Goal: Task Accomplishment & Management: Use online tool/utility

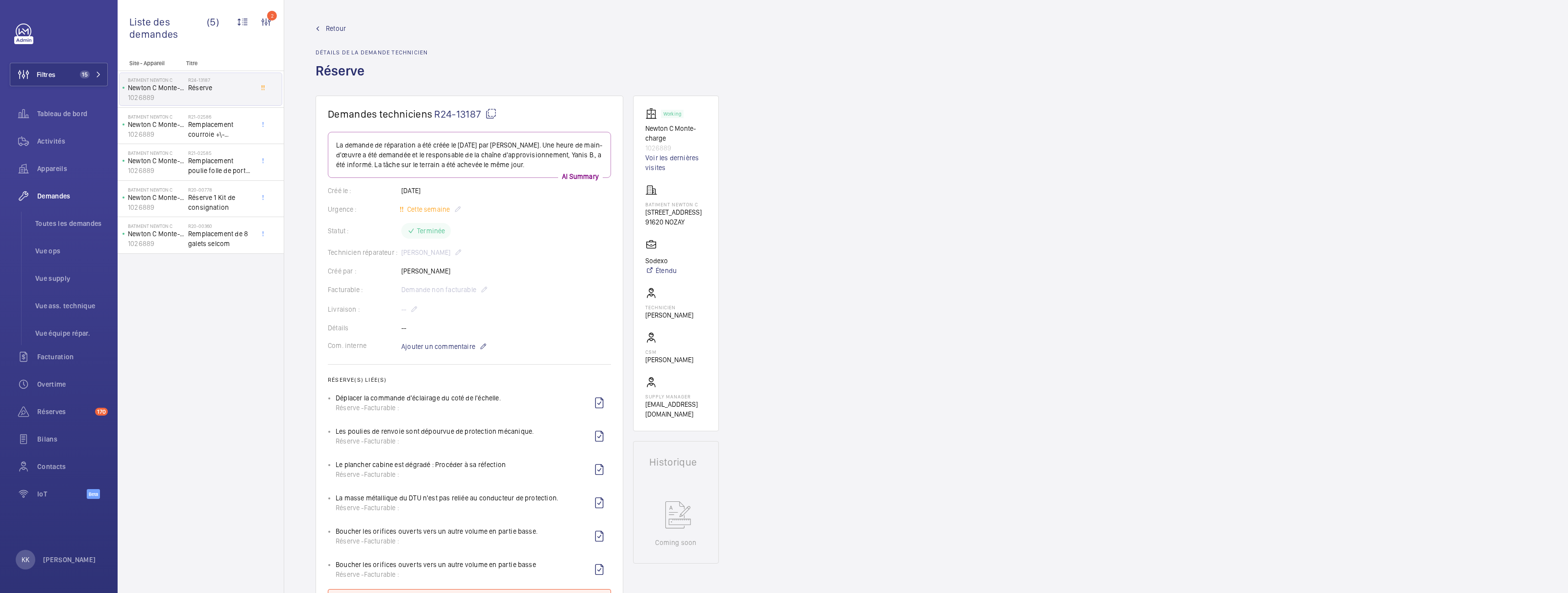
click at [339, 30] on span "Retour" at bounding box center [336, 28] width 20 height 9
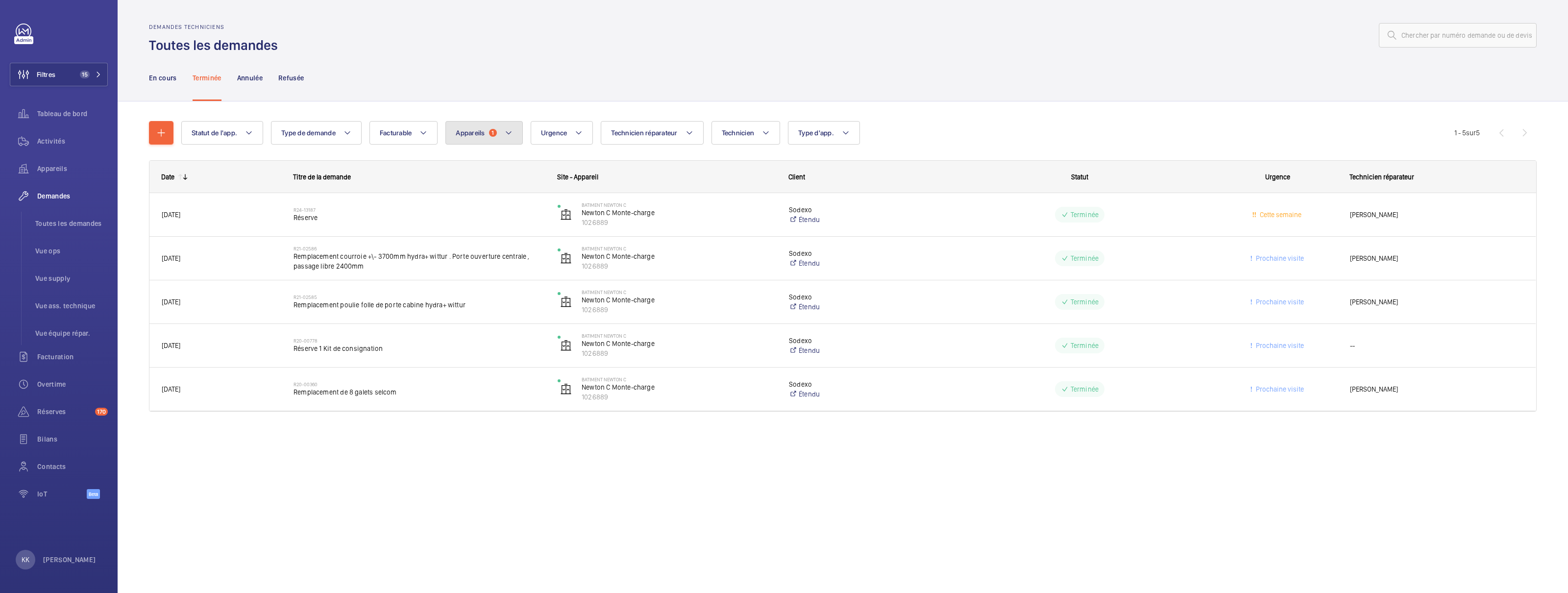
click at [482, 132] on span "Appareils" at bounding box center [471, 132] width 29 height 8
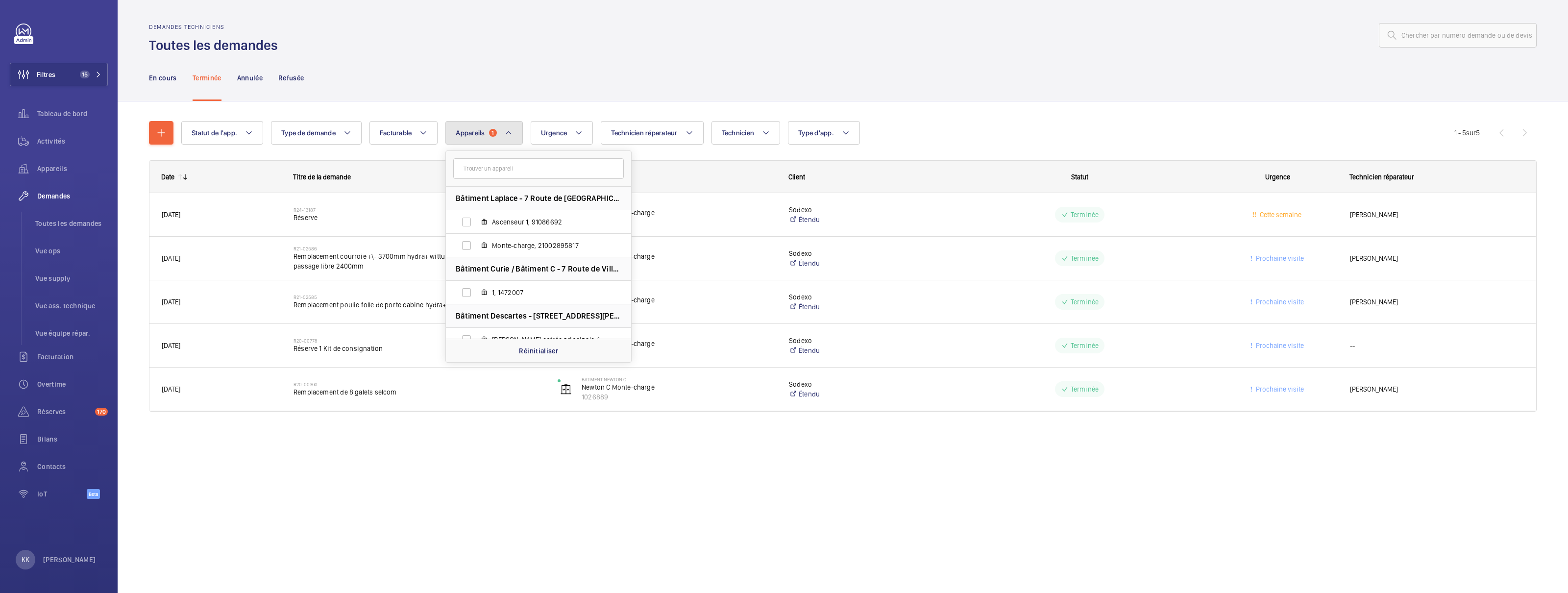
click at [512, 138] on mat-icon at bounding box center [508, 133] width 8 height 12
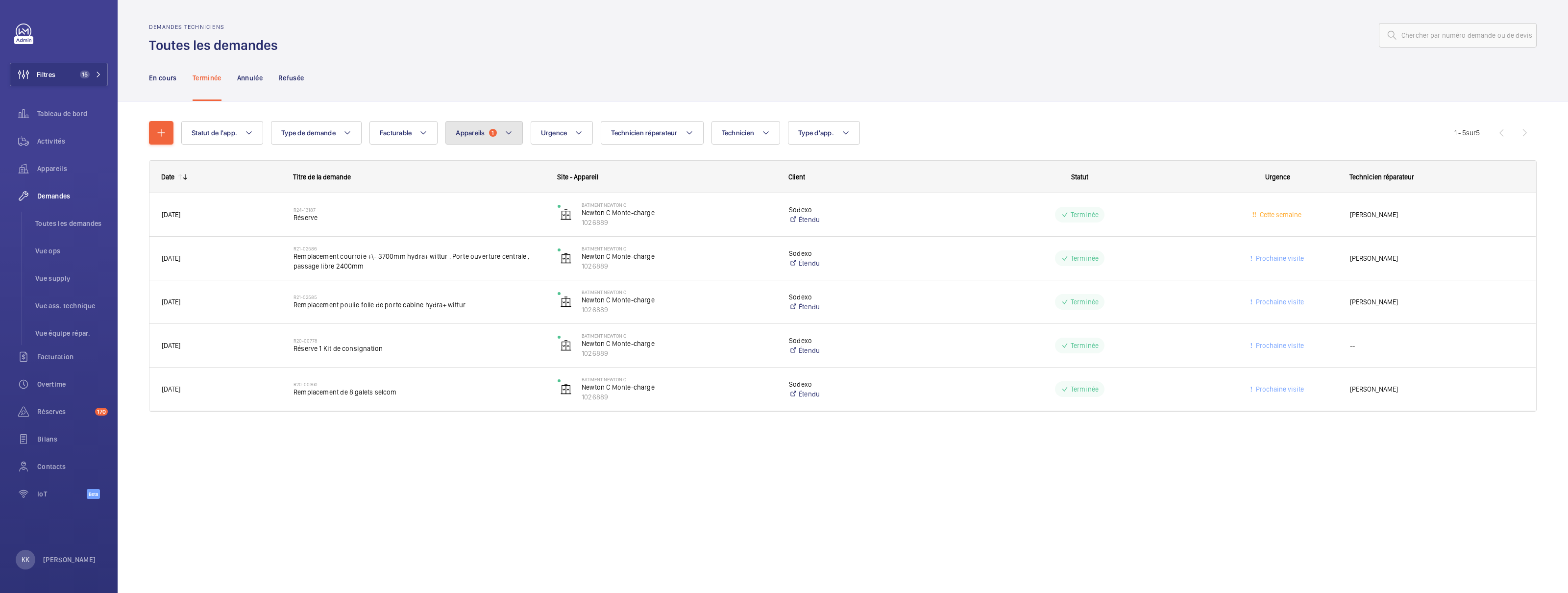
click at [512, 138] on button "Appareils 1" at bounding box center [484, 133] width 77 height 24
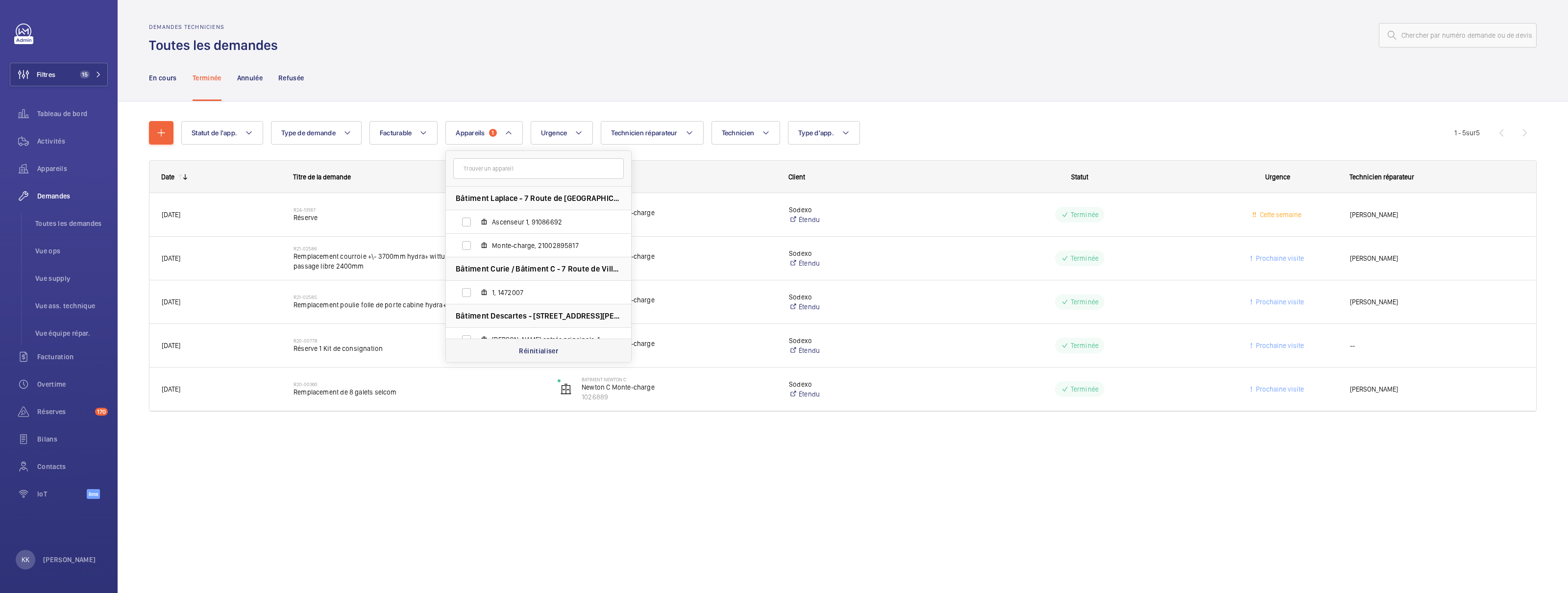
click at [535, 351] on p "Réinitialiser" at bounding box center [539, 350] width 39 height 9
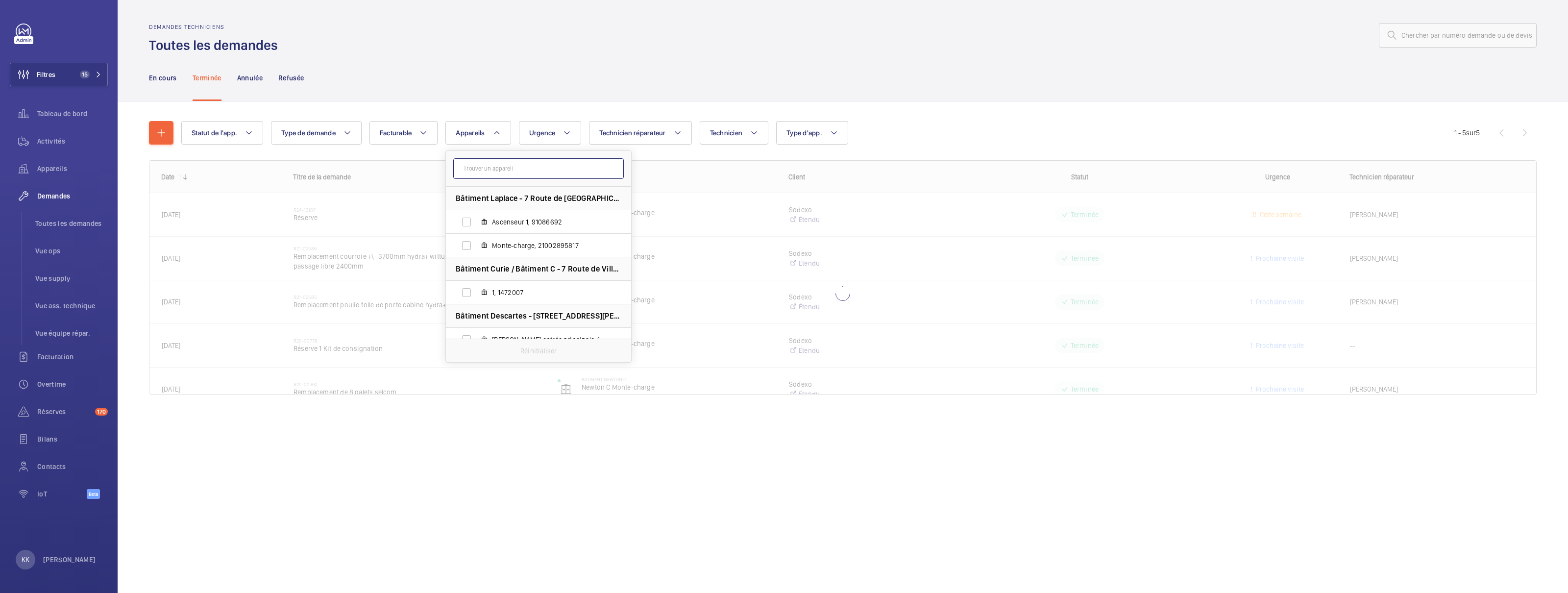
click at [512, 169] on input "text" at bounding box center [539, 168] width 171 height 21
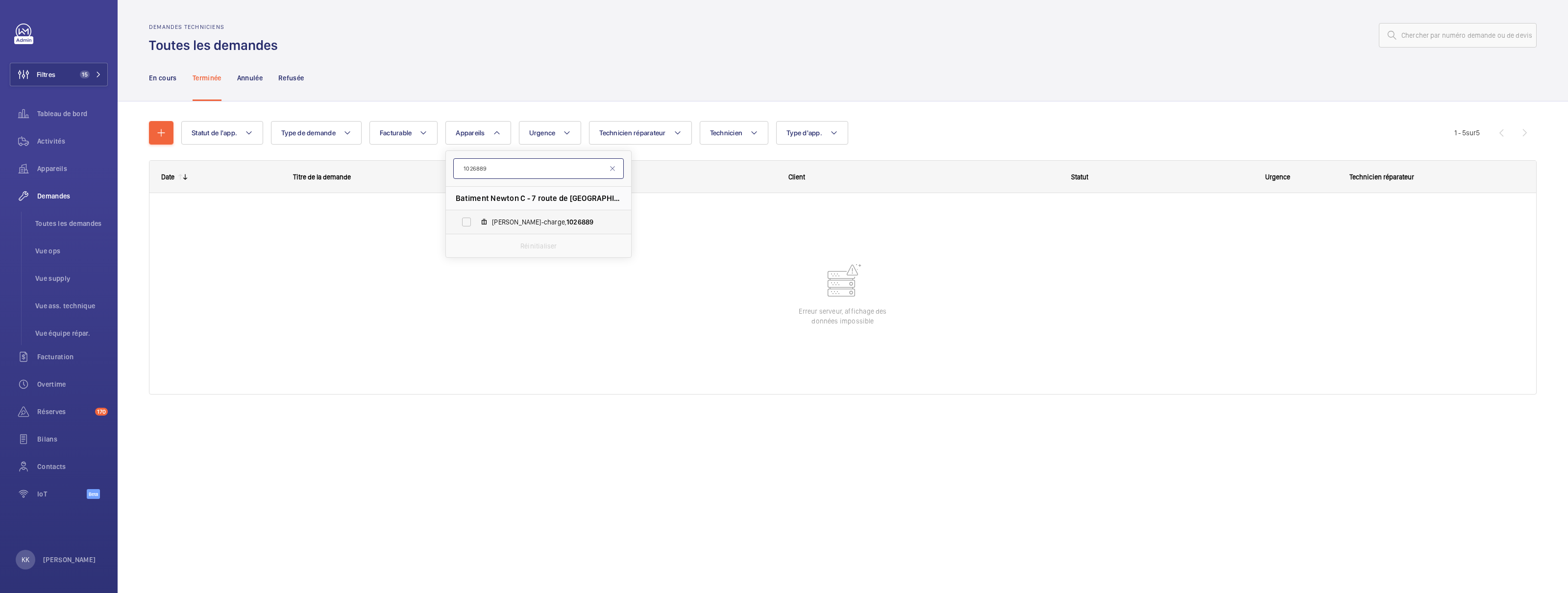
type input "1026889"
click at [506, 215] on label "Newton C Monte-charge, 1026889" at bounding box center [530, 222] width 170 height 24
click at [477, 215] on input "Newton C Monte-charge, 1026889" at bounding box center [466, 221] width 20 height 20
checkbox input "true"
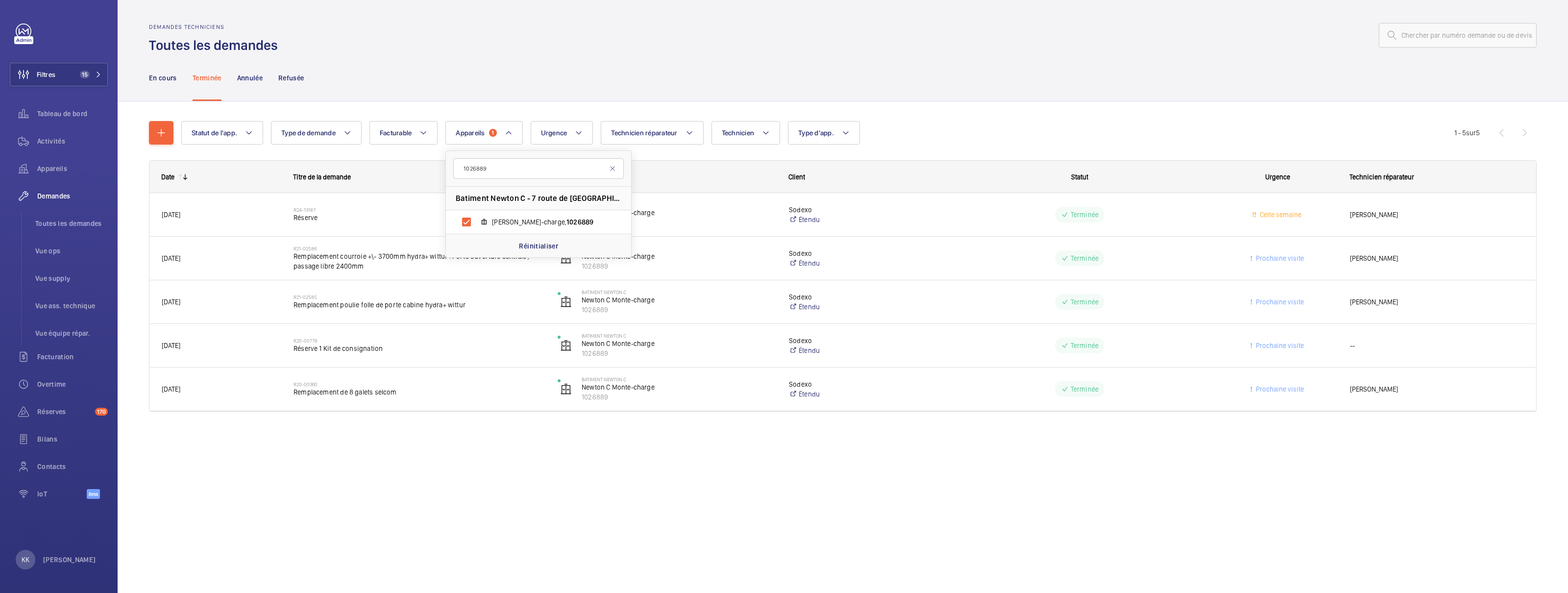
click at [517, 94] on div "En cours Terminée Annulée Refusée" at bounding box center [842, 78] width 1388 height 47
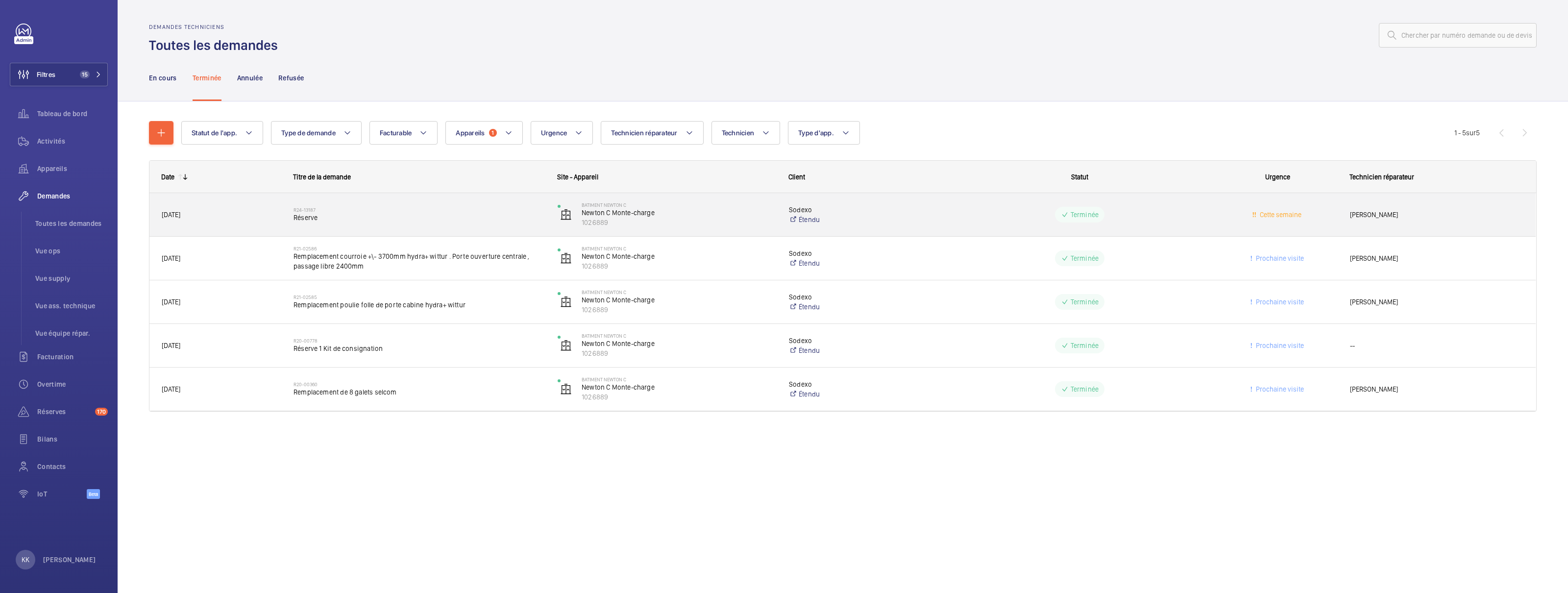
click at [282, 223] on div "R24-13187 Réserve" at bounding box center [413, 215] width 263 height 44
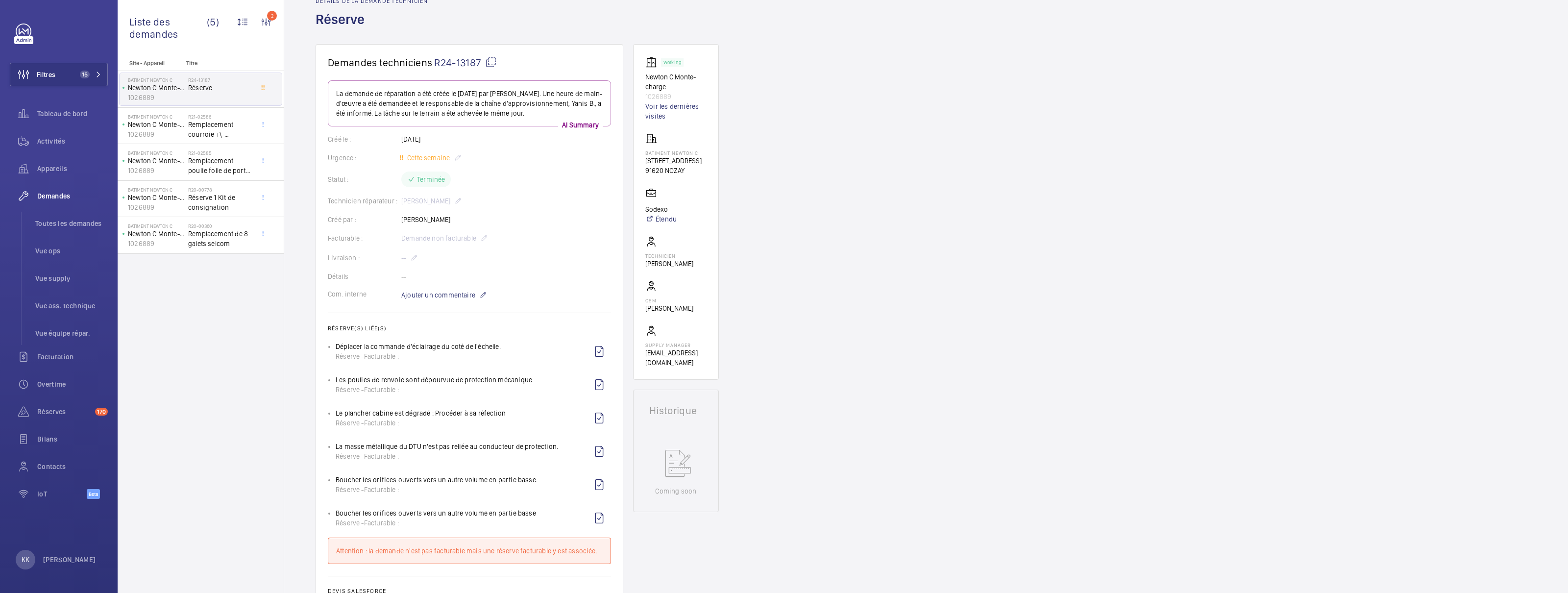
scroll to position [232, 0]
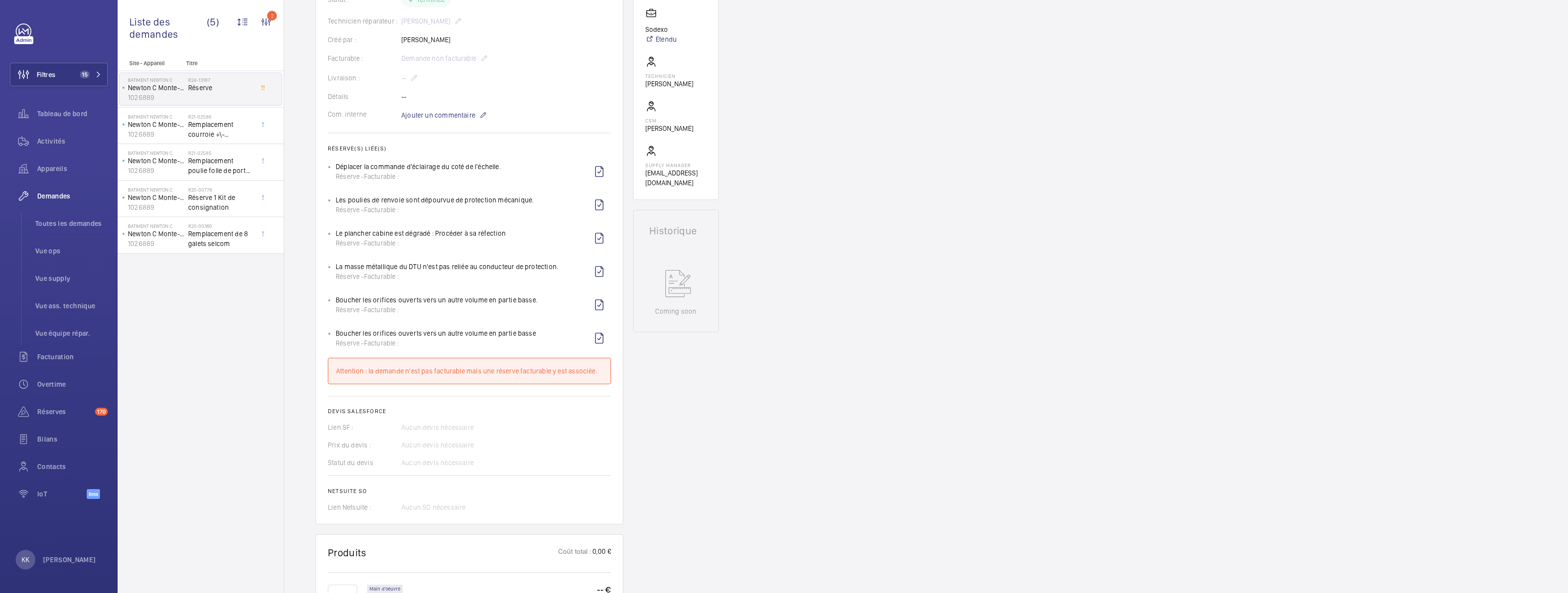
drag, startPoint x: 484, startPoint y: 64, endPoint x: 493, endPoint y: 80, distance: 18.4
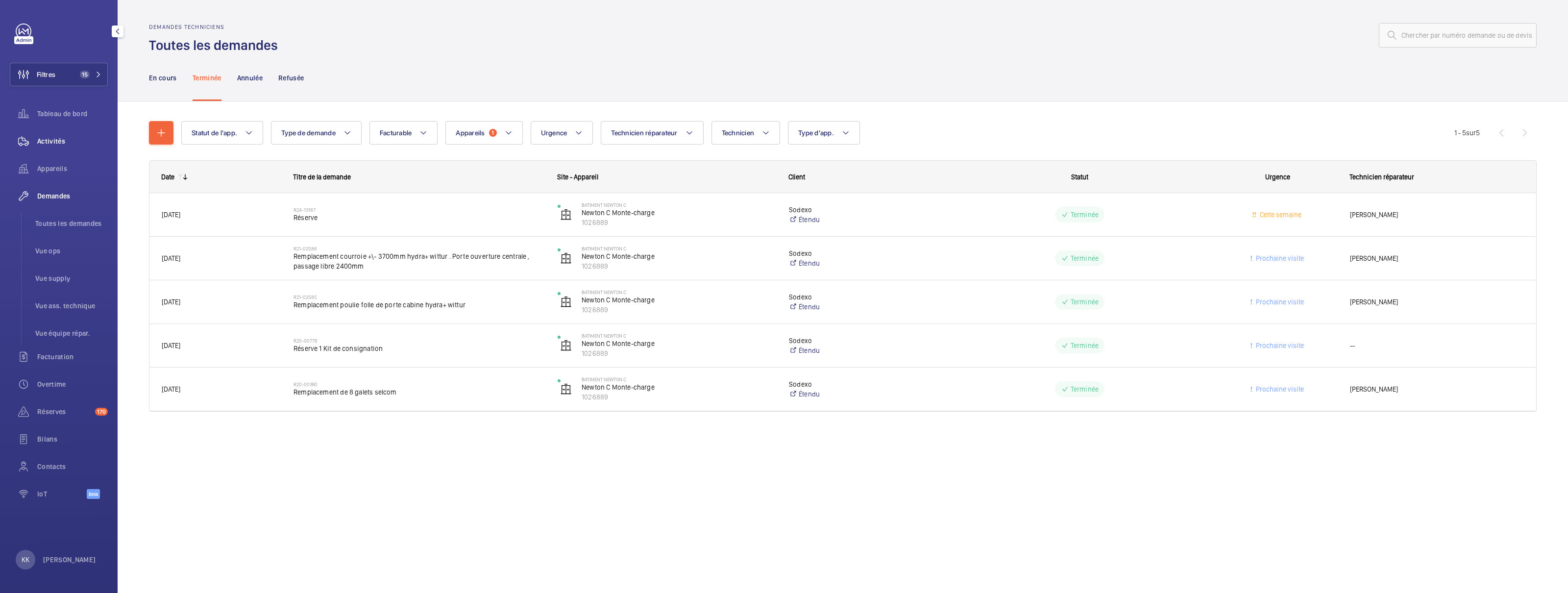
click at [37, 143] on wm-front-icon-button at bounding box center [23, 141] width 27 height 24
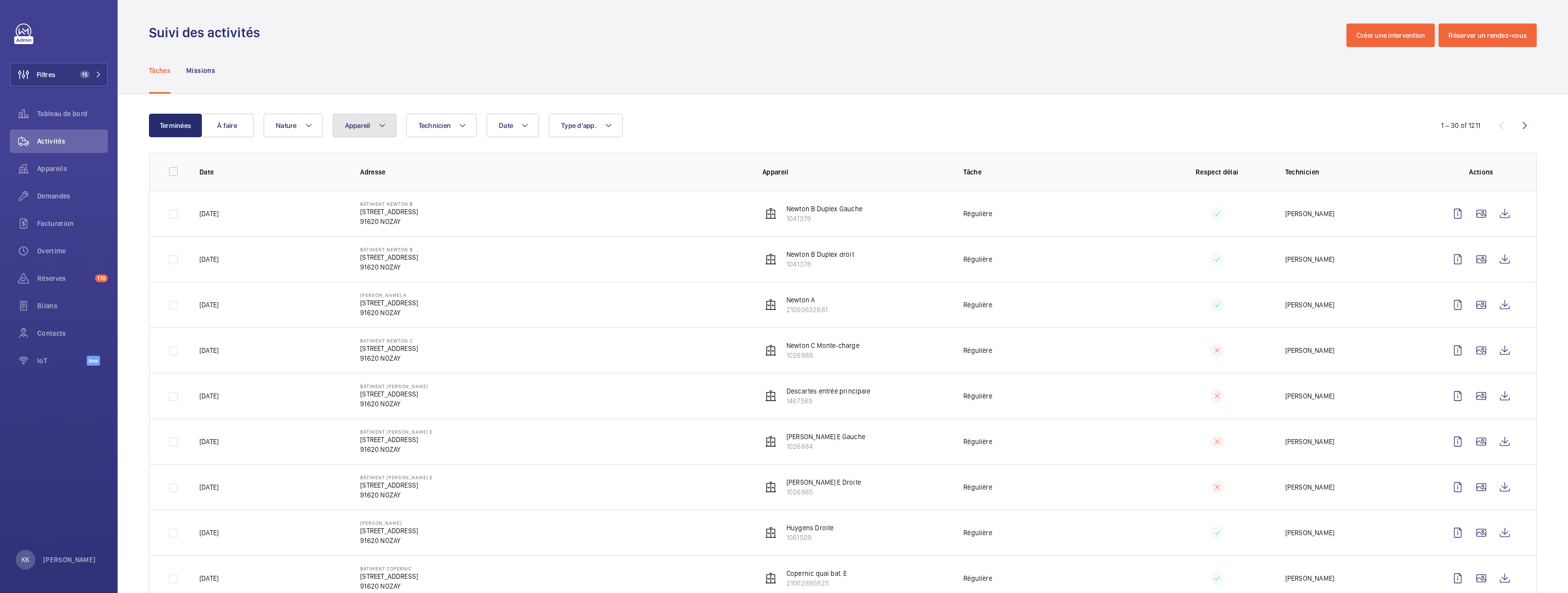
click at [348, 125] on span "Appareil" at bounding box center [358, 125] width 26 height 8
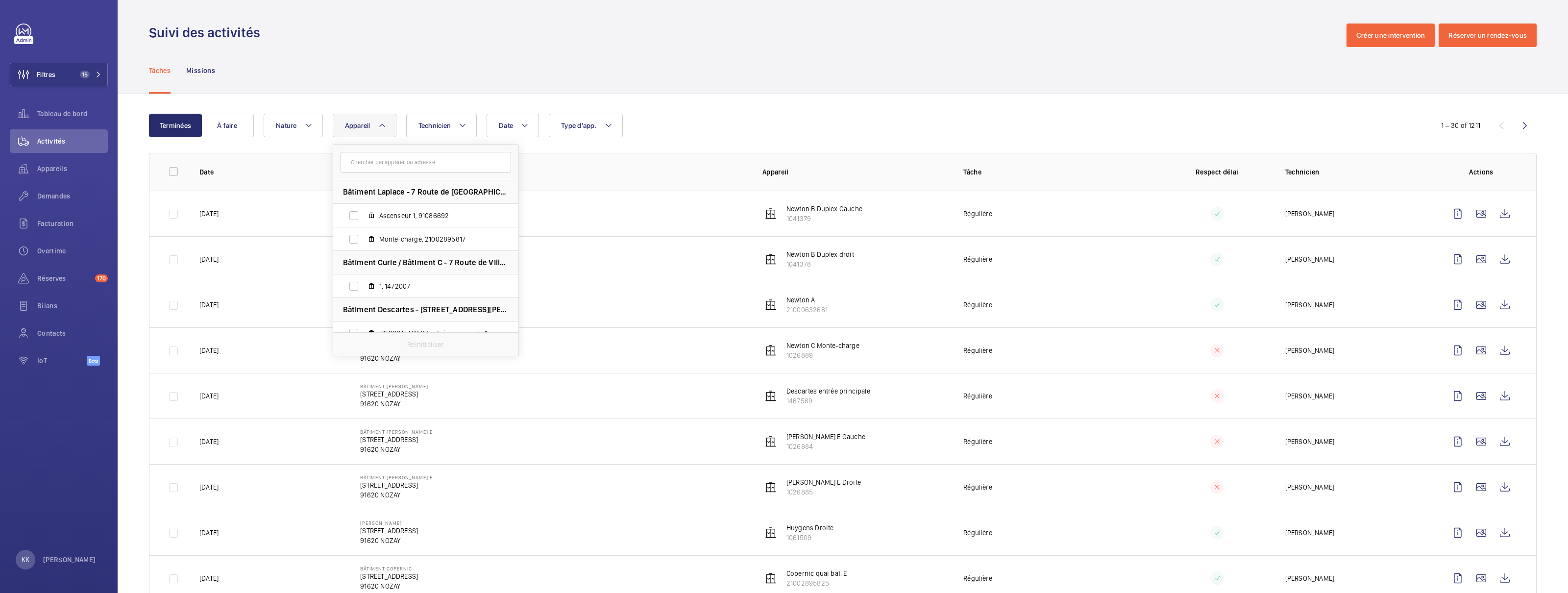
click at [413, 158] on input "text" at bounding box center [426, 162] width 171 height 21
type input "1026889"
click at [426, 215] on span "Newton C Monte-charge, 1026889" at bounding box center [436, 215] width 114 height 9
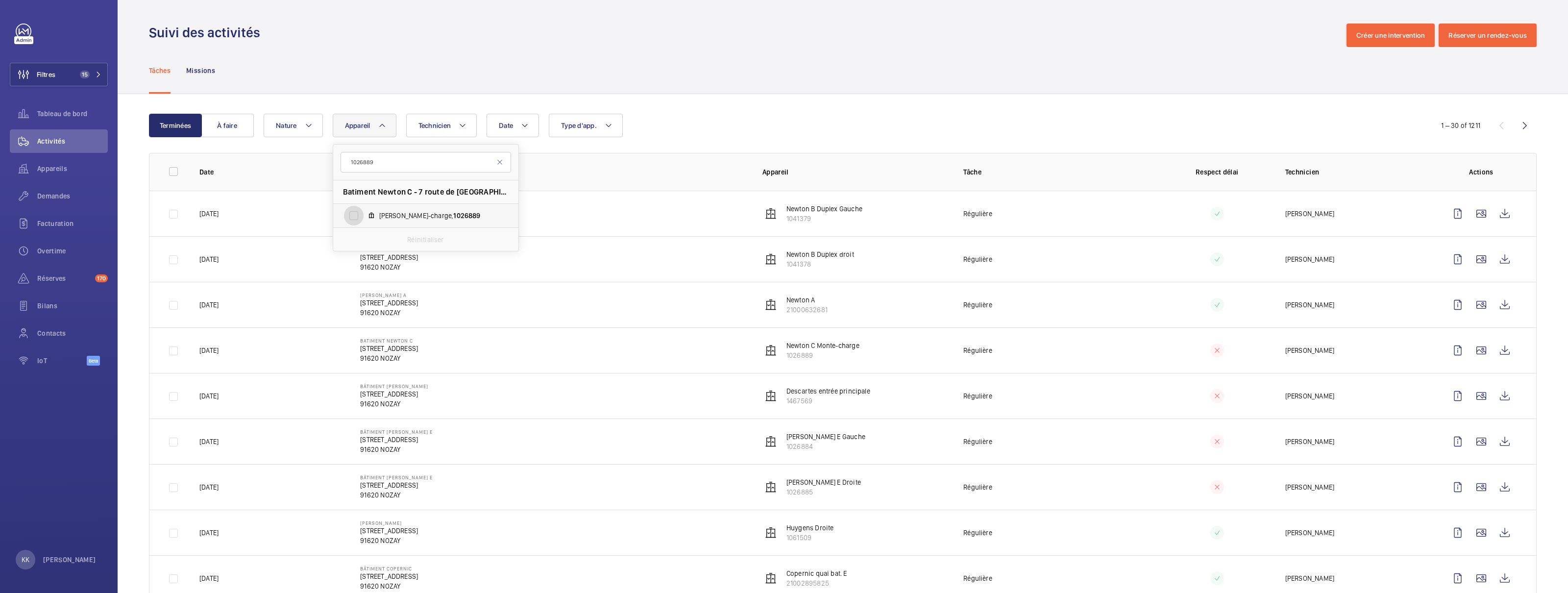
click at [364, 215] on input "Newton C Monte-charge, 1026889" at bounding box center [354, 215] width 20 height 20
checkbox input "true"
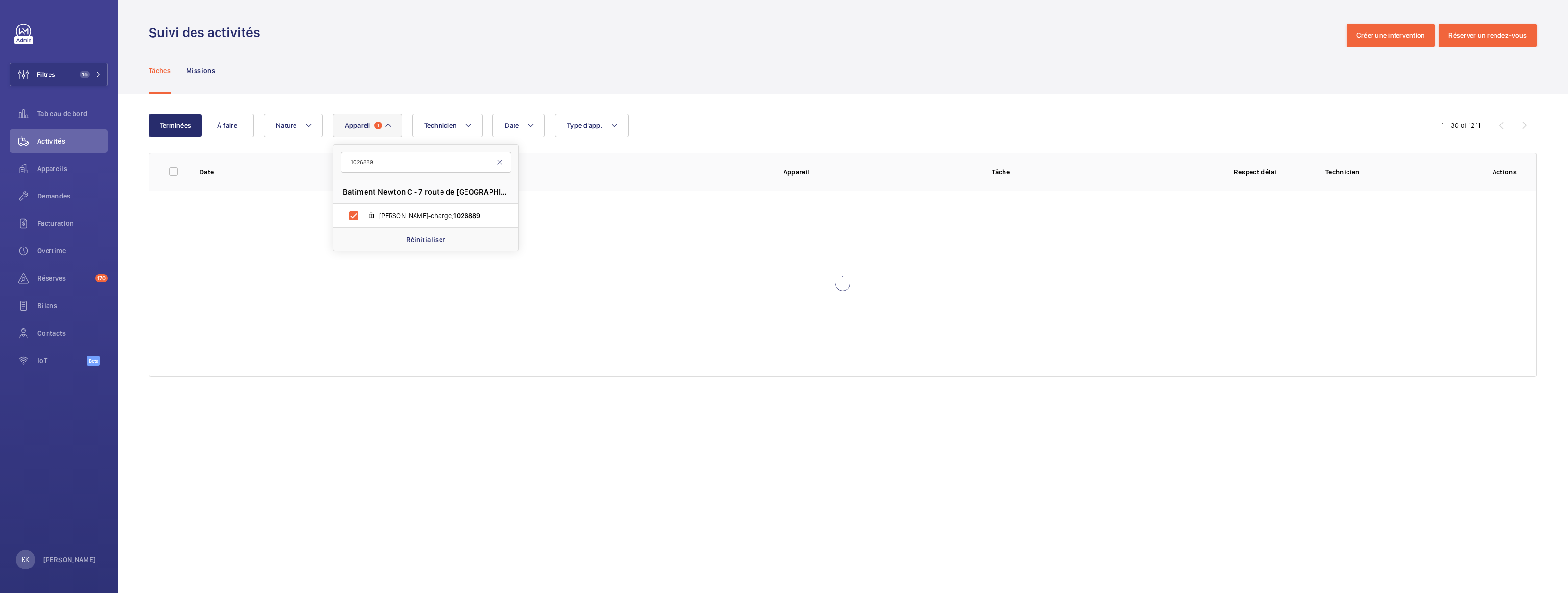
click at [838, 93] on div "Tâches Missions" at bounding box center [842, 70] width 1388 height 47
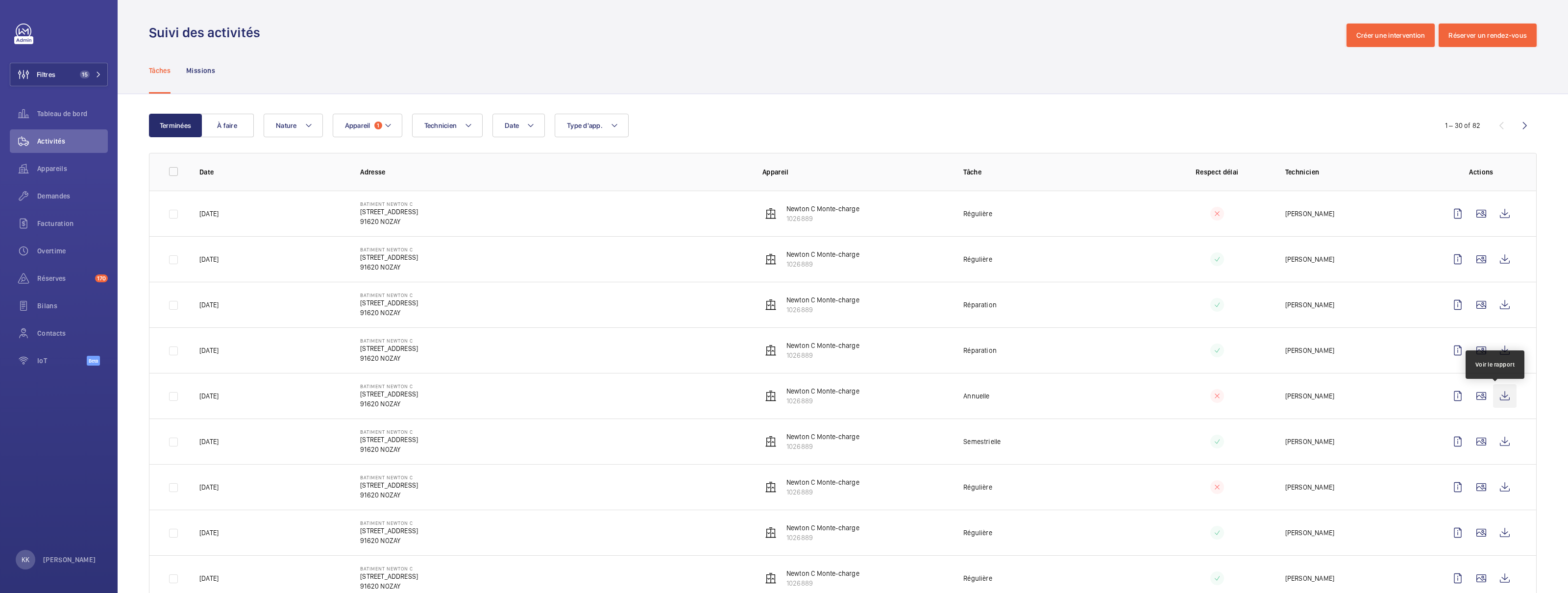
click at [881, 399] on wm-front-icon-button at bounding box center [1506, 396] width 24 height 24
click at [73, 187] on div "Demandes" at bounding box center [58, 197] width 98 height 24
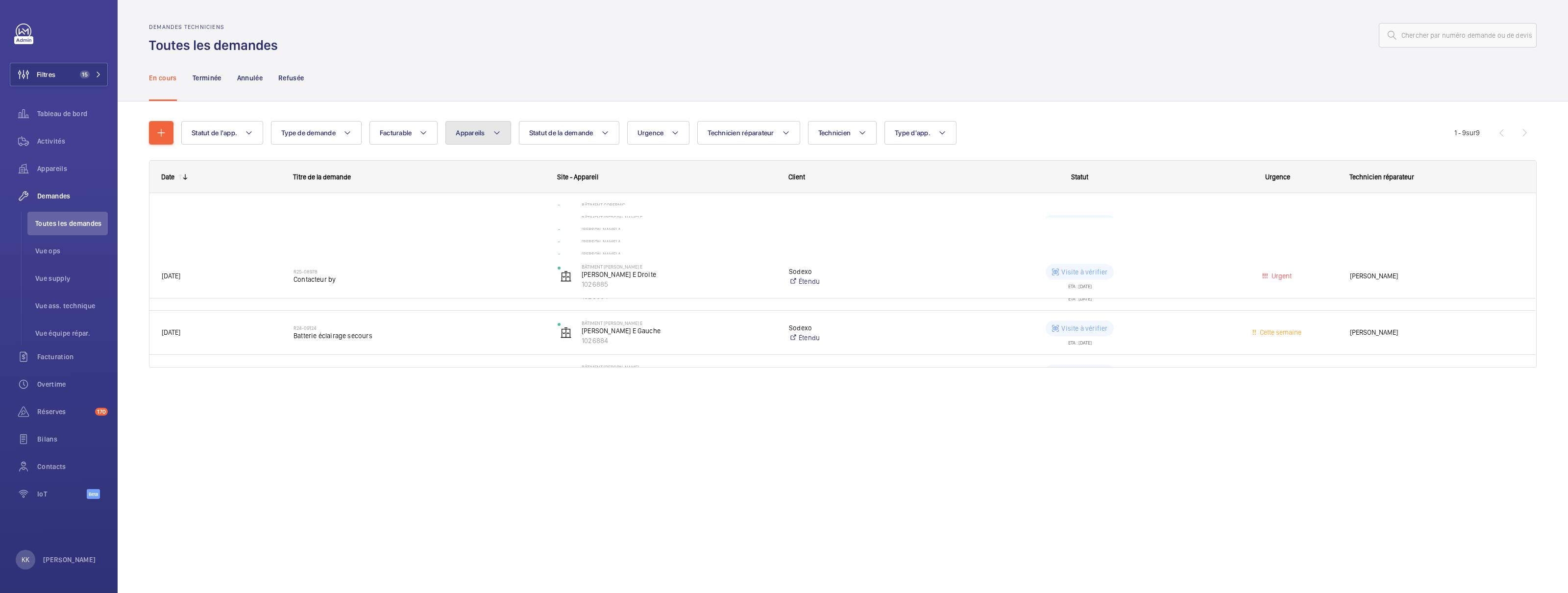
click at [477, 129] on span "Appareils" at bounding box center [471, 132] width 29 height 8
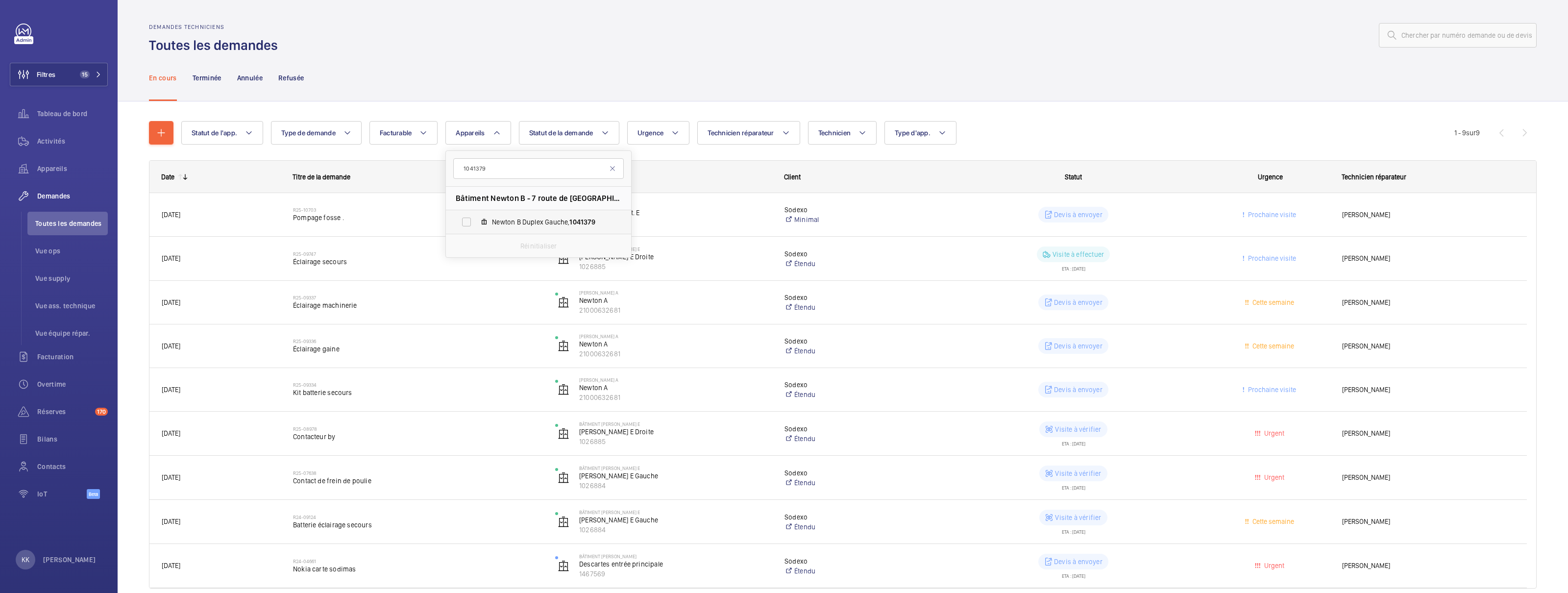
type input "1041379"
click at [554, 226] on span "Newton B Duplex Gauche, 1041379" at bounding box center [548, 221] width 114 height 9
click at [477, 226] on input "Newton B Duplex Gauche, 1041379" at bounding box center [466, 221] width 20 height 20
checkbox input "true"
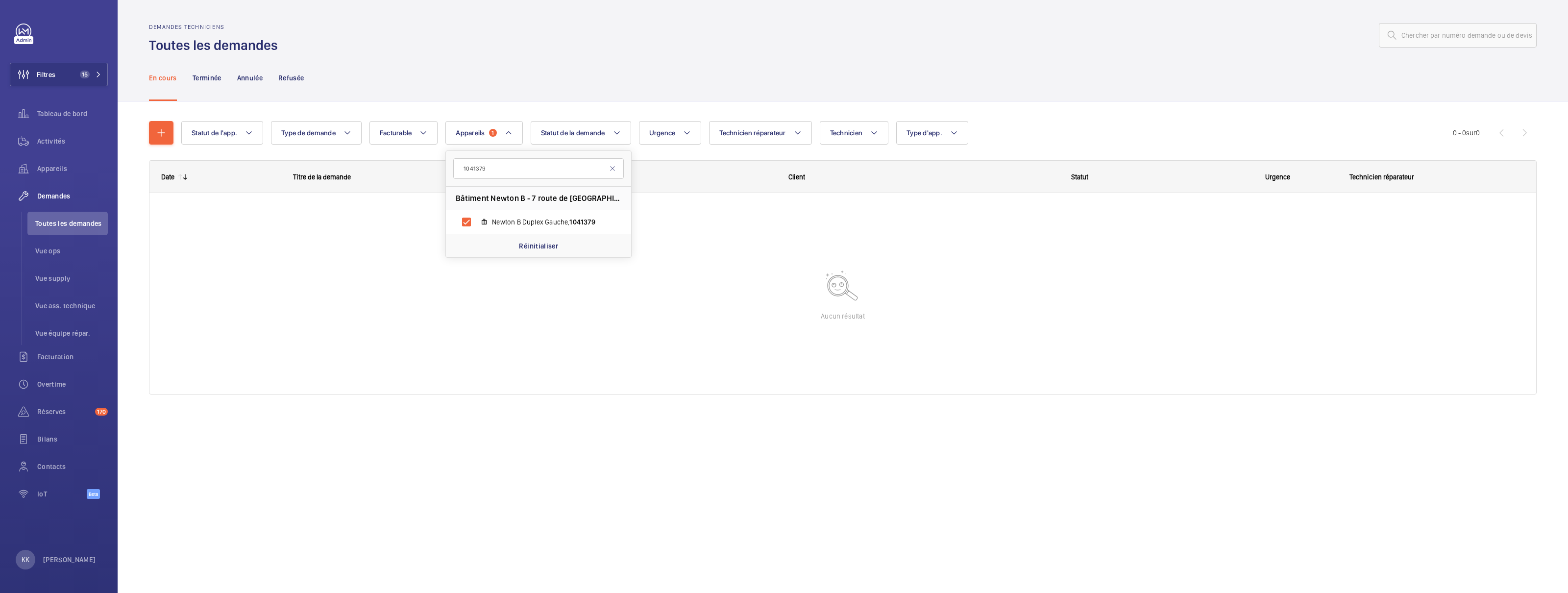
click at [431, 158] on wm-front-shared-table-view-engine "Statut de l'app. Type de demande Facturable Appareils 1 1041379 Bâtiment Newton…" at bounding box center [842, 270] width 1388 height 297
click at [217, 75] on p "Terminée" at bounding box center [208, 78] width 29 height 9
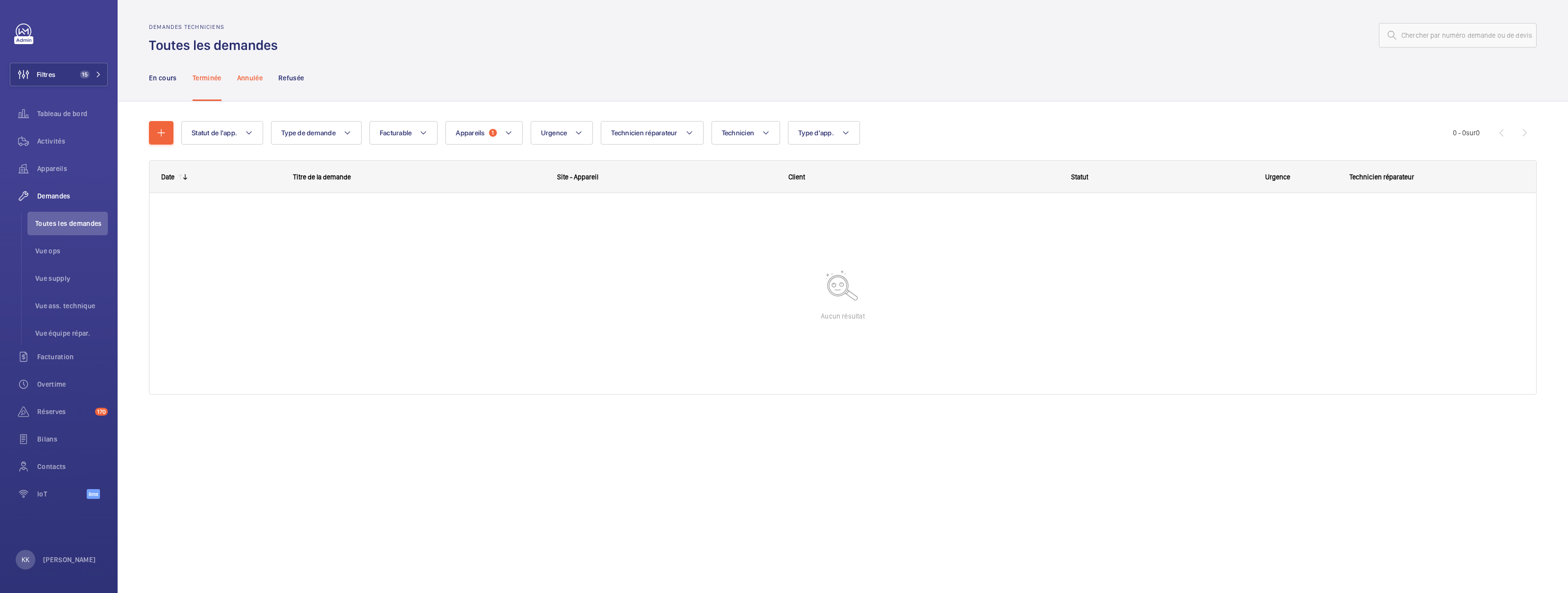
click at [250, 75] on p "Annulée" at bounding box center [250, 78] width 26 height 9
click at [288, 77] on p "Refusée" at bounding box center [291, 78] width 26 height 9
click at [237, 78] on nav "En cours Terminée Annulée Refusée" at bounding box center [226, 78] width 155 height 47
click at [255, 81] on p "Annulée" at bounding box center [250, 78] width 26 height 9
click at [216, 77] on p "Terminée" at bounding box center [208, 78] width 29 height 9
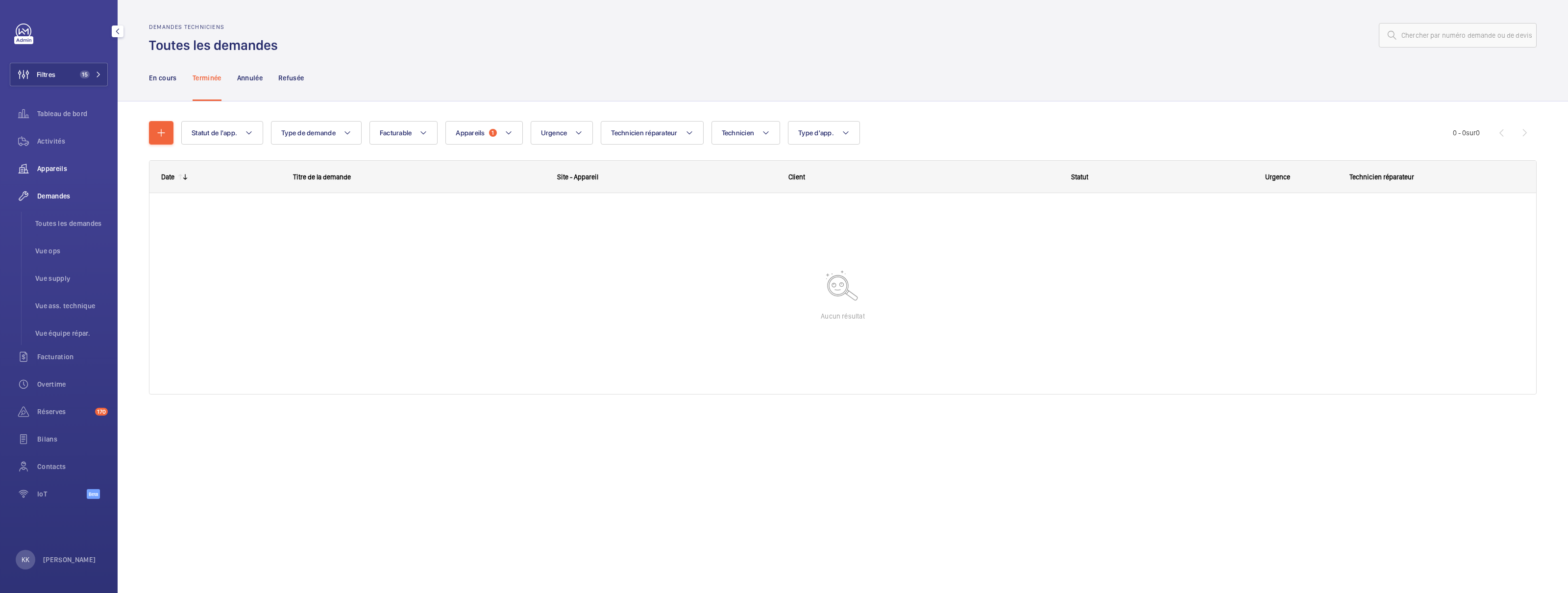
click at [85, 161] on div "Appareils" at bounding box center [58, 169] width 98 height 24
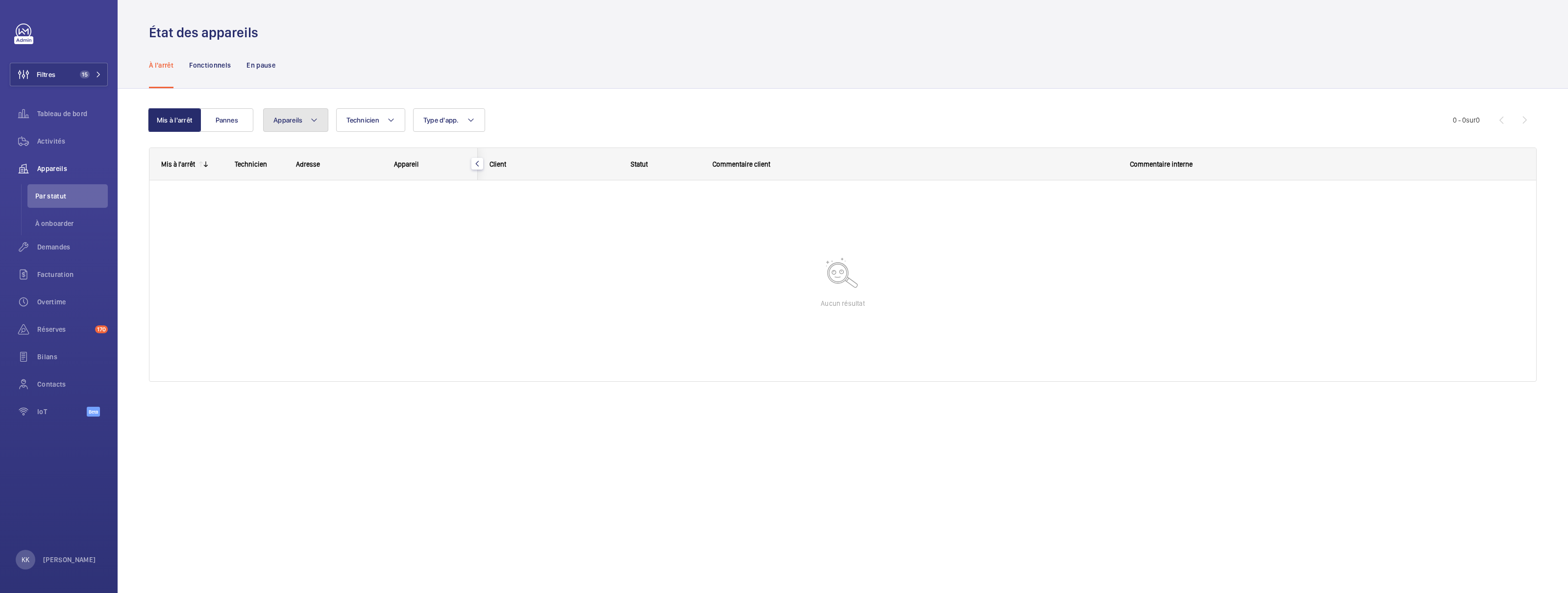
click at [317, 124] on mat-icon at bounding box center [313, 120] width 8 height 12
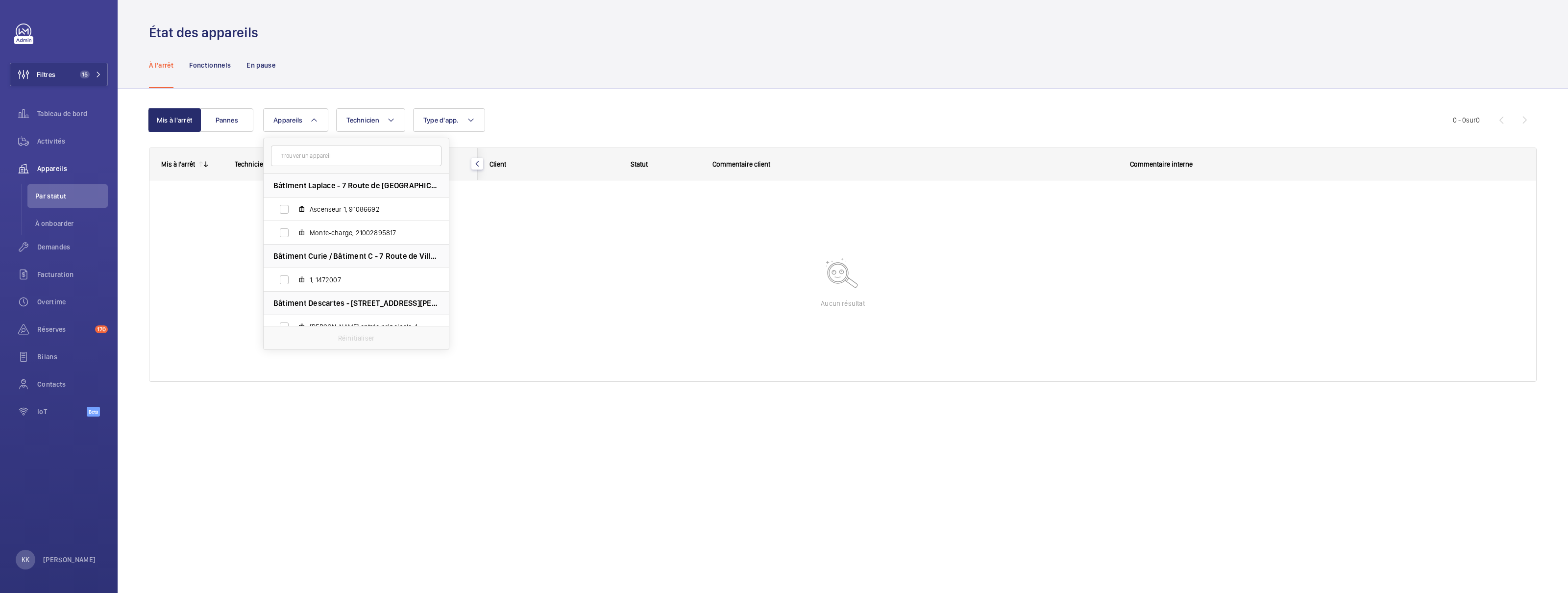
click at [647, 90] on div "Mis à l'arrêt Pannes Appareils Bâtiment Laplace - 7 Route de Villejust (Laplace…" at bounding box center [843, 259] width 1451 height 340
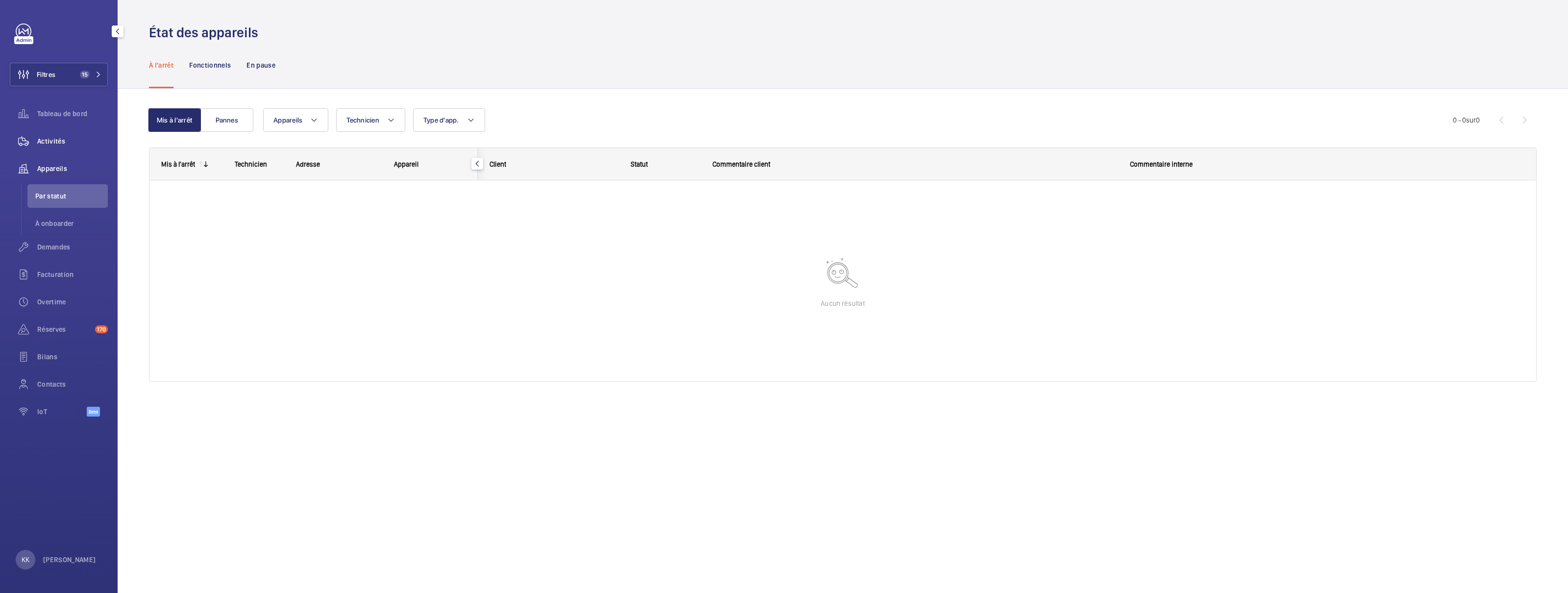
click at [66, 141] on span "Activités" at bounding box center [73, 141] width 71 height 9
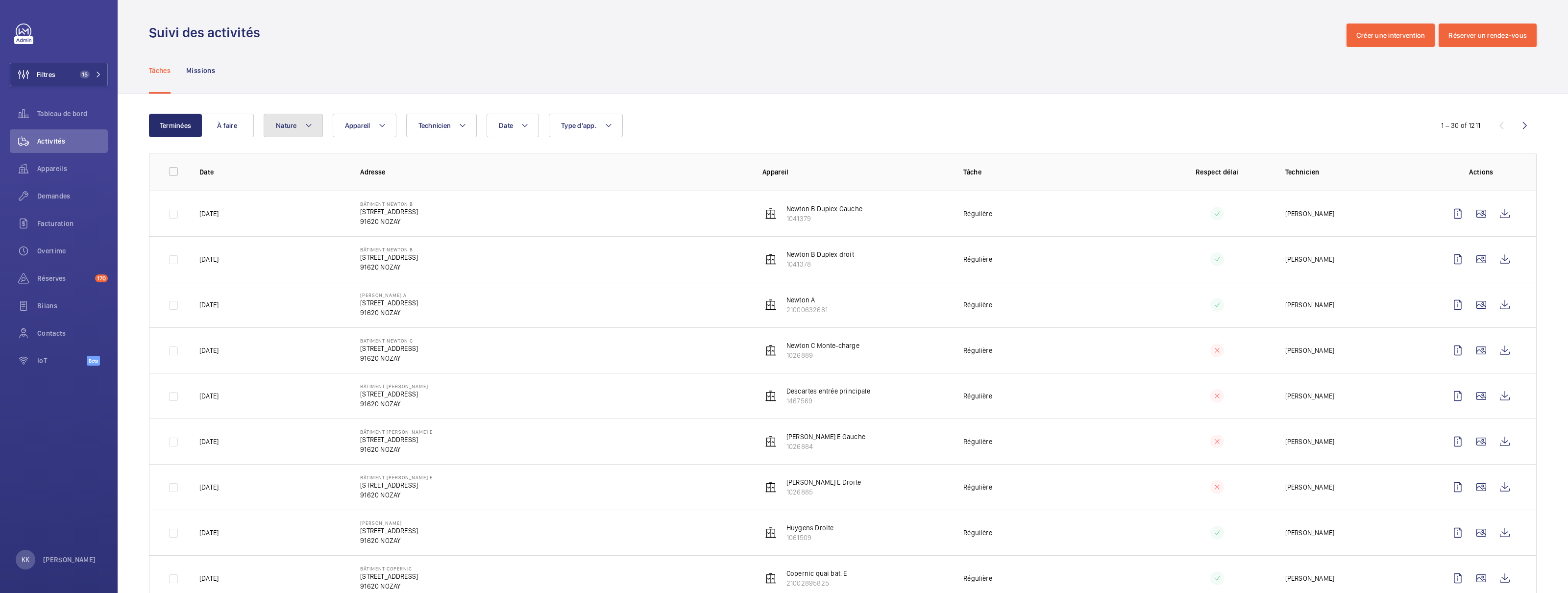
click at [281, 133] on button "Nature" at bounding box center [293, 126] width 59 height 24
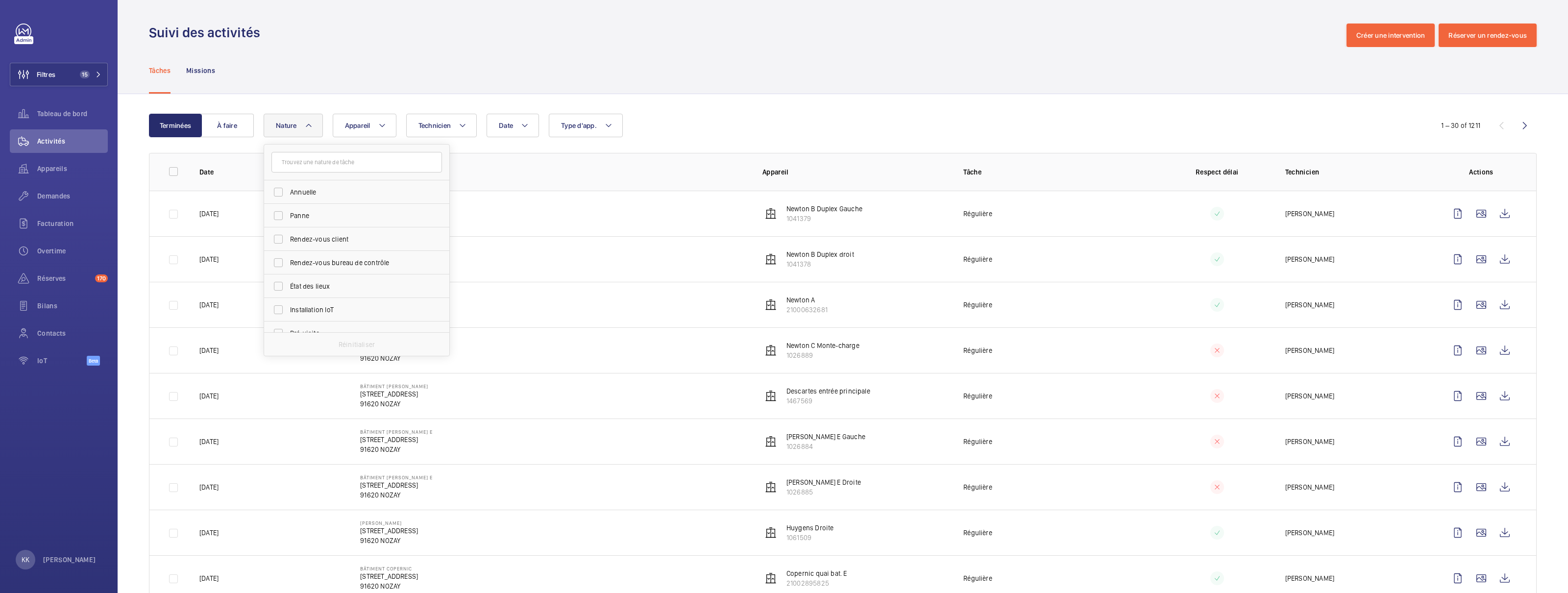
click at [304, 160] on input "text" at bounding box center [357, 162] width 171 height 21
click at [344, 131] on button "Appareil" at bounding box center [365, 126] width 64 height 24
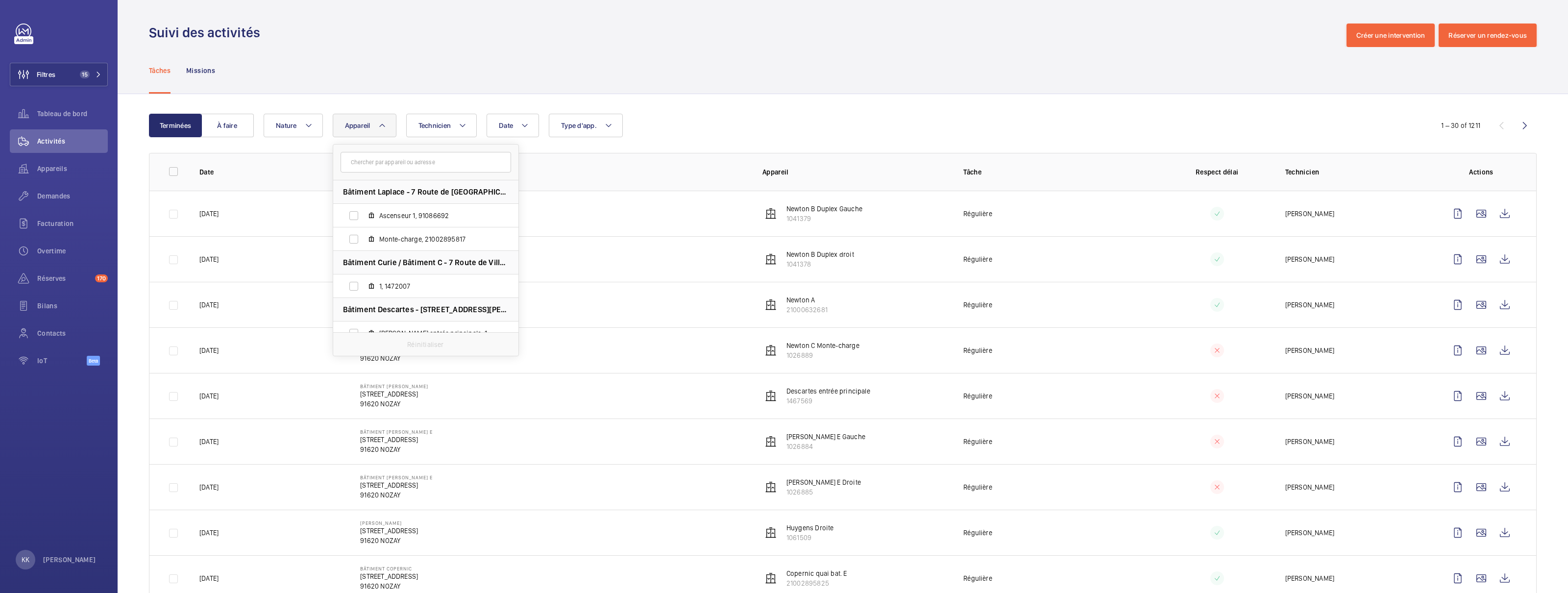
click at [360, 164] on input "text" at bounding box center [426, 162] width 171 height 21
type input "1041379"
click at [360, 222] on label "Newton B Duplex Gauche, 1041379" at bounding box center [418, 216] width 170 height 24
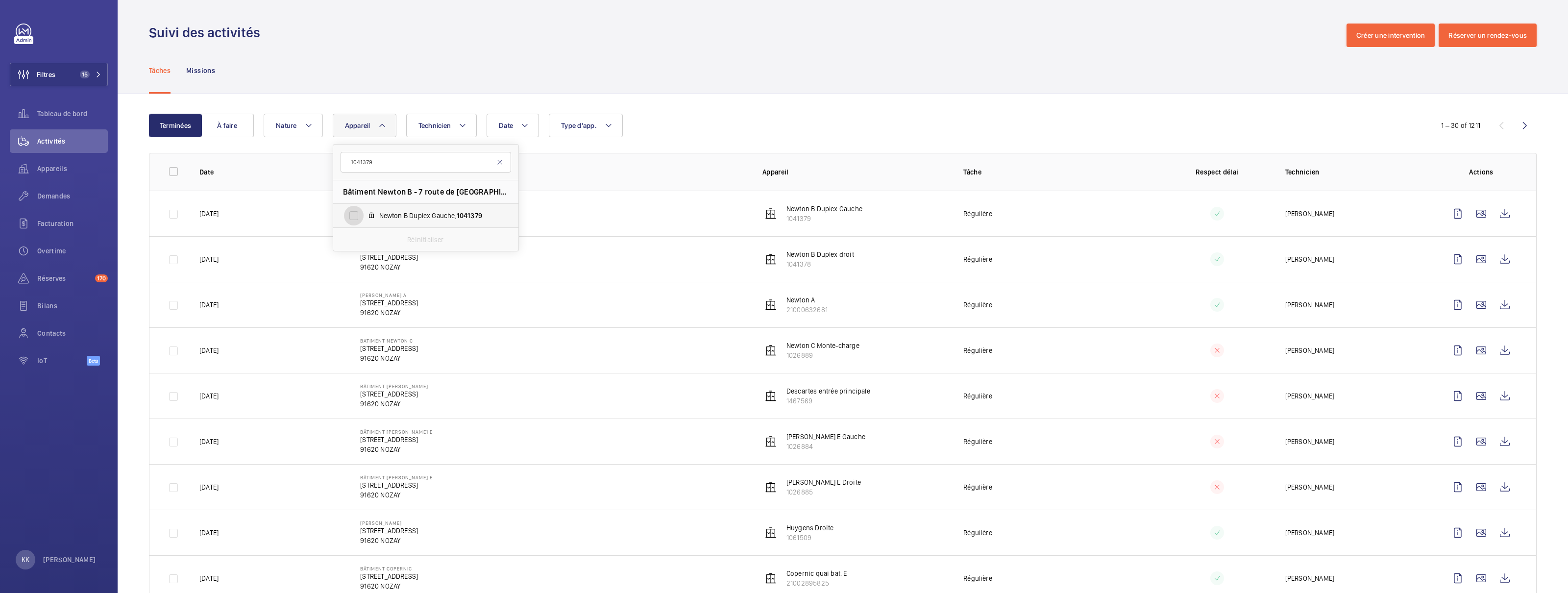
click at [360, 222] on input "Newton B Duplex Gauche, 1041379" at bounding box center [354, 215] width 20 height 20
checkbox input "true"
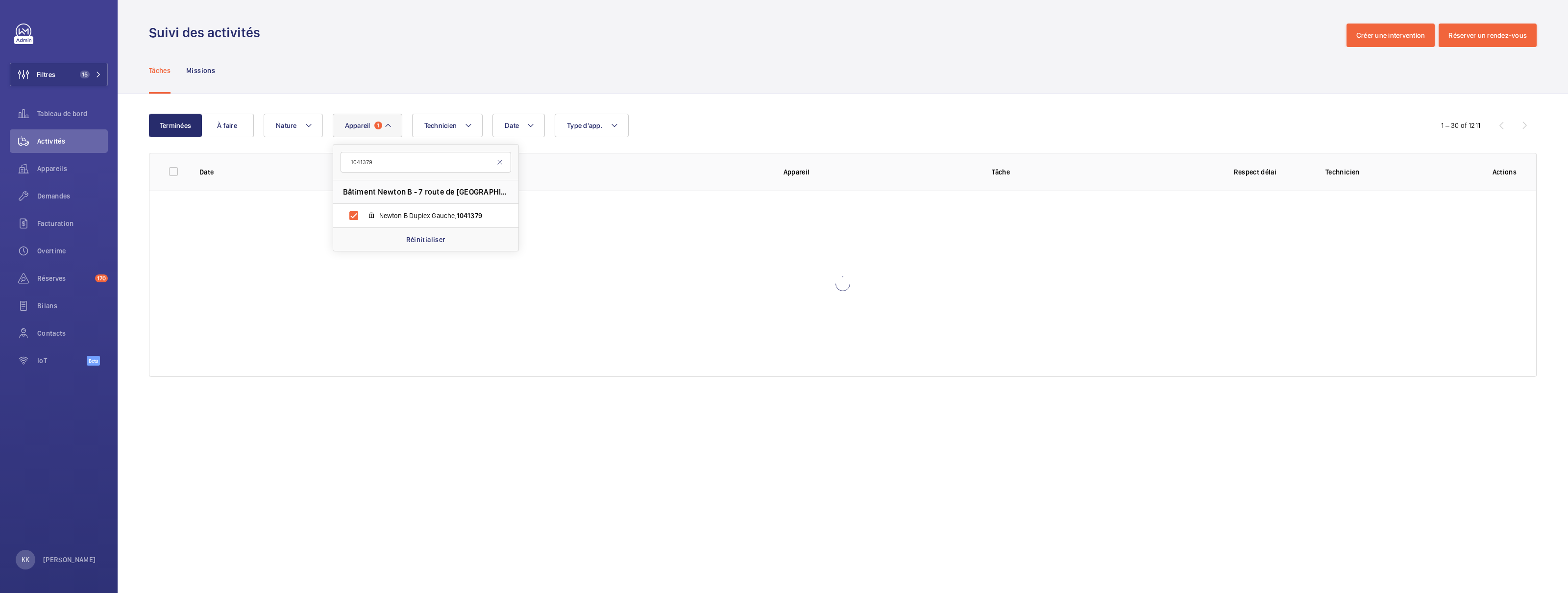
click at [646, 131] on div "Date Technicien Appareil 1 1041379 Bâtiment Newton B - 7 route de Villejust (Ne…" at bounding box center [841, 126] width 1156 height 24
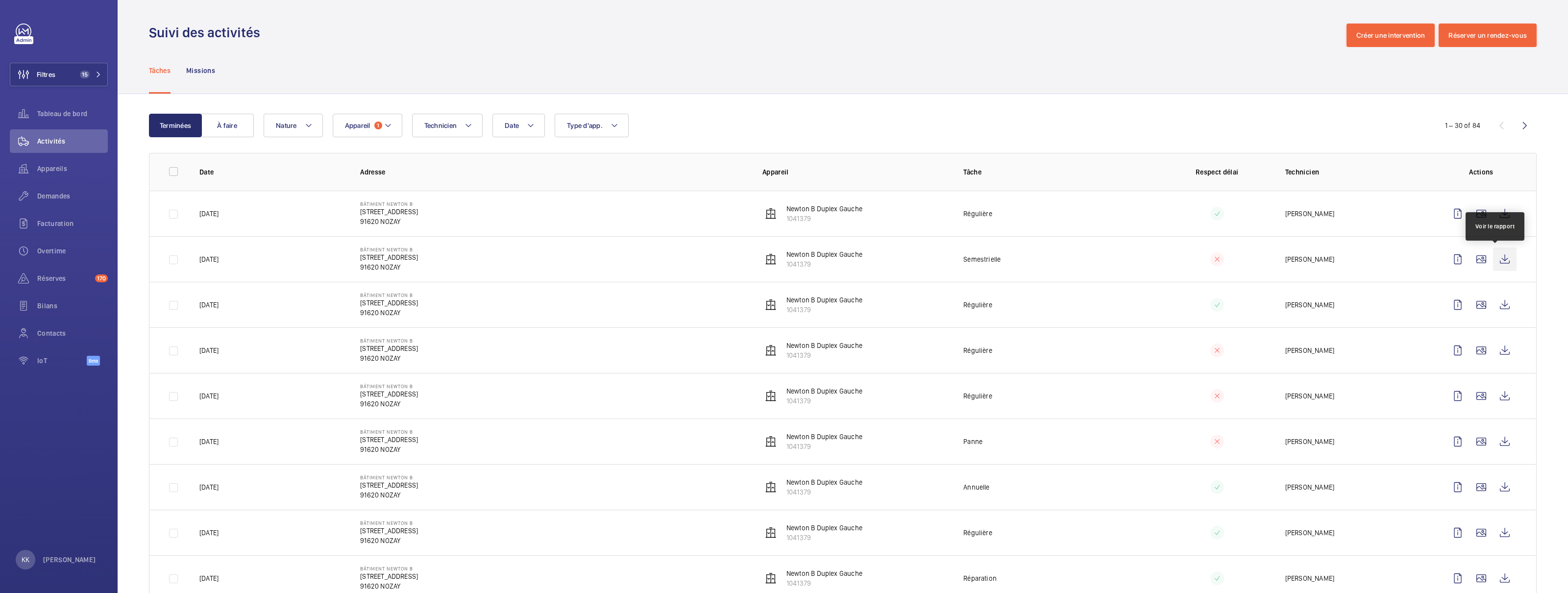
click at [881, 267] on wm-front-icon-button at bounding box center [1506, 260] width 24 height 24
click at [73, 195] on span "Demandes" at bounding box center [73, 196] width 71 height 9
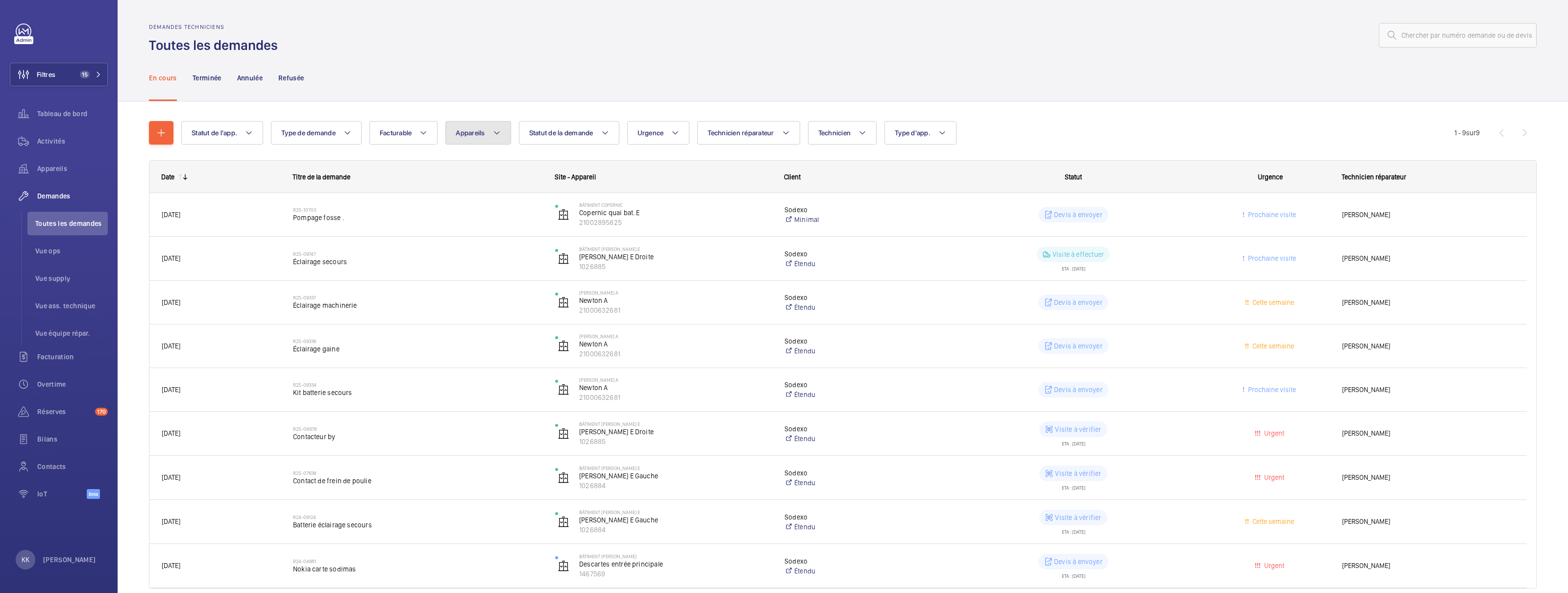
click at [502, 144] on button "Appareils" at bounding box center [478, 133] width 65 height 24
type input "1061509"
click at [496, 223] on span "Huygens Droite, 1061509" at bounding box center [548, 221] width 114 height 9
click at [477, 223] on input "Huygens Droite, 1061509" at bounding box center [466, 221] width 20 height 20
checkbox input "true"
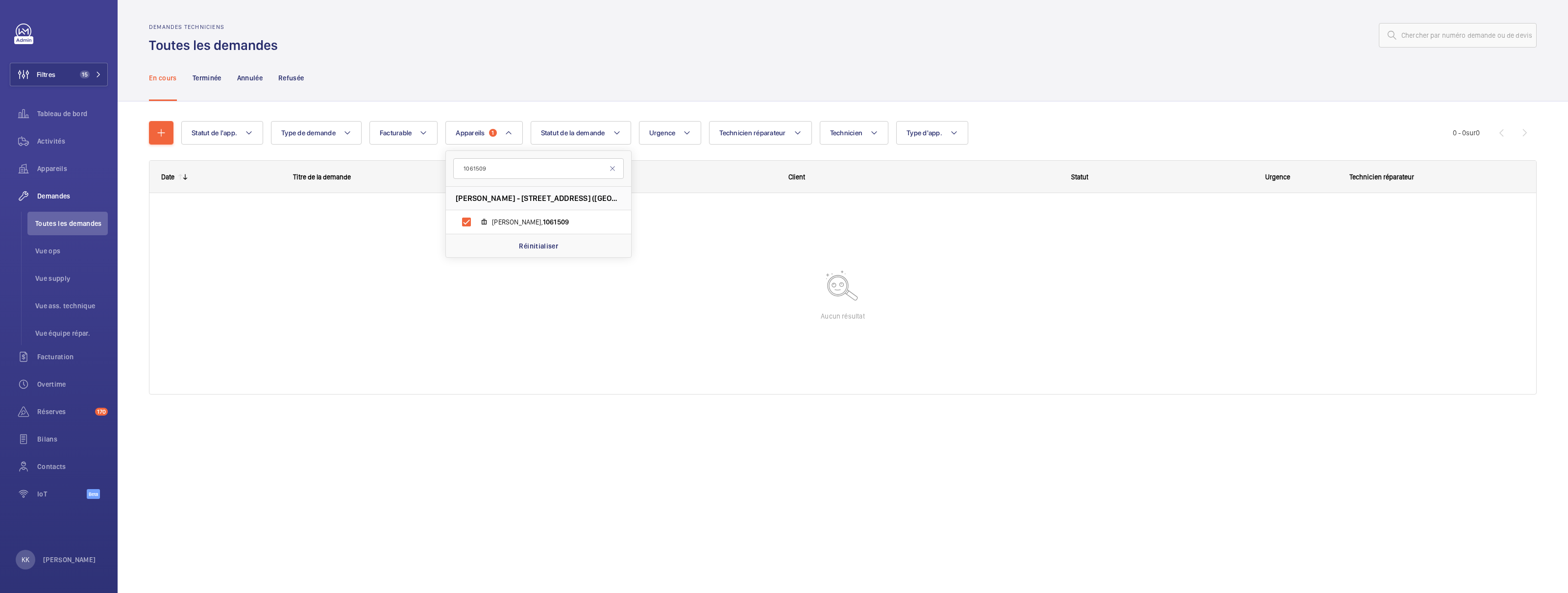
click at [528, 102] on div "Statut de l'app. Type de demande Facturable Appareils 1 1061509 Batiment Huygen…" at bounding box center [843, 272] width 1451 height 340
click at [210, 82] on p "Terminée" at bounding box center [208, 78] width 29 height 9
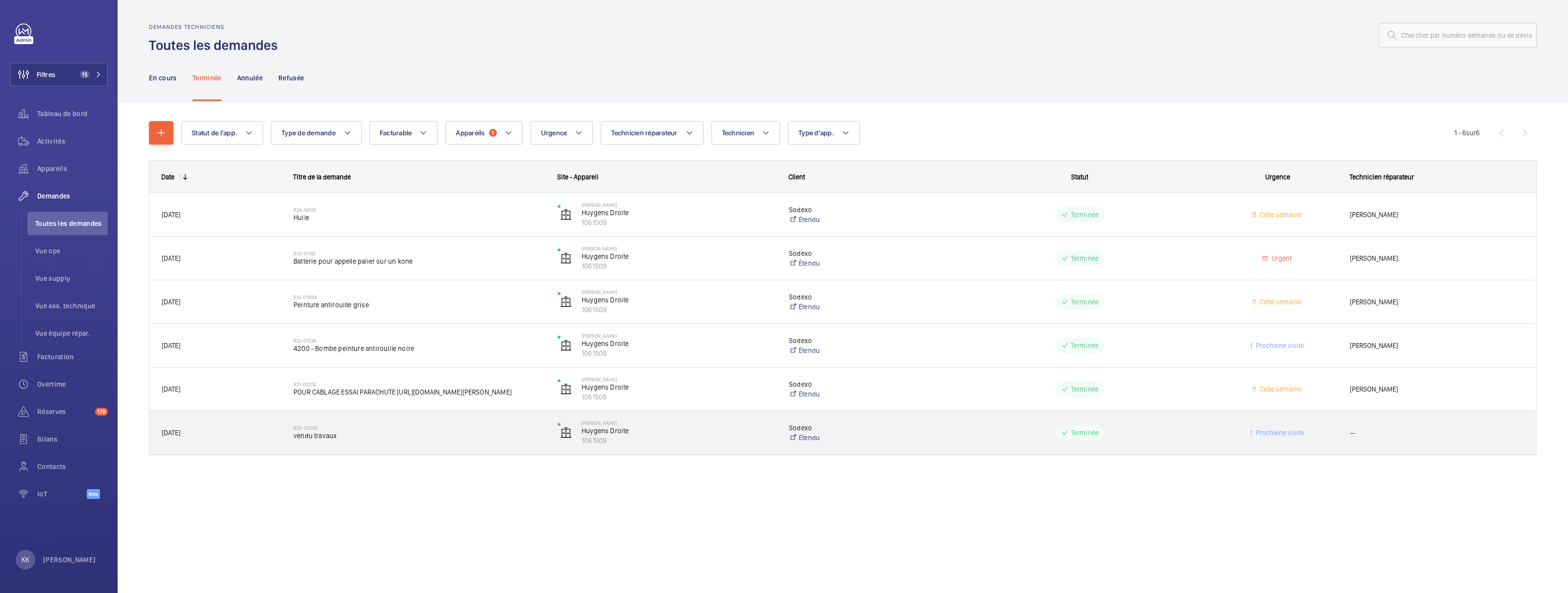
click at [359, 428] on span "vendu travaux" at bounding box center [419, 435] width 251 height 9
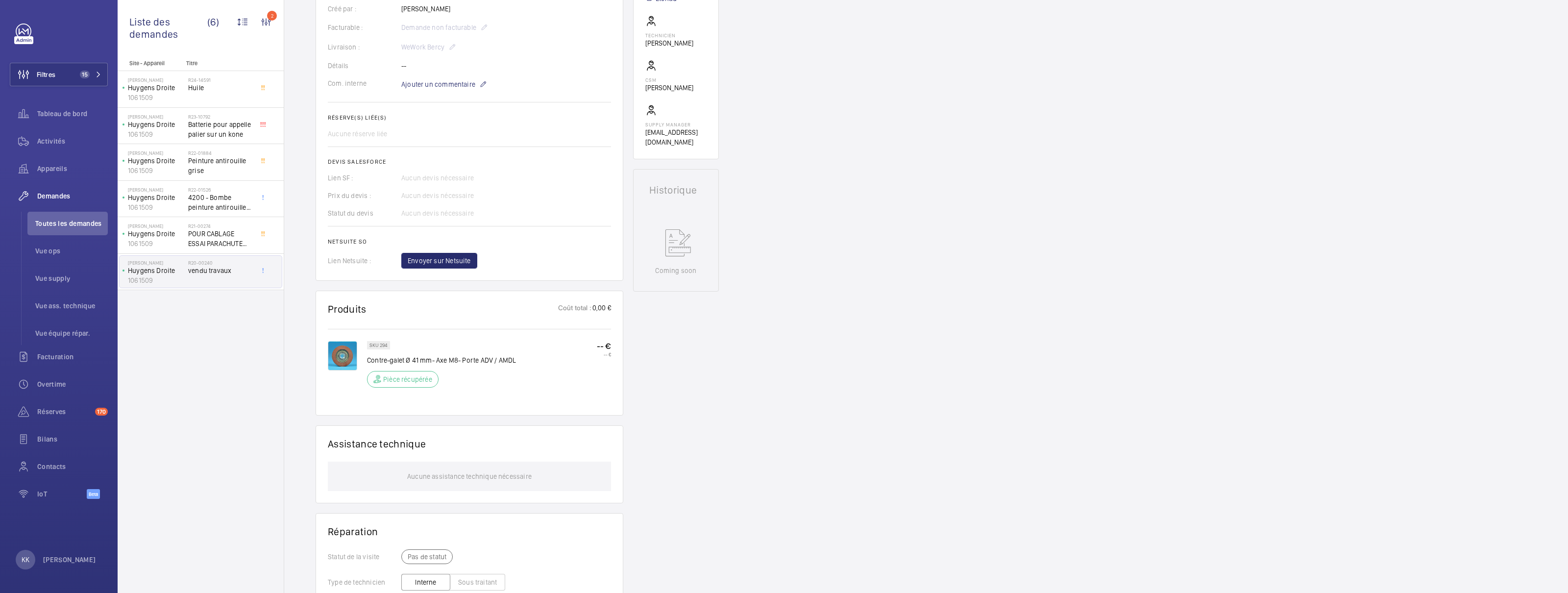
scroll to position [263, 0]
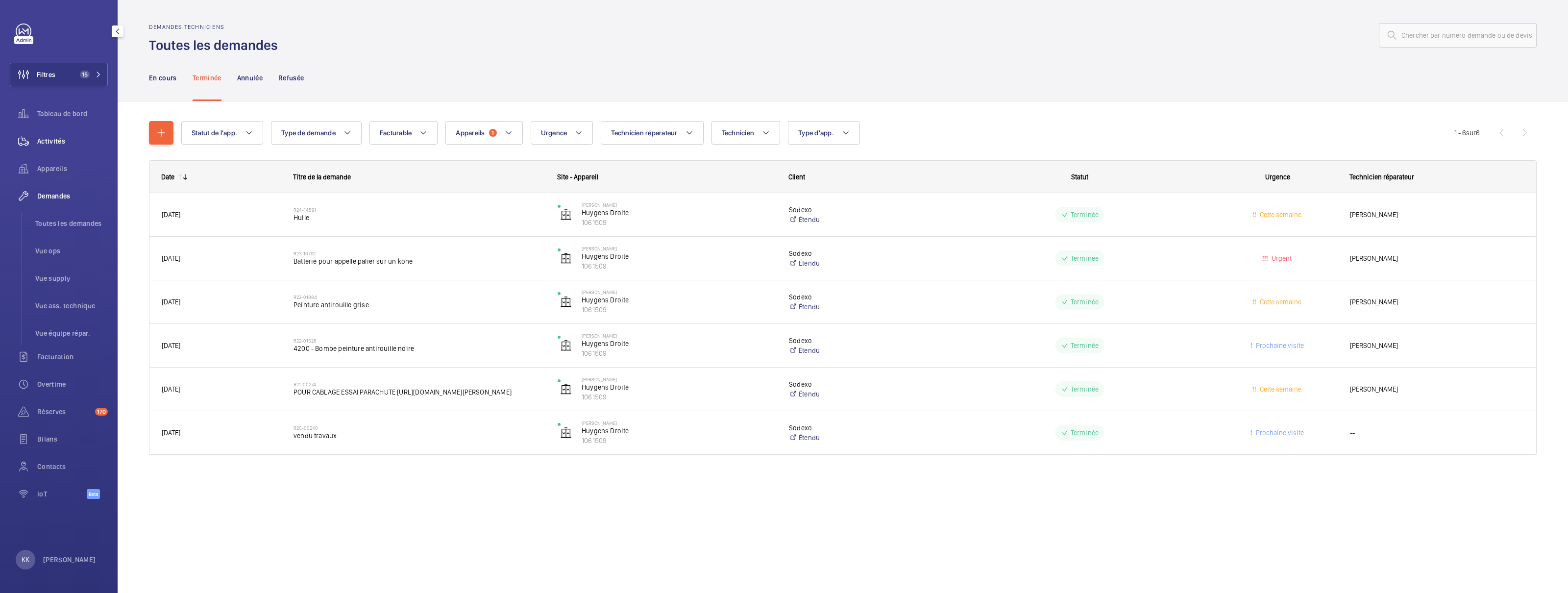
click at [65, 144] on span "Activités" at bounding box center [73, 141] width 71 height 9
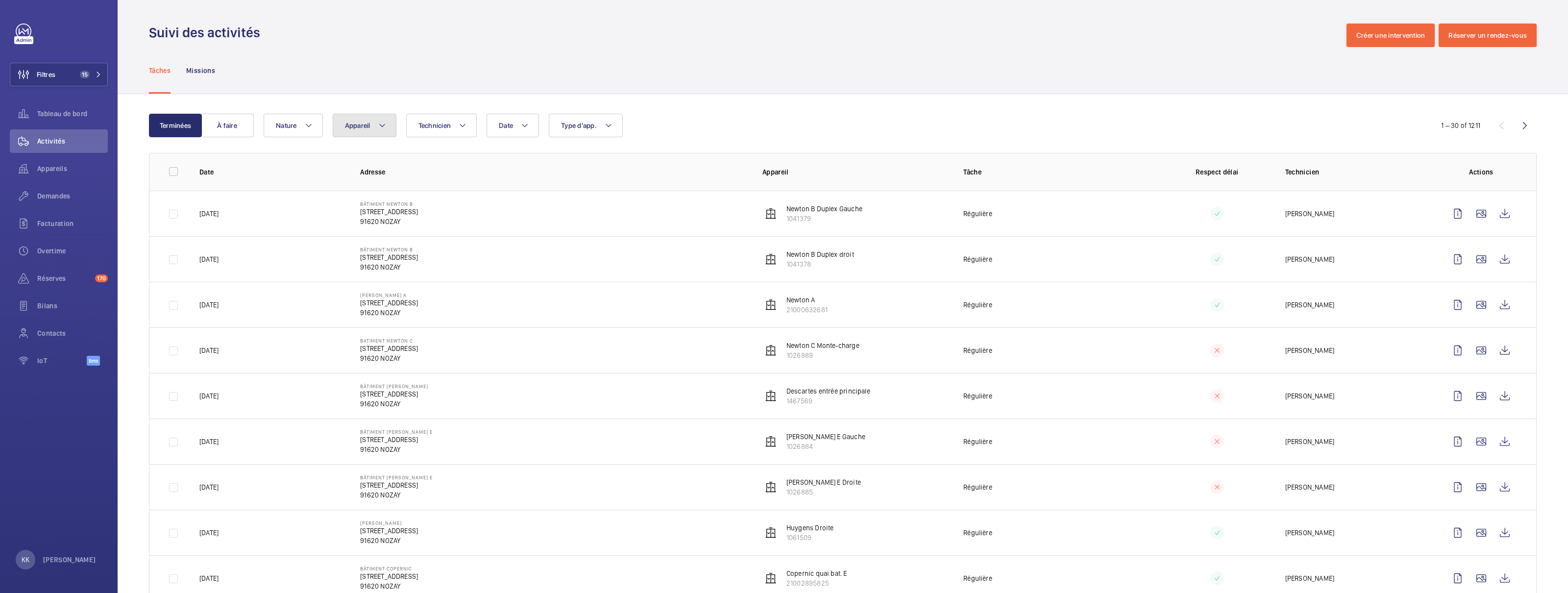
click at [366, 133] on button "Appareil" at bounding box center [365, 126] width 64 height 24
type input "1061509"
click at [381, 204] on label "Huygens Droite, 1061509" at bounding box center [418, 216] width 170 height 24
click at [364, 206] on input "Huygens Droite, 1061509" at bounding box center [354, 215] width 20 height 20
checkbox input "true"
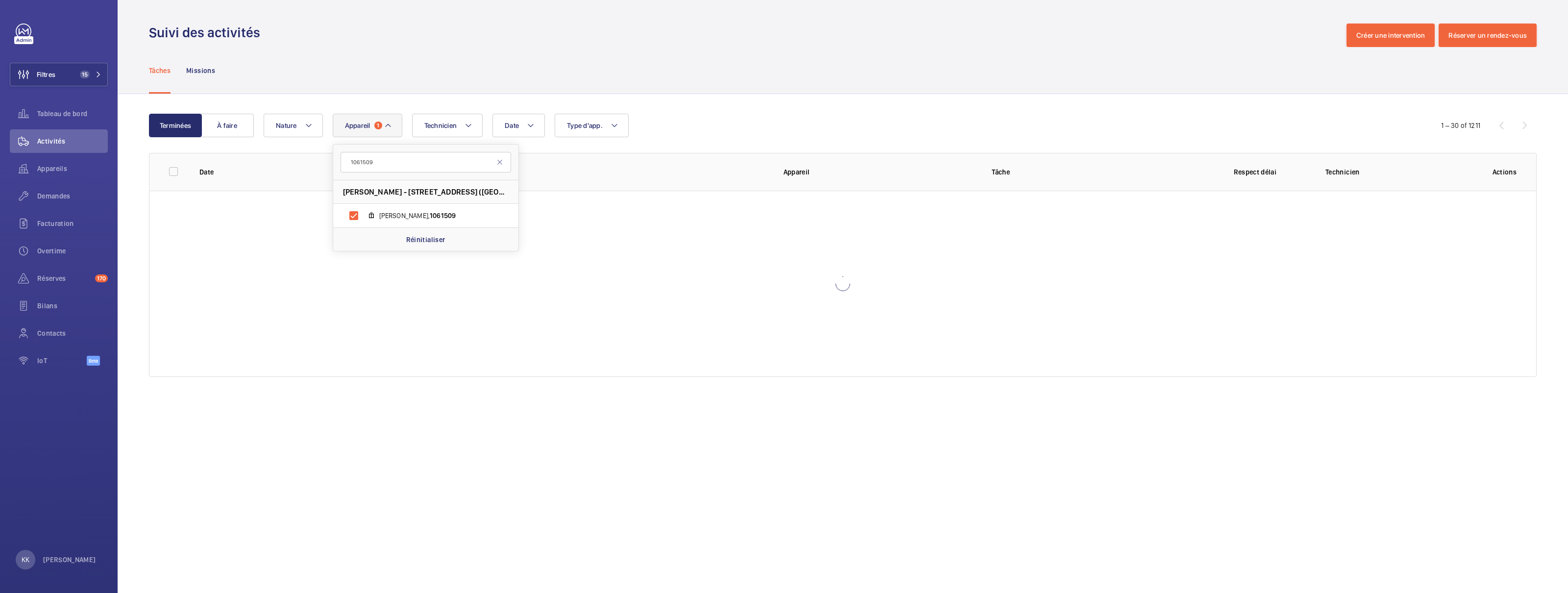
click at [771, 84] on div "Tâches Missions" at bounding box center [842, 70] width 1388 height 47
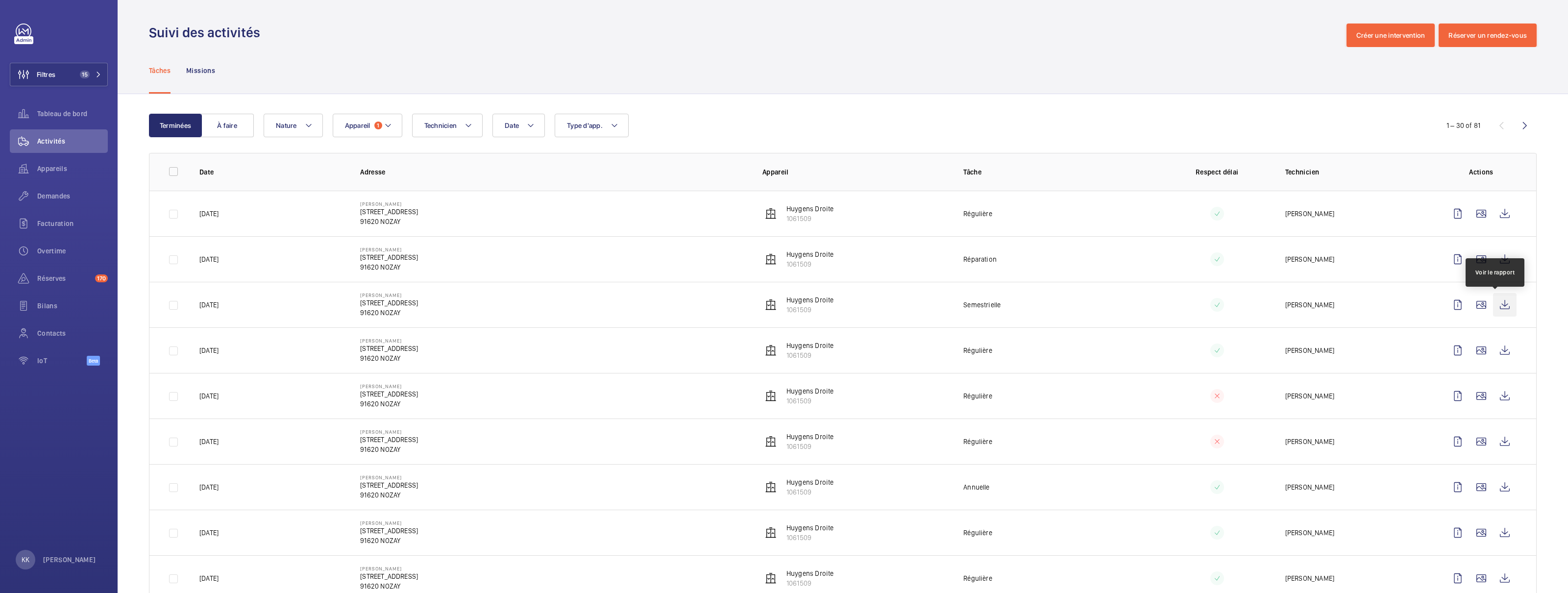
click at [881, 306] on wm-front-icon-button at bounding box center [1506, 305] width 24 height 24
click at [69, 203] on div "Demandes" at bounding box center [58, 197] width 98 height 24
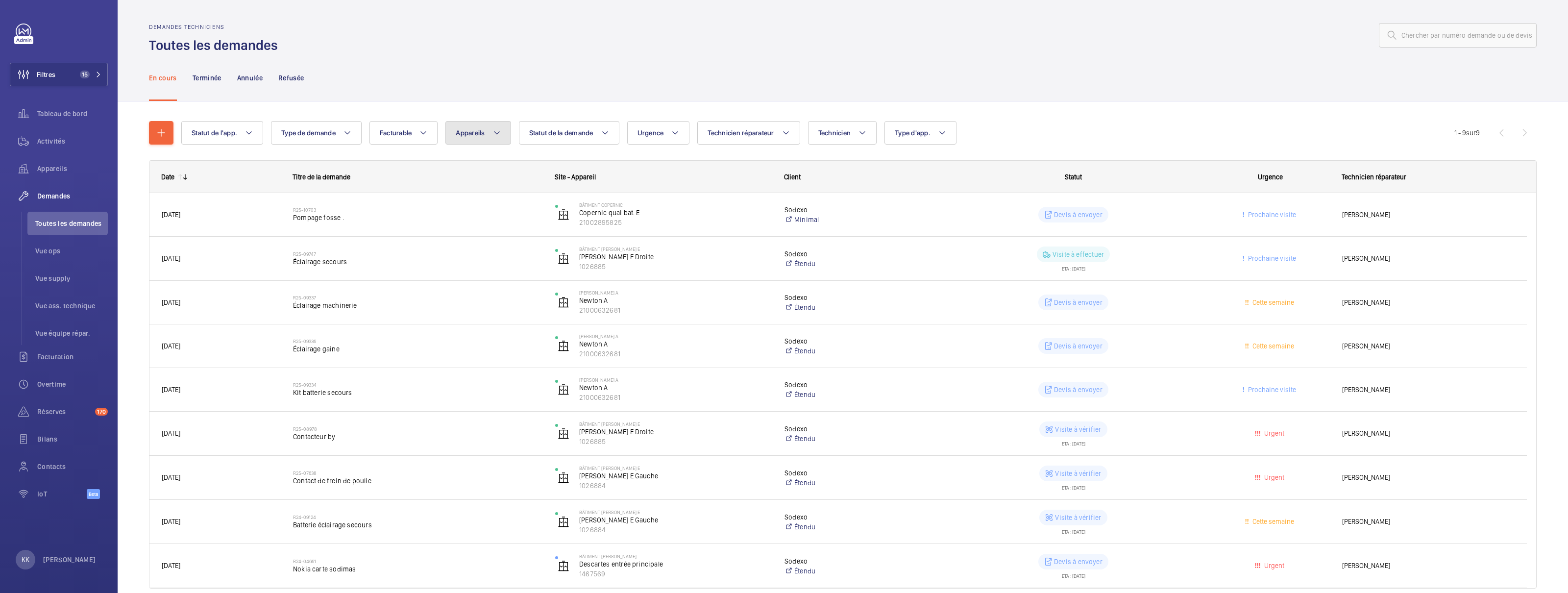
click at [463, 132] on span "Appareils" at bounding box center [471, 132] width 29 height 8
type input "21000632681"
click at [489, 228] on label "Newton A, 21000632681" at bounding box center [530, 222] width 170 height 24
click at [477, 228] on input "Newton A, 21000632681" at bounding box center [466, 221] width 20 height 20
checkbox input "true"
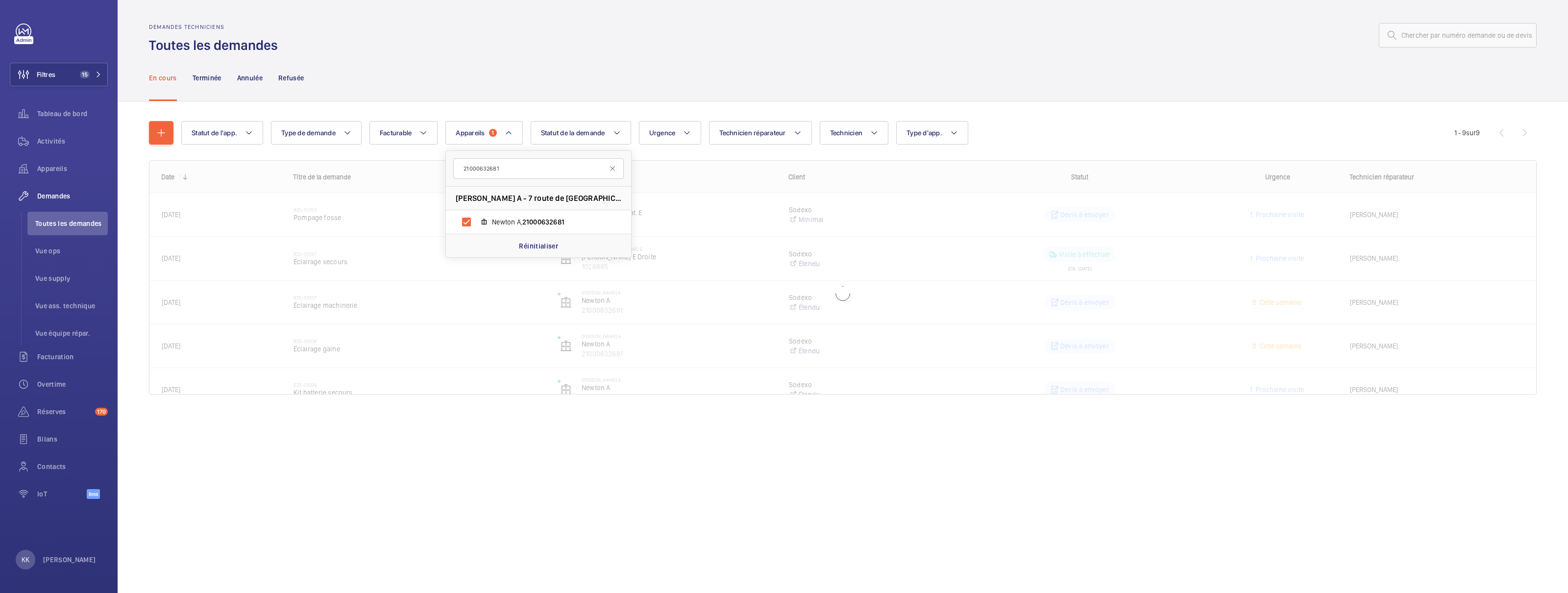
click at [519, 98] on div "En cours Terminée Annulée Refusée" at bounding box center [842, 78] width 1388 height 47
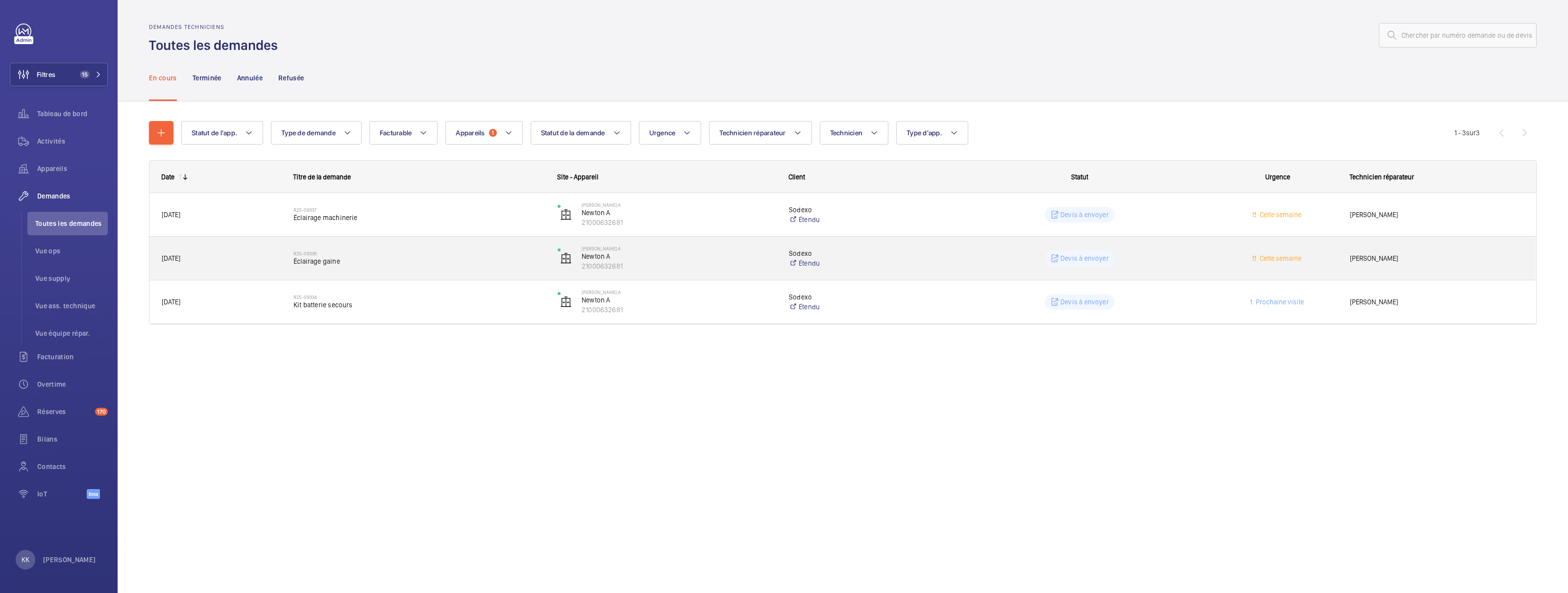
click at [881, 265] on wm-front-pills-cell "Devis à envoyer" at bounding box center [1079, 258] width 251 height 15
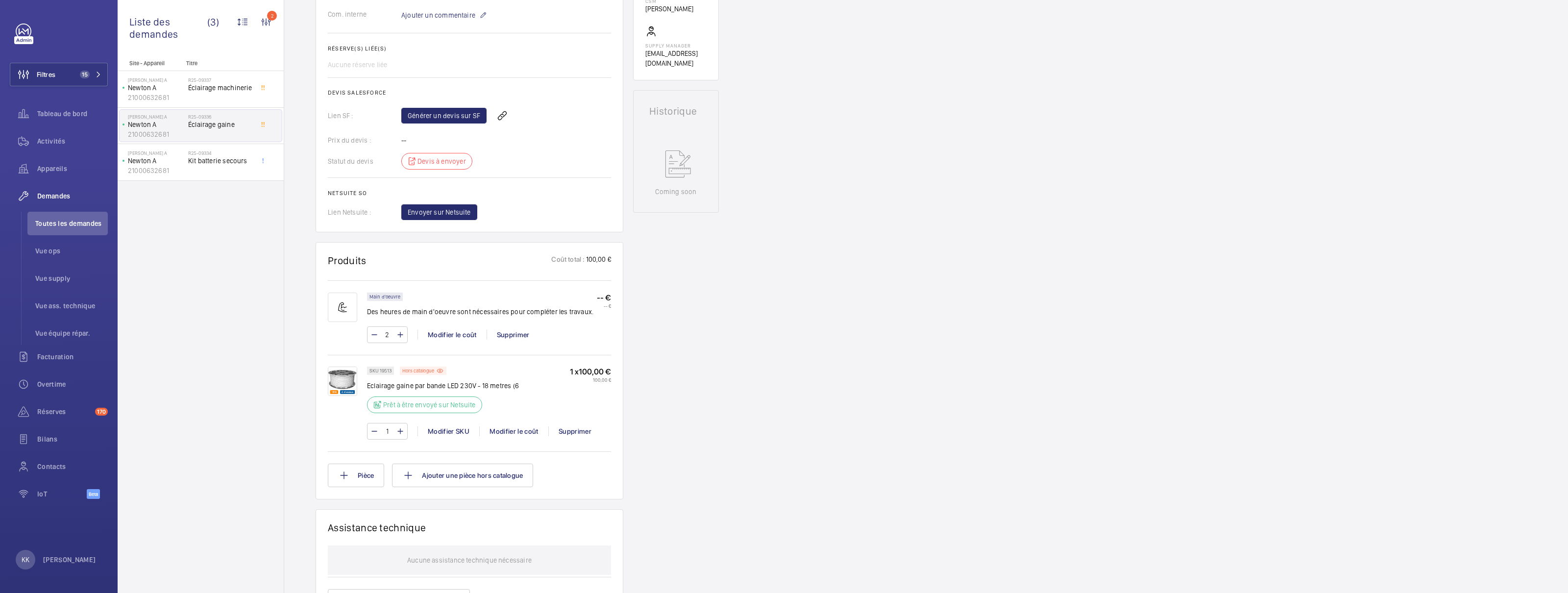
scroll to position [368, 0]
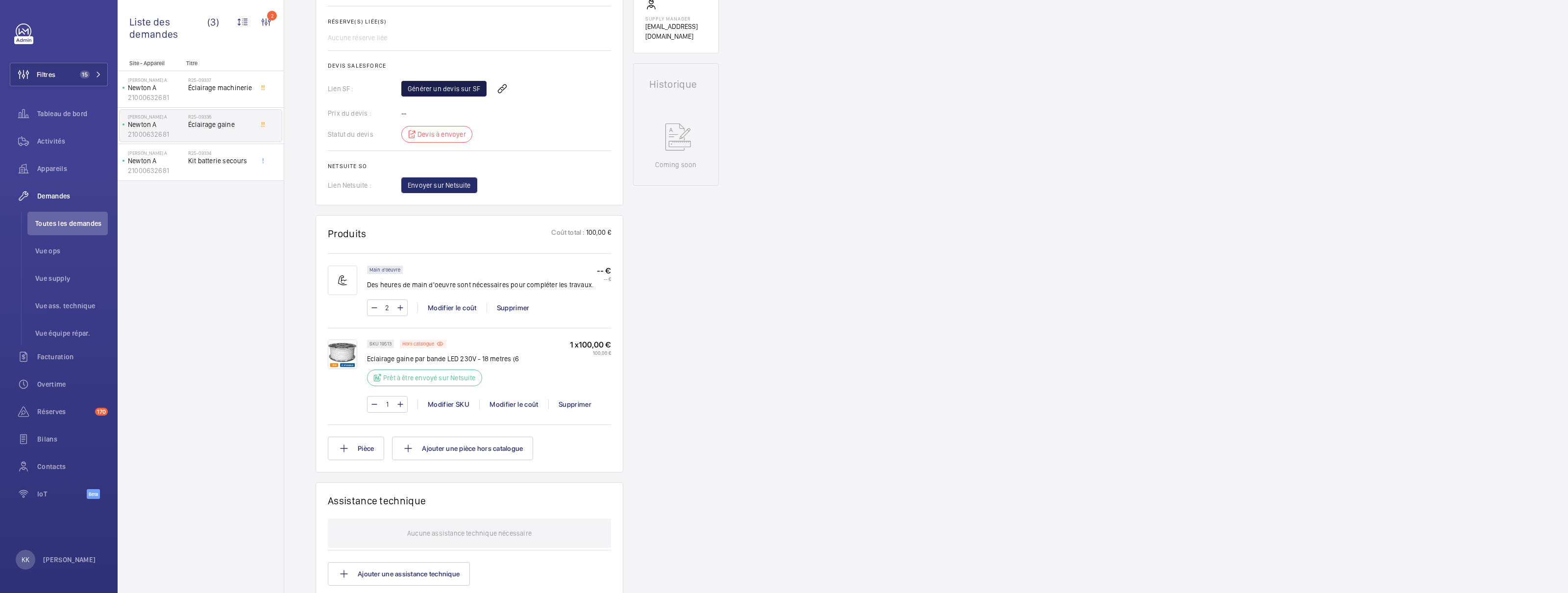
click at [433, 88] on link "Générer un devis sur SF" at bounding box center [444, 89] width 85 height 15
click at [548, 84] on mat-icon at bounding box center [552, 89] width 8 height 12
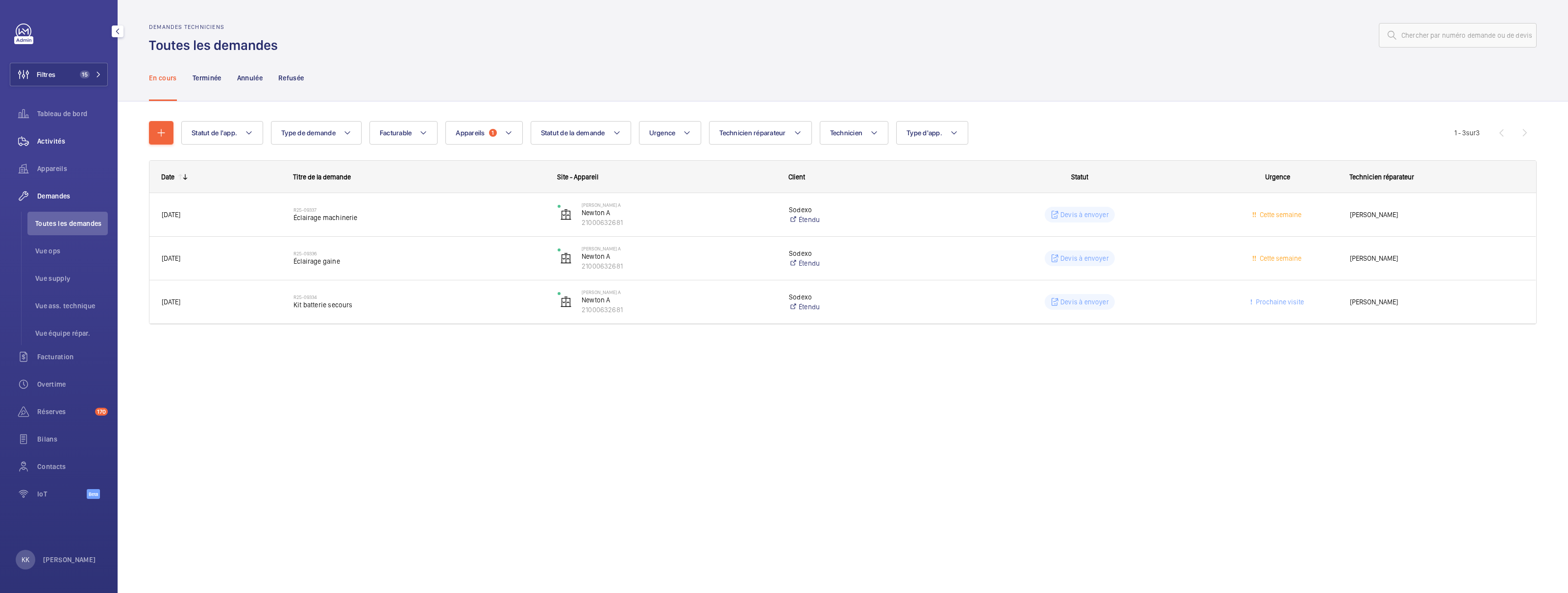
click at [42, 147] on div "Activités" at bounding box center [58, 141] width 98 height 24
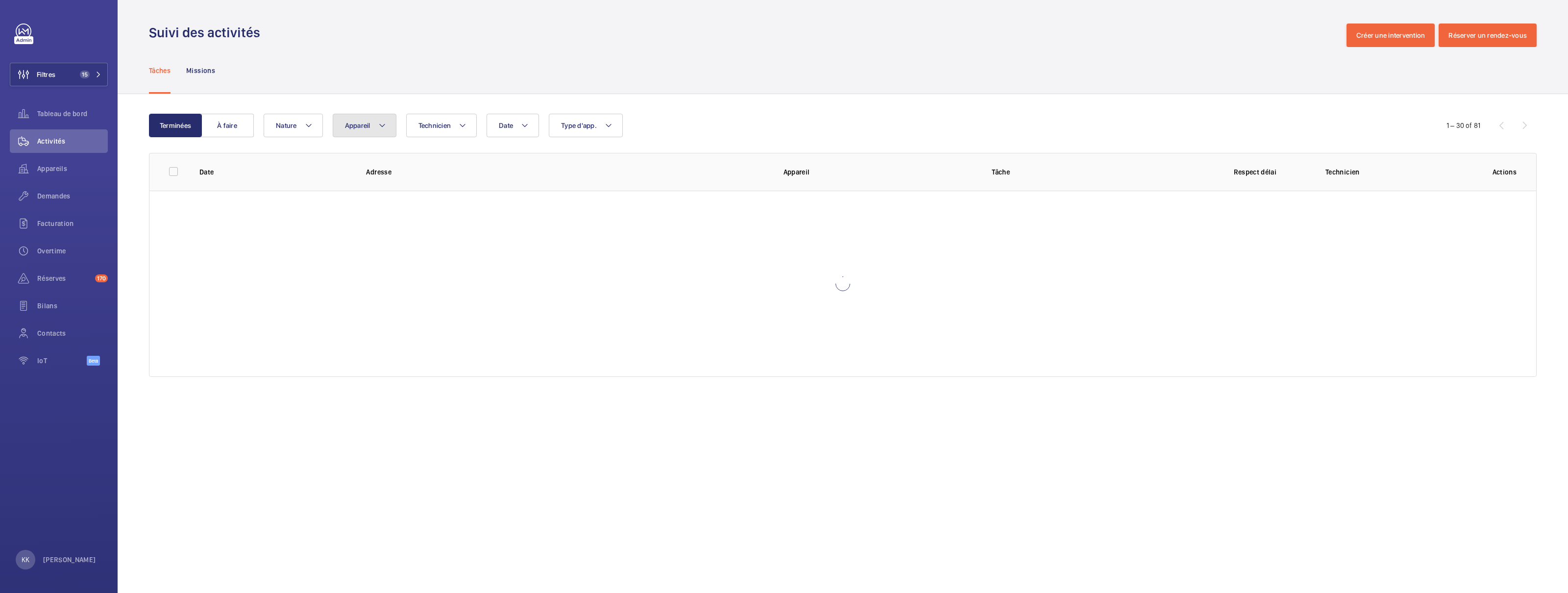
click at [369, 130] on button "Appareil" at bounding box center [365, 126] width 64 height 24
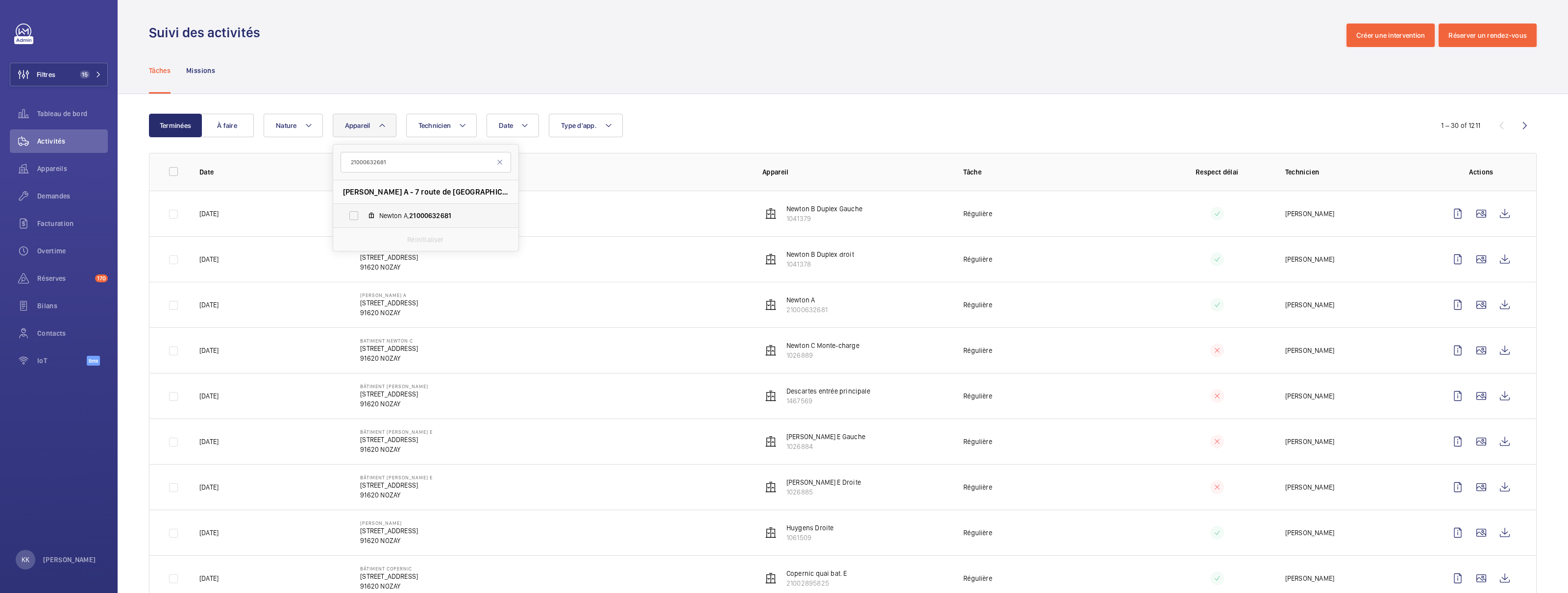
type input "21000632681"
click at [398, 220] on label "Newton A, 21000632681" at bounding box center [418, 216] width 170 height 24
click at [364, 220] on input "Newton A, 21000632681" at bounding box center [354, 215] width 20 height 20
checkbox input "true"
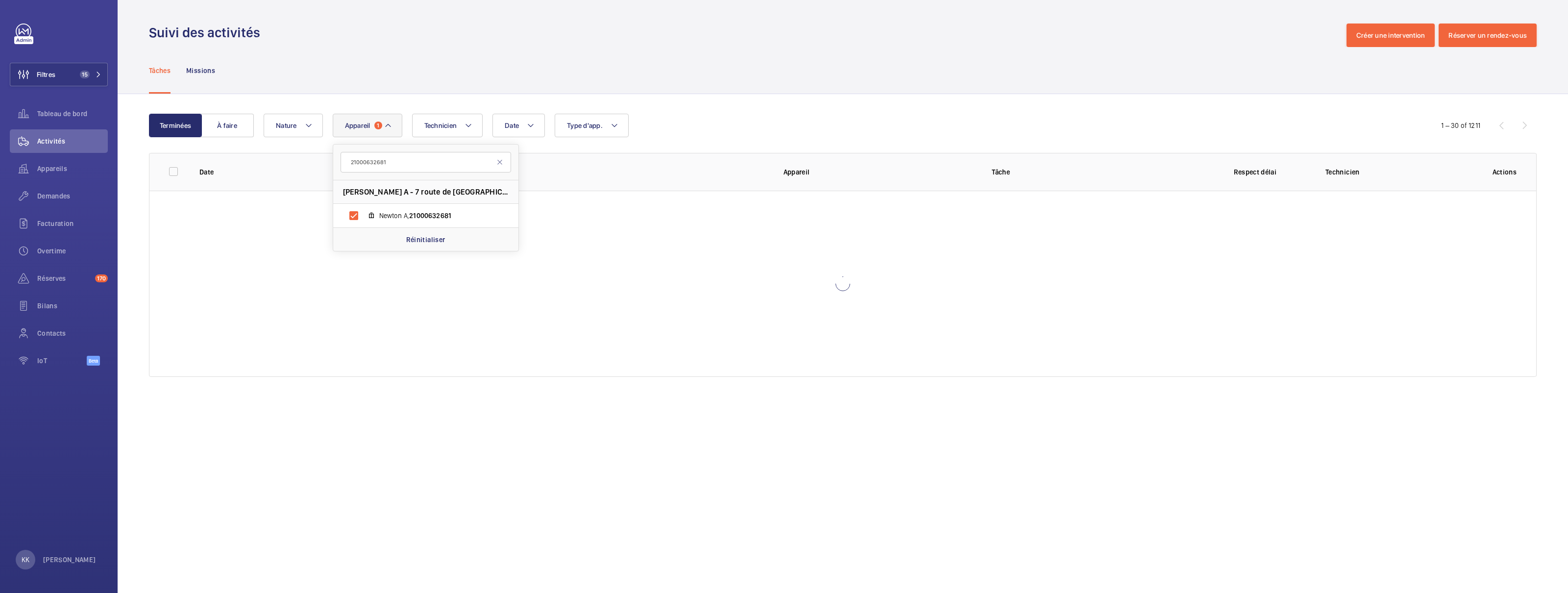
click at [705, 109] on div "Terminées À faire Date Technicien Appareil 1 21000632681 Batiment Newton A - 7 …" at bounding box center [843, 247] width 1451 height 307
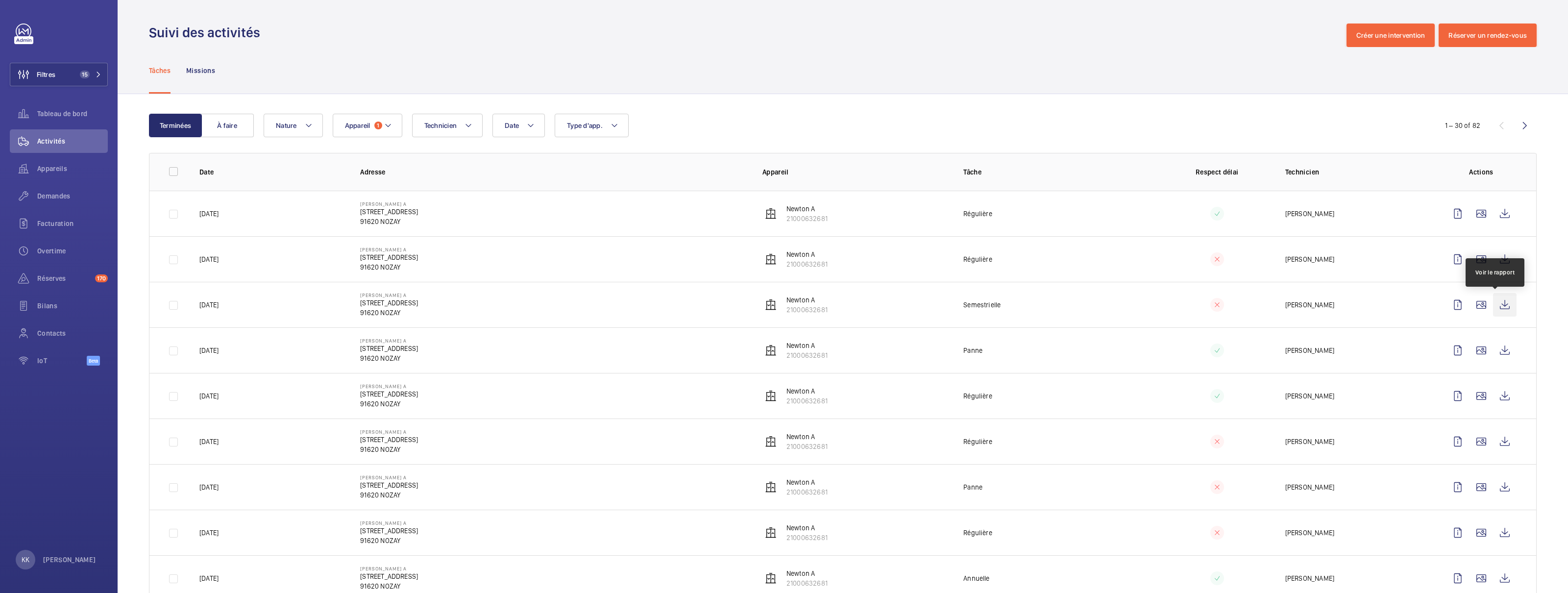
click at [881, 311] on wm-front-icon-button at bounding box center [1506, 305] width 24 height 24
click at [881, 265] on wm-front-icon-button at bounding box center [1506, 260] width 24 height 24
click at [47, 190] on div "Demandes" at bounding box center [58, 197] width 98 height 24
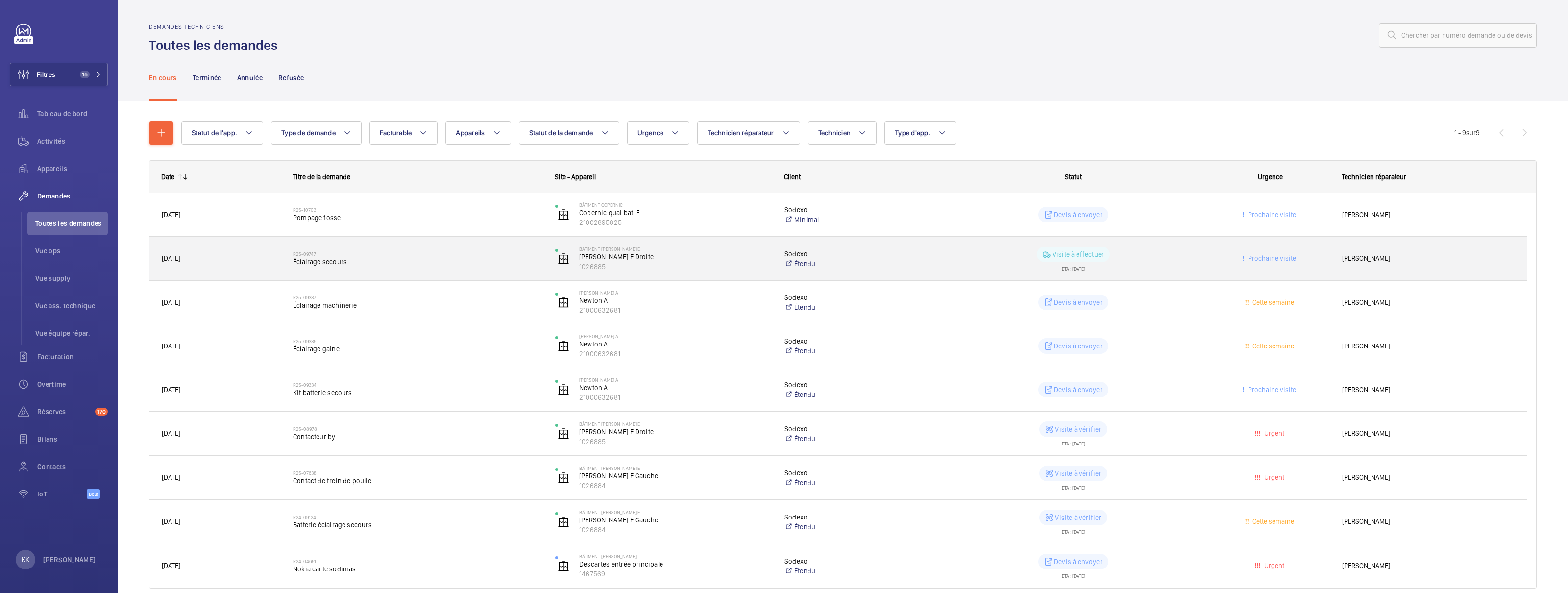
click at [388, 267] on div "R25-09747 Éclairage secours" at bounding box center [418, 258] width 249 height 28
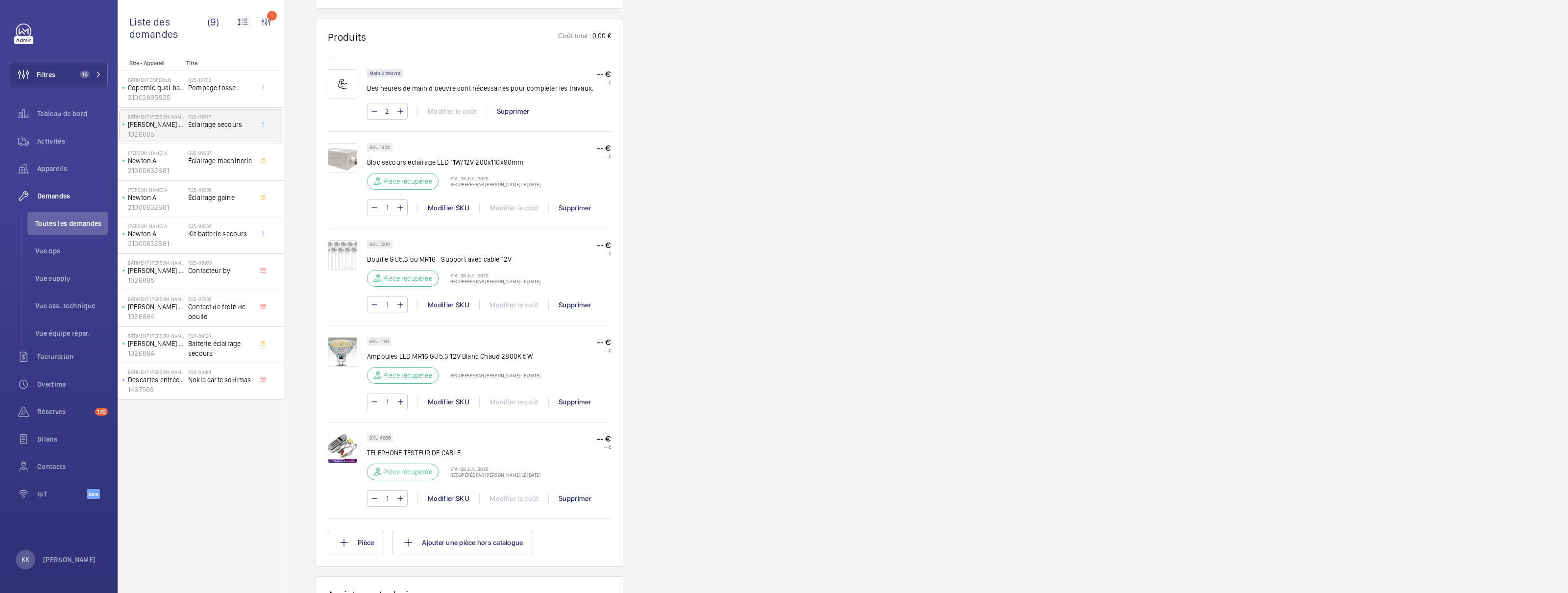
scroll to position [286, 0]
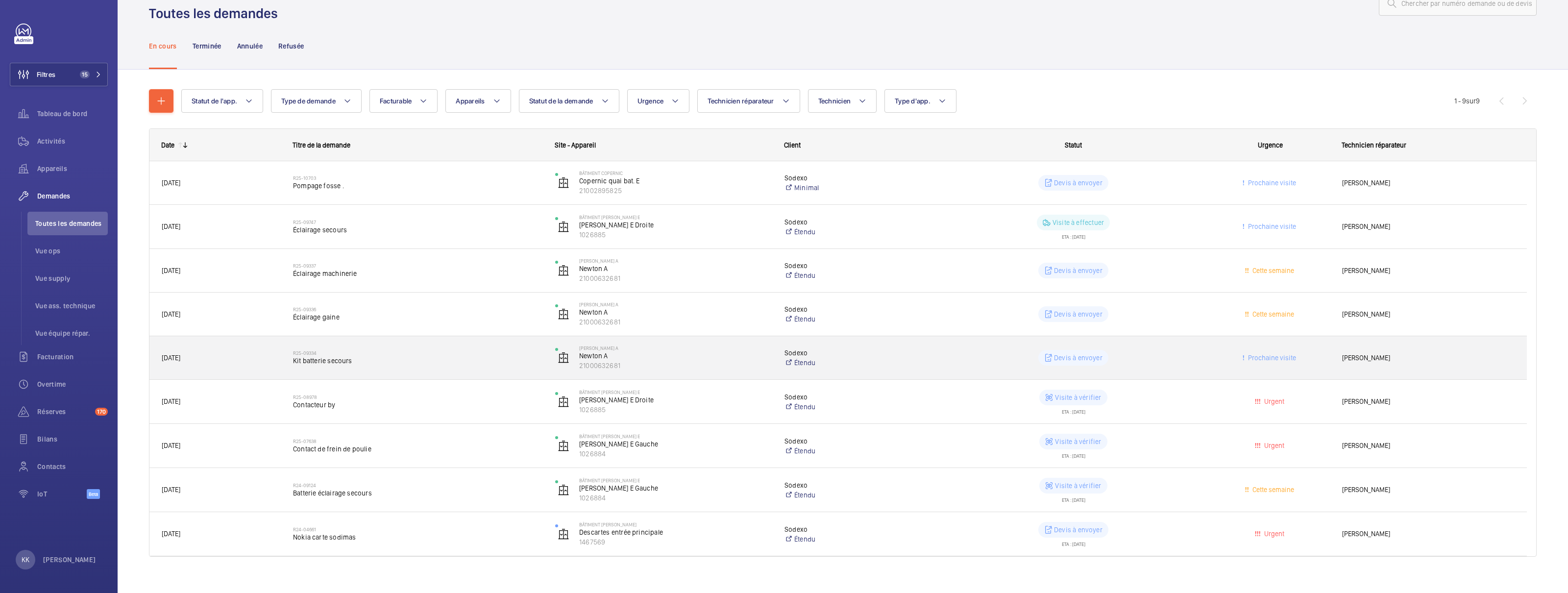
scroll to position [32, 0]
click at [388, 367] on div "R25-09334 Kit batterie secours" at bounding box center [418, 357] width 249 height 28
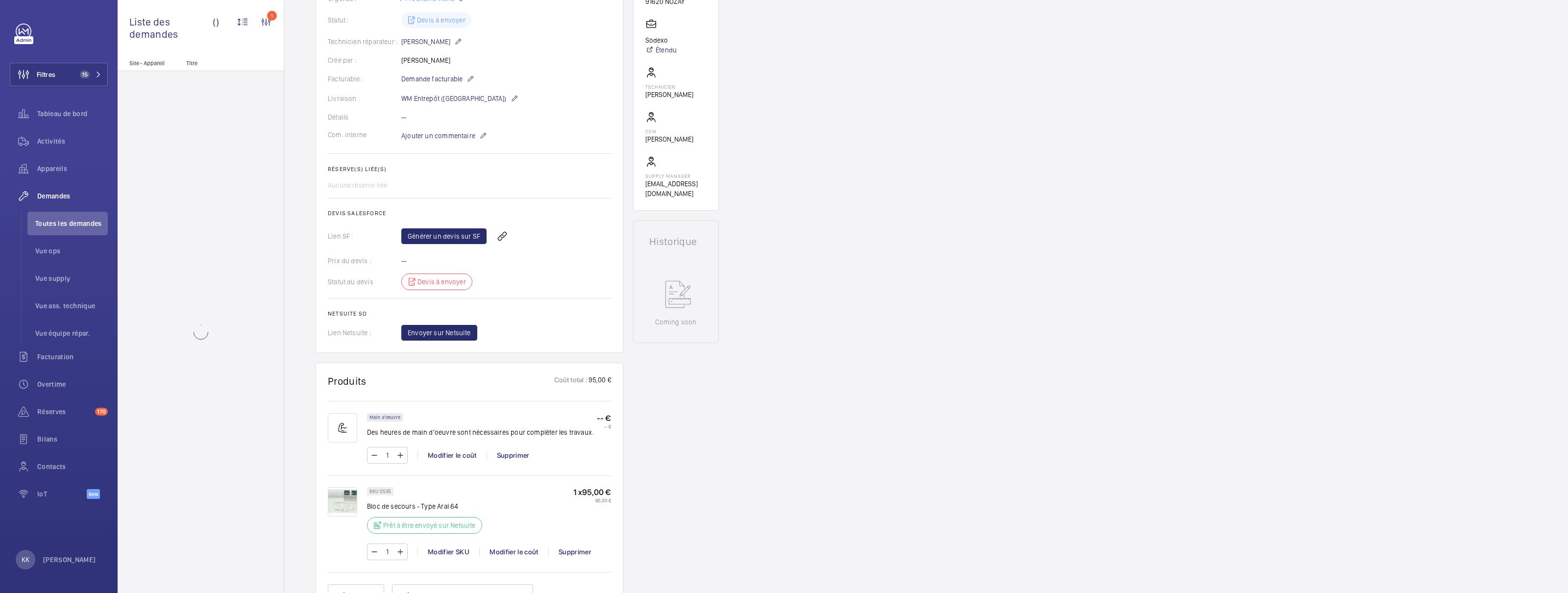
scroll to position [332, 0]
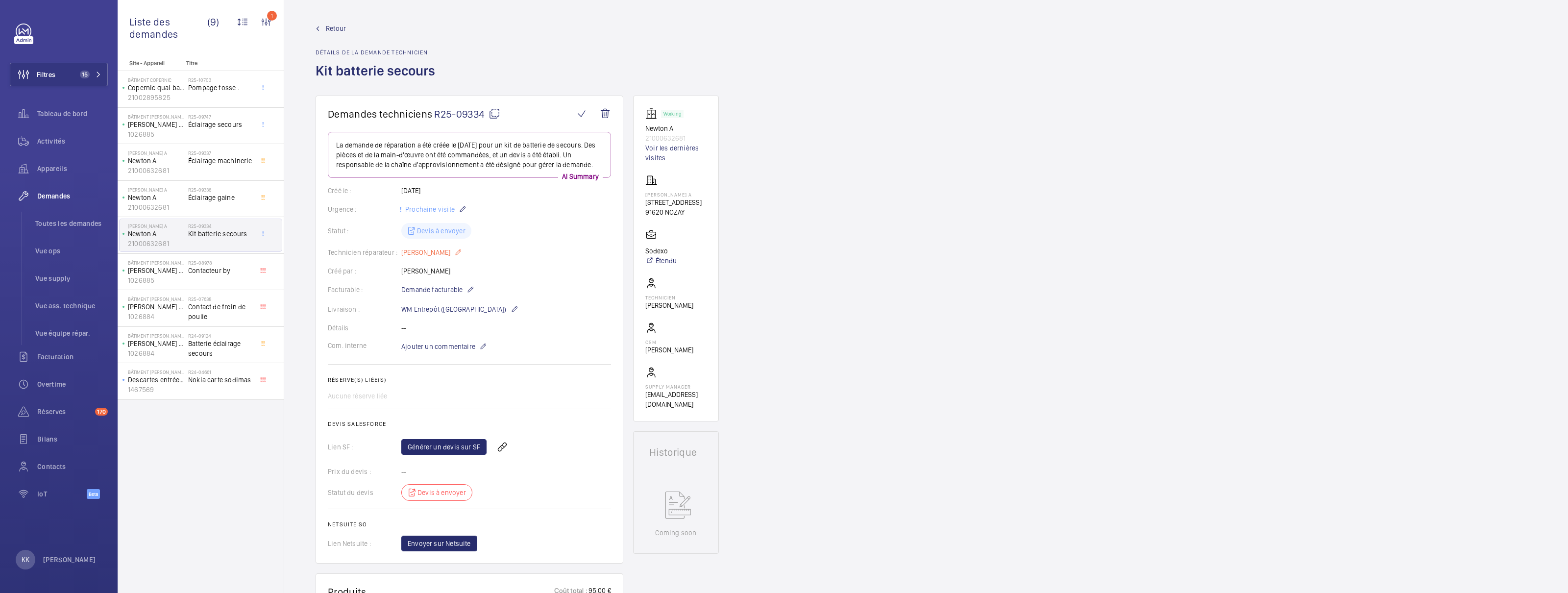
scroll to position [3, 0]
click at [432, 428] on link "Générer un devis sur SF" at bounding box center [444, 444] width 85 height 15
click at [336, 26] on span "Retour" at bounding box center [336, 26] width 20 height 9
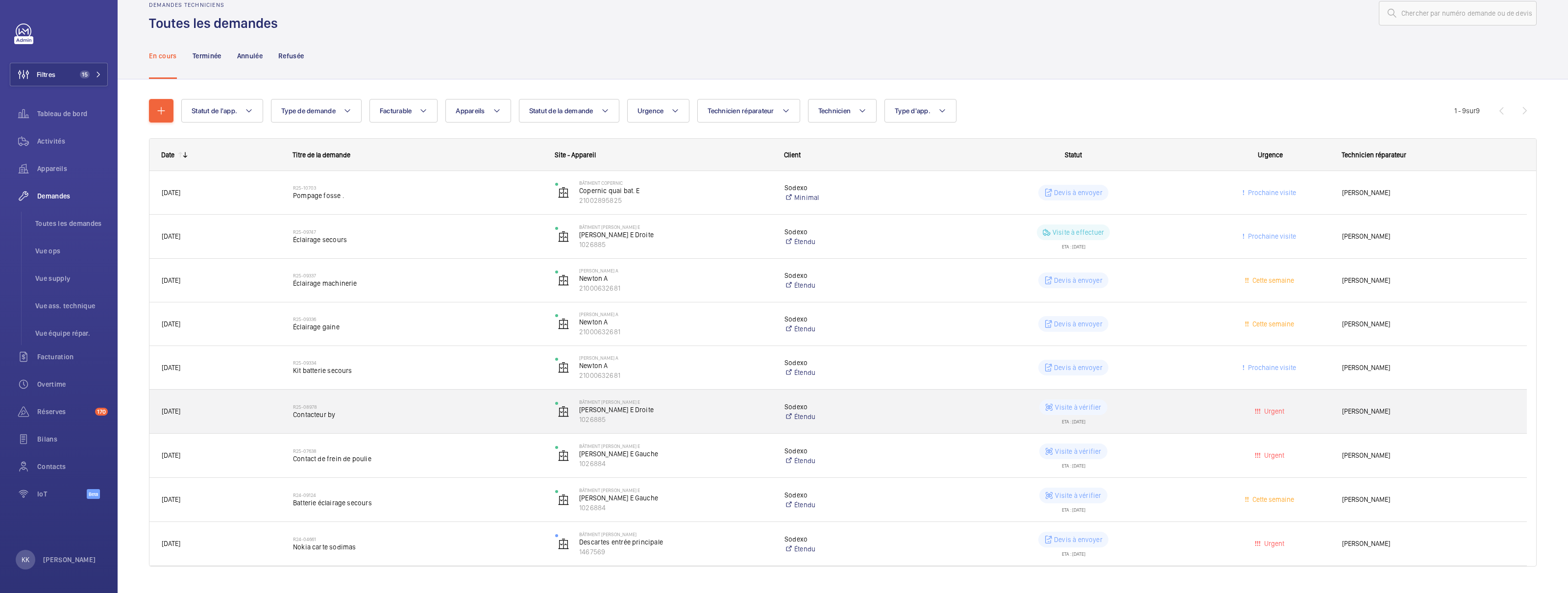
scroll to position [24, 0]
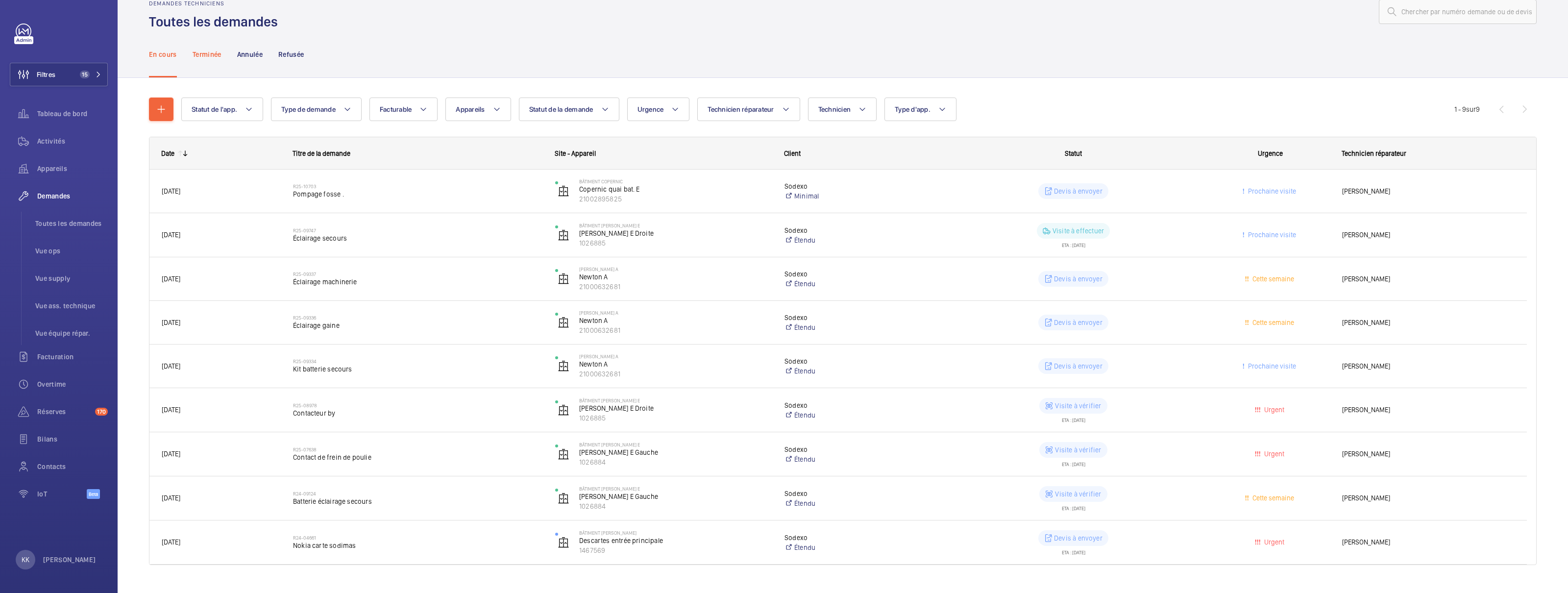
click at [216, 51] on p "Terminée" at bounding box center [208, 54] width 29 height 9
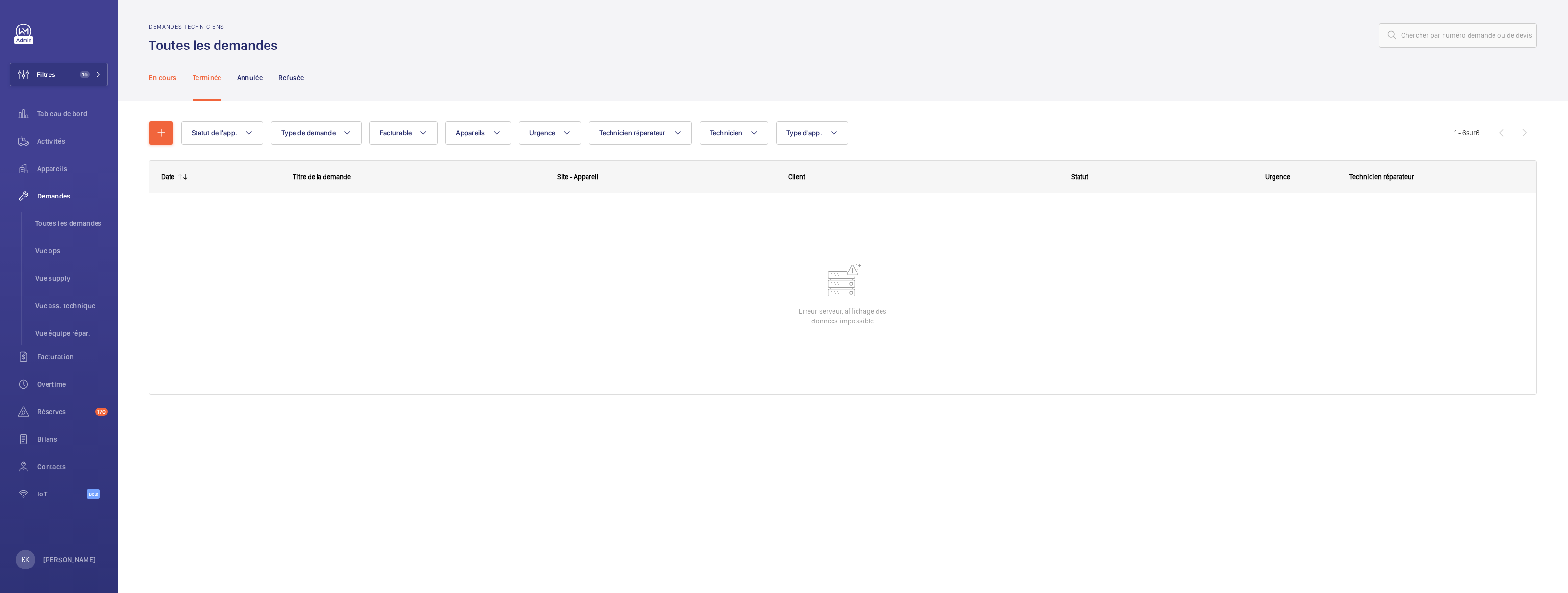
click at [171, 79] on p "En cours" at bounding box center [162, 78] width 28 height 9
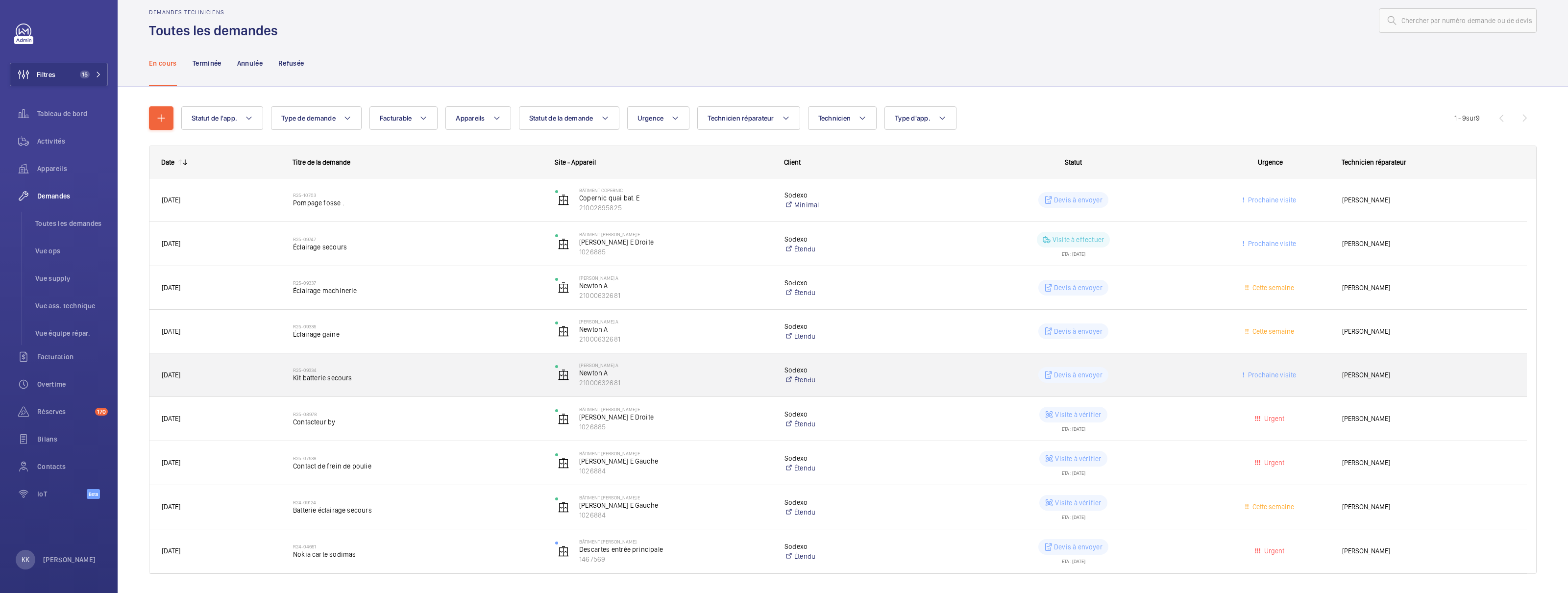
scroll to position [15, 0]
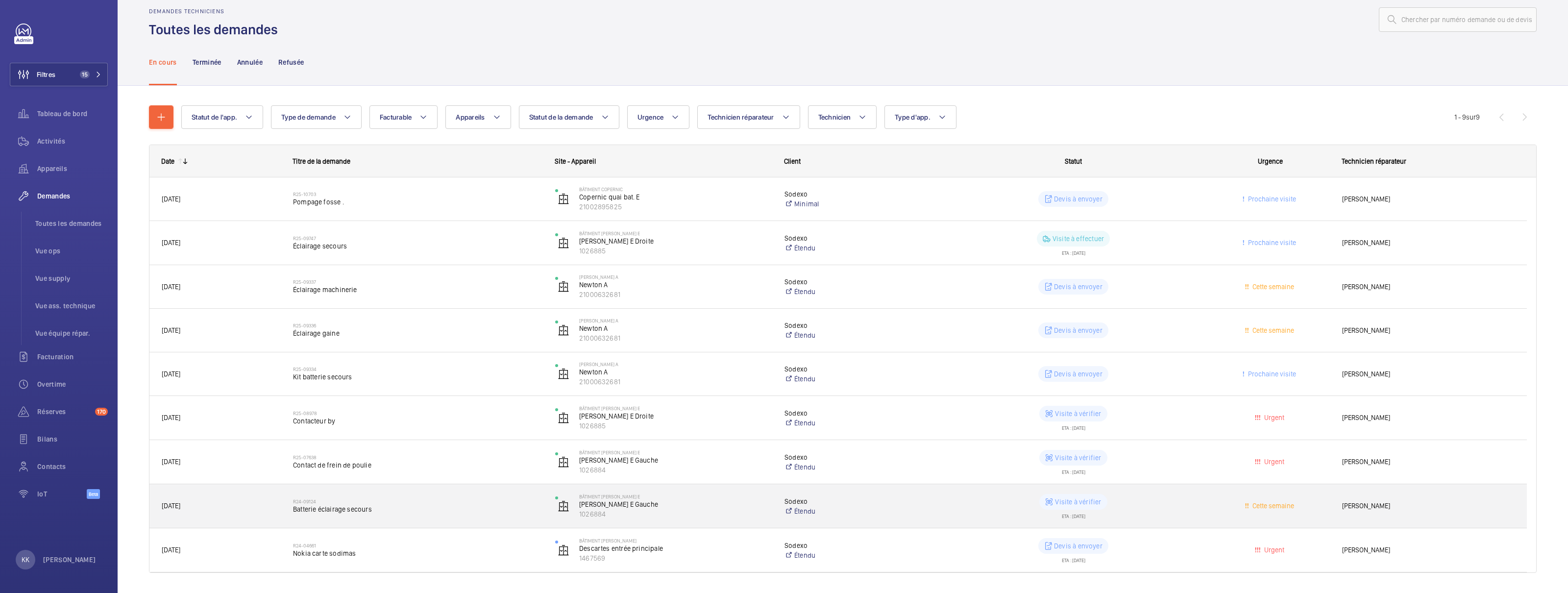
click at [397, 428] on span "Batterie éclairage secours" at bounding box center [418, 508] width 249 height 9
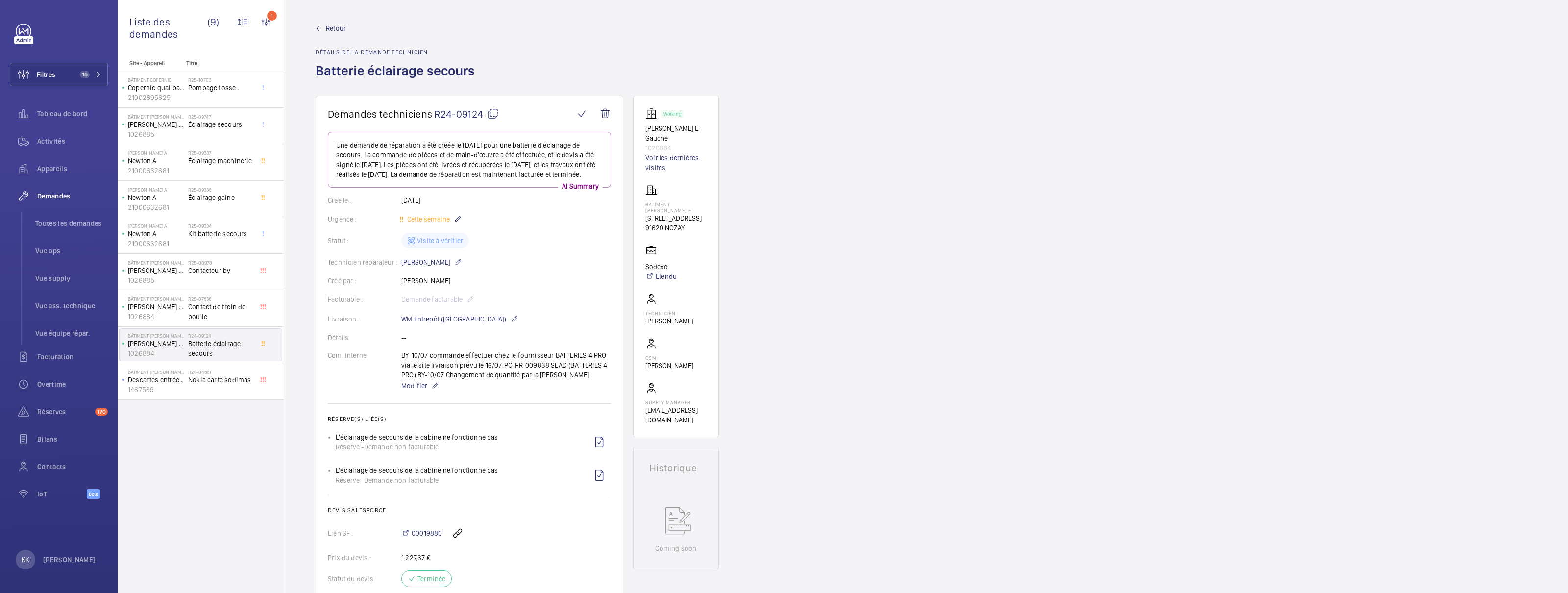
click at [327, 32] on span "Retour" at bounding box center [336, 28] width 20 height 9
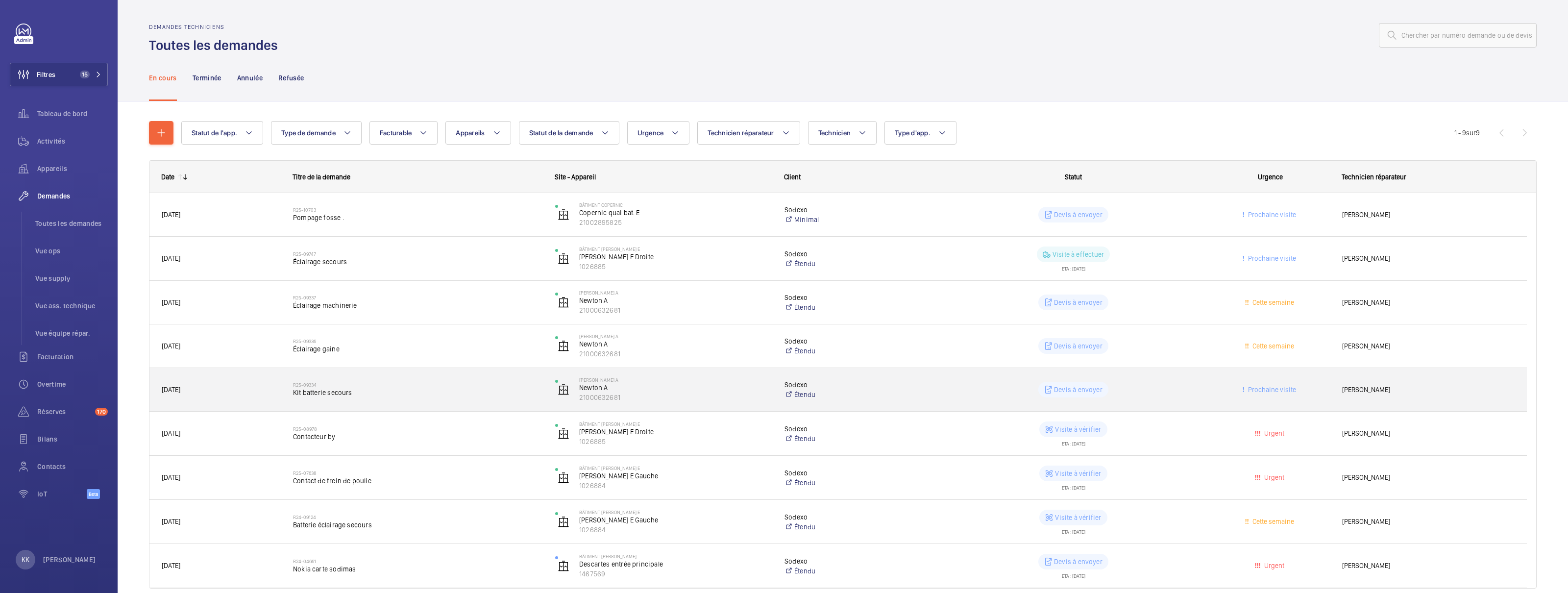
click at [342, 390] on span "Kit batterie secours" at bounding box center [418, 392] width 249 height 9
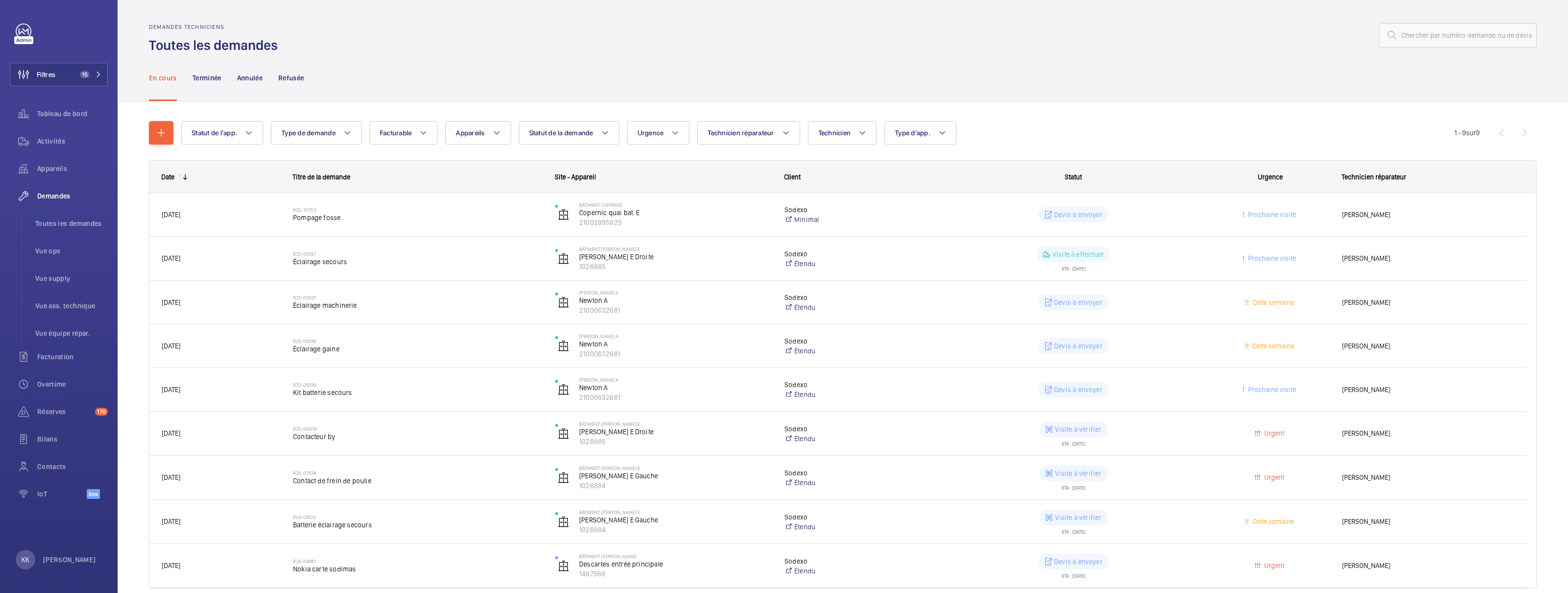
click at [476, 149] on wm-front-shared-table-view-engine "Statut de l'app. Type de demande Facturable Appareils Statut de la demande Urge…" at bounding box center [842, 367] width 1388 height 491
click at [479, 139] on button "Appareils" at bounding box center [478, 133] width 65 height 24
type input "21002895825"
click at [485, 221] on mat-icon at bounding box center [483, 221] width 8 height 8
click at [477, 221] on input "Copernic quai bat. E, 21002895825" at bounding box center [466, 221] width 20 height 20
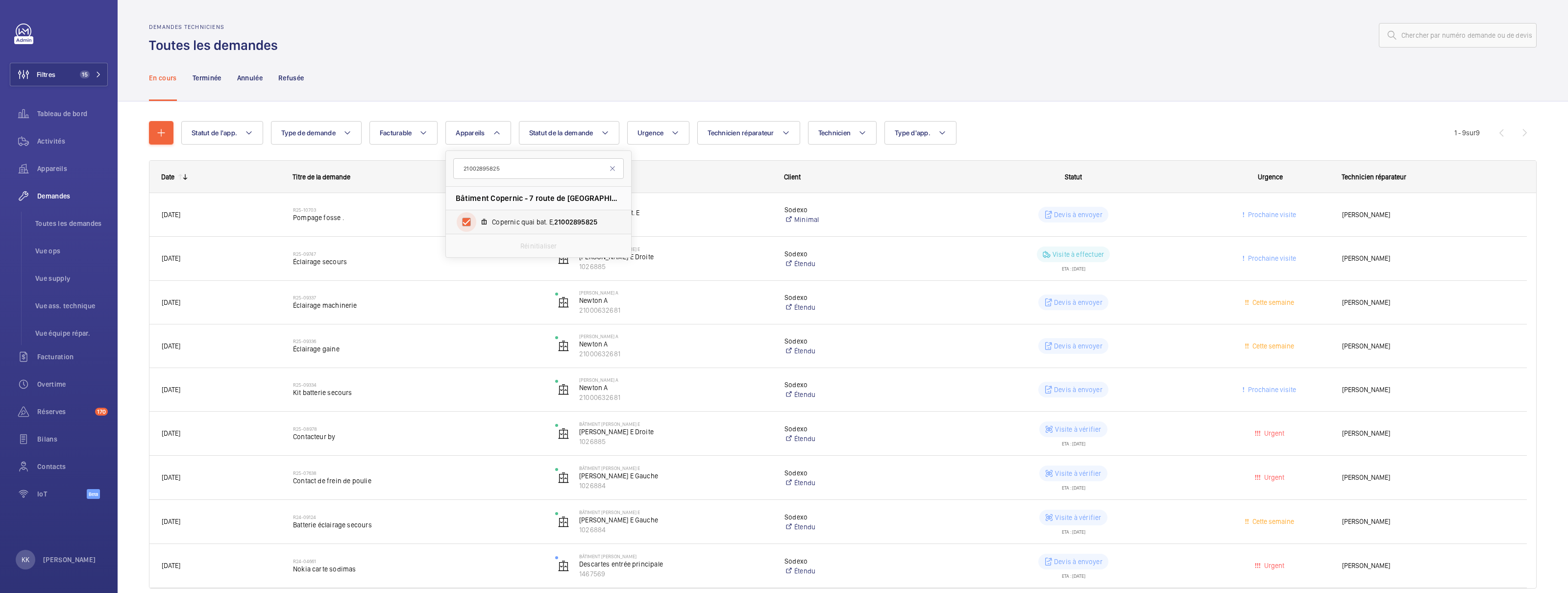
checkbox input "true"
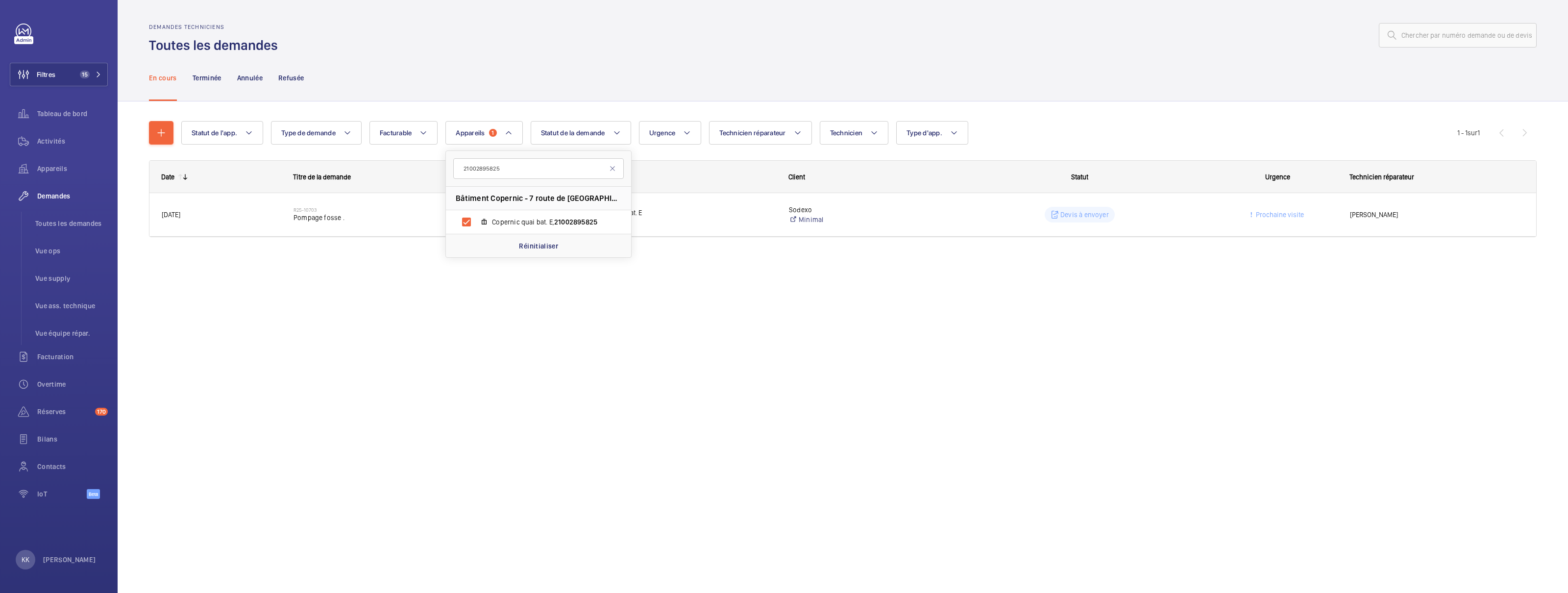
click at [506, 105] on div "Statut de l'app. Type de demande Facturable Appareils 1 21002895825 Bâtiment Co…" at bounding box center [842, 183] width 1388 height 156
click at [210, 82] on p "Terminée" at bounding box center [208, 78] width 29 height 9
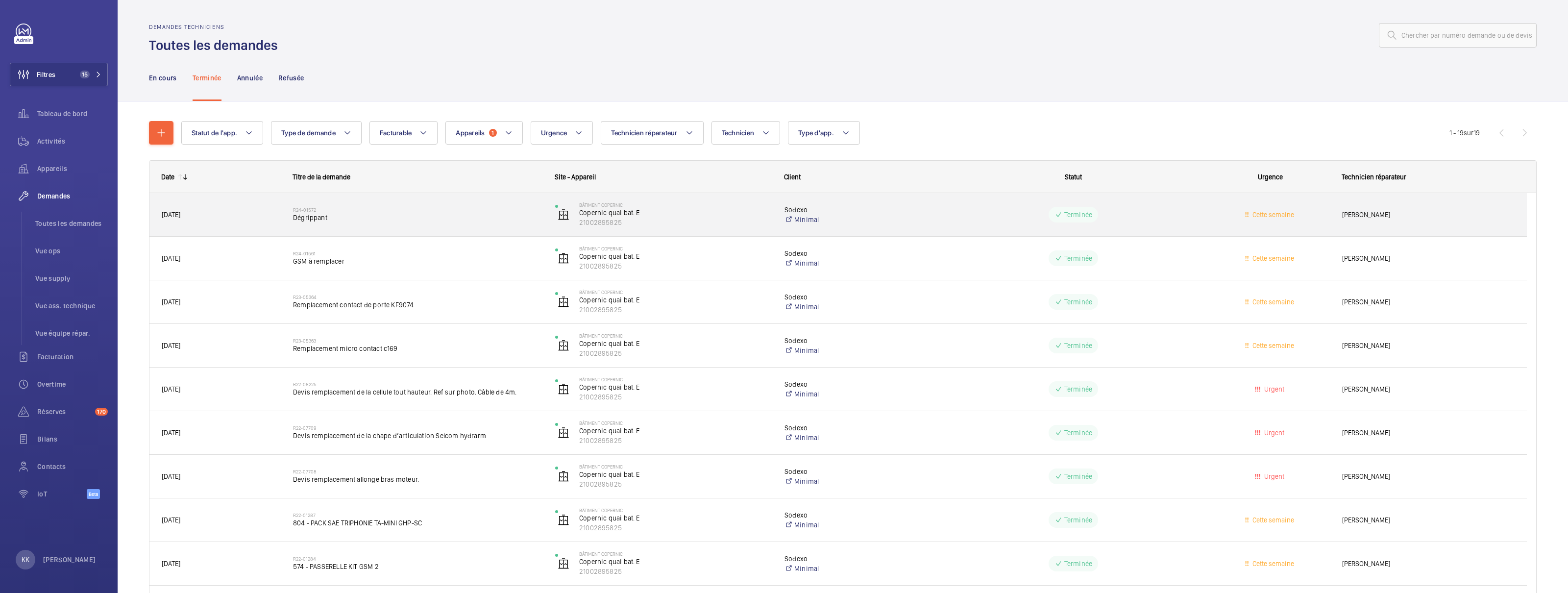
click at [380, 215] on span "Dégrippant" at bounding box center [418, 217] width 249 height 9
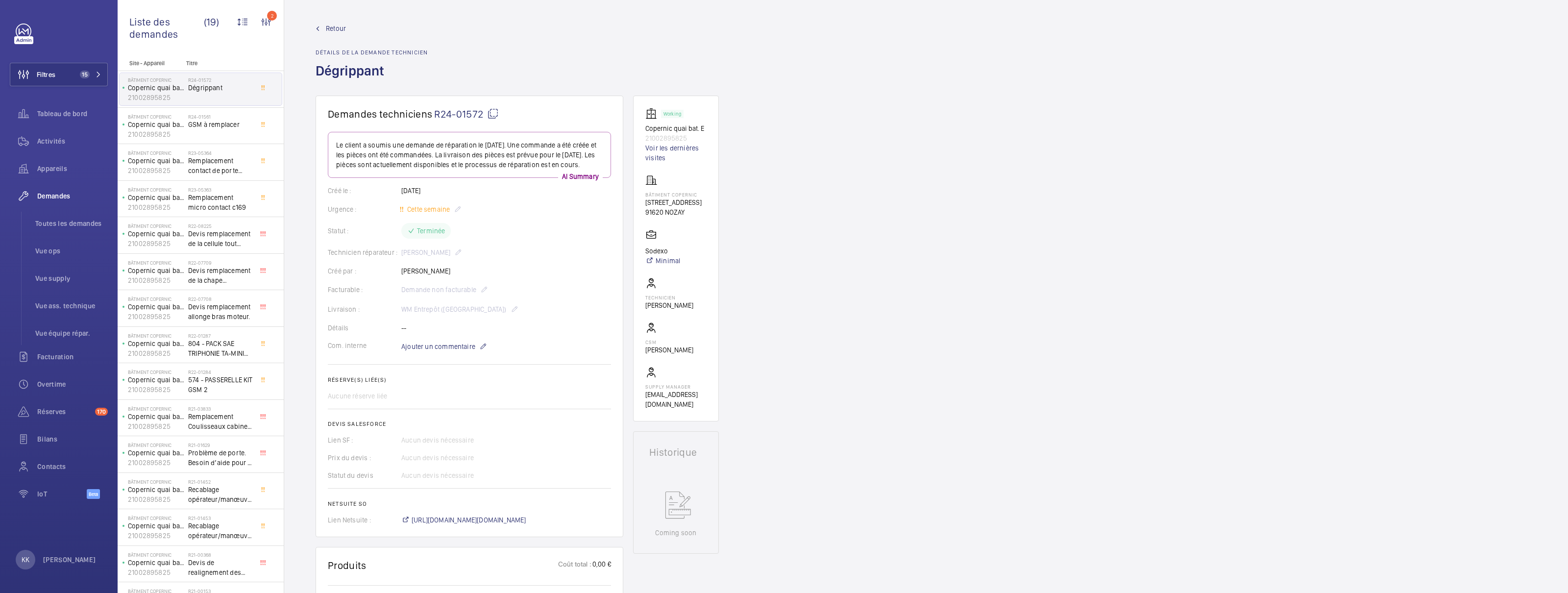
click at [325, 26] on link "Retour" at bounding box center [372, 28] width 112 height 9
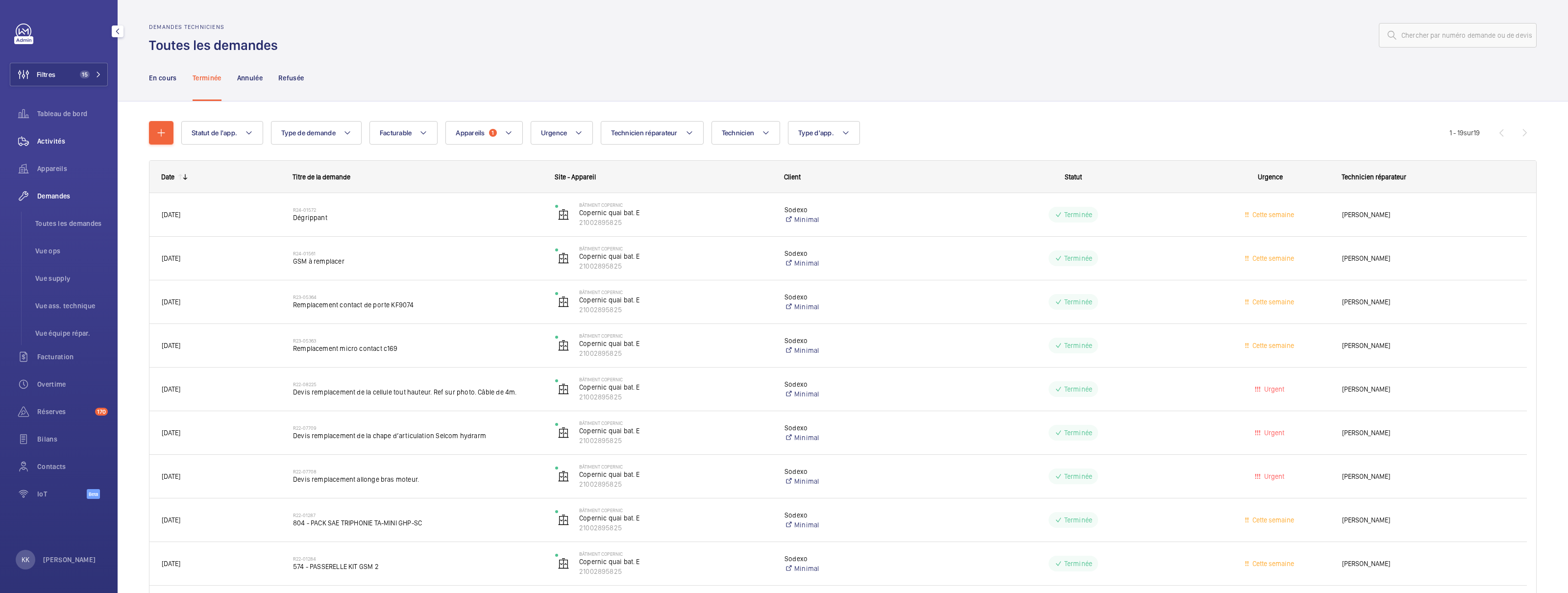
click at [69, 144] on span "Activités" at bounding box center [73, 141] width 71 height 9
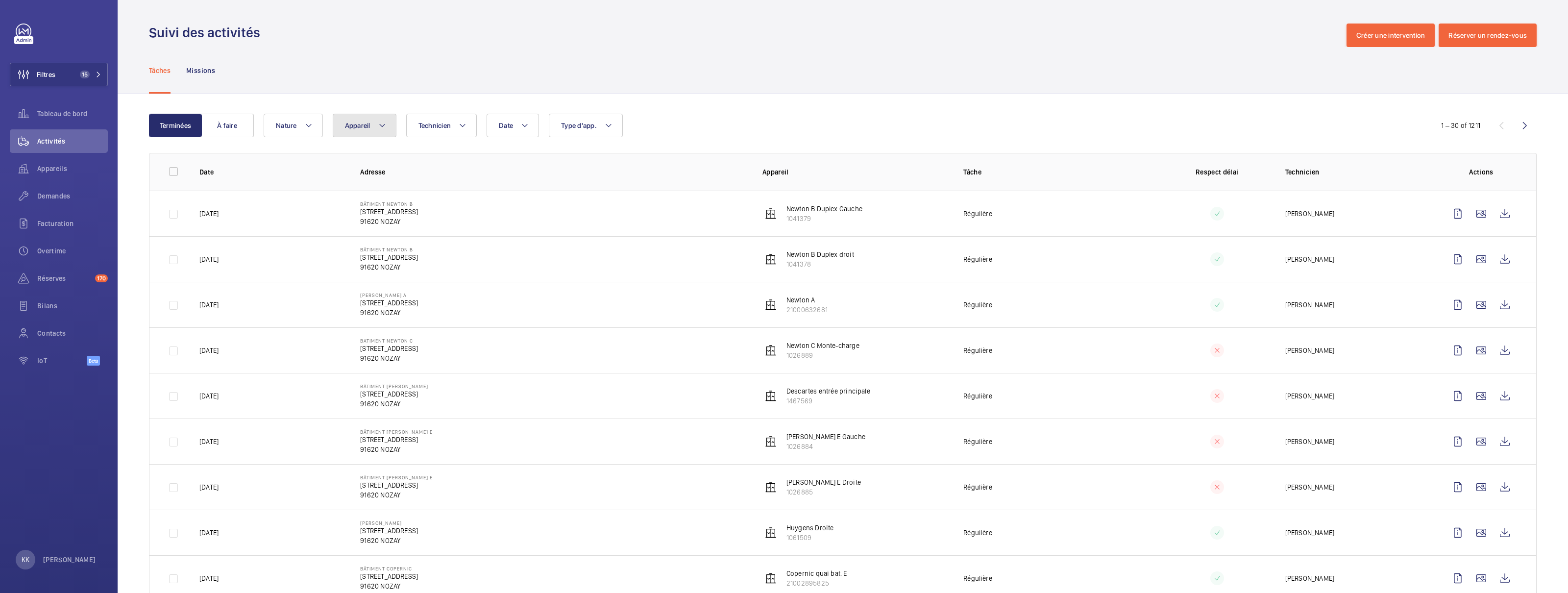
click at [348, 114] on button "Appareil" at bounding box center [365, 126] width 64 height 24
type input "21002895825"
click at [354, 220] on label "Copernic quai bat. E, 21002895825" at bounding box center [418, 216] width 170 height 24
click at [354, 220] on input "Copernic quai bat. E, 21002895825" at bounding box center [354, 215] width 20 height 20
checkbox input "true"
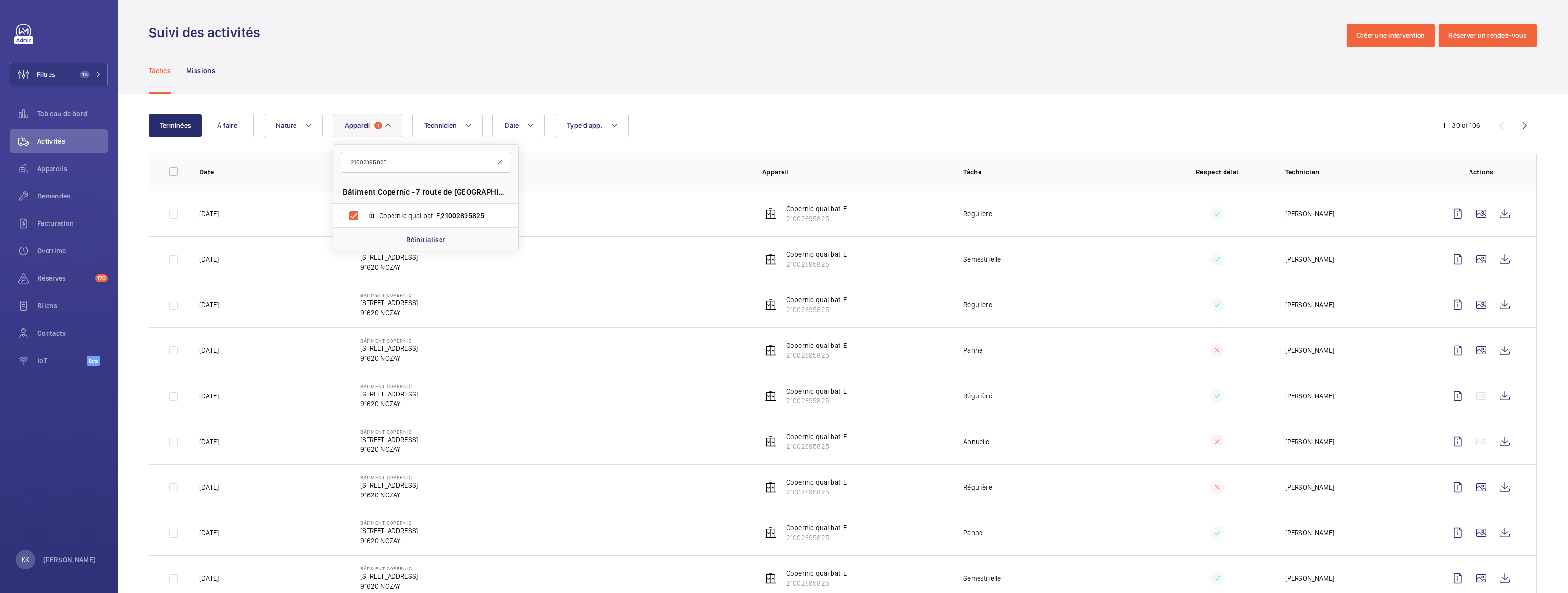
click at [732, 130] on div "Date Technicien Appareil 1 21002895825 Bâtiment Copernic - 7 route de Villejust…" at bounding box center [841, 126] width 1156 height 24
click at [881, 213] on wm-front-icon-button at bounding box center [1506, 214] width 24 height 24
click at [881, 267] on wm-front-icon-button at bounding box center [1506, 260] width 24 height 24
click at [881, 428] on wm-front-icon-button at bounding box center [1506, 442] width 24 height 24
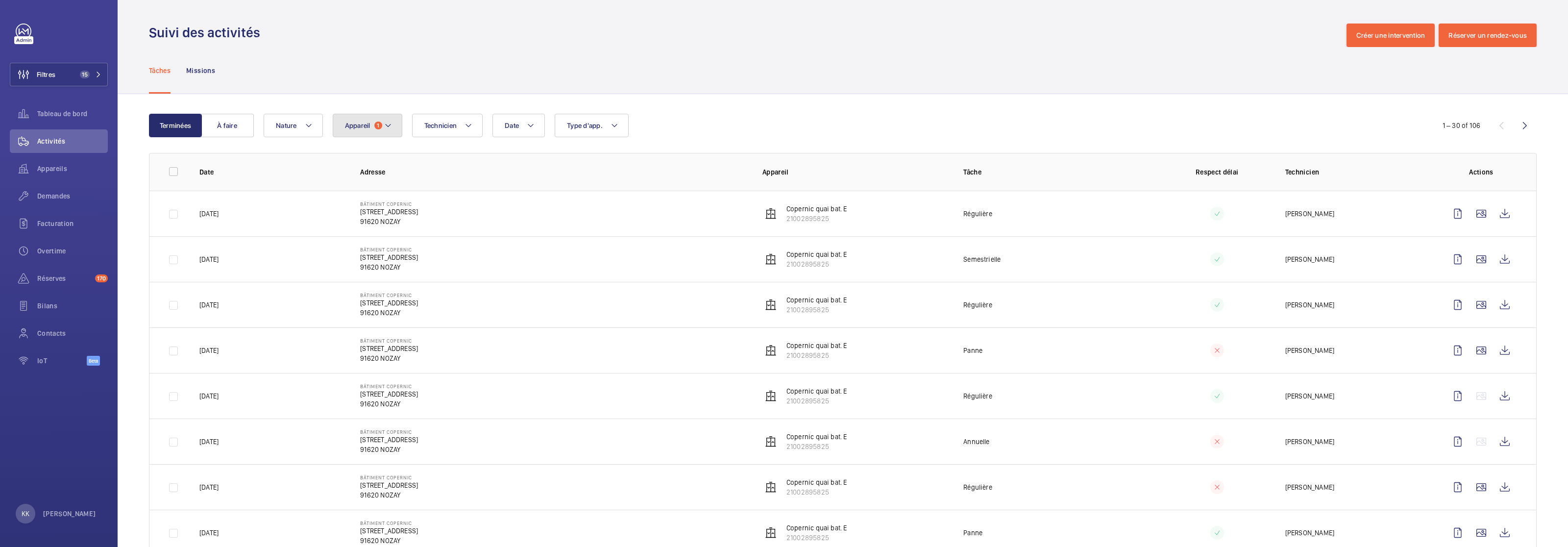
click at [371, 132] on button "Appareil 1" at bounding box center [367, 126] width 69 height 24
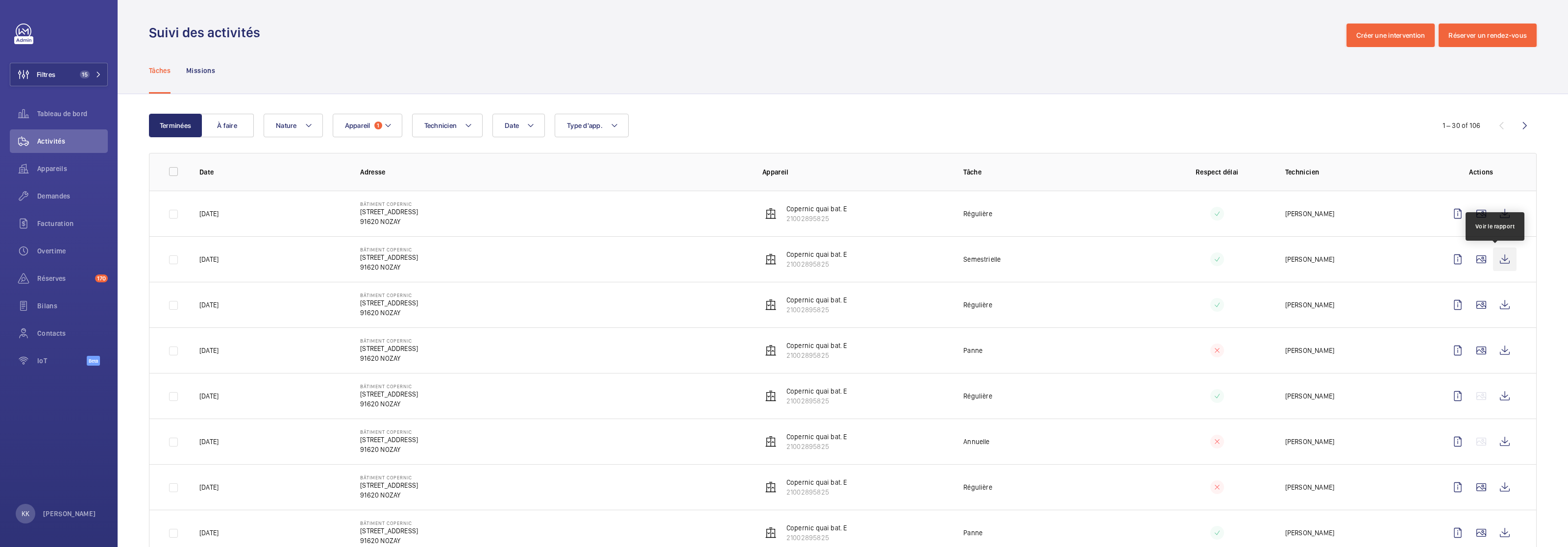
click at [881, 268] on wm-front-icon-button at bounding box center [1506, 260] width 24 height 24
click at [881, 428] on wm-front-icon-button at bounding box center [1506, 442] width 24 height 24
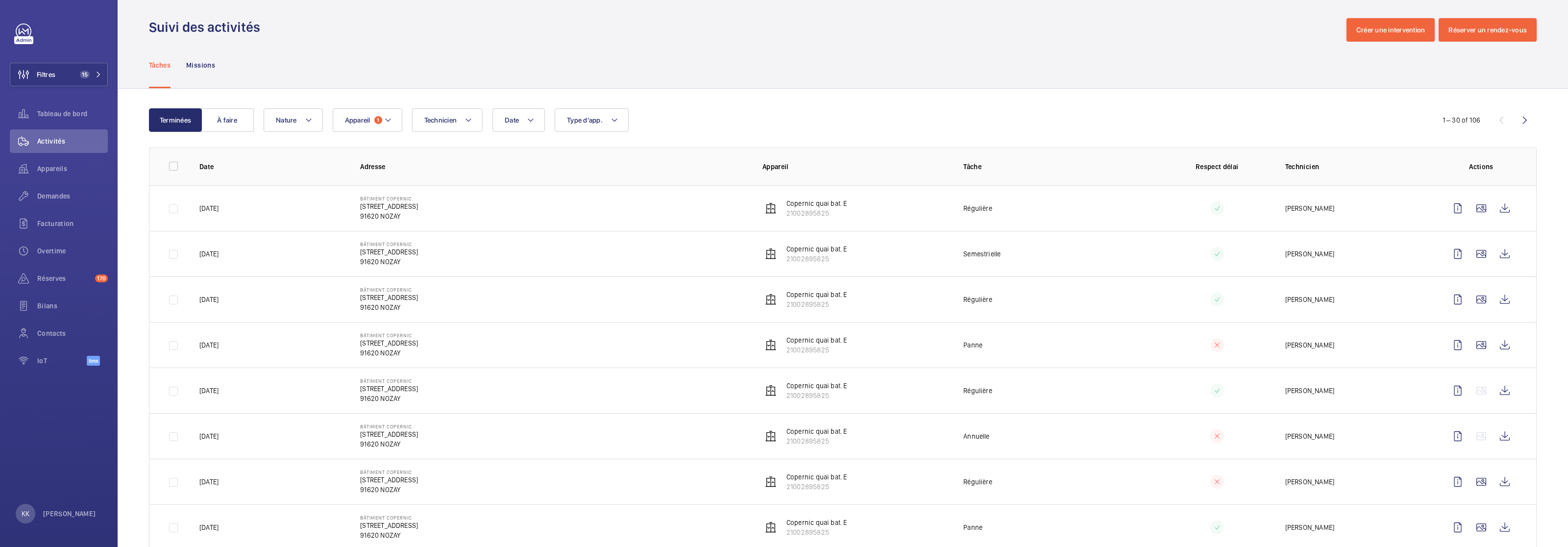
scroll to position [15, 0]
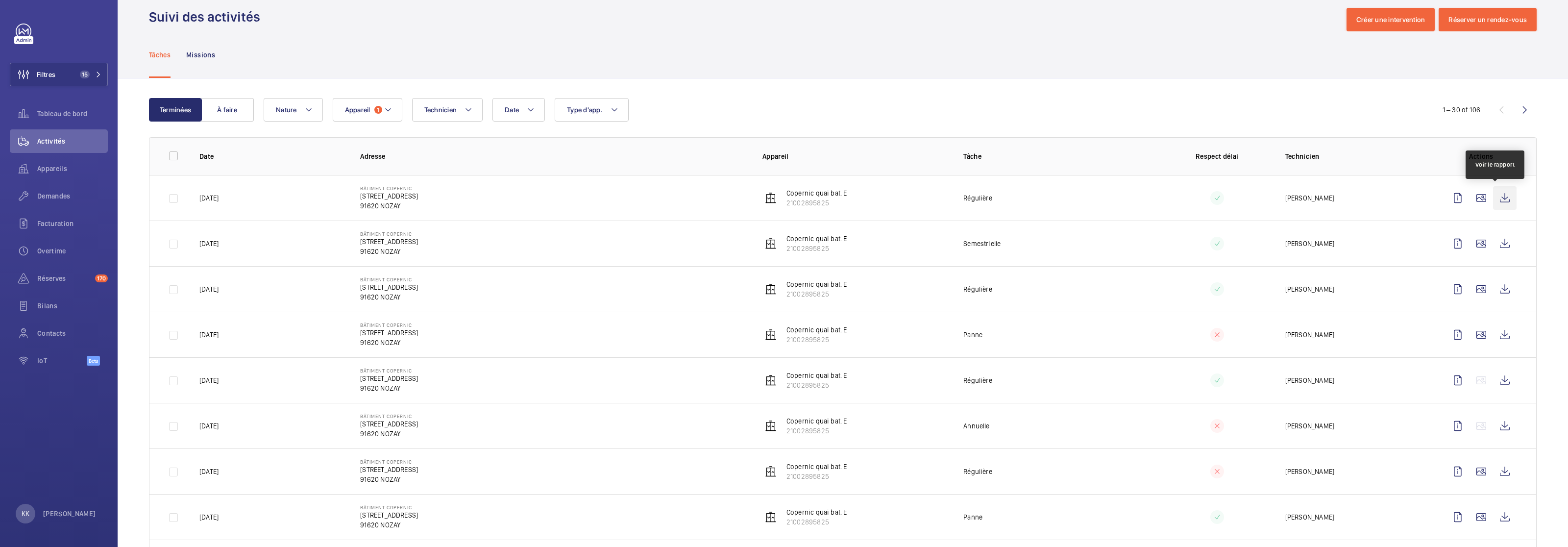
click at [881, 198] on wm-front-icon-button at bounding box center [1506, 198] width 24 height 24
click at [54, 200] on span "Demandes" at bounding box center [73, 196] width 71 height 9
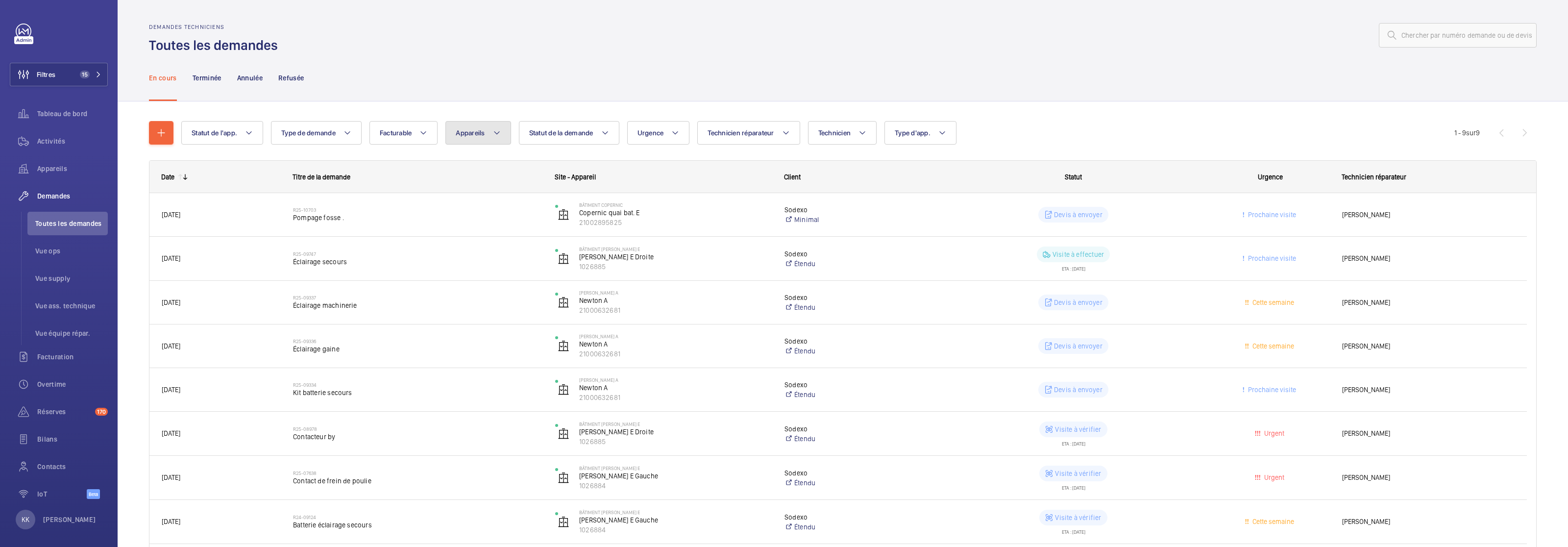
click at [497, 127] on mat-icon at bounding box center [496, 133] width 8 height 12
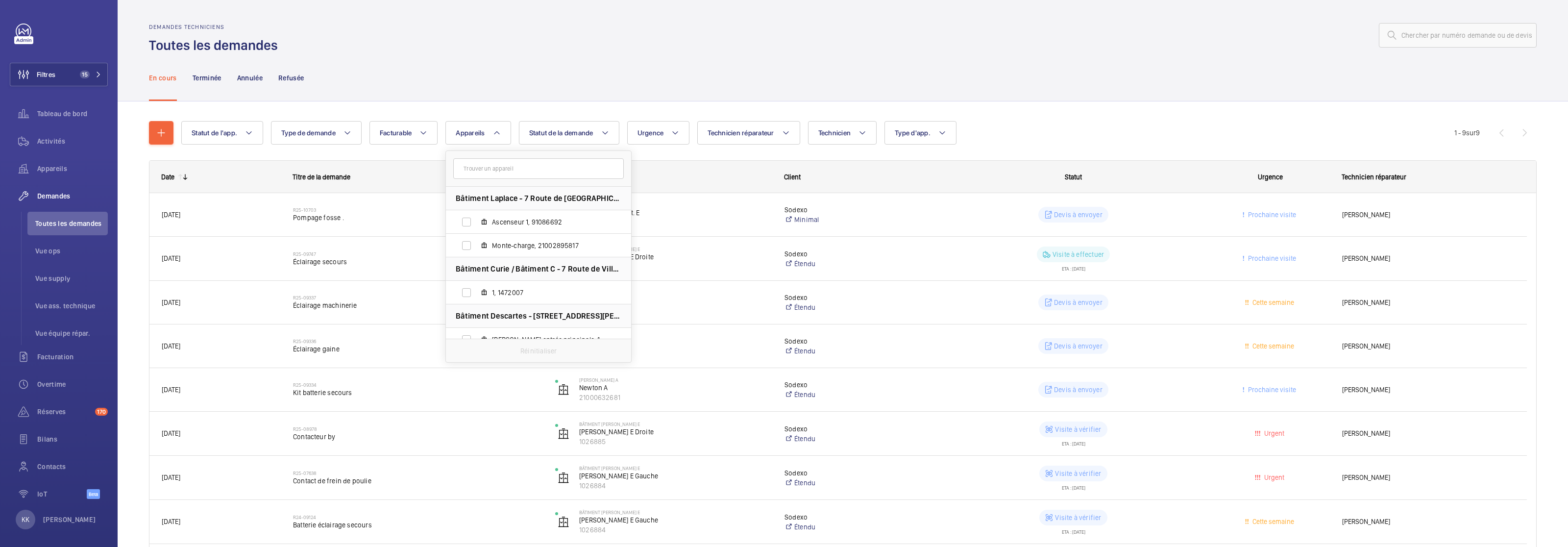
click at [495, 168] on input "text" at bounding box center [539, 168] width 171 height 21
click at [536, 307] on label "Copernic quai bat. E, 21002895825" at bounding box center [530, 302] width 170 height 24
click at [477, 307] on input "Copernic quai bat. E, 21002895825" at bounding box center [466, 301] width 20 height 20
checkbox input "true"
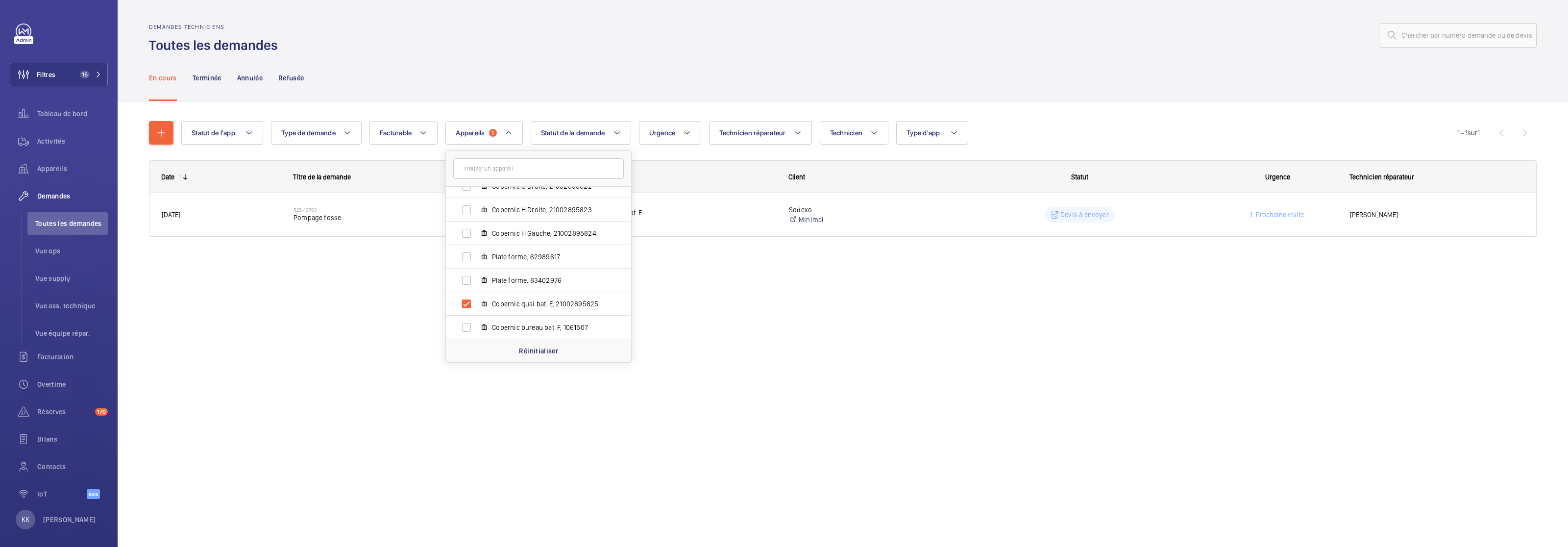
click at [443, 145] on wm-front-shared-table-view-engine "Statut de l'app. Type de demande Facturable Appareils 1 Bâtiment Laplace - 7 Ro…" at bounding box center [842, 191] width 1388 height 140
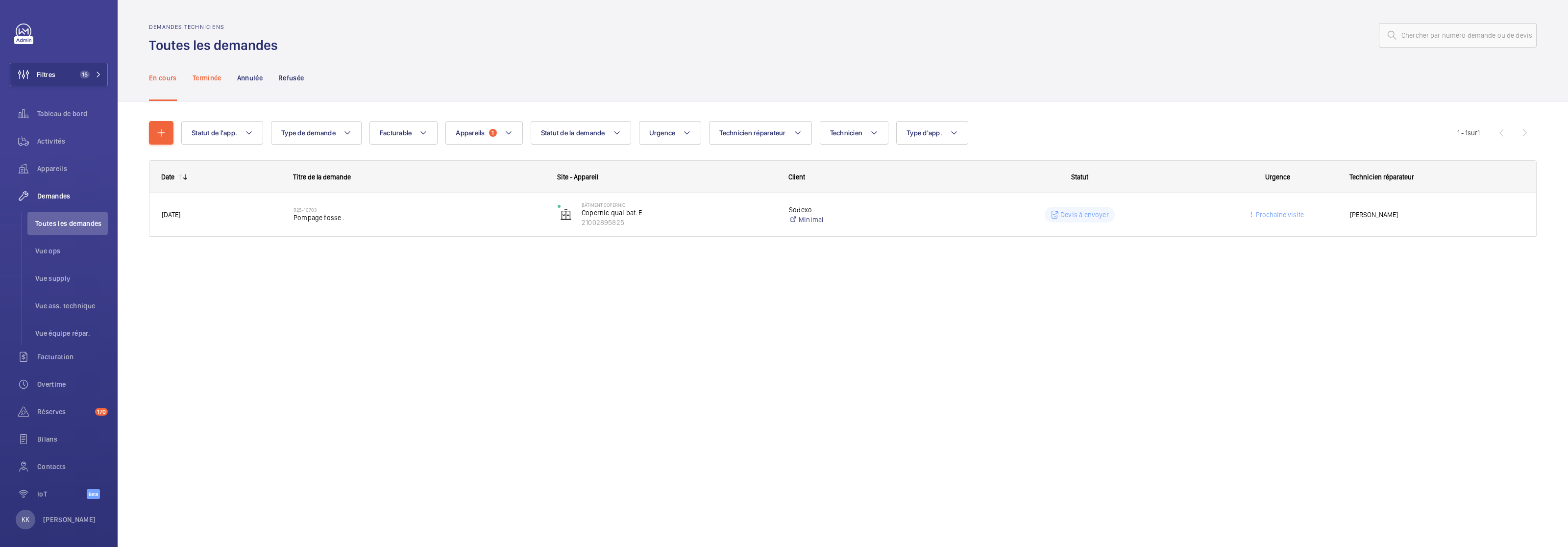
click at [202, 82] on div "Terminée" at bounding box center [208, 78] width 29 height 47
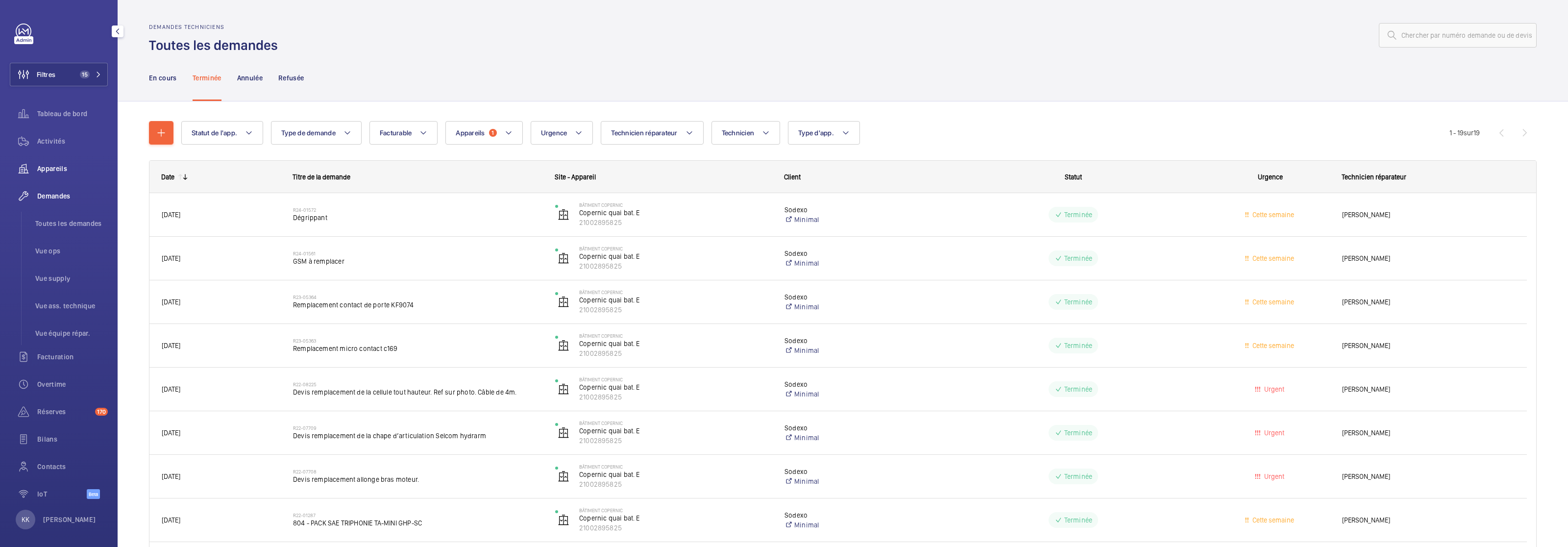
click at [51, 162] on div "Appareils" at bounding box center [58, 169] width 98 height 24
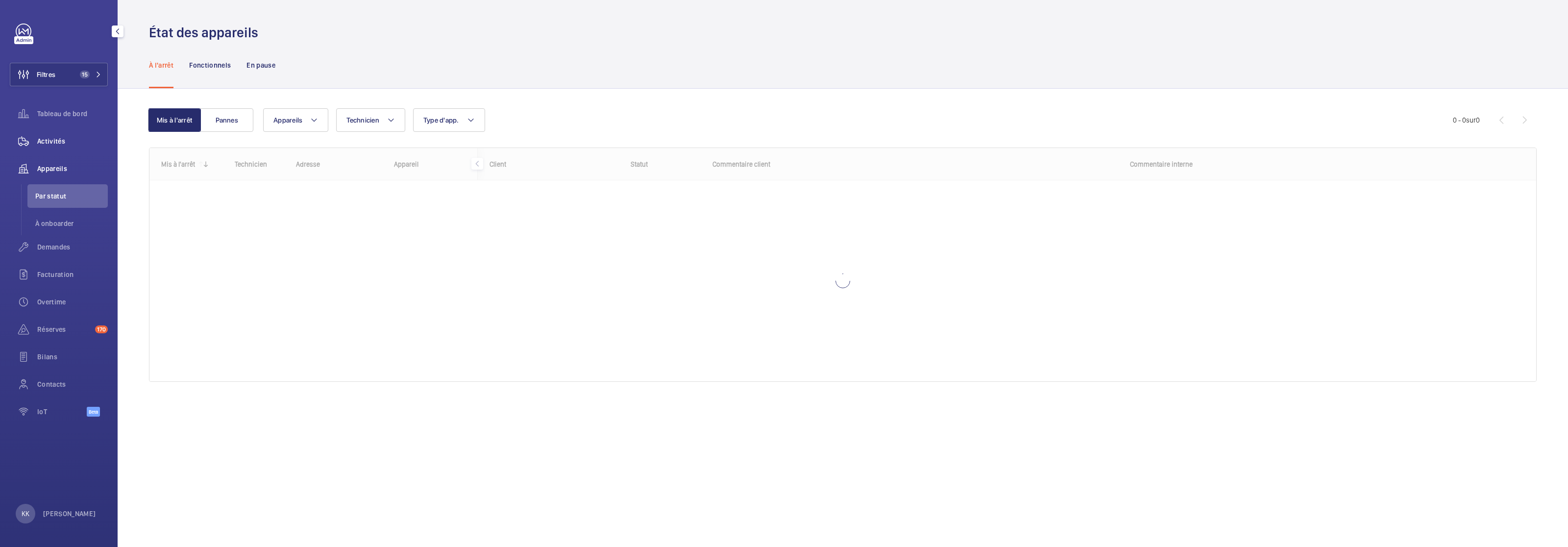
click at [32, 138] on wm-front-icon-button at bounding box center [23, 141] width 27 height 24
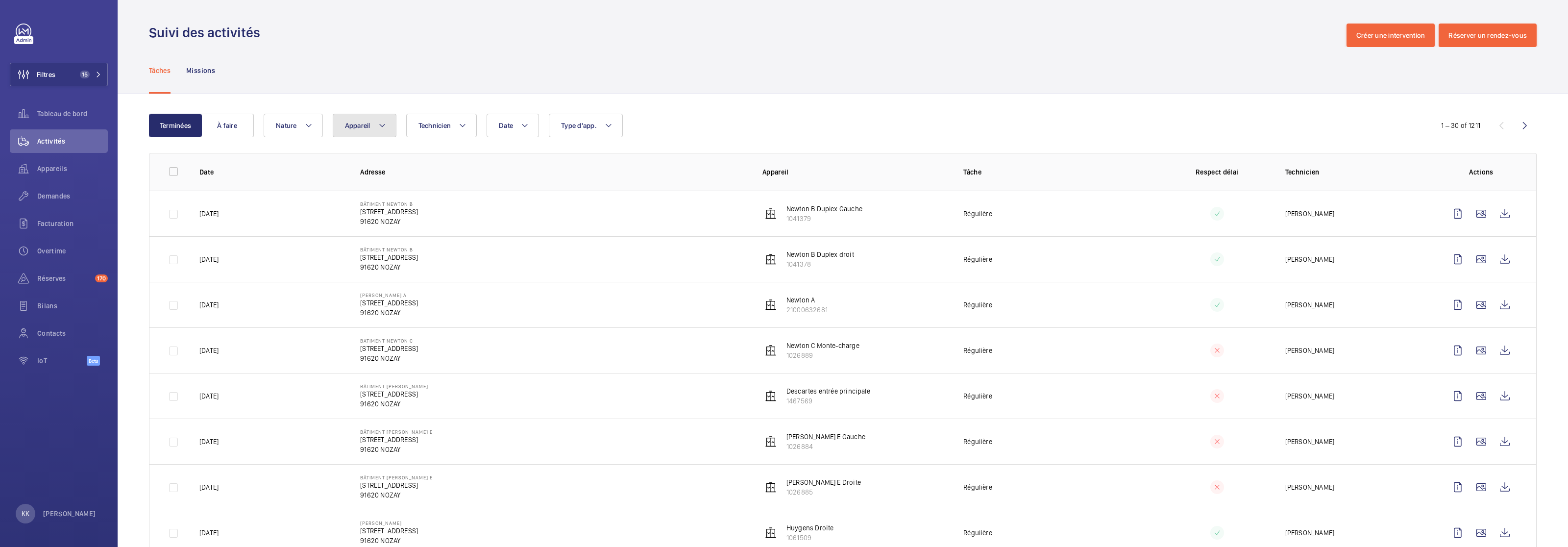
click at [376, 133] on button "Appareil" at bounding box center [365, 126] width 64 height 24
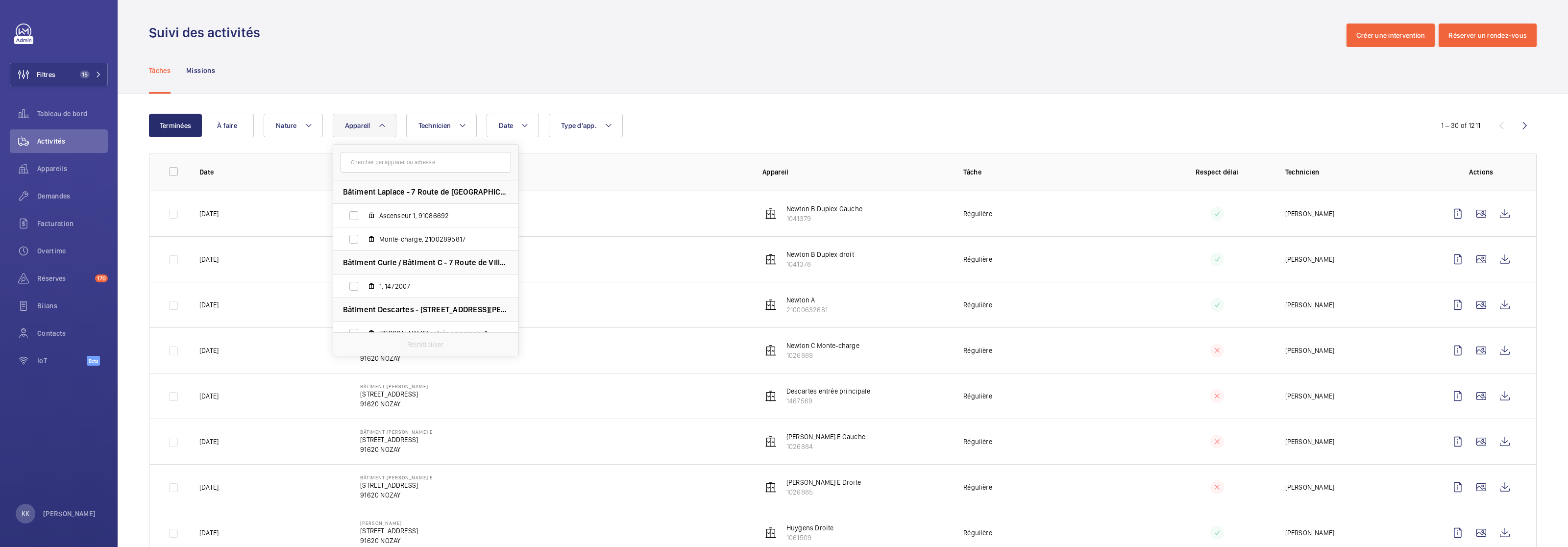
click at [406, 163] on input "text" at bounding box center [426, 162] width 171 height 21
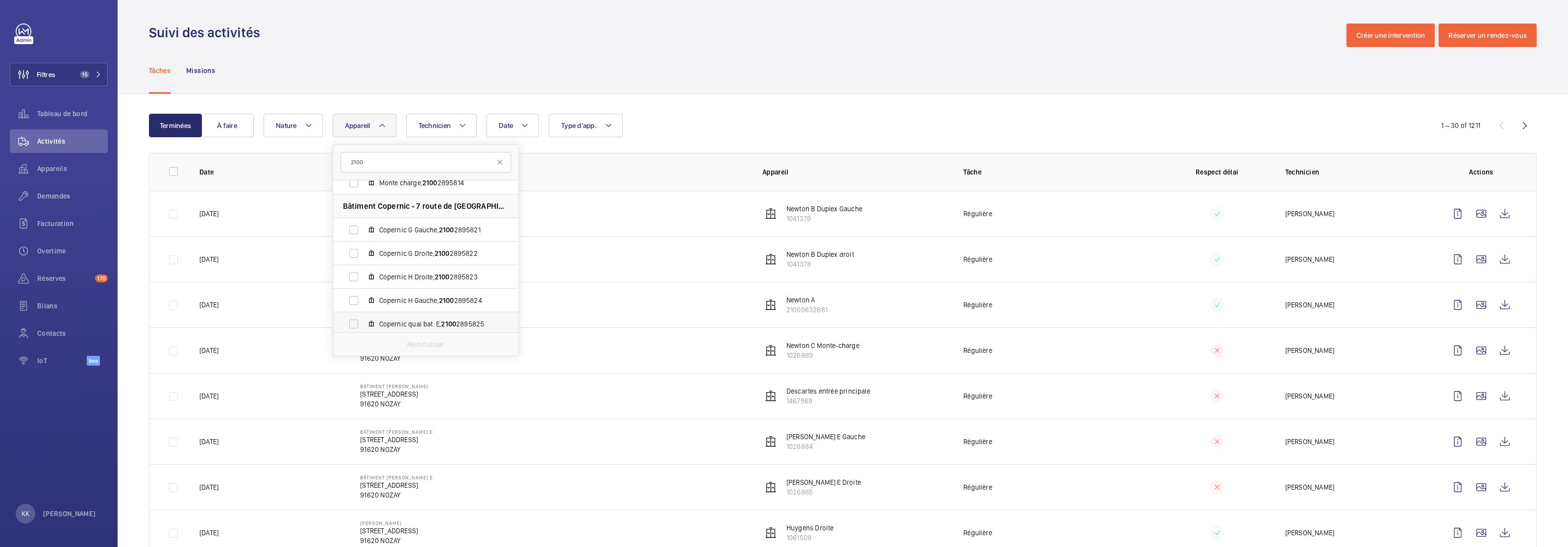
type input "2100"
click at [470, 327] on span "Copernic quai bat. E, 2100 2895825" at bounding box center [436, 324] width 114 height 9
click at [364, 327] on input "Copernic quai bat. E, 2100 2895825" at bounding box center [354, 324] width 20 height 20
checkbox input "true"
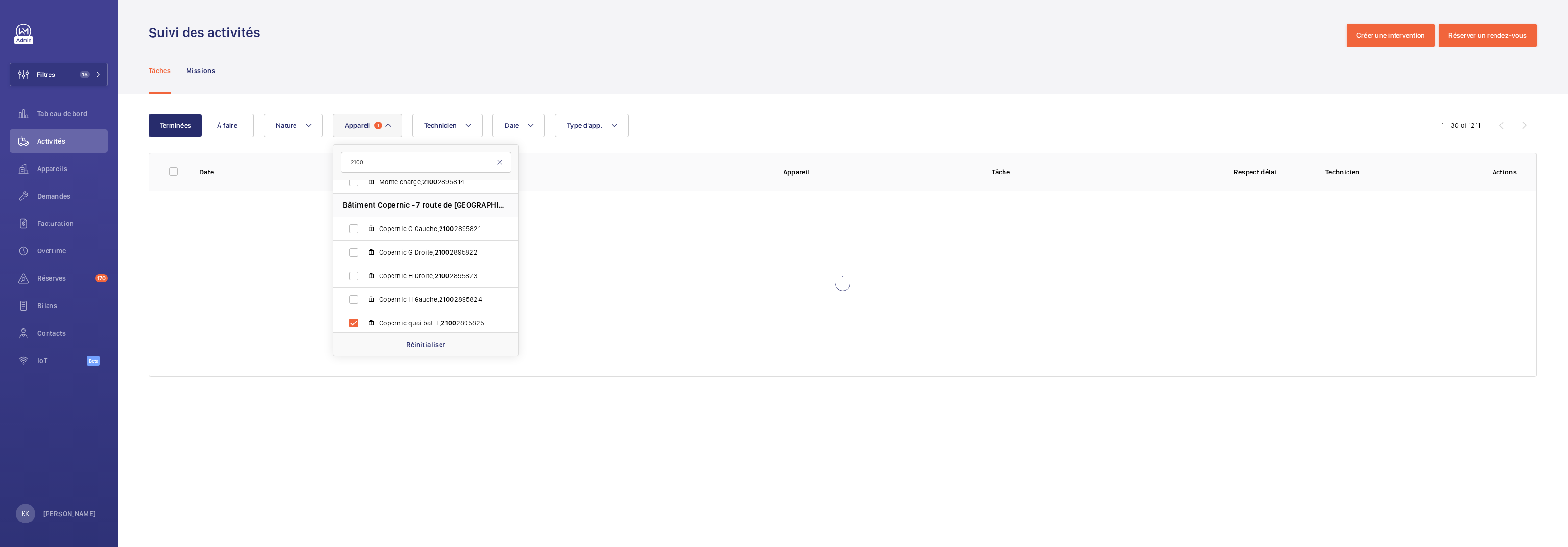
click at [695, 145] on wm-front-table "Terminées À faire Date Technicien Appareil 1 2100 Bâtiment Laplace - 7 Route de…" at bounding box center [842, 245] width 1388 height 263
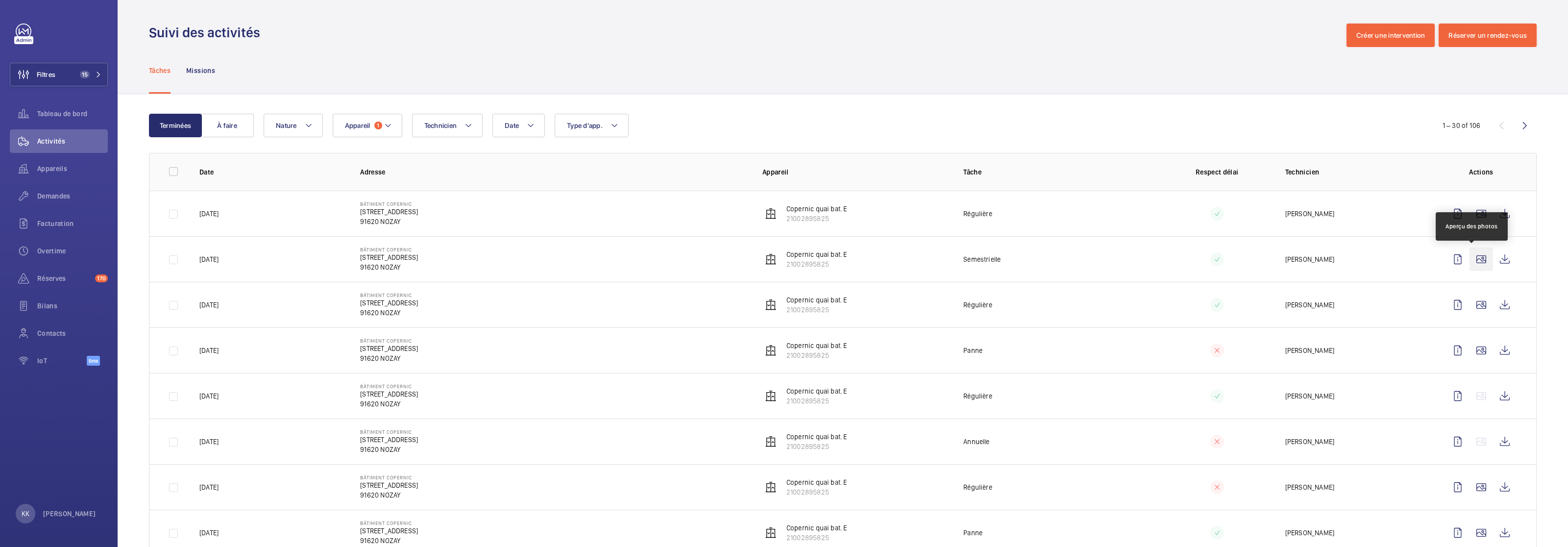
click at [881, 265] on wm-front-icon-button at bounding box center [1482, 260] width 24 height 24
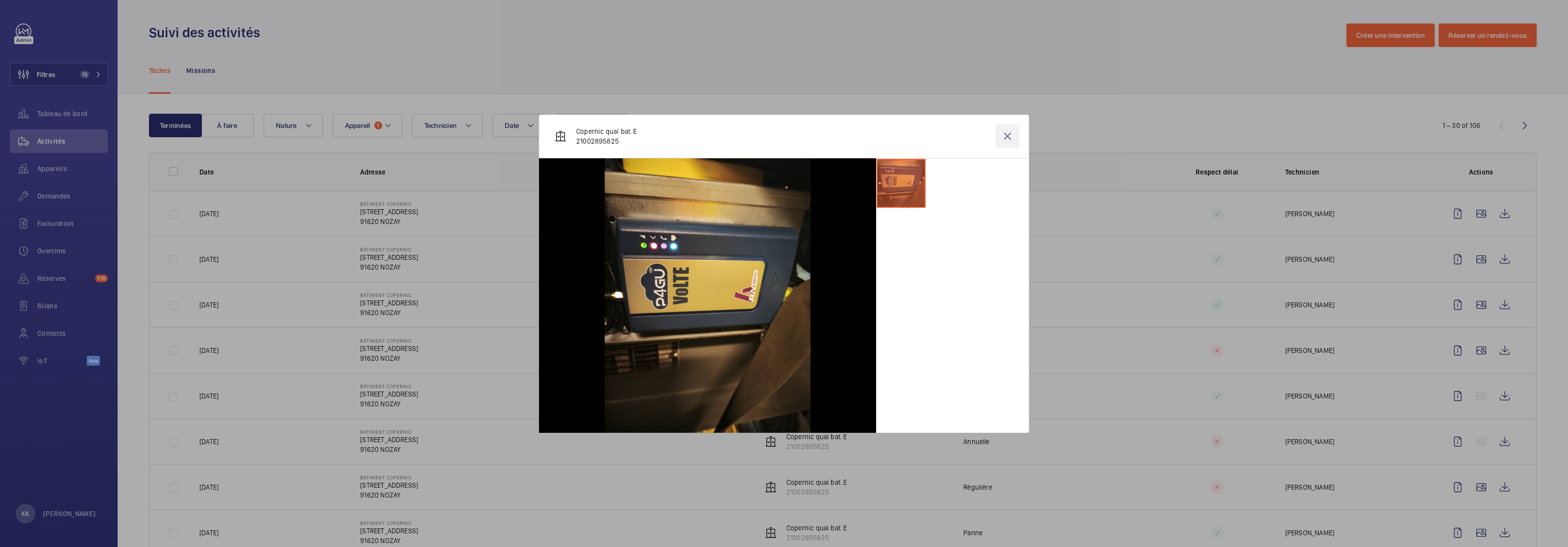
click at [881, 138] on wm-front-icon-button at bounding box center [1008, 137] width 24 height 24
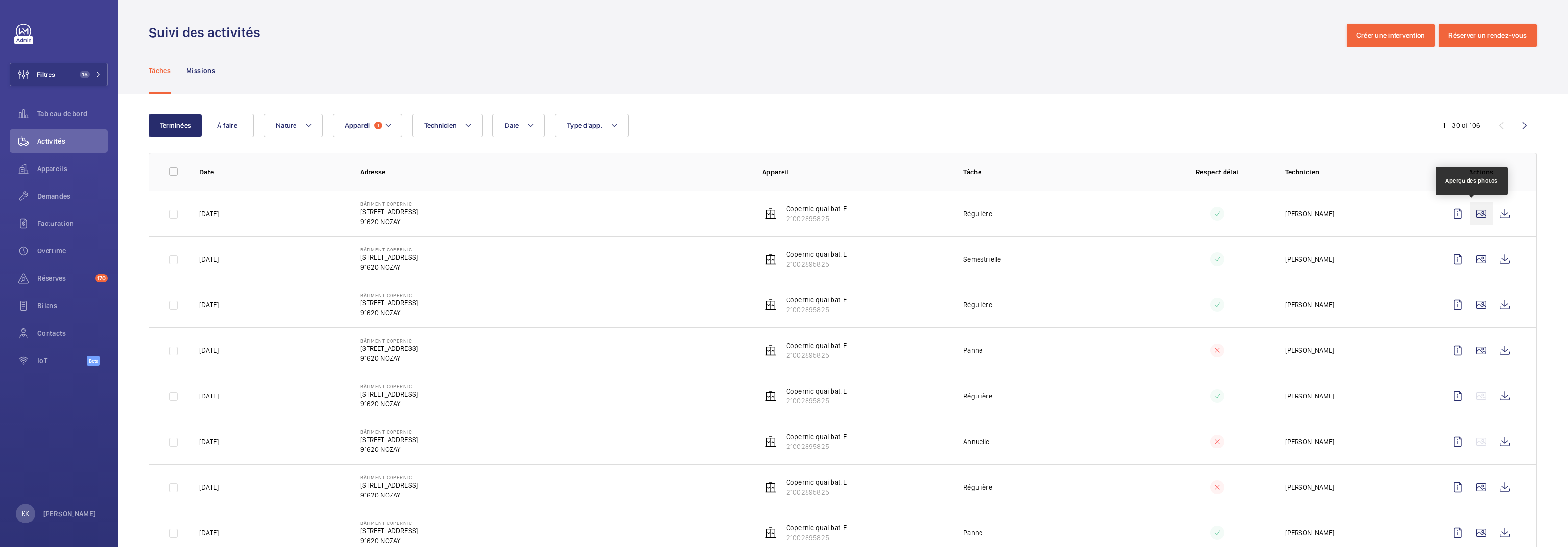
click at [881, 208] on wm-front-icon-button at bounding box center [1482, 214] width 24 height 24
click at [881, 215] on wm-front-icon-button at bounding box center [1482, 214] width 24 height 24
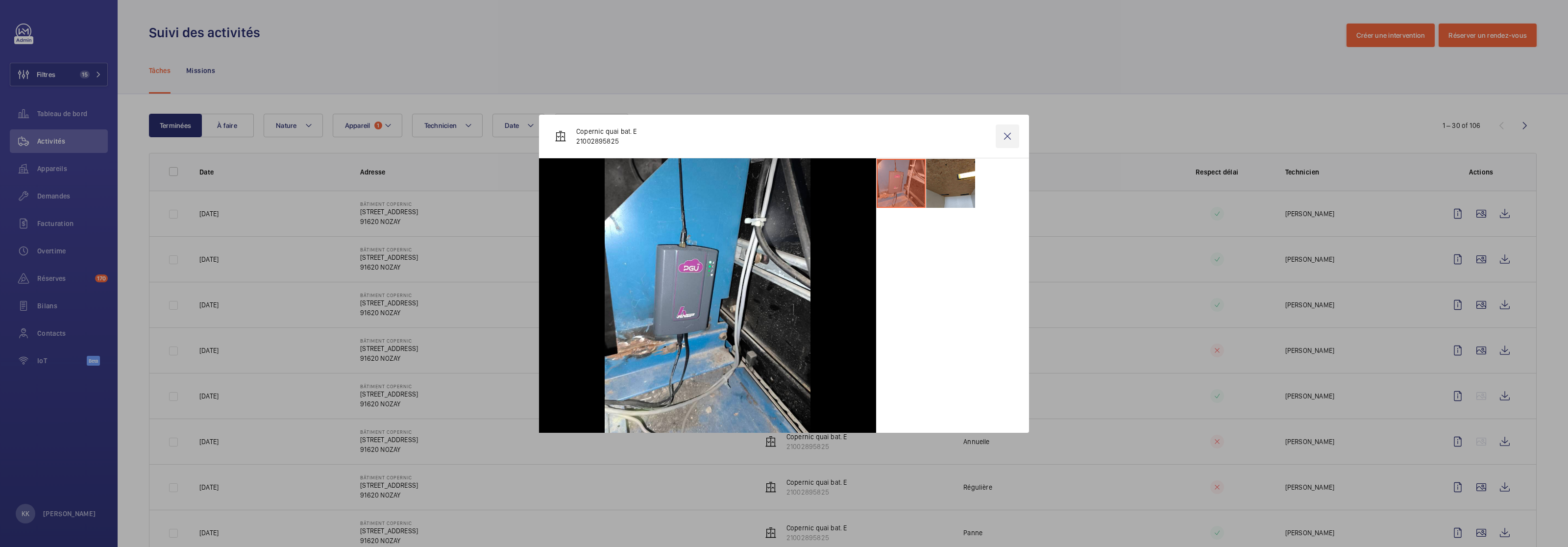
click at [881, 142] on wm-front-icon-button at bounding box center [1008, 137] width 24 height 24
click at [881, 307] on wm-front-icon-button at bounding box center [1482, 305] width 24 height 24
click at [881, 298] on wm-front-icon-button at bounding box center [1482, 305] width 24 height 24
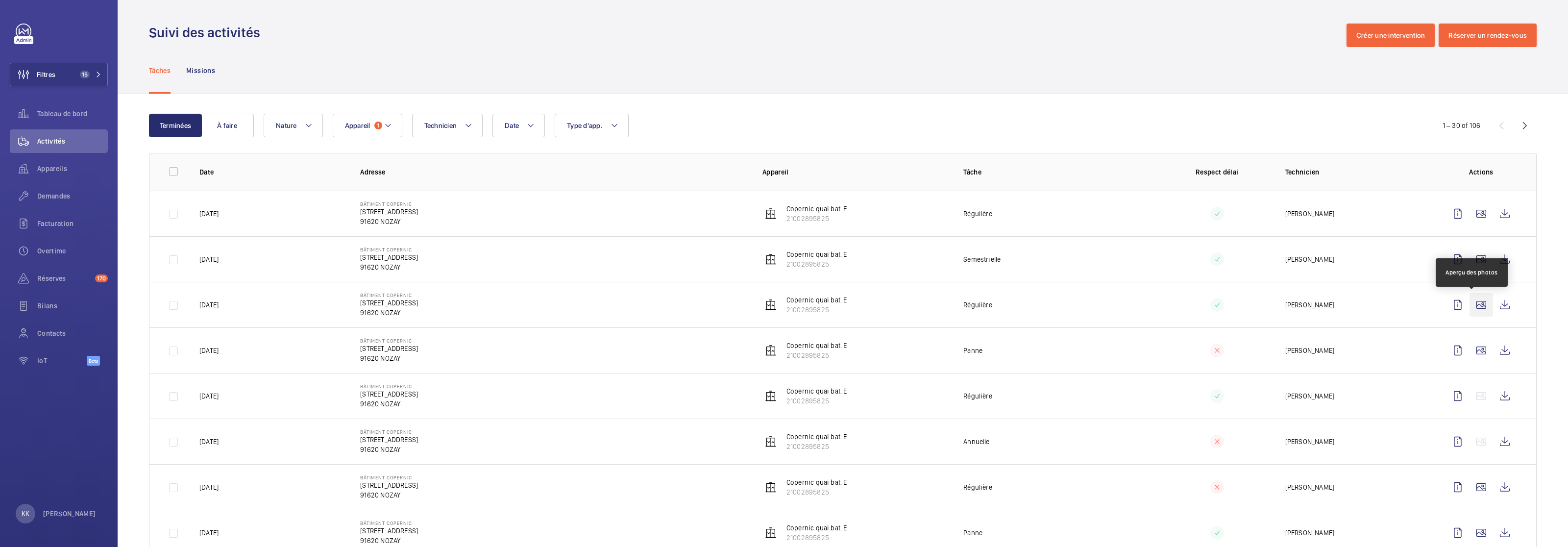
click at [881, 300] on wm-front-icon-button at bounding box center [1482, 305] width 24 height 24
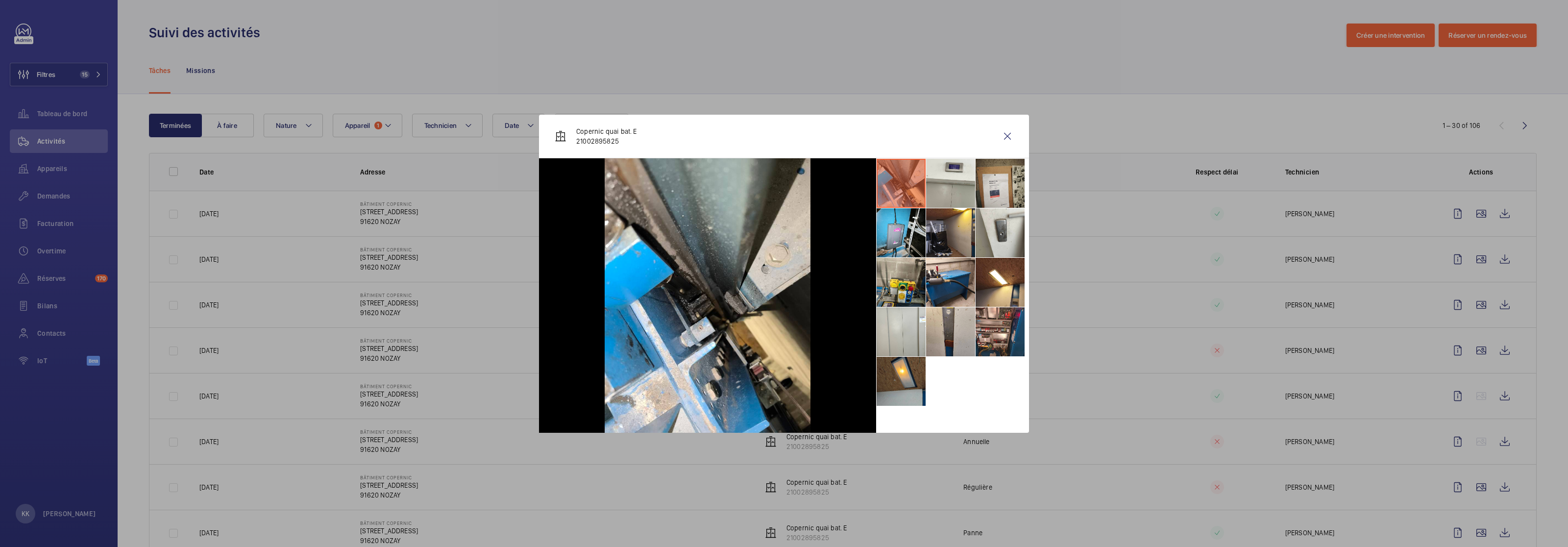
click at [881, 188] on li at bounding box center [1000, 183] width 49 height 49
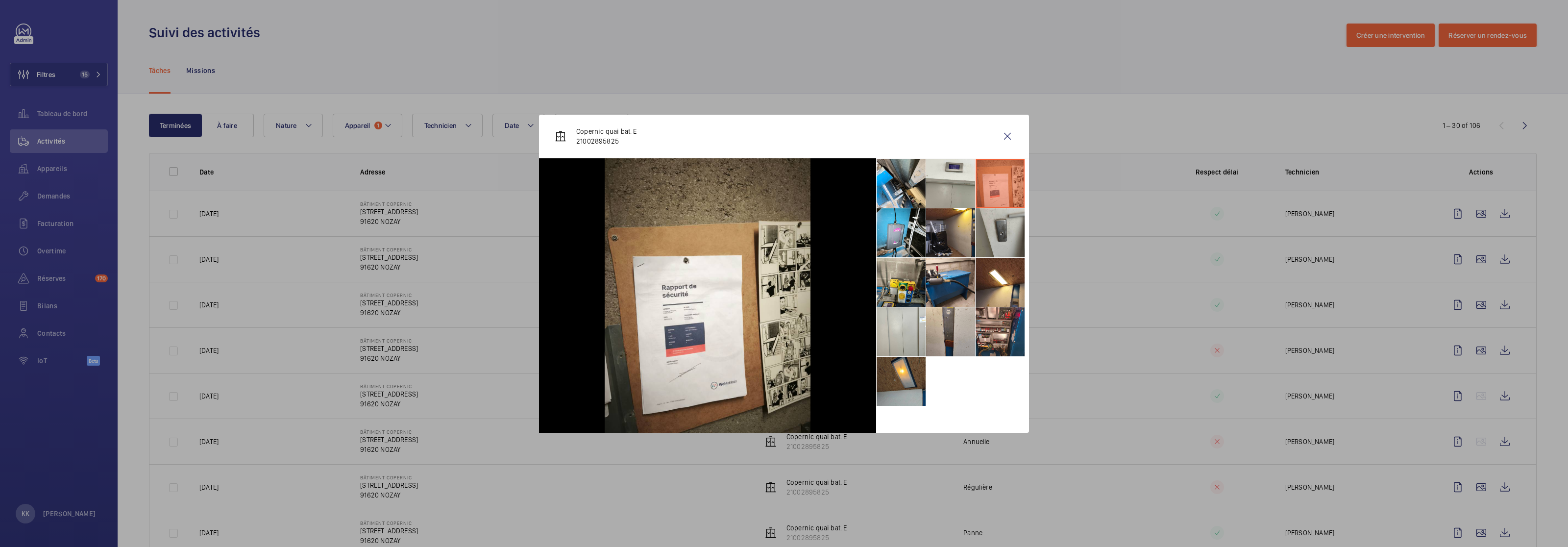
click at [881, 221] on li at bounding box center [1000, 232] width 49 height 49
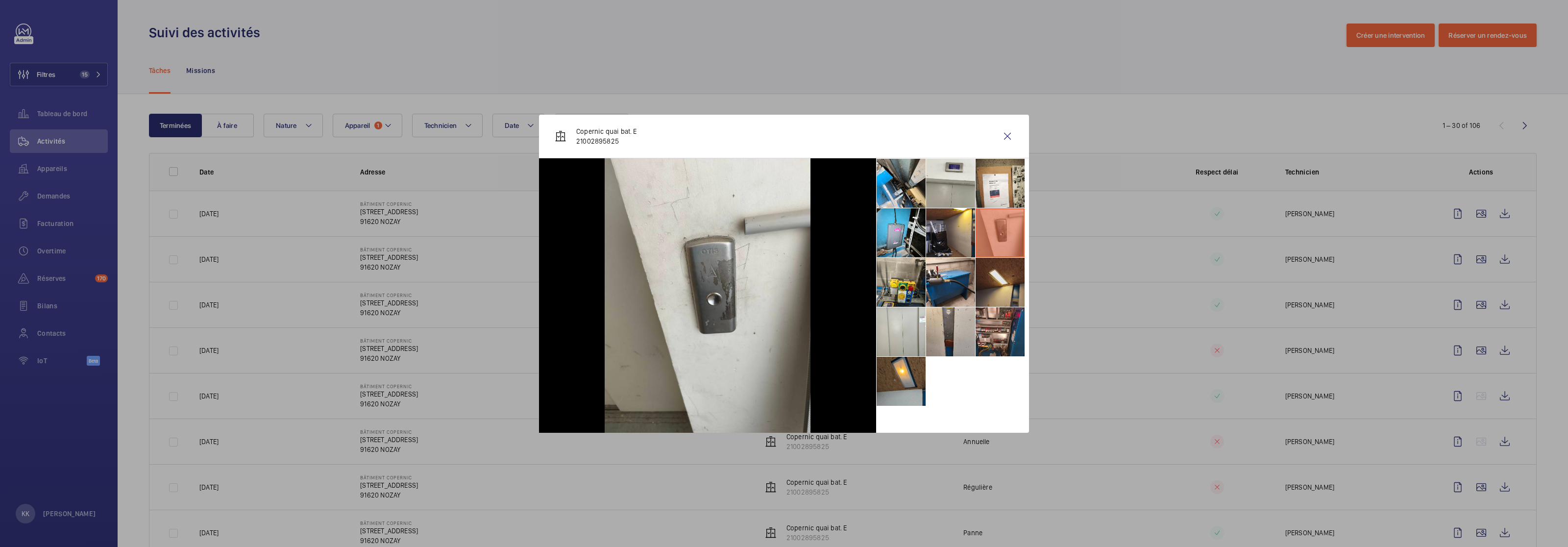
click at [881, 268] on li at bounding box center [1000, 282] width 49 height 49
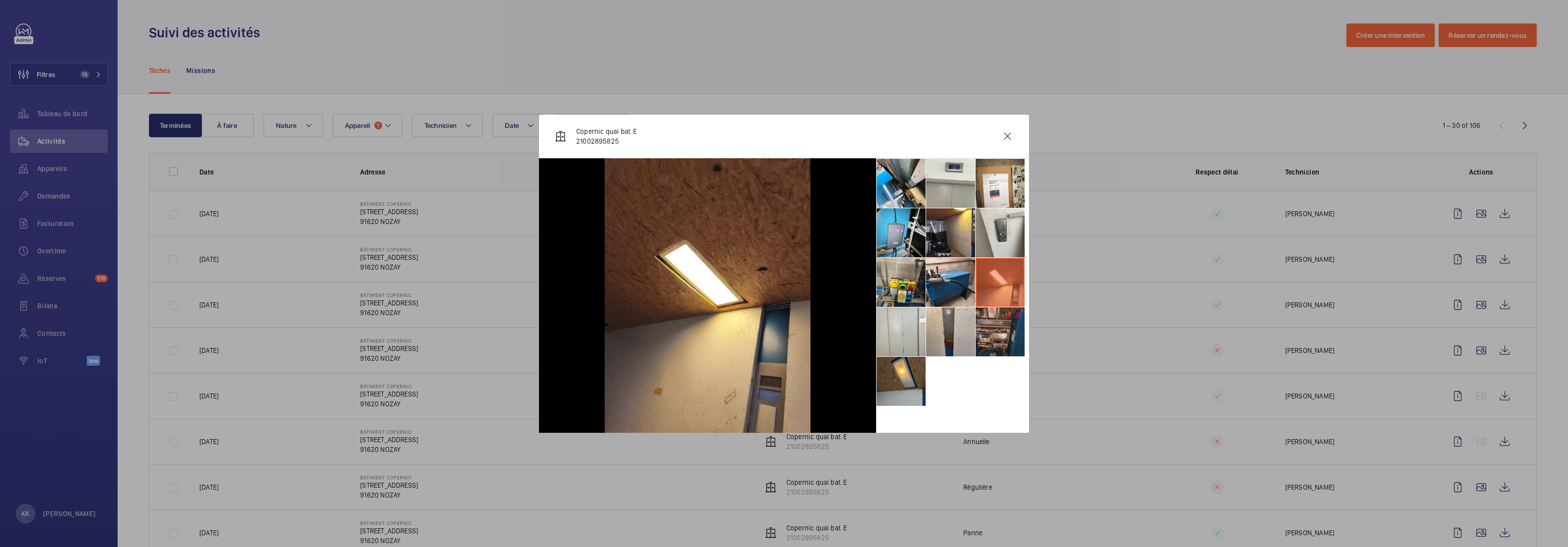
click at [881, 319] on li at bounding box center [1000, 332] width 49 height 49
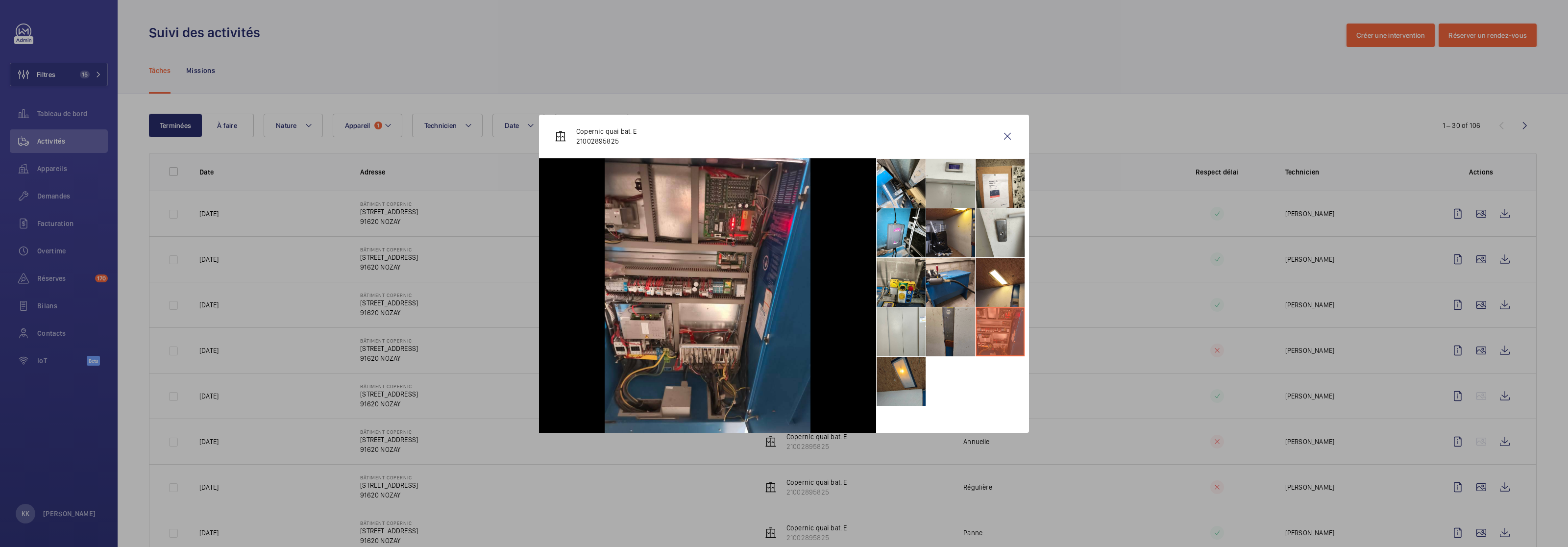
click at [881, 330] on li at bounding box center [951, 332] width 49 height 49
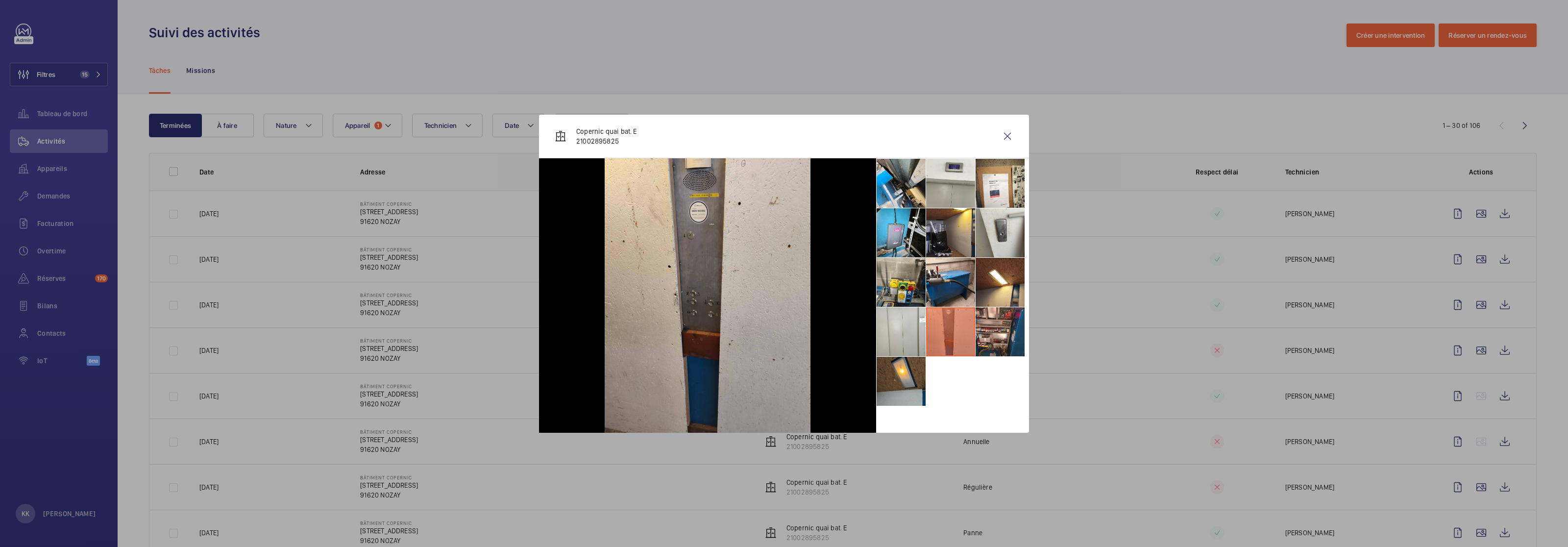
click at [881, 340] on li at bounding box center [951, 332] width 49 height 49
click at [881, 376] on li at bounding box center [901, 381] width 49 height 49
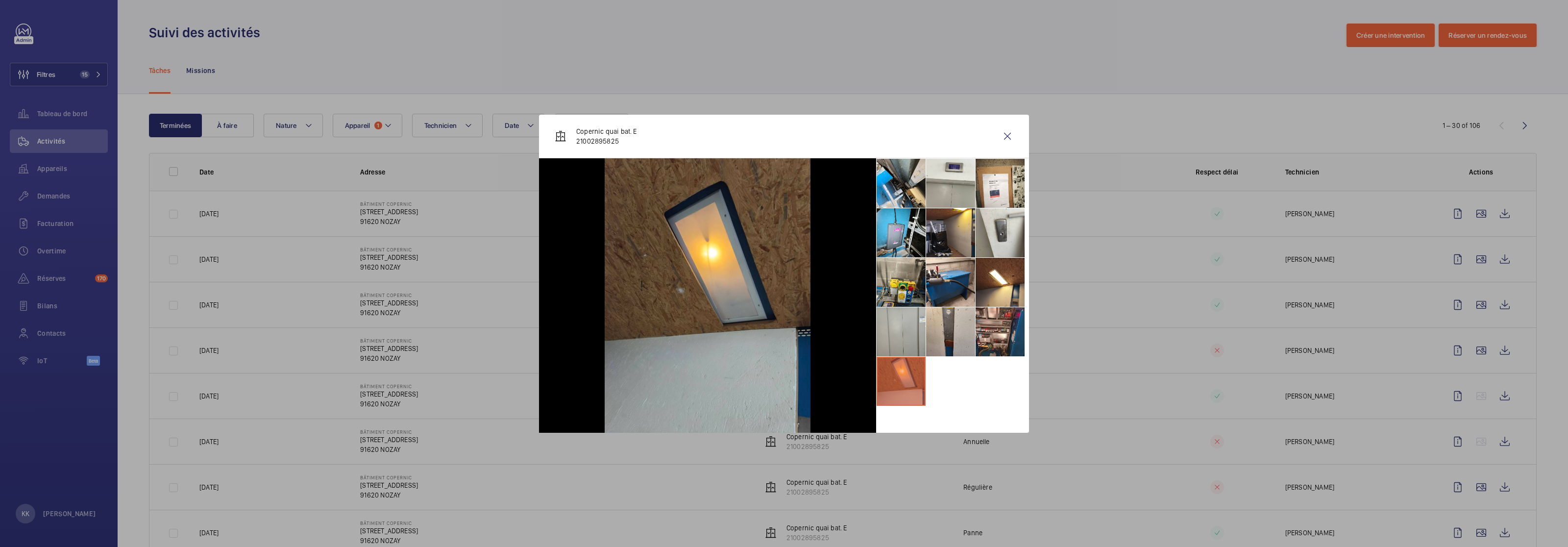
click at [881, 335] on li at bounding box center [901, 332] width 49 height 49
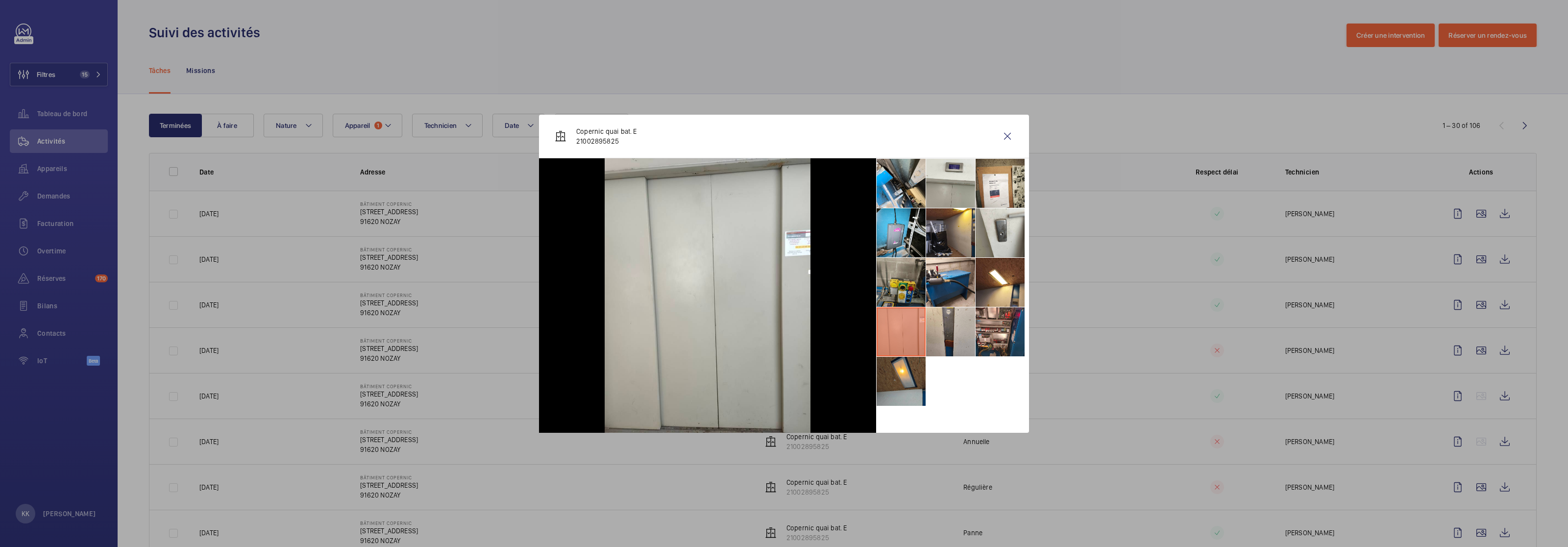
click at [881, 283] on li at bounding box center [901, 282] width 49 height 49
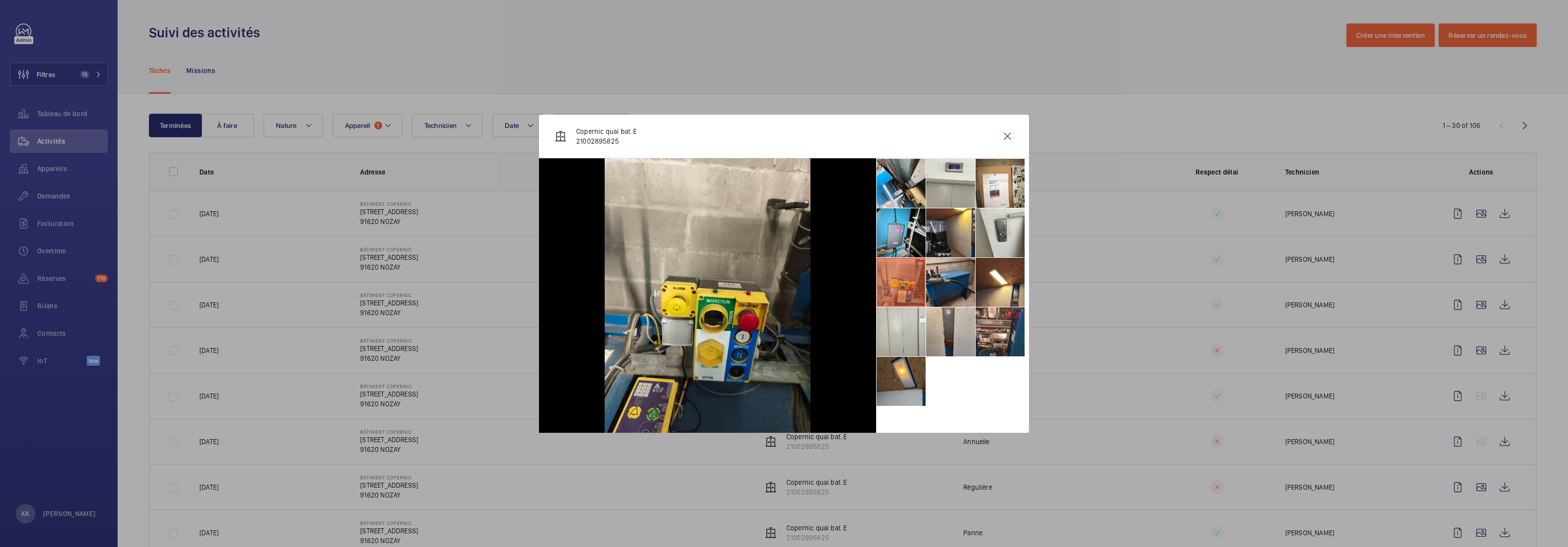
click at [881, 282] on li at bounding box center [951, 282] width 49 height 49
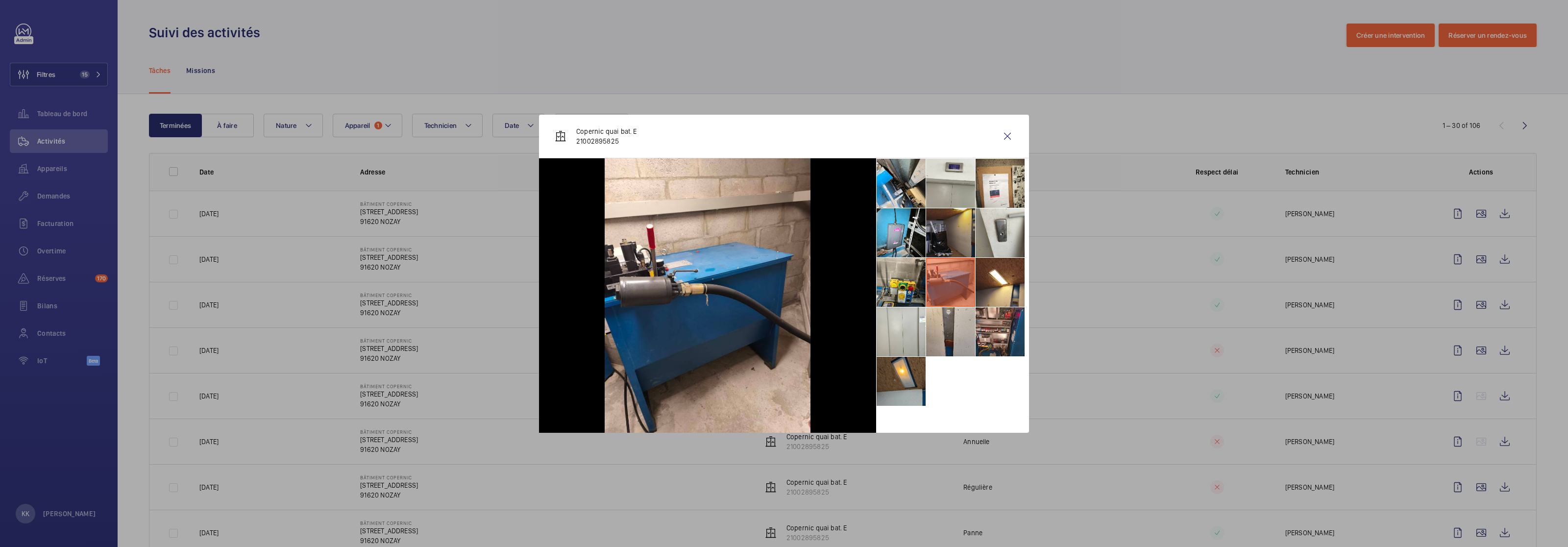
click at [881, 233] on li at bounding box center [951, 232] width 49 height 49
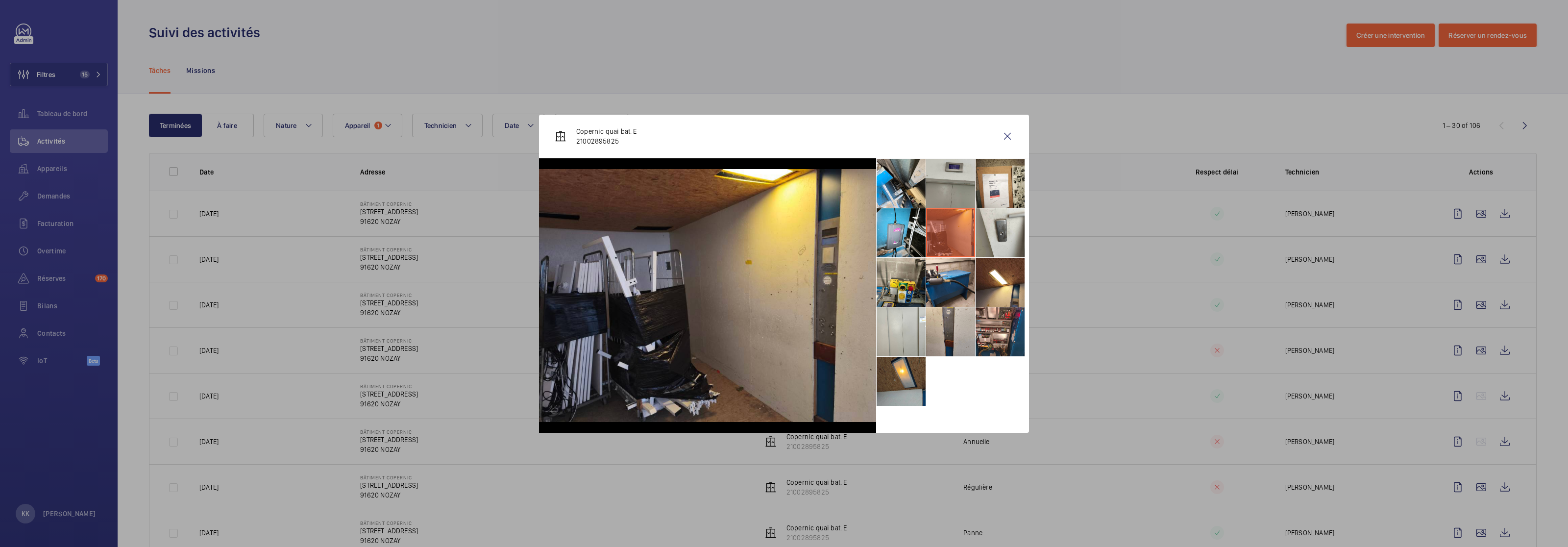
click at [881, 198] on li at bounding box center [951, 183] width 49 height 49
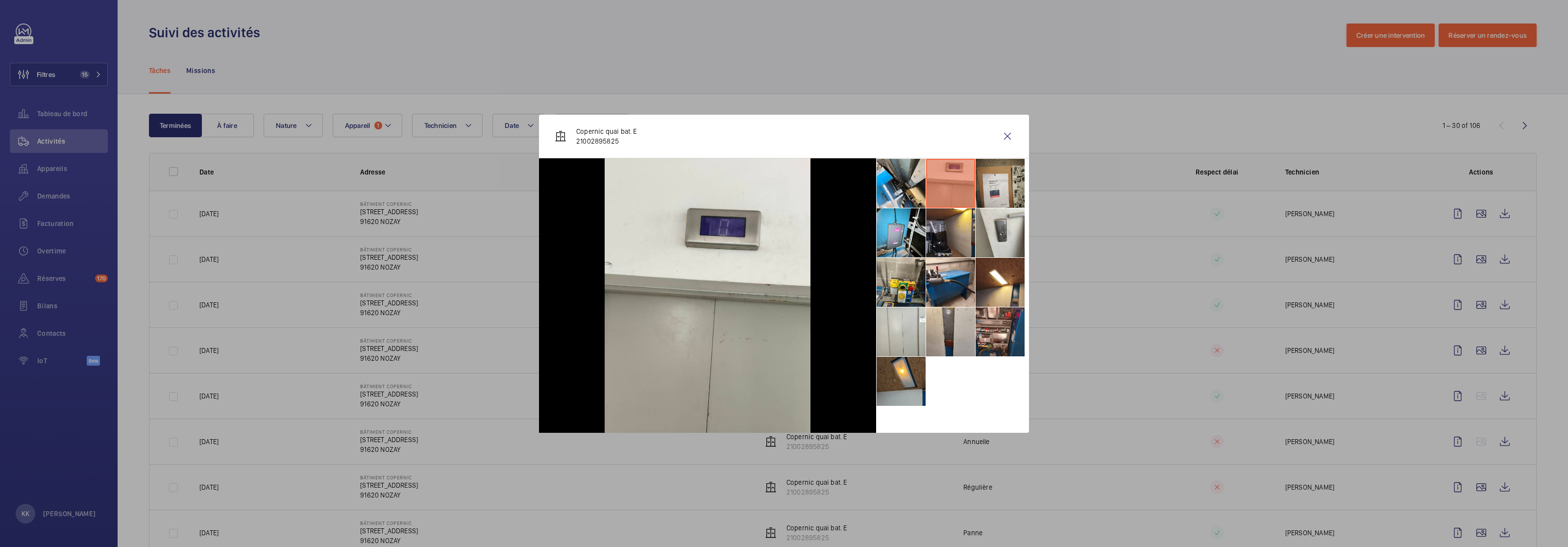
click at [881, 193] on li at bounding box center [1000, 183] width 49 height 49
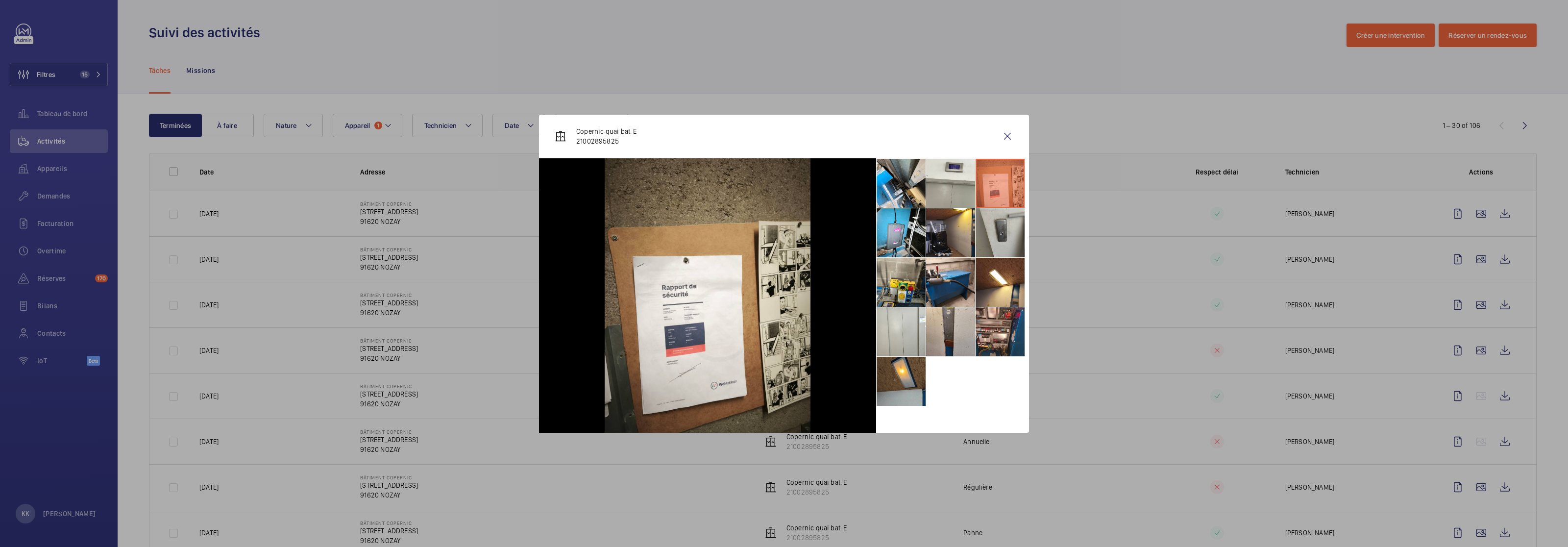
click at [881, 238] on li at bounding box center [1000, 232] width 49 height 49
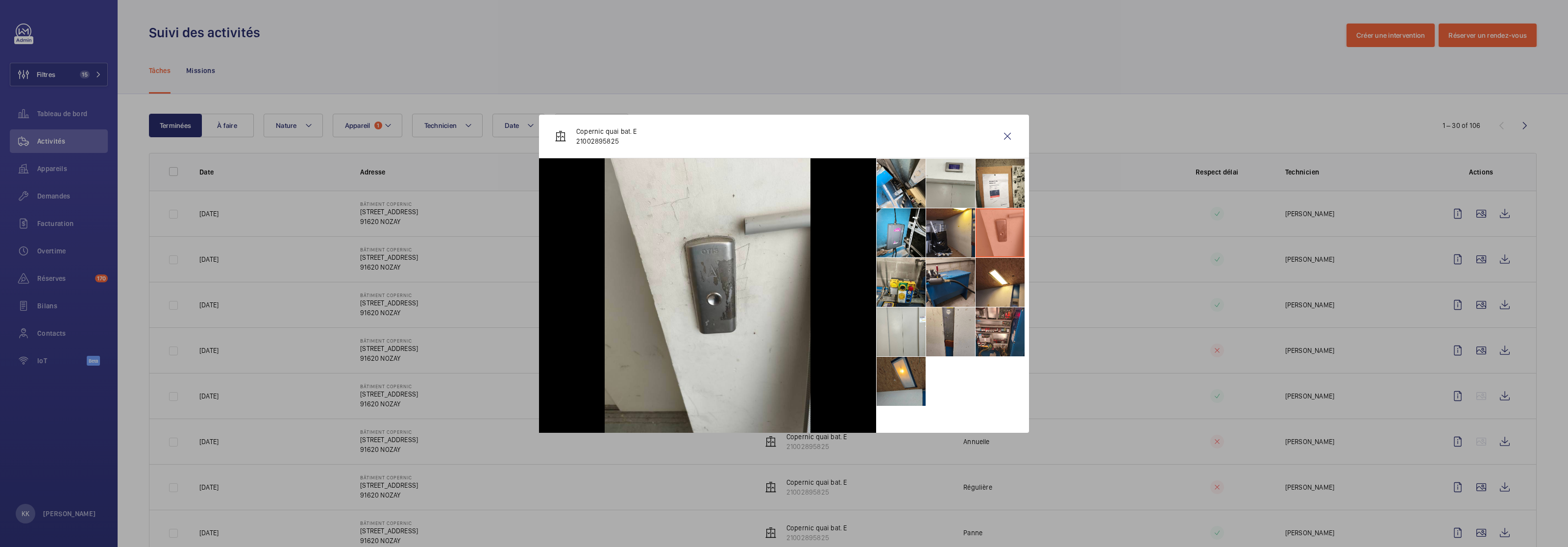
click at [881, 270] on li at bounding box center [951, 282] width 49 height 49
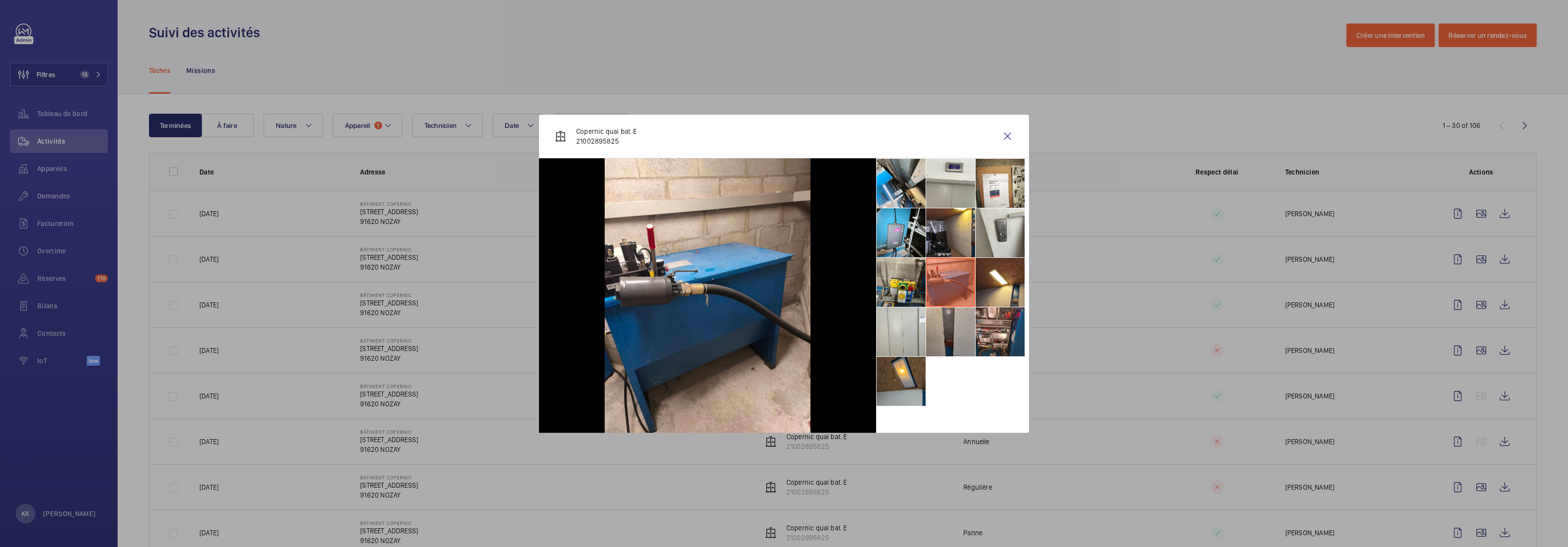
click at [881, 330] on li at bounding box center [951, 332] width 49 height 49
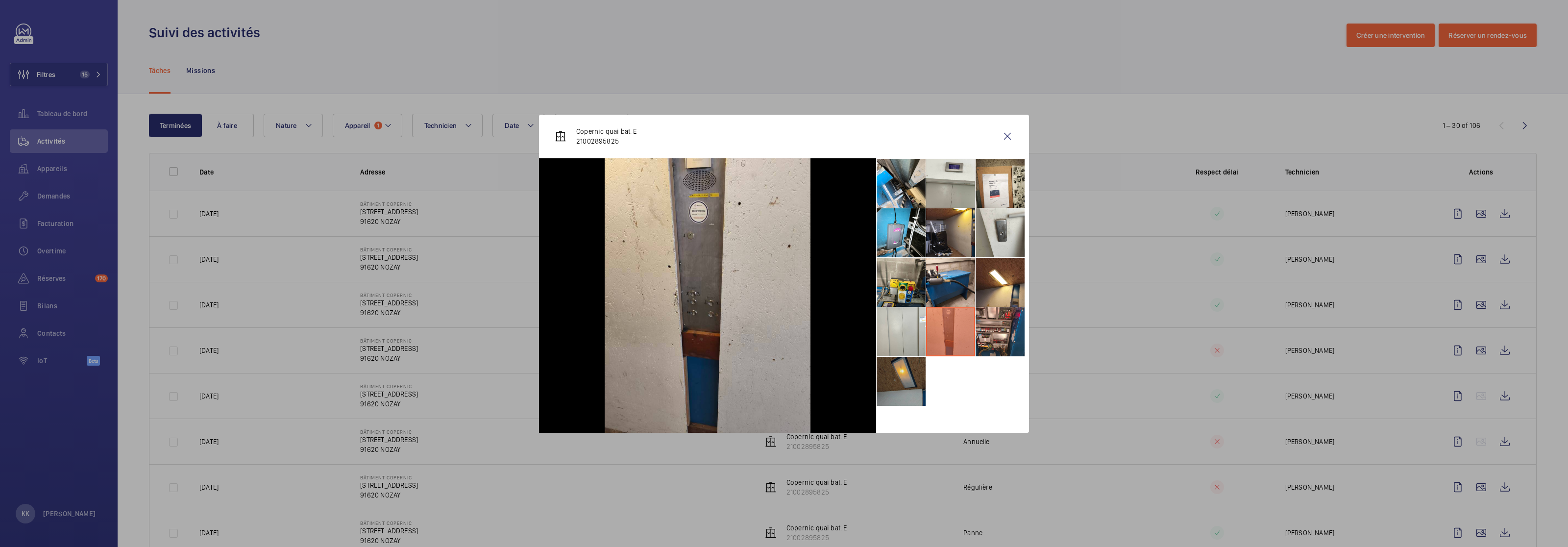
click at [881, 368] on li at bounding box center [901, 381] width 49 height 49
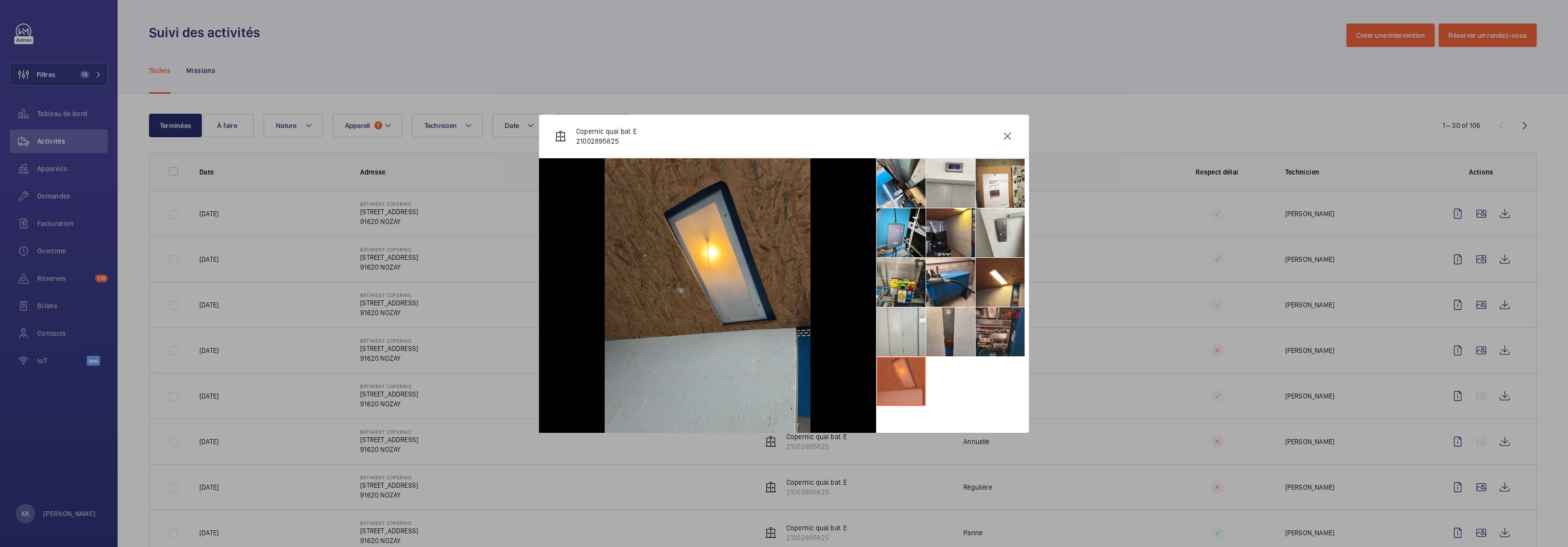
click at [881, 334] on li at bounding box center [1000, 332] width 49 height 49
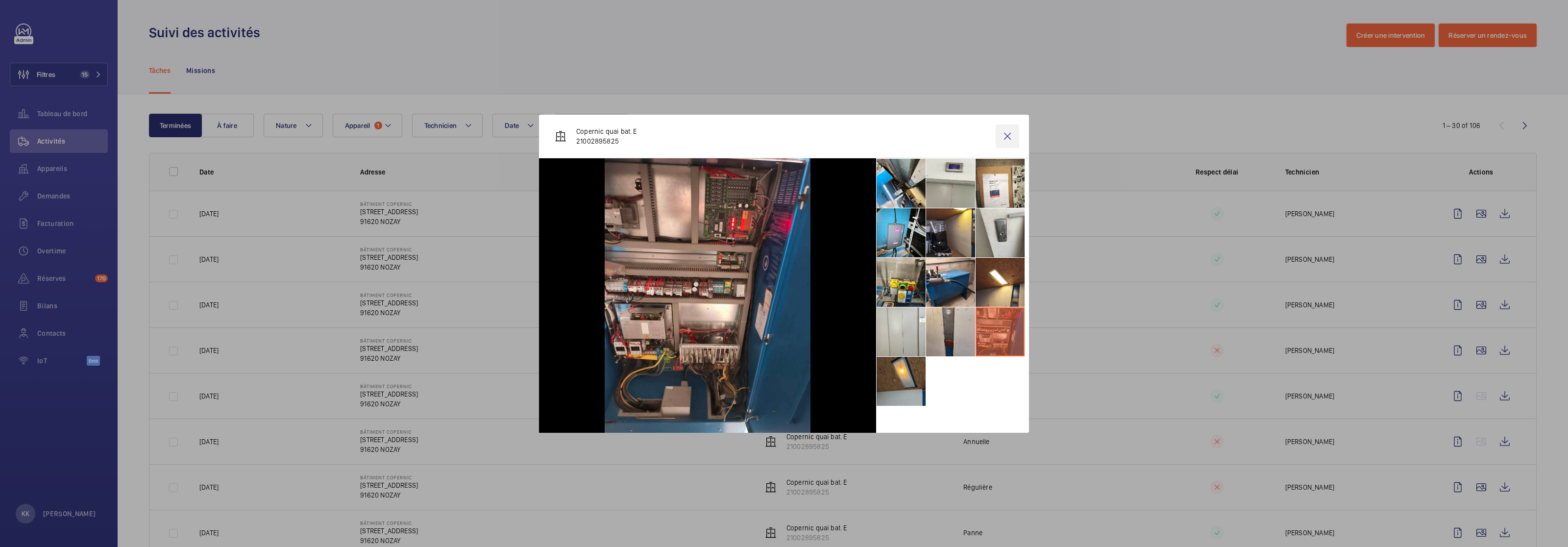
click at [881, 130] on wm-front-icon-button at bounding box center [1008, 137] width 24 height 24
click at [881, 428] on wm-front-icon-button at bounding box center [1482, 488] width 24 height 24
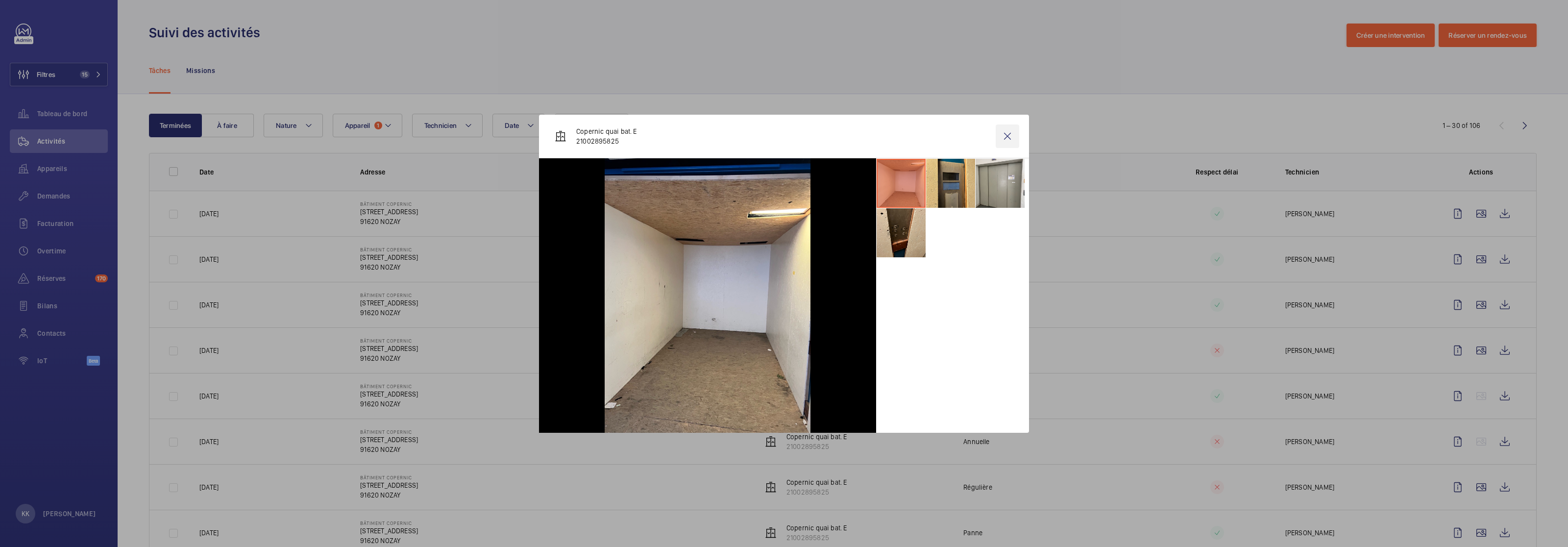
click at [881, 134] on wm-front-icon-button at bounding box center [1008, 137] width 24 height 24
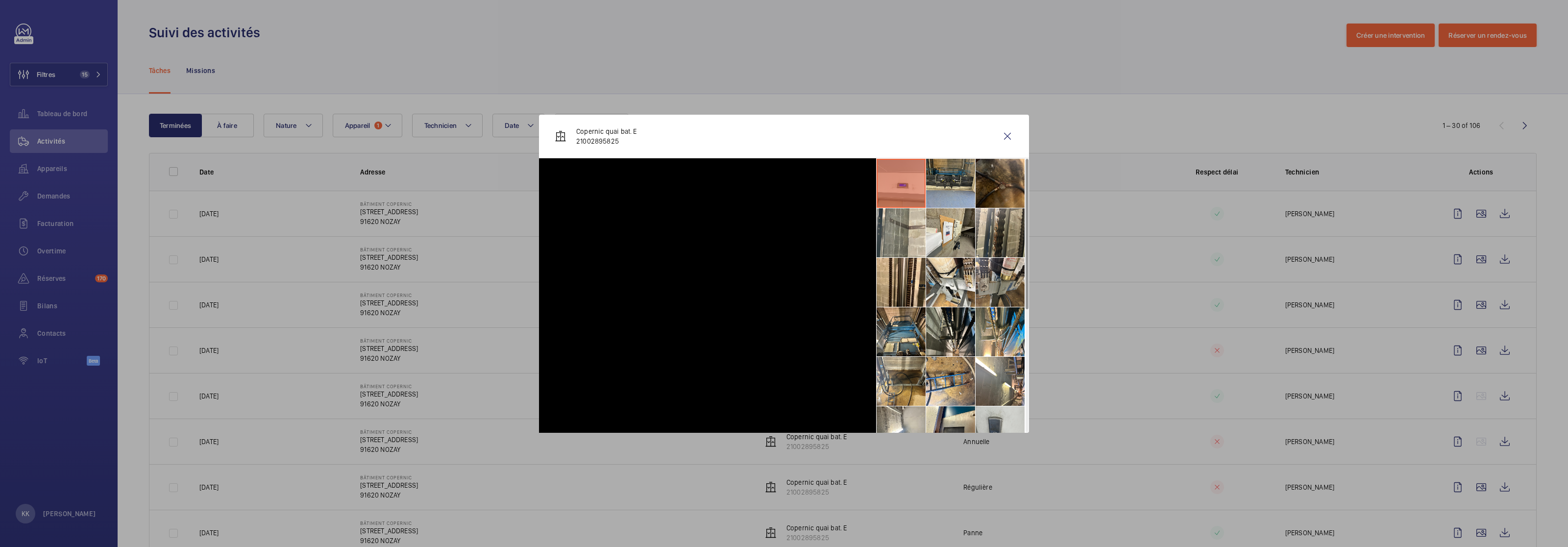
scroll to position [1047, 0]
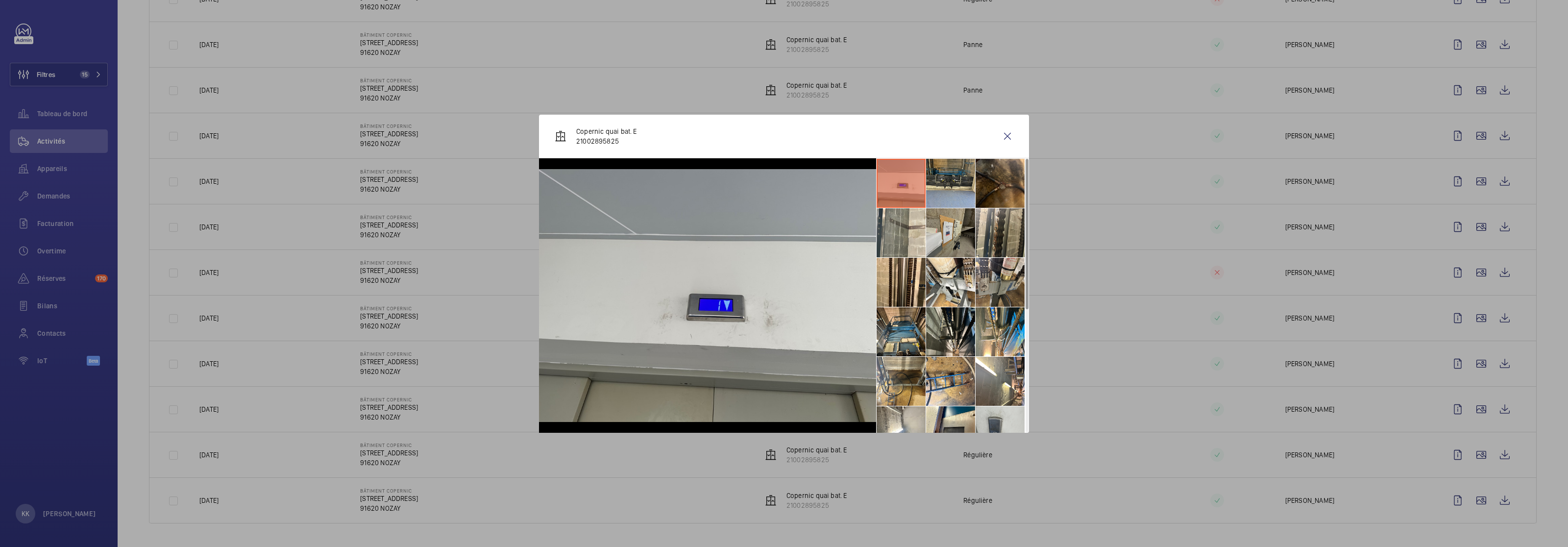
click at [881, 212] on li at bounding box center [951, 232] width 49 height 49
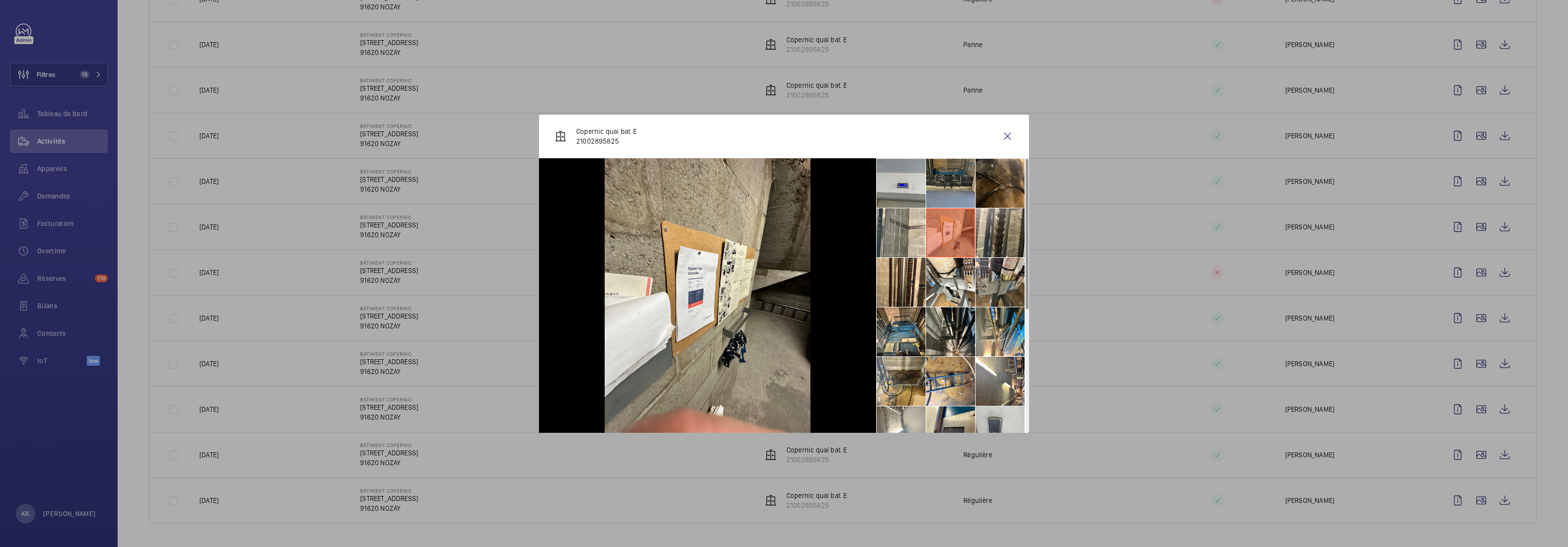
click at [881, 178] on li at bounding box center [951, 183] width 49 height 49
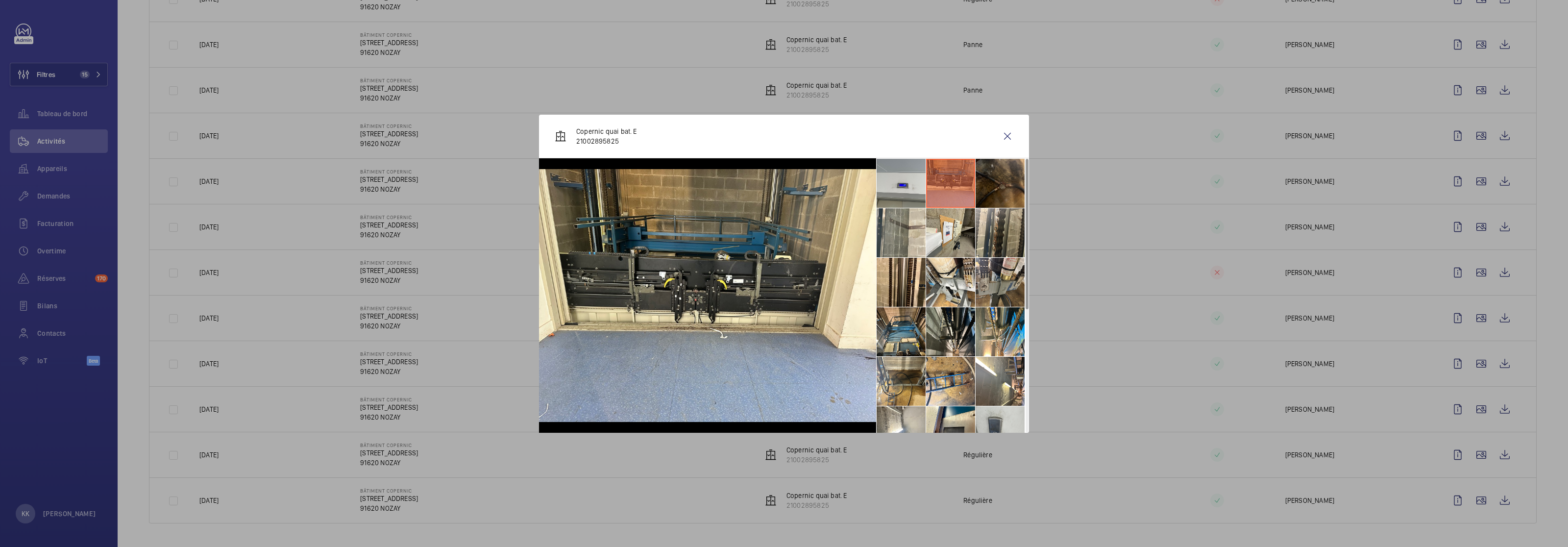
click at [881, 174] on li at bounding box center [1000, 183] width 49 height 49
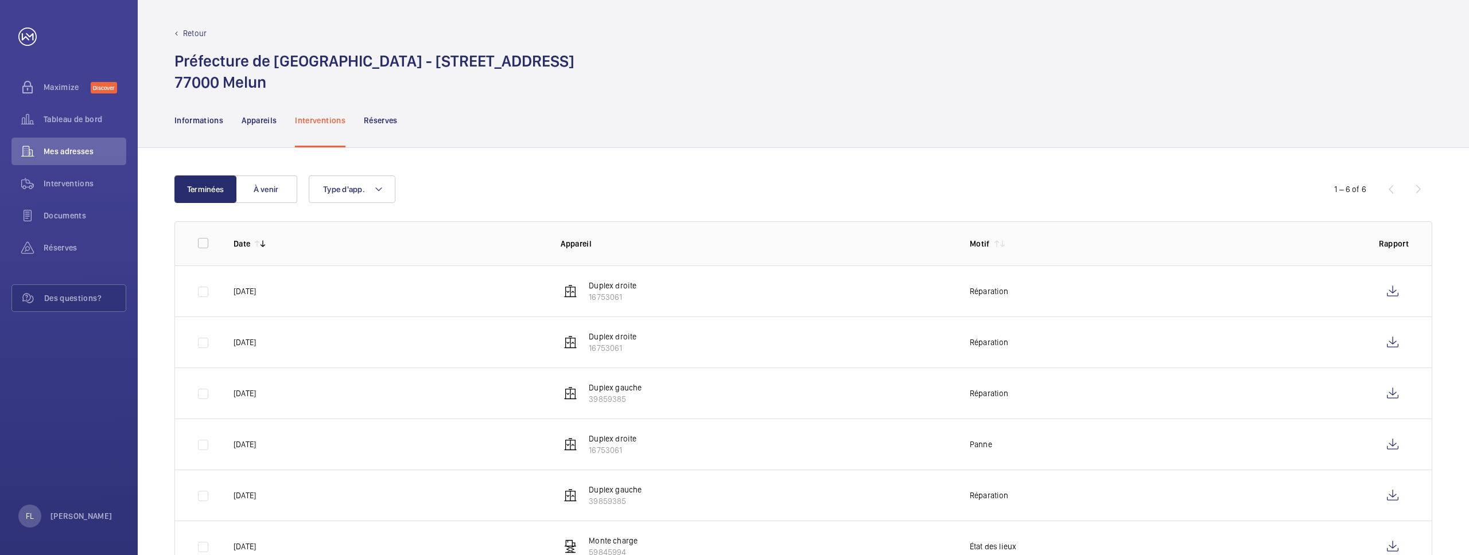
click at [646, 212] on wm-front-table "Terminées À venir Type d'app. 1 – 6 of 6 Date Appareil Motif Rapport 20/08/2025…" at bounding box center [803, 374] width 1258 height 397
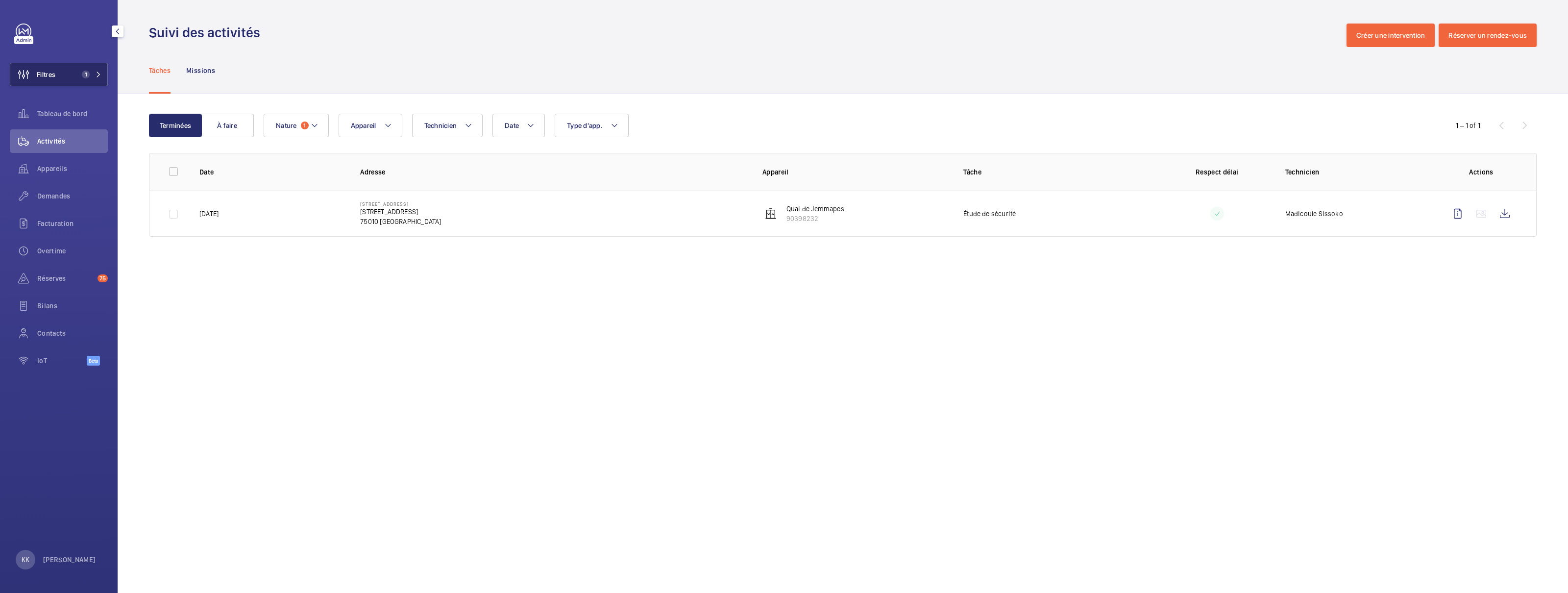
click at [59, 75] on button "Filtres 1" at bounding box center [58, 74] width 98 height 24
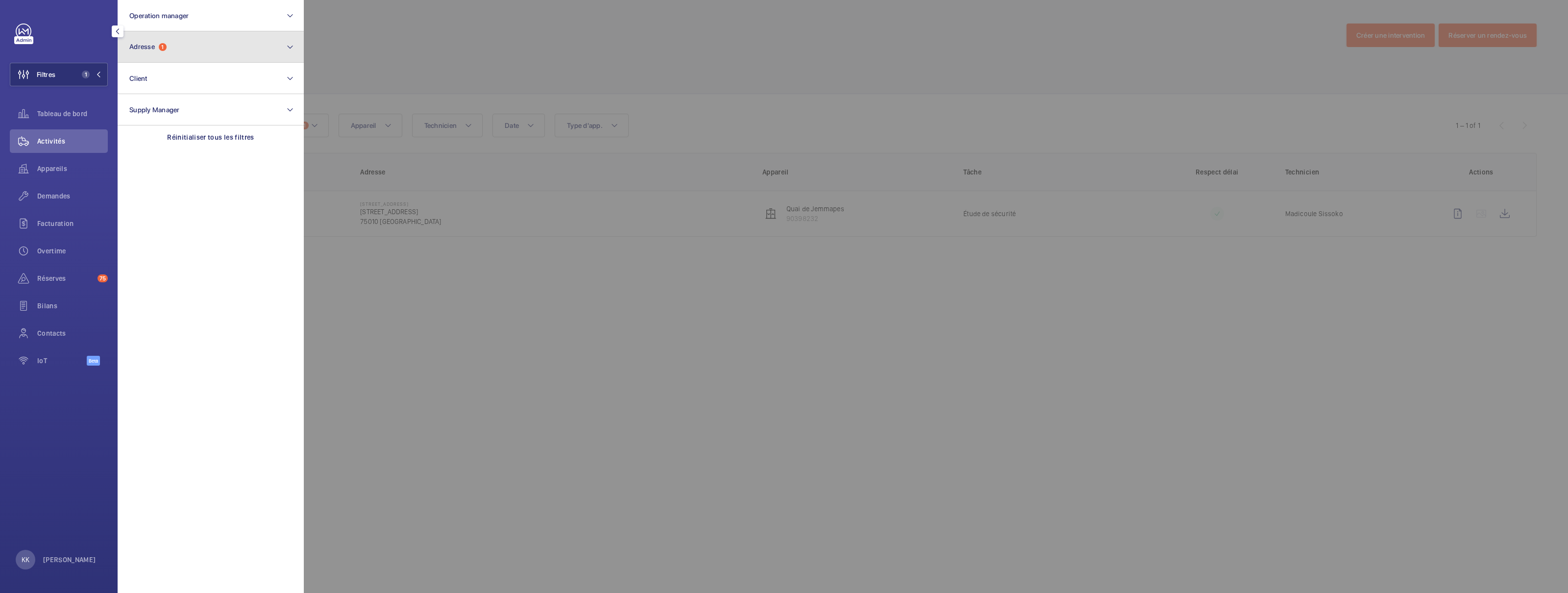
click at [150, 38] on button "Adresse 1" at bounding box center [211, 47] width 186 height 32
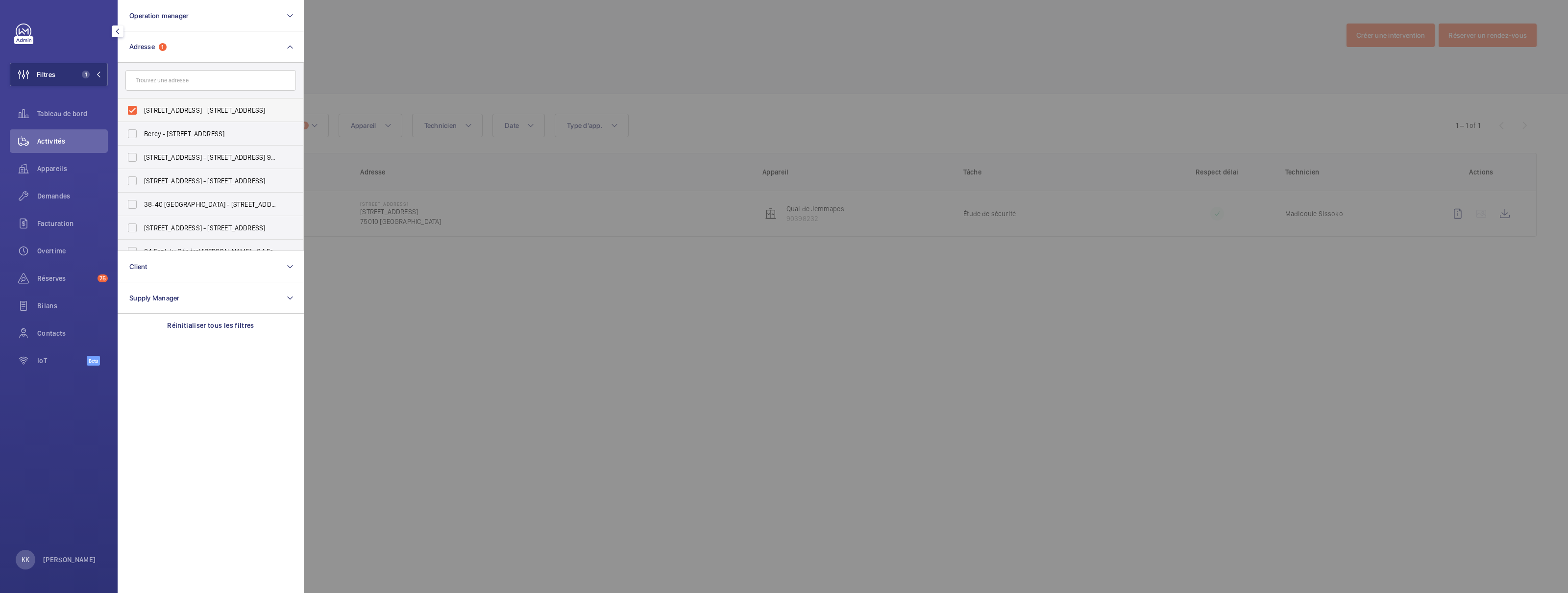
click at [154, 108] on span "206 quai de Jemmapes - 206 quai de Jemmapes, PARIS 75010" at bounding box center [212, 109] width 135 height 9
click at [142, 108] on input "206 quai de Jemmapes - 206 quai de Jemmapes, PARIS 75010" at bounding box center [132, 110] width 20 height 20
checkbox input "false"
click at [155, 77] on input "text" at bounding box center [211, 80] width 171 height 21
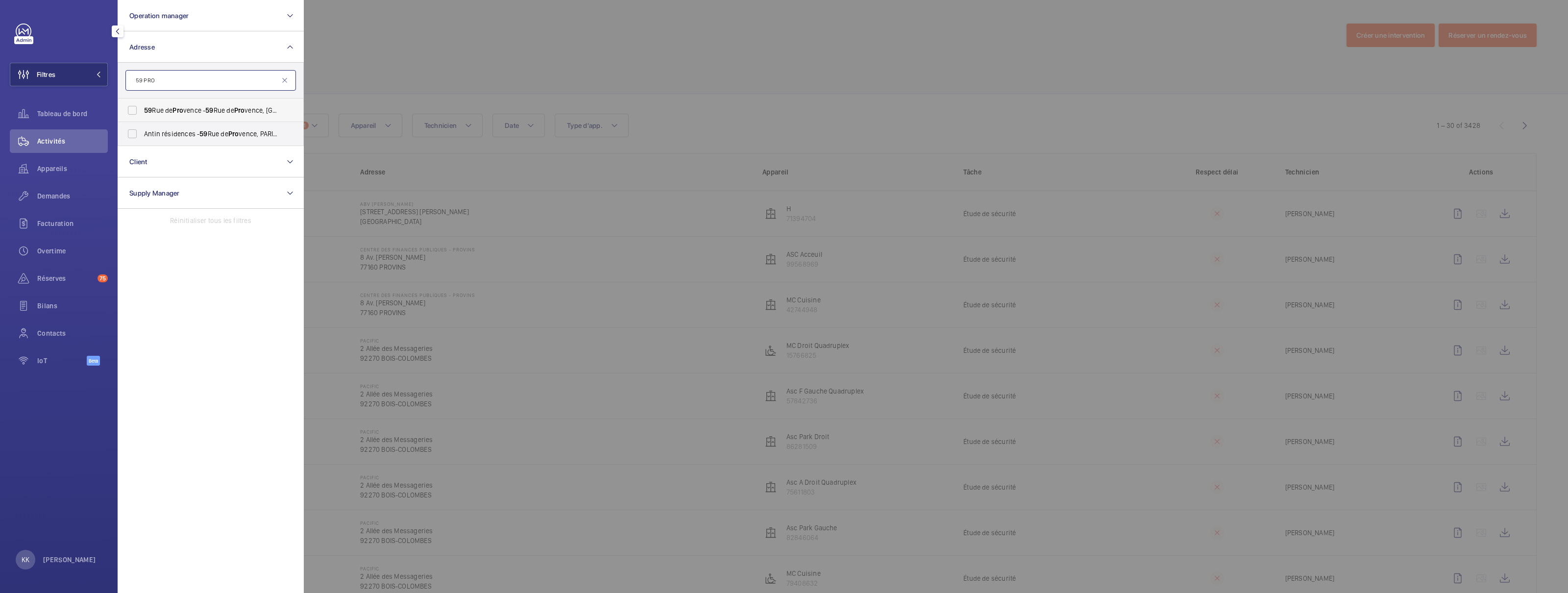
type input "59 PRO"
click at [153, 114] on span "59 Rue de Pro vence - 59 Rue de Pro vence, 75009 PARIS, PARIS 75009" at bounding box center [212, 109] width 135 height 9
click at [142, 114] on input "59 Rue de Pro vence - 59 Rue de Pro vence, 75009 PARIS, PARIS 75009" at bounding box center [132, 110] width 20 height 20
checkbox input "true"
click at [153, 132] on span "Antin résidences - 59 Rue de Pro vence, PARIS 75009" at bounding box center [212, 133] width 135 height 9
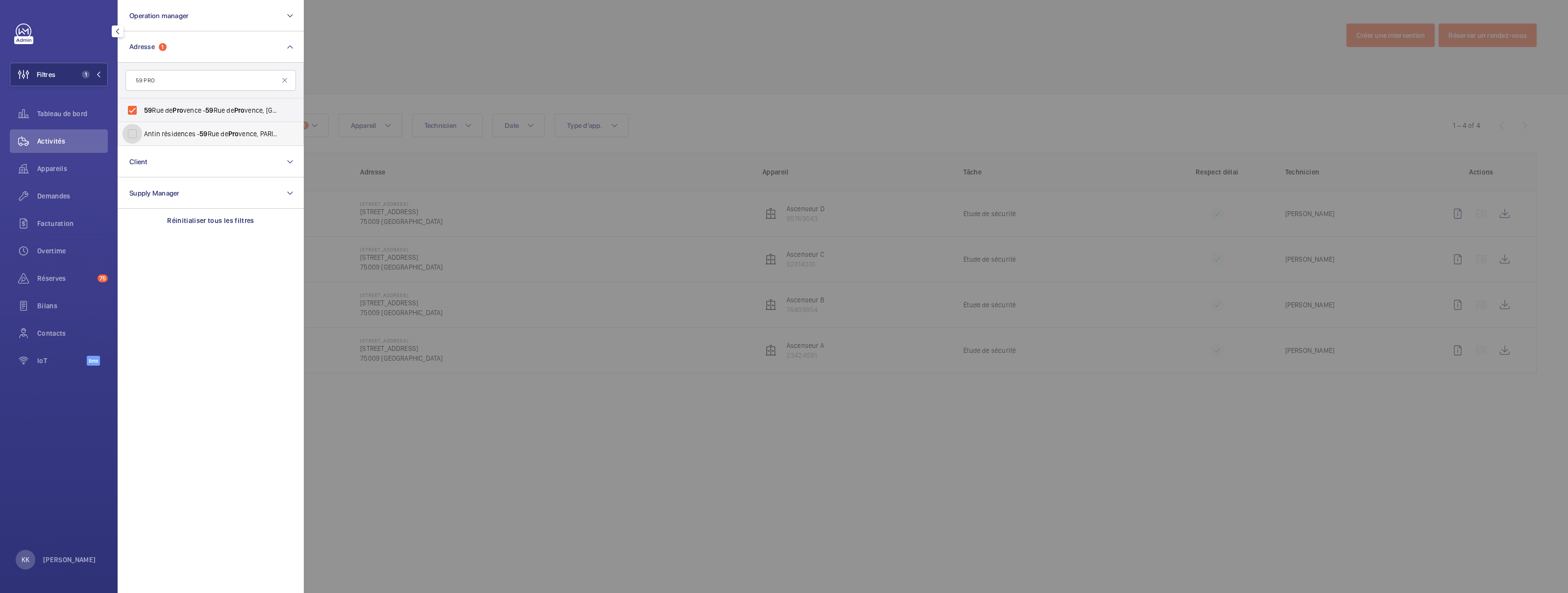
click at [142, 132] on input "Antin résidences - 59 Rue de Pro vence, PARIS 75009" at bounding box center [132, 133] width 20 height 20
checkbox input "true"
click at [67, 191] on span "Demandes" at bounding box center [73, 196] width 71 height 9
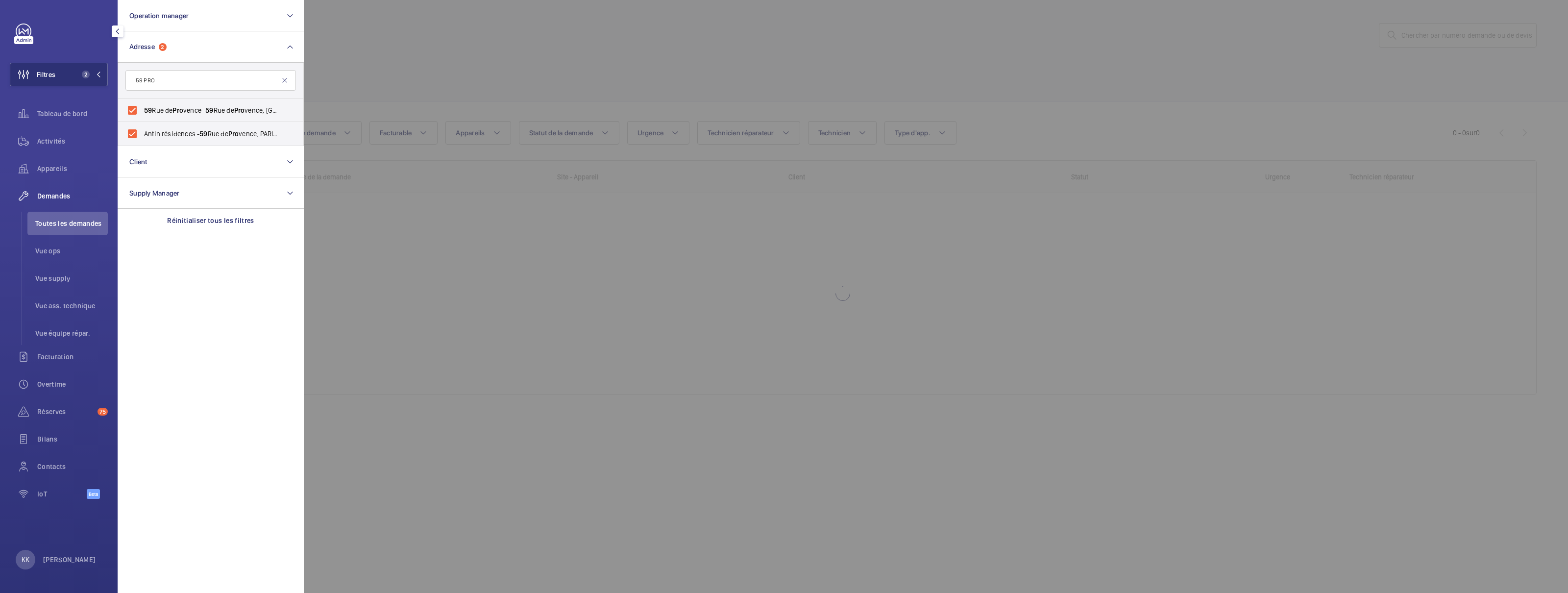
click at [470, 75] on div at bounding box center [1088, 296] width 1568 height 593
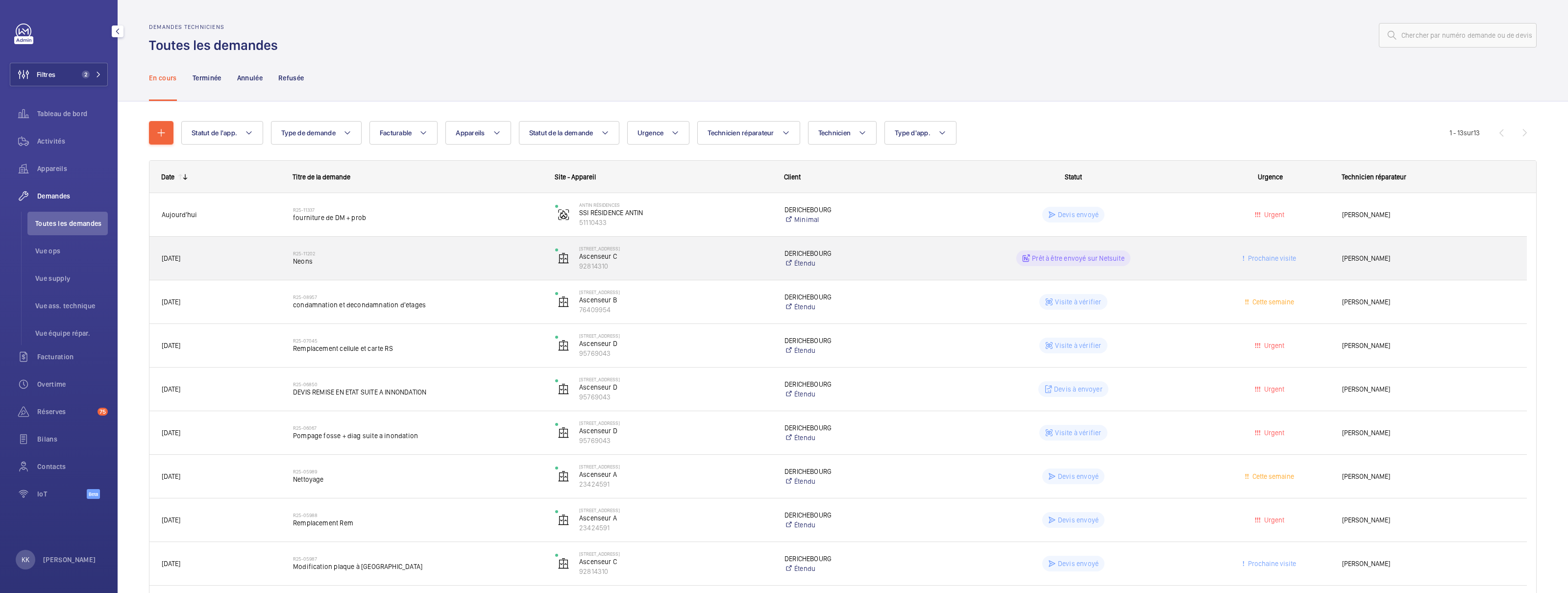
click at [351, 264] on span "Neons" at bounding box center [418, 261] width 249 height 9
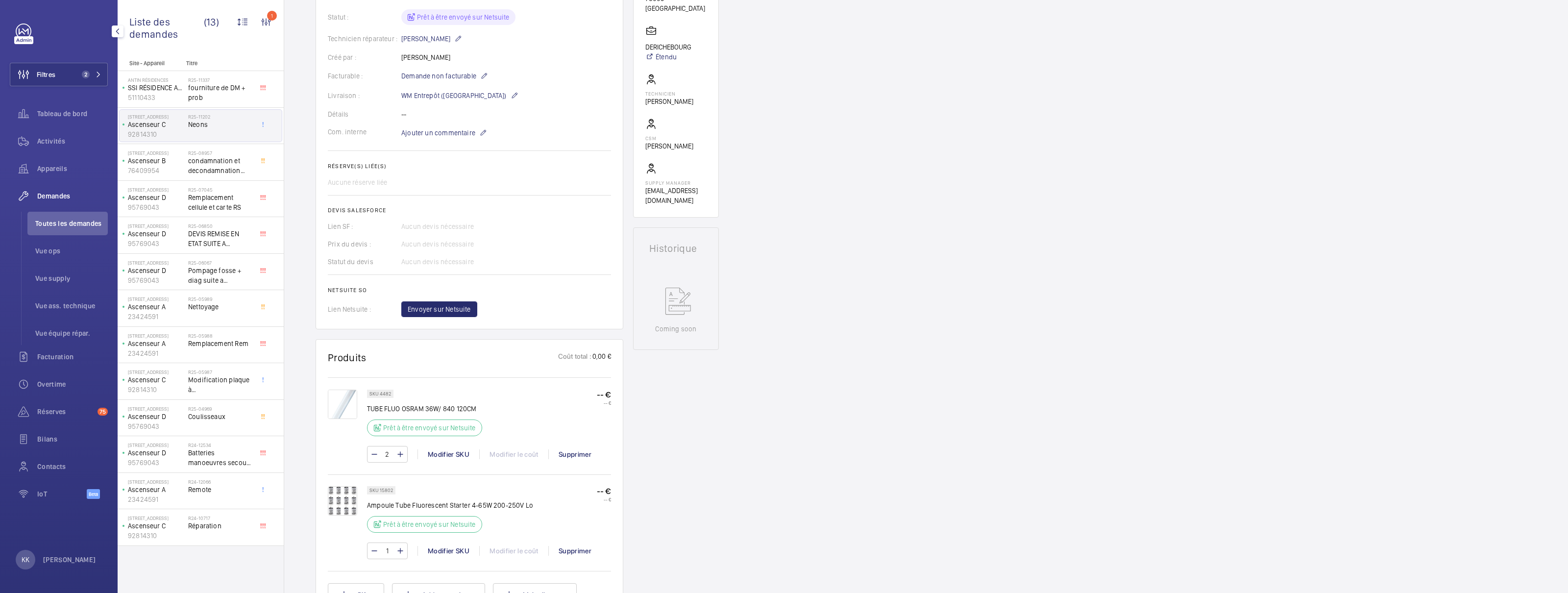
scroll to position [231, 0]
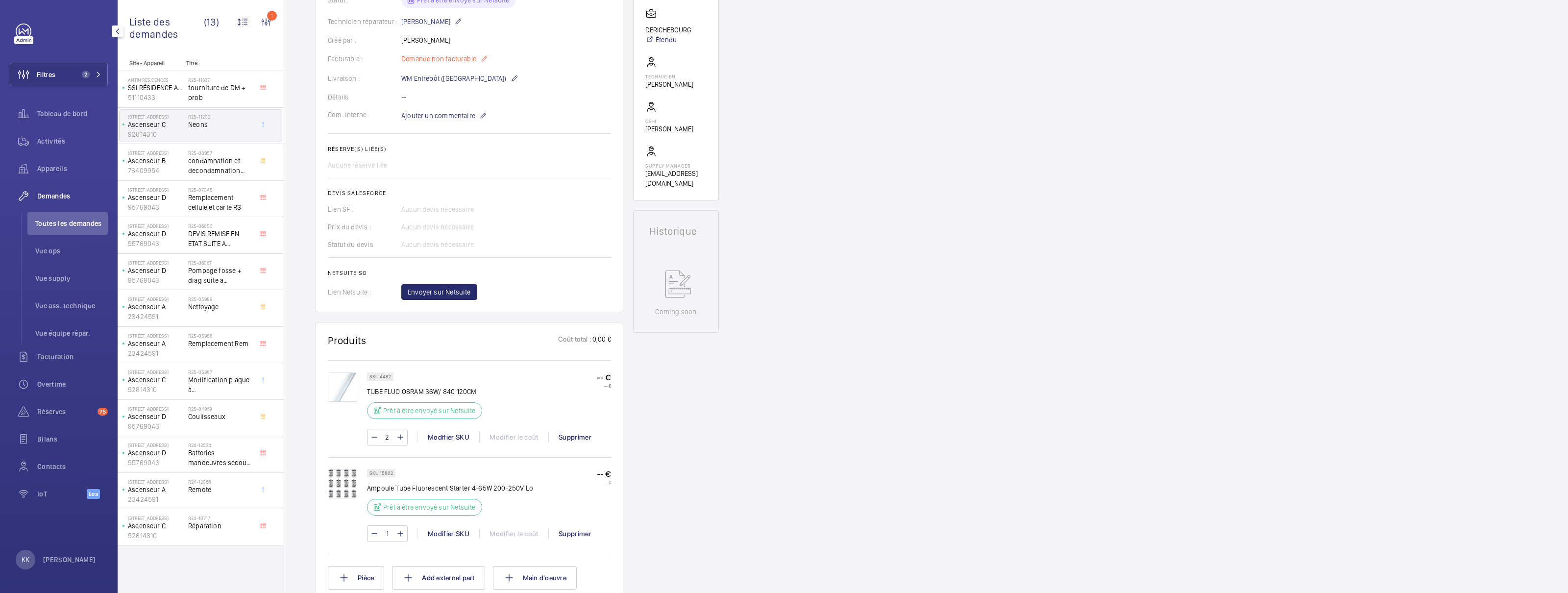
click at [483, 58] on mat-icon at bounding box center [483, 59] width 8 height 12
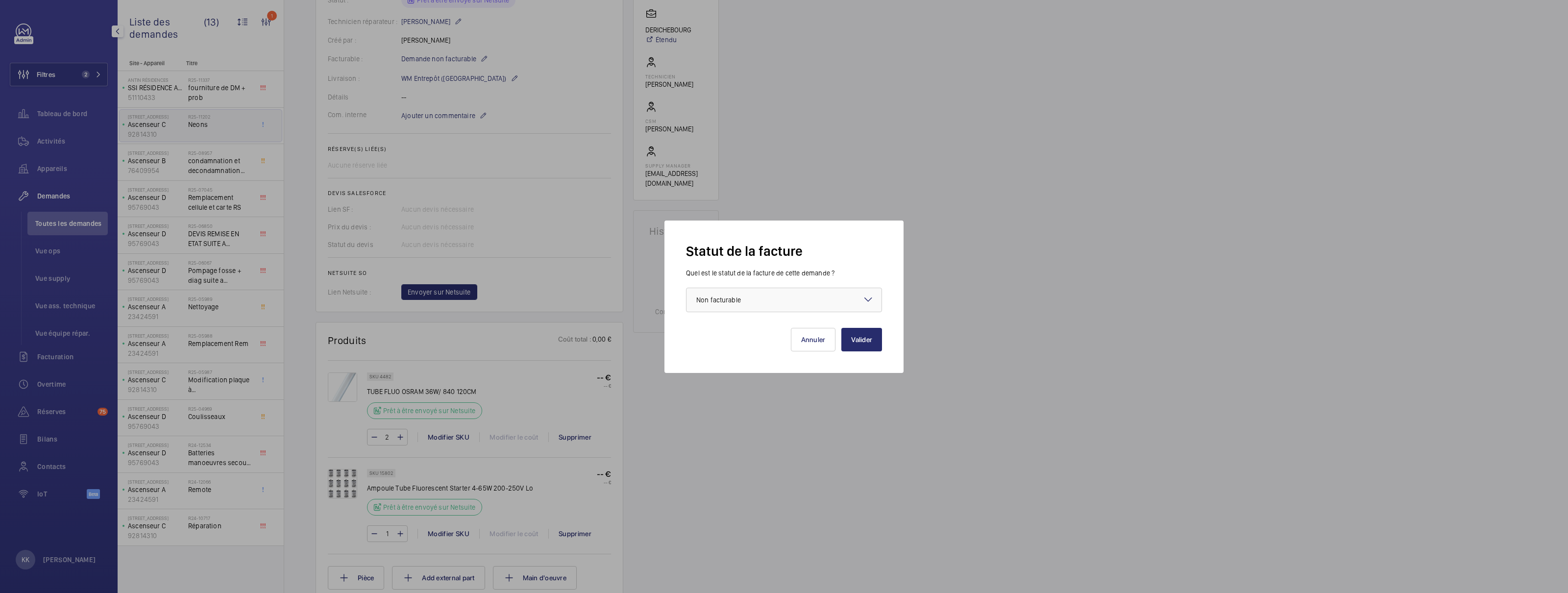
click at [865, 164] on div at bounding box center [784, 296] width 1568 height 593
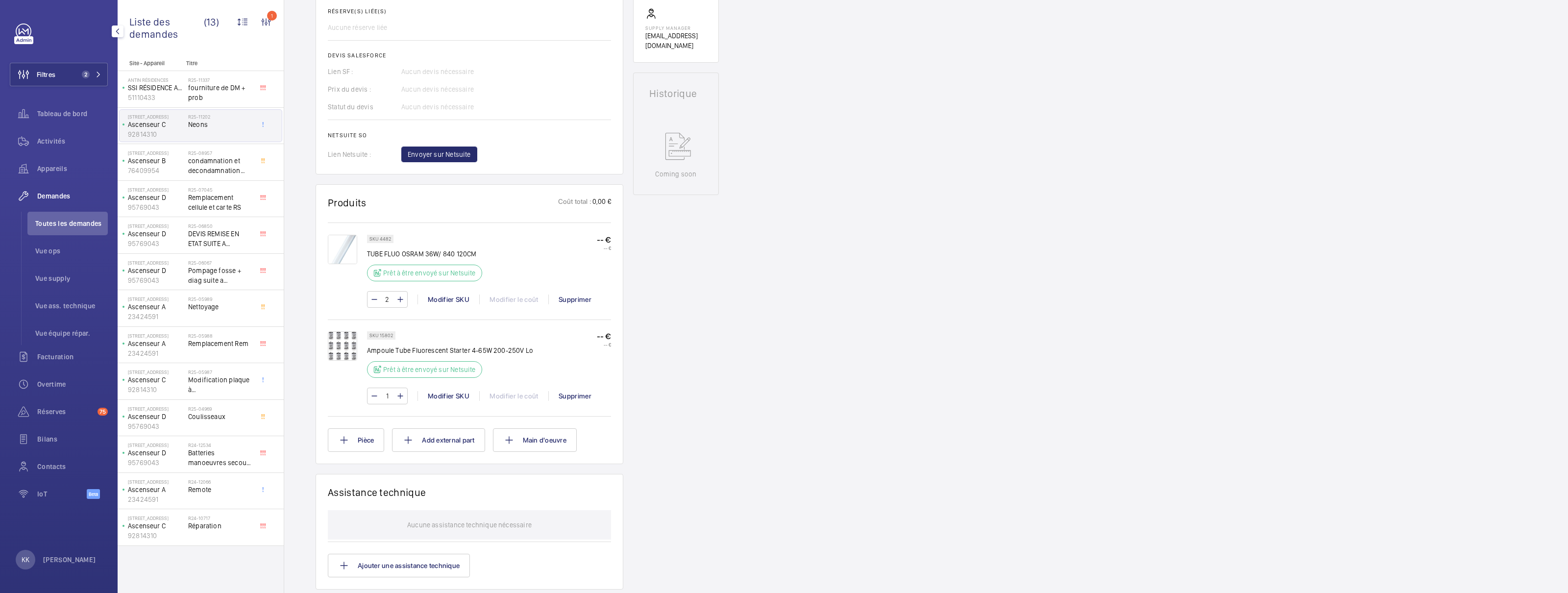
scroll to position [45, 0]
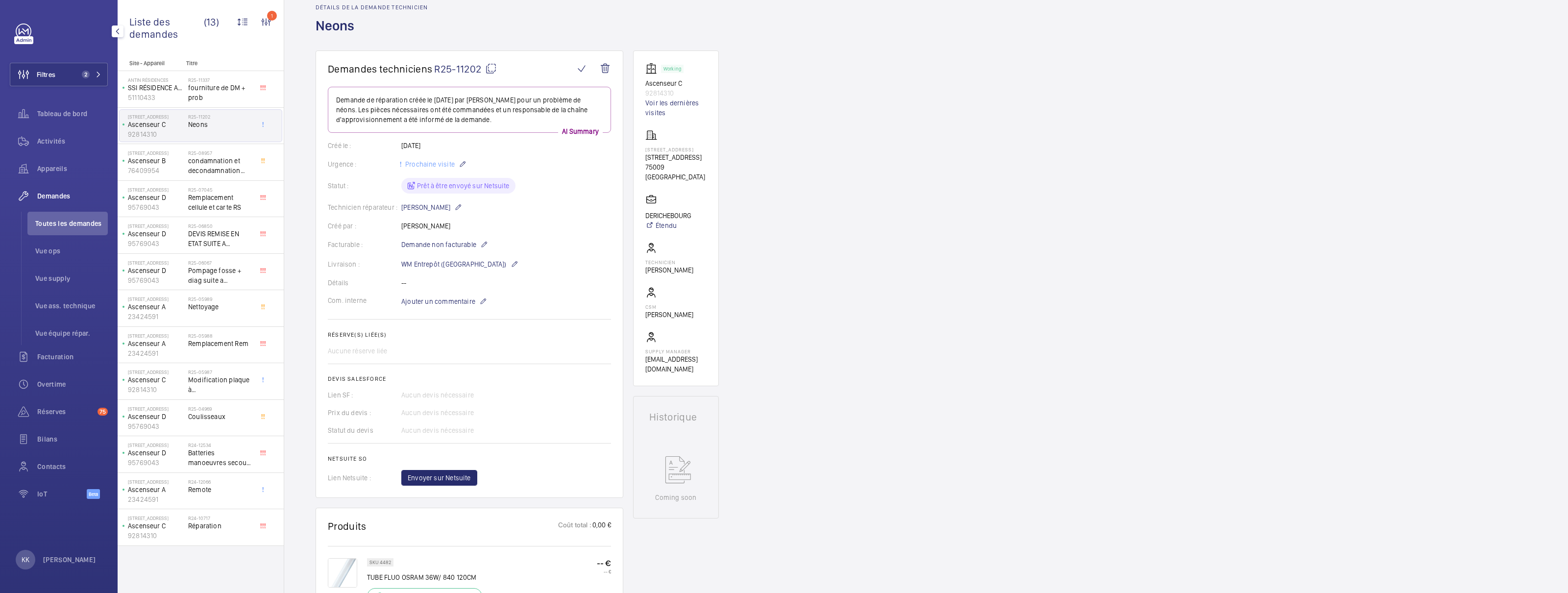
drag, startPoint x: 887, startPoint y: 135, endPoint x: 892, endPoint y: 126, distance: 10.3
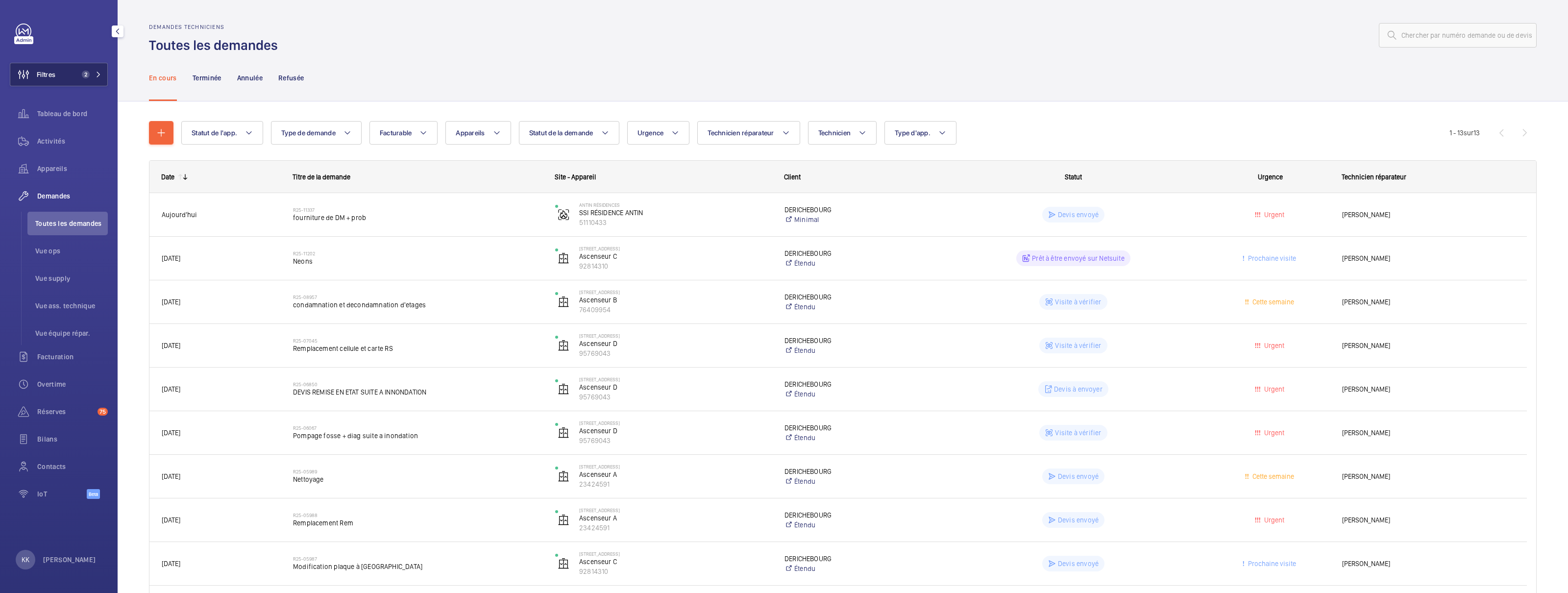
click at [64, 77] on button "Filtres 2" at bounding box center [58, 74] width 98 height 24
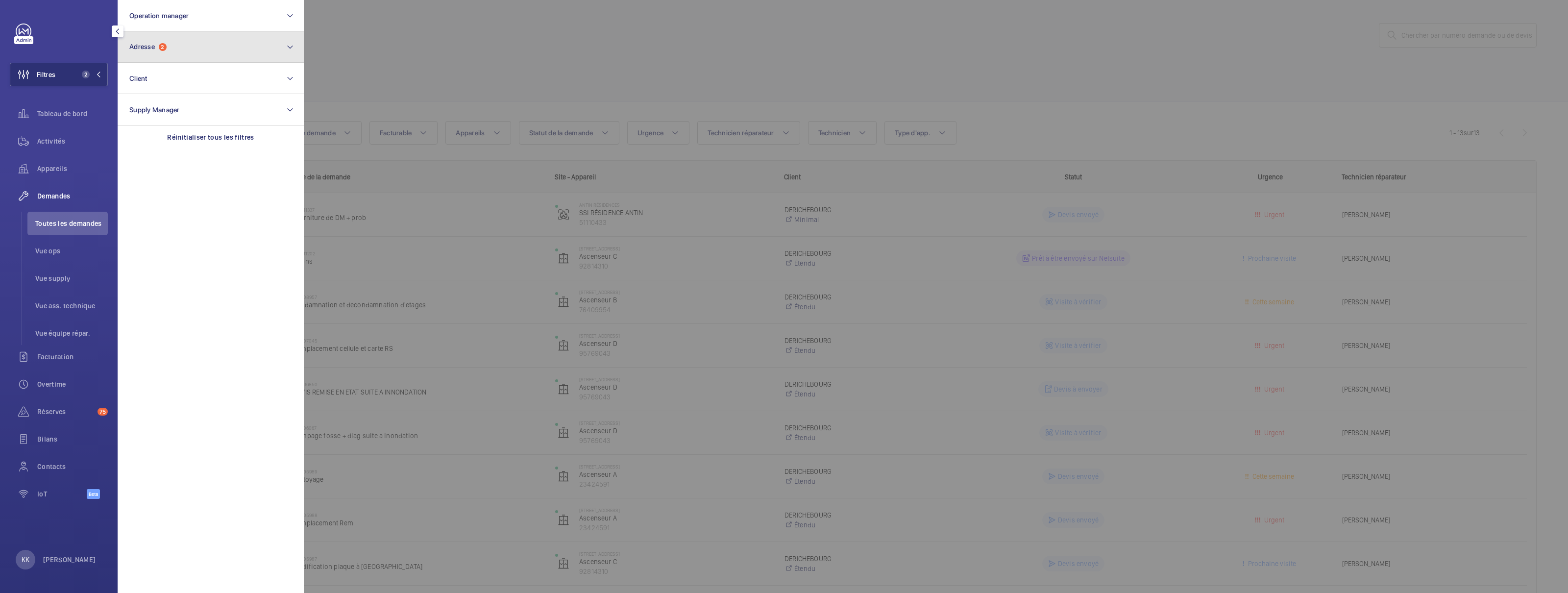
click at [167, 56] on button "Adresse 2" at bounding box center [211, 47] width 186 height 32
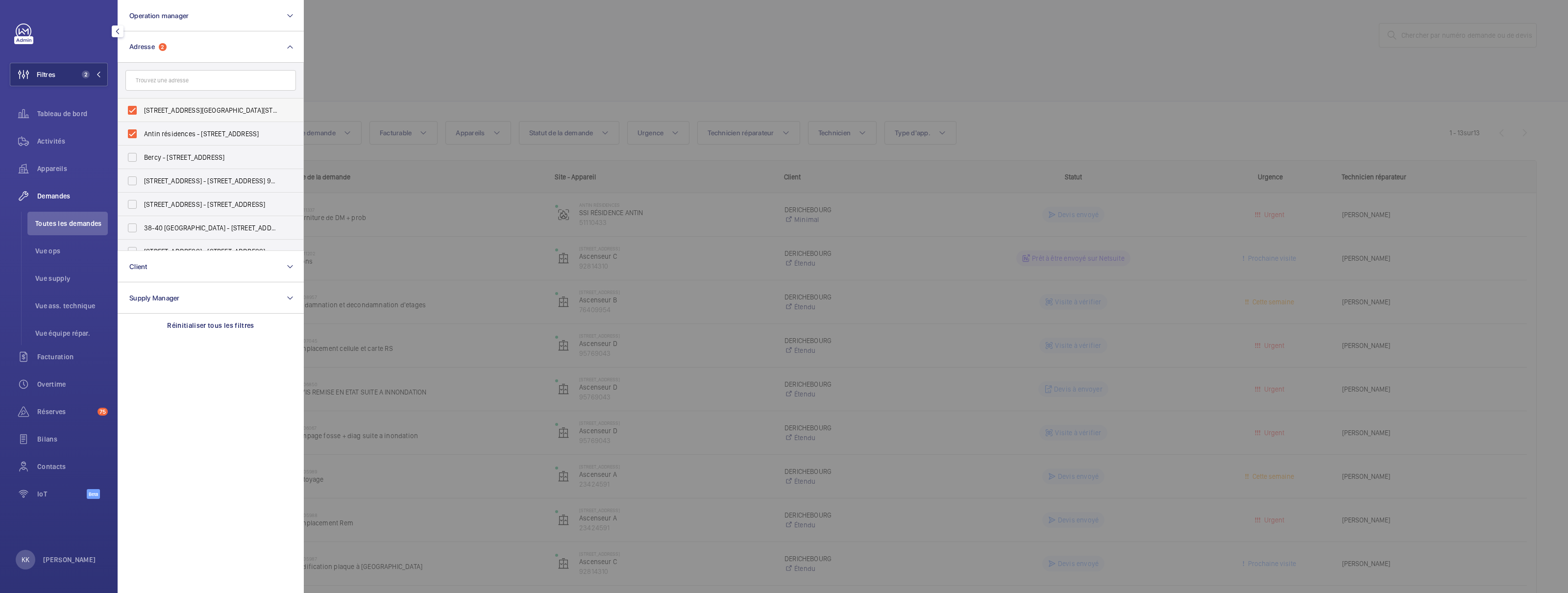
click at [147, 109] on span "59 Rue de Provence - 59 Rue de Provence, 75009 PARIS, PARIS 75009" at bounding box center [212, 109] width 135 height 9
click at [142, 109] on input "59 Rue de Provence - 59 Rue de Provence, 75009 PARIS, PARIS 75009" at bounding box center [132, 110] width 20 height 20
checkbox input "false"
click at [146, 133] on span "Antin résidences - 59 Rue de Provence, PARIS 75009" at bounding box center [212, 133] width 135 height 9
click at [142, 133] on input "Antin résidences - 59 Rue de Provence, PARIS 75009" at bounding box center [132, 133] width 20 height 20
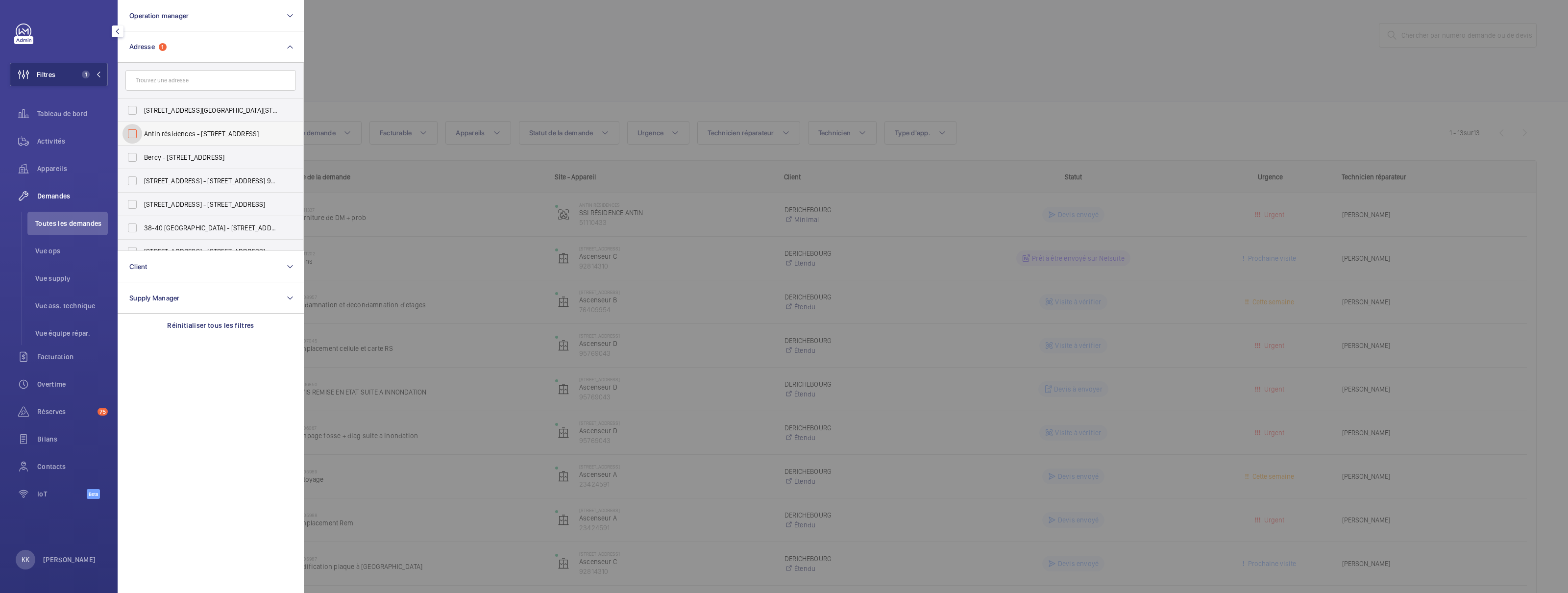
checkbox input "false"
click at [154, 78] on input "text" at bounding box center [211, 80] width 171 height 21
type input "21 rue de la banque"
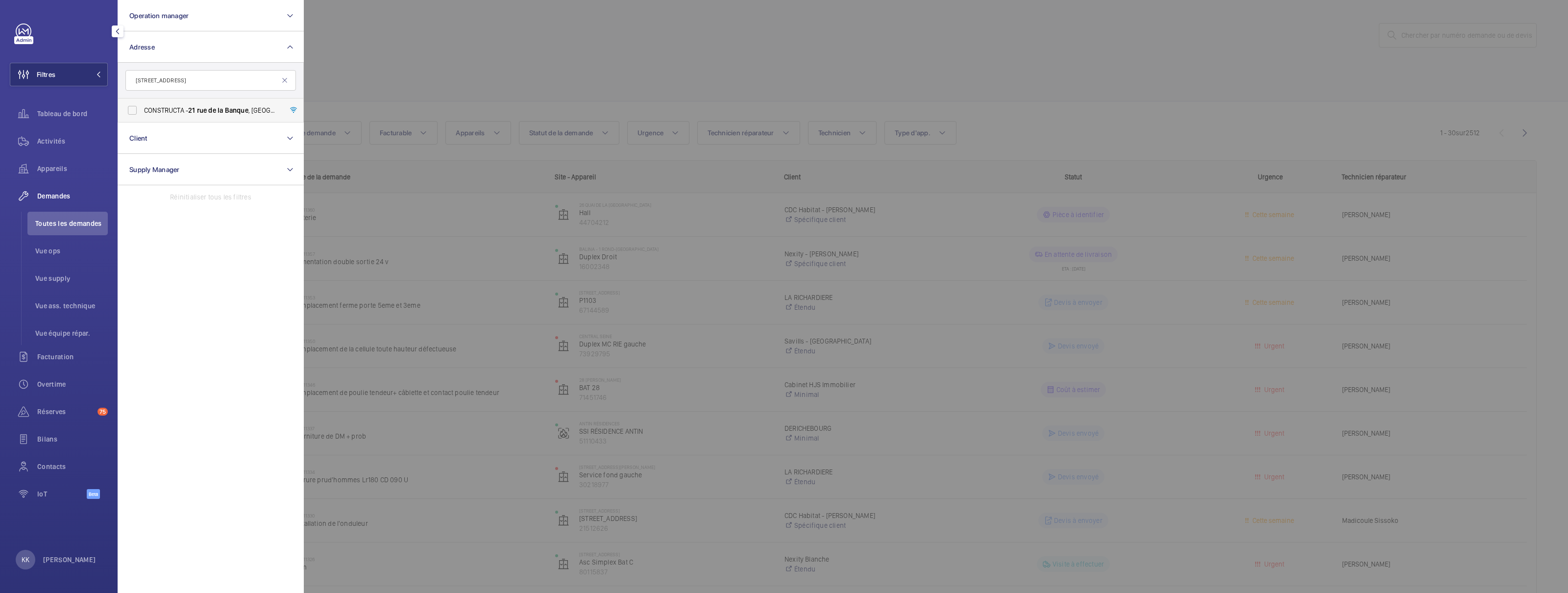
click at [248, 110] on span "Banque" at bounding box center [237, 110] width 24 height 8
click at [142, 110] on input "CONSTRUCTA - 21 rue de la Banque , 75002 PARIS, PARIS 75002" at bounding box center [132, 110] width 20 height 20
checkbox input "true"
click at [326, 85] on div at bounding box center [1088, 296] width 1568 height 593
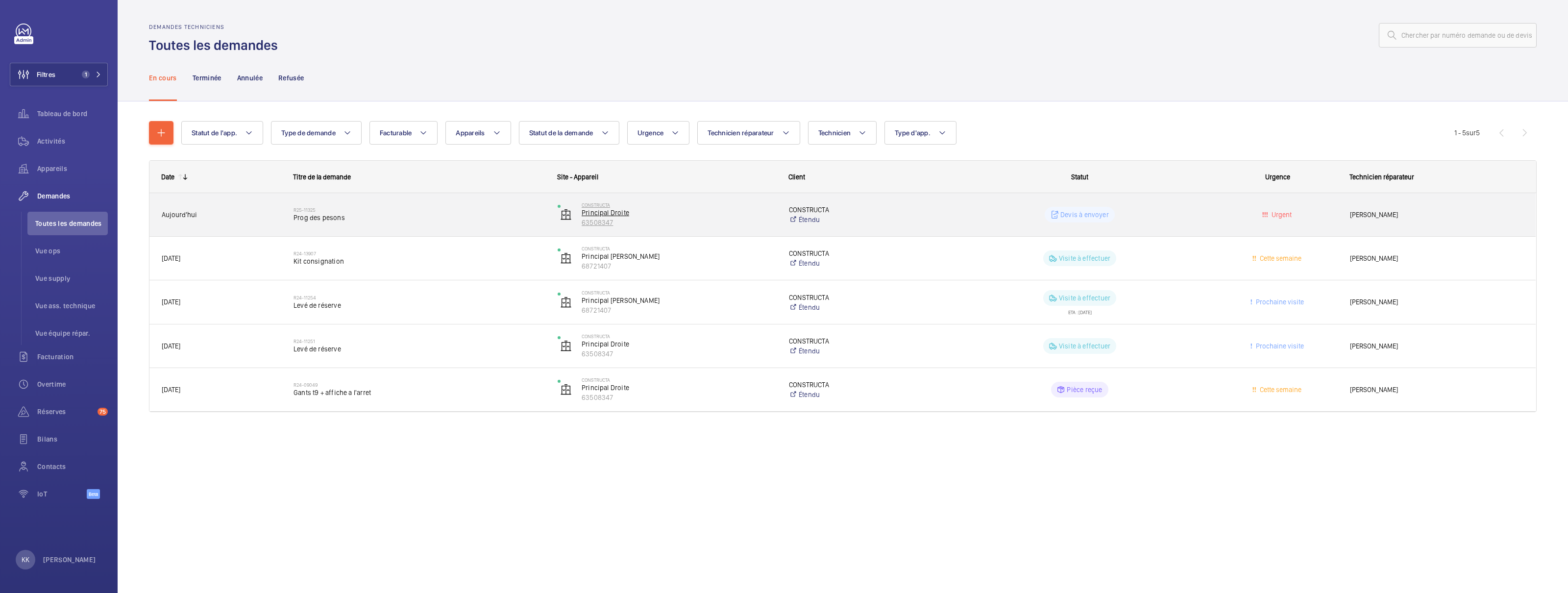
drag, startPoint x: 624, startPoint y: 224, endPoint x: 580, endPoint y: 226, distance: 44.0
click at [580, 226] on wm-front-device-cell "CONSTRUCTA Principal Droite 63508347" at bounding box center [667, 214] width 219 height 25
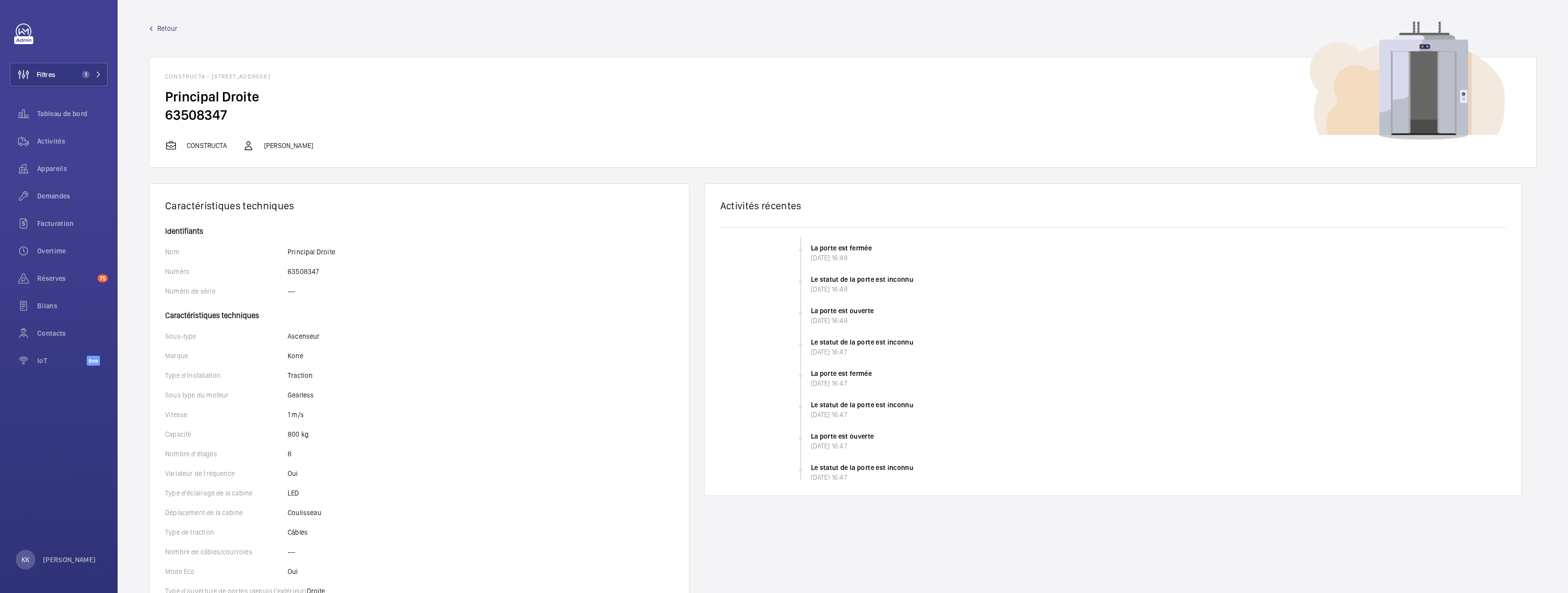
drag, startPoint x: 333, startPoint y: 100, endPoint x: 237, endPoint y: 120, distance: 98.1
click at [237, 120] on wm-front-card-body "Principal Droite 63508347" at bounding box center [843, 114] width 1387 height 52
copy wm-front-card-body "63508347"
click at [57, 135] on div "Activités" at bounding box center [58, 141] width 98 height 24
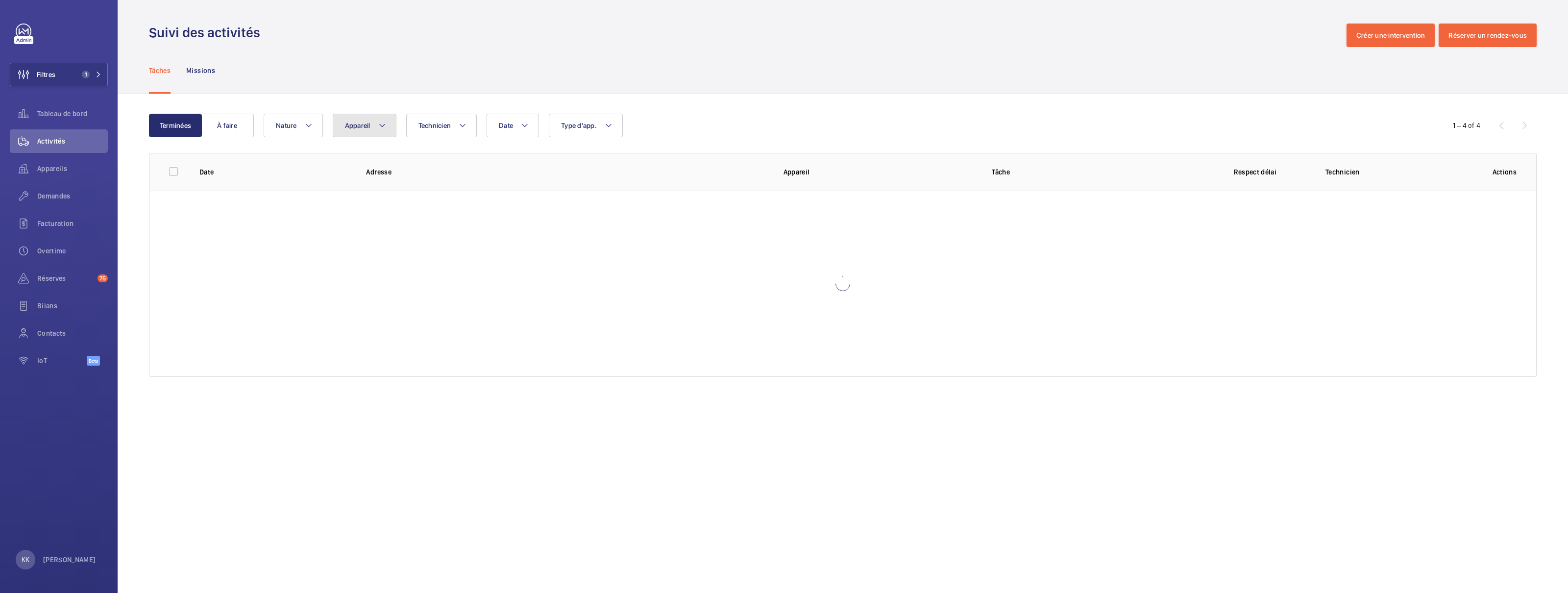
click at [352, 120] on button "Appareil" at bounding box center [365, 126] width 64 height 24
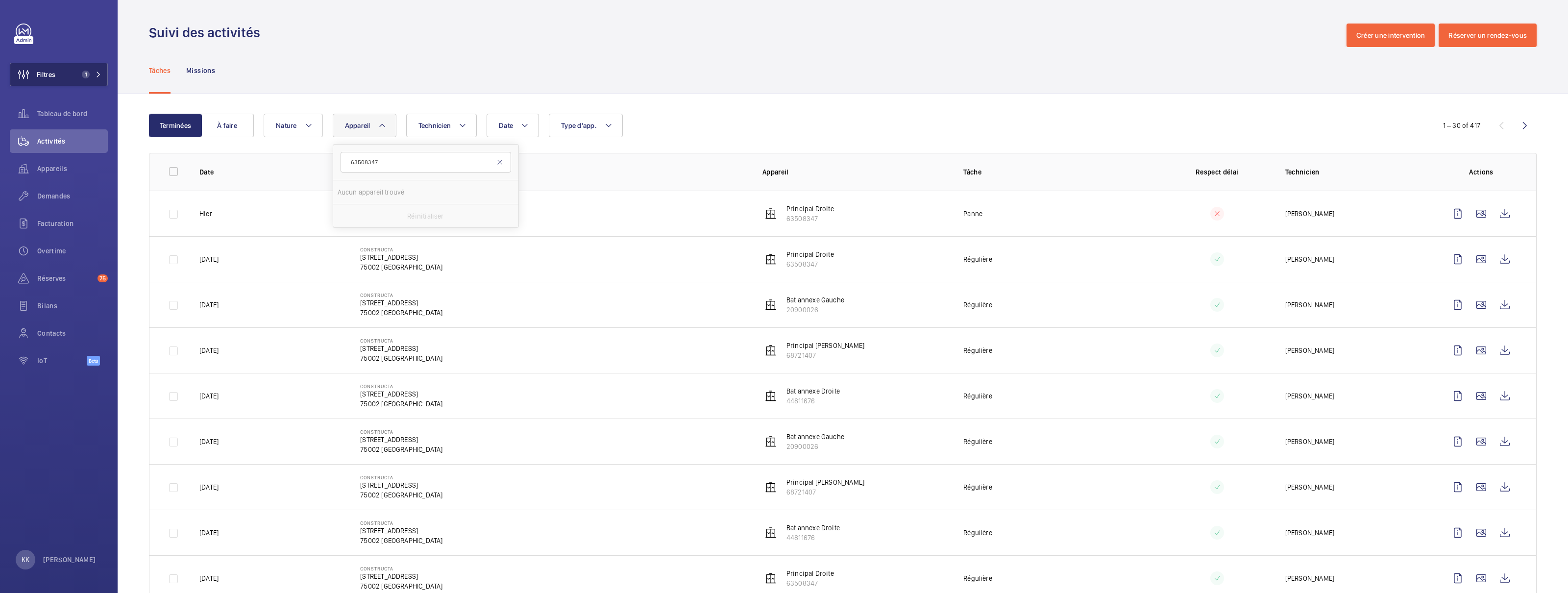
type input "63508347"
click at [99, 72] on mat-icon at bounding box center [98, 74] width 6 height 6
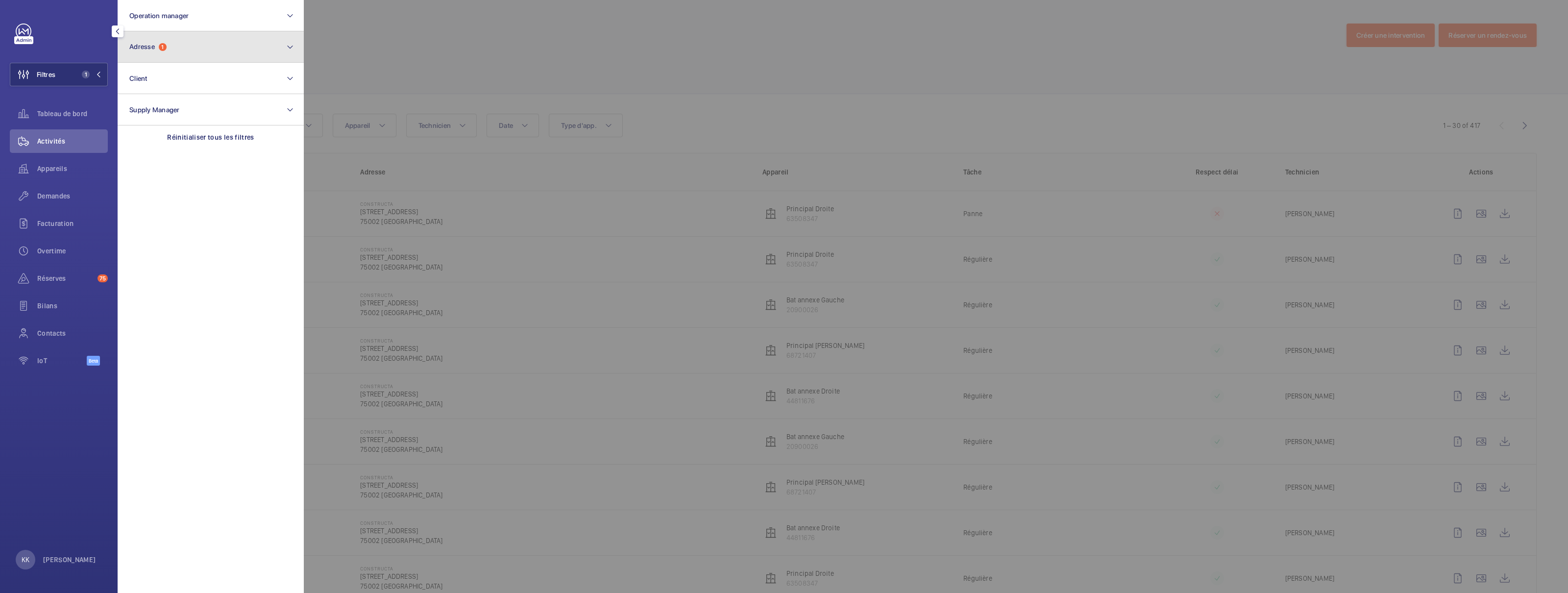
click at [171, 50] on button "Adresse 1" at bounding box center [211, 47] width 186 height 32
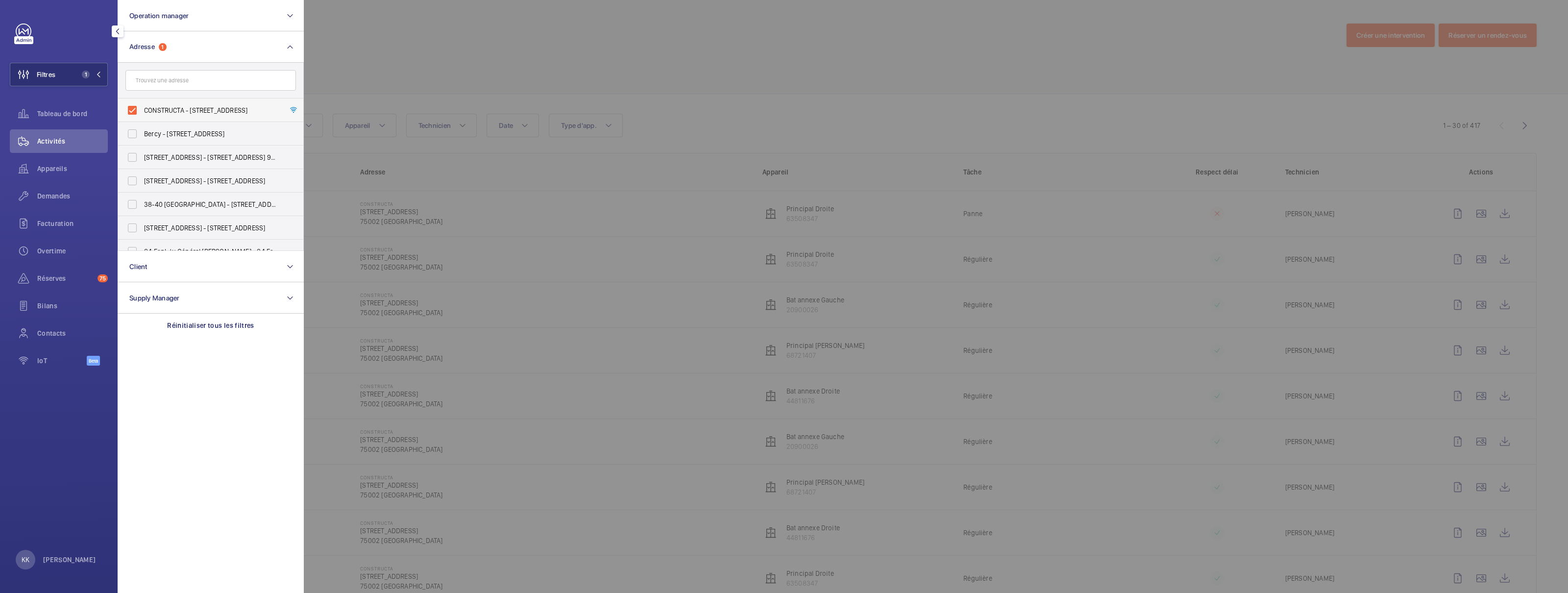
click at [138, 103] on label "CONSTRUCTA - 21 rue de la Banque, 75002 PARIS, PARIS 75002" at bounding box center [203, 110] width 171 height 24
click at [138, 103] on input "CONSTRUCTA - 21 rue de la Banque, 75002 PARIS, PARIS 75002" at bounding box center [132, 110] width 20 height 20
checkbox input "false"
click at [373, 79] on div at bounding box center [1088, 296] width 1568 height 593
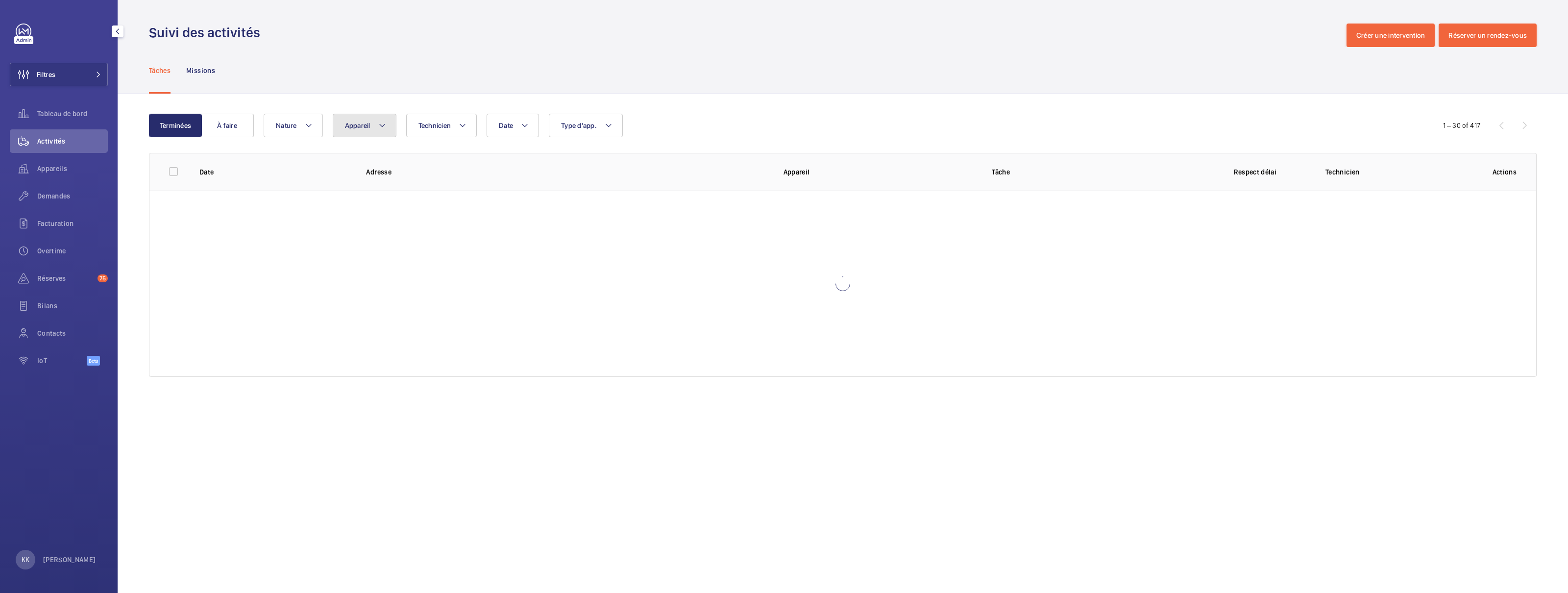
click at [377, 124] on button "Appareil" at bounding box center [365, 126] width 64 height 24
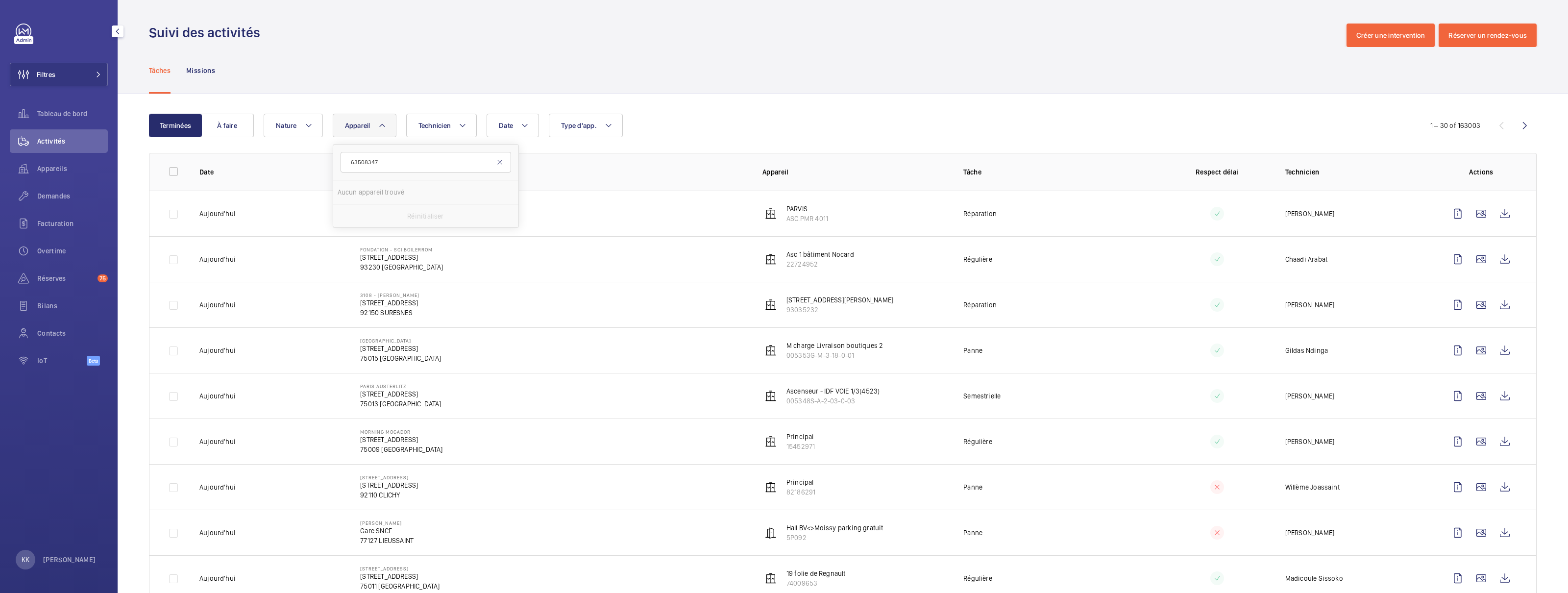
type input "63508347"
click at [430, 66] on div "Tâches Missions" at bounding box center [842, 70] width 1388 height 47
click at [60, 173] on span "Appareils" at bounding box center [73, 168] width 71 height 9
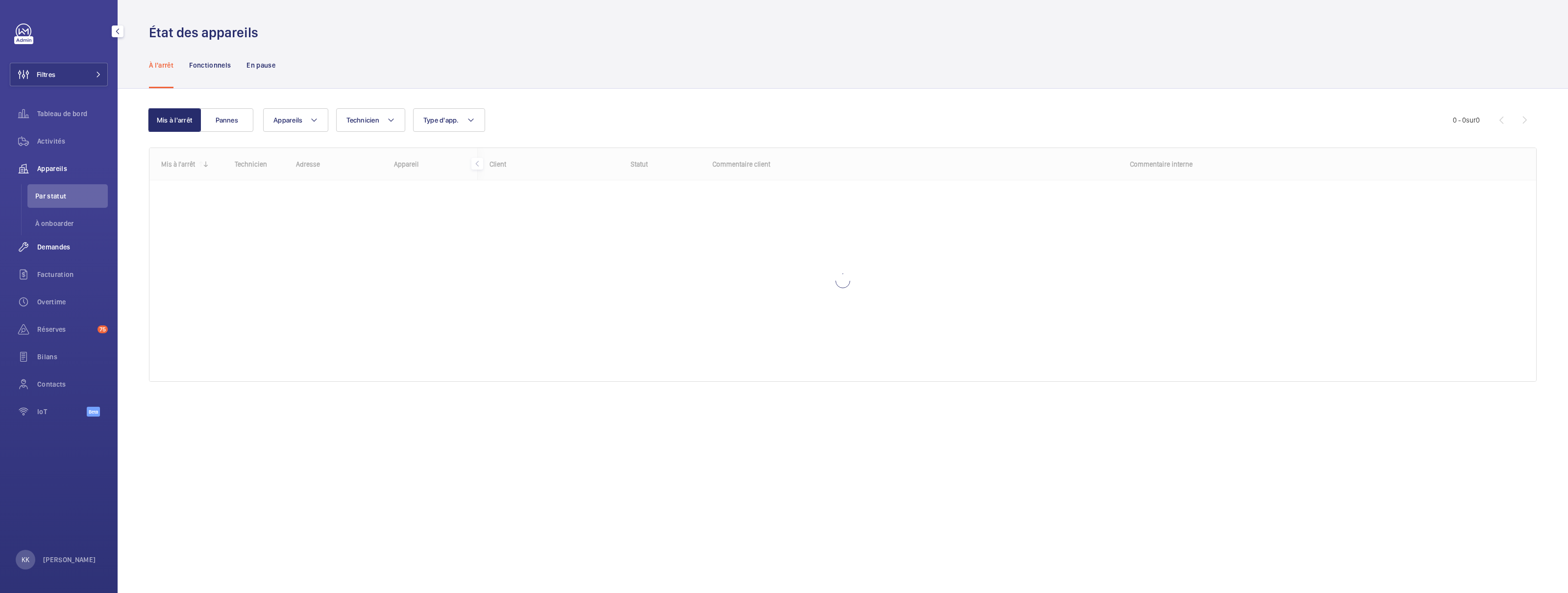
click at [42, 250] on span "Demandes" at bounding box center [73, 246] width 71 height 9
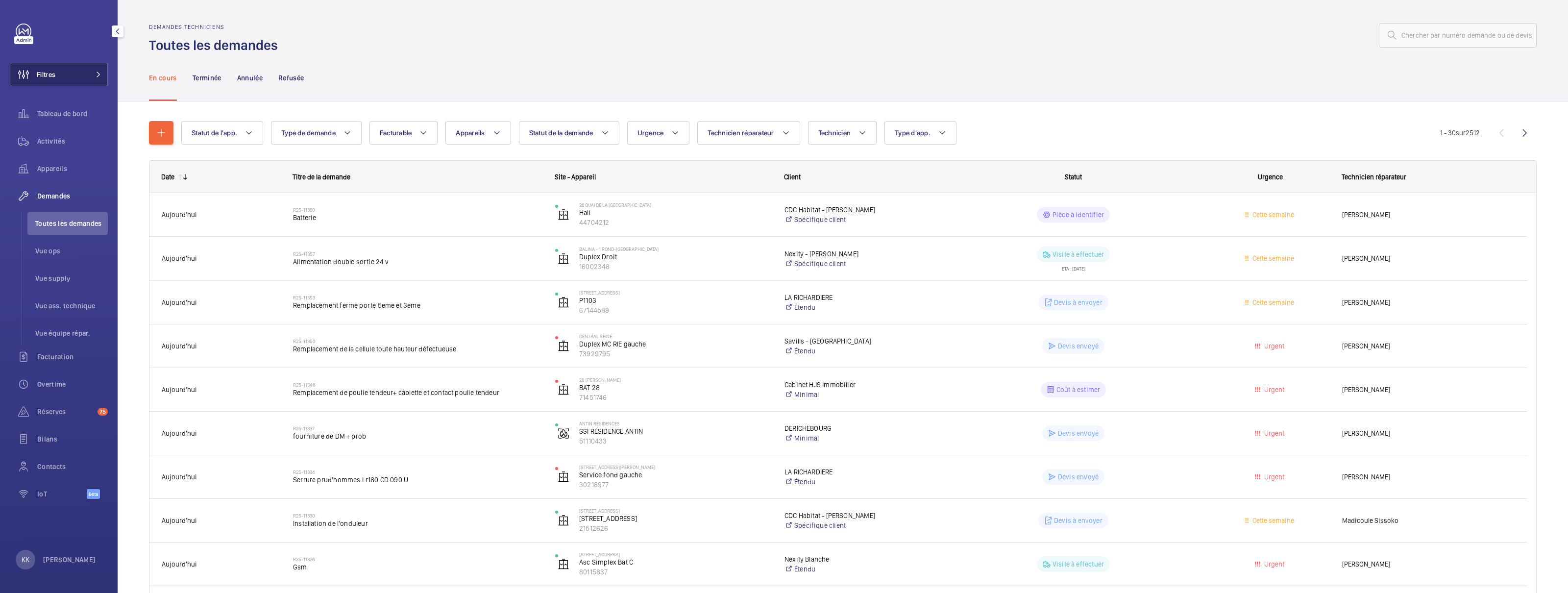
click at [83, 79] on button "Filtres" at bounding box center [58, 74] width 98 height 24
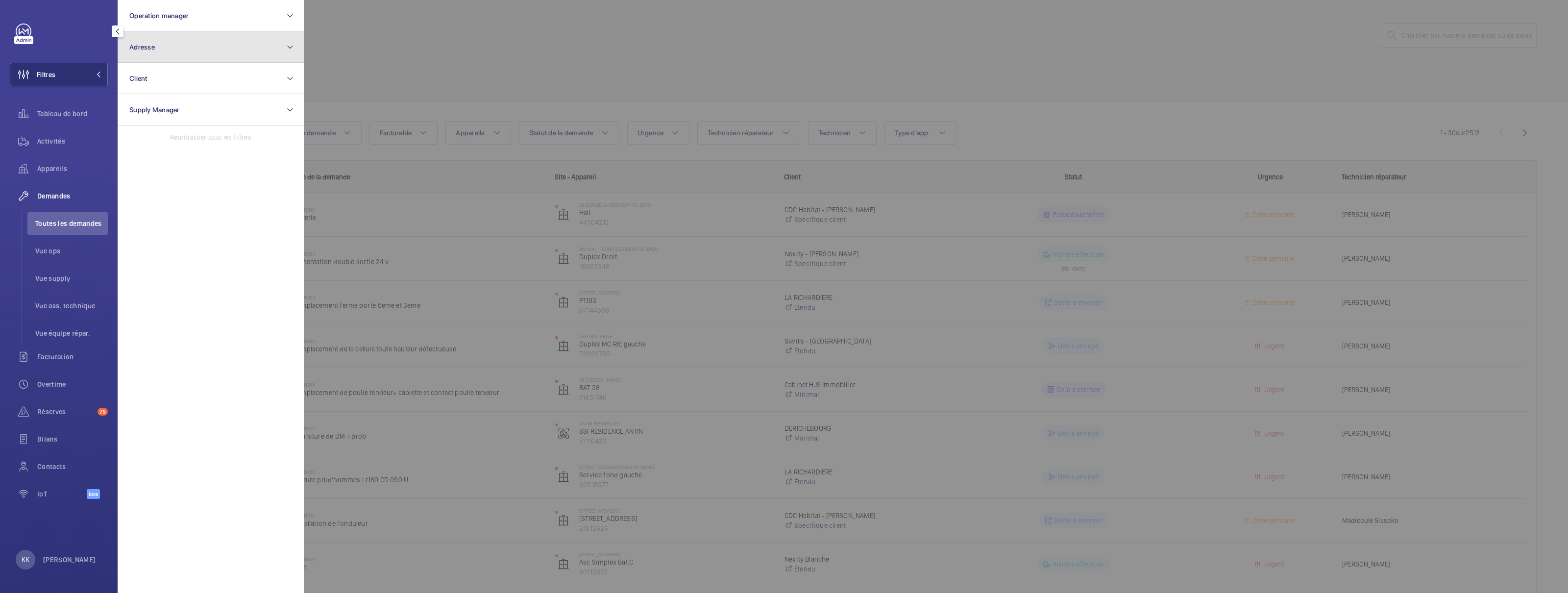
click at [146, 57] on button "Adresse" at bounding box center [211, 47] width 186 height 32
type input "21 rue de la ban"
click at [174, 105] on span "CONSTRUCTA - 21 rue de la Ban que, 75002 PARIS, PARIS 75002" at bounding box center [212, 109] width 135 height 9
click at [142, 105] on input "CONSTRUCTA - 21 rue de la Ban que, 75002 PARIS, PARIS 75002" at bounding box center [132, 110] width 20 height 20
checkbox input "true"
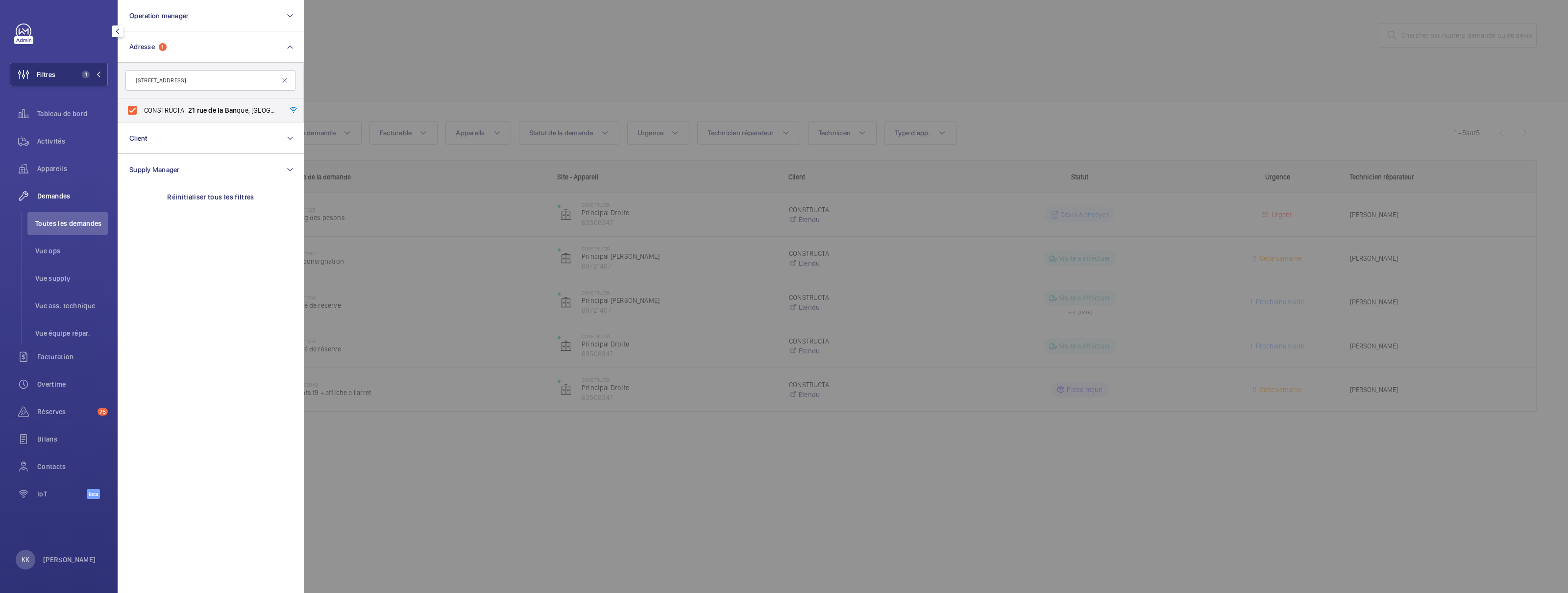
click at [462, 68] on div at bounding box center [1088, 296] width 1568 height 593
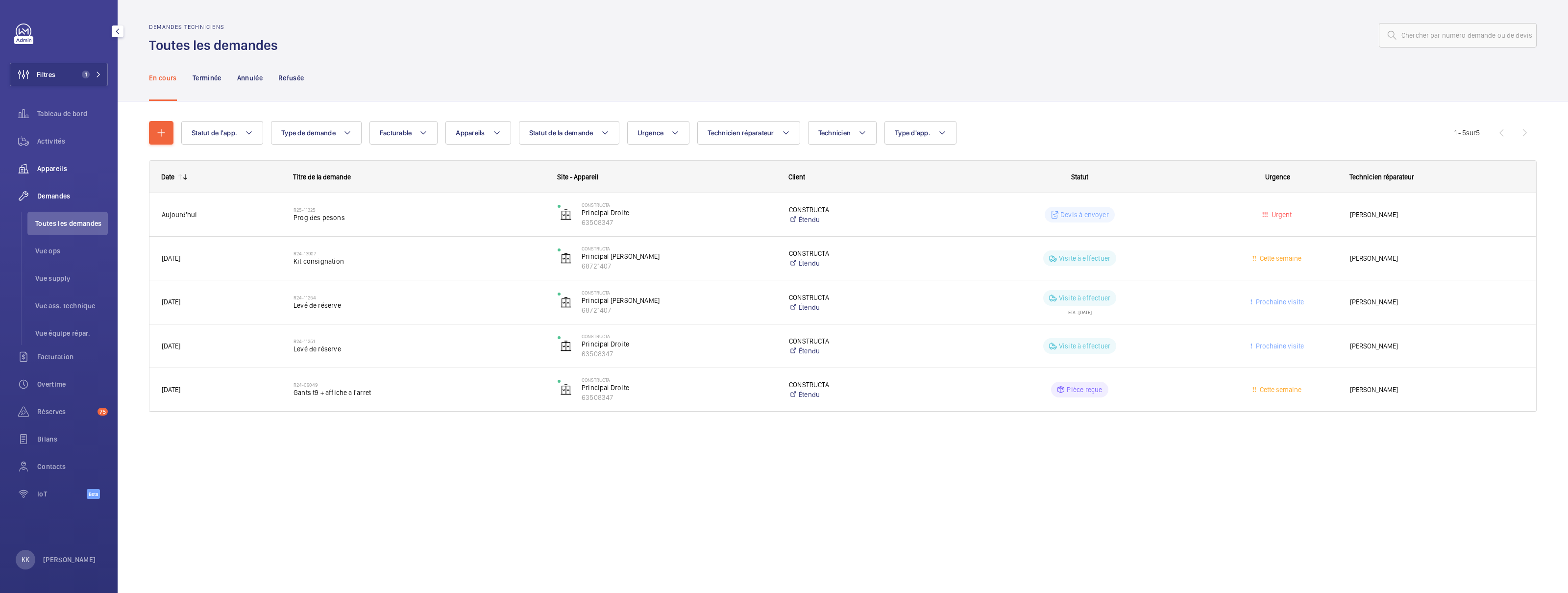
click at [39, 169] on span "Appareils" at bounding box center [73, 168] width 71 height 9
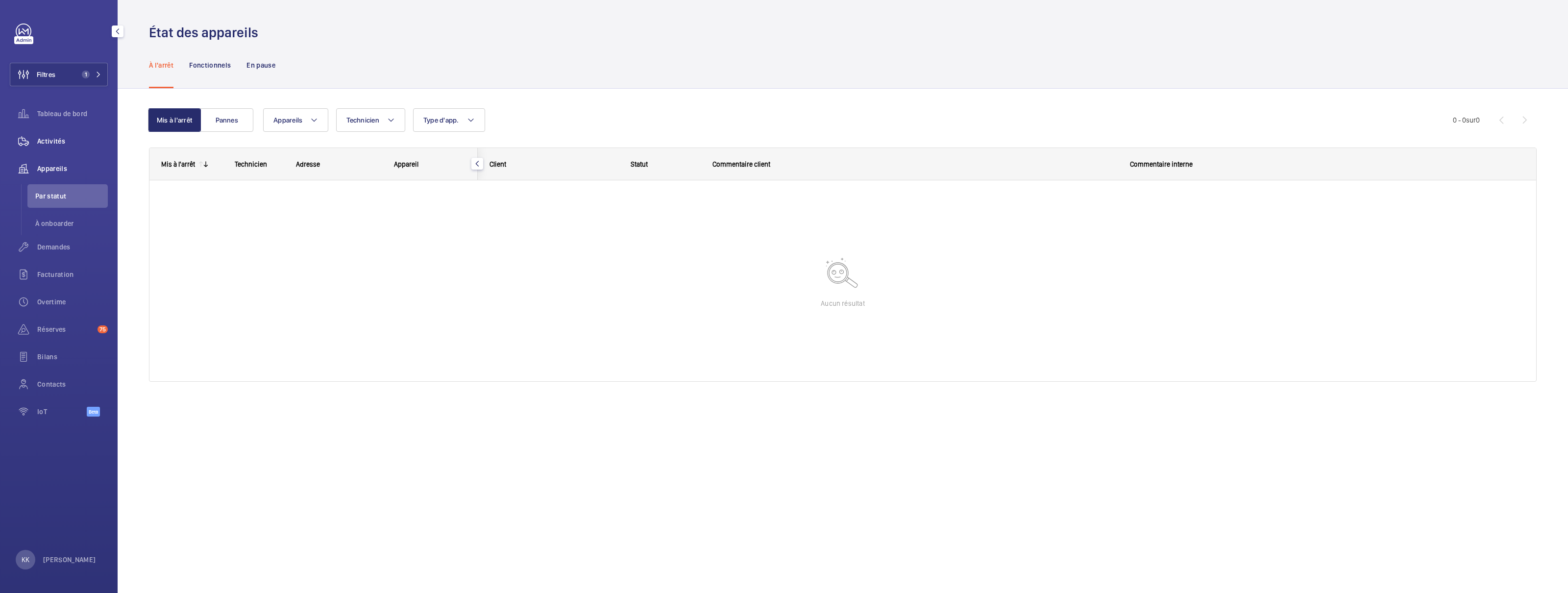
click at [47, 139] on span "Activités" at bounding box center [73, 141] width 71 height 9
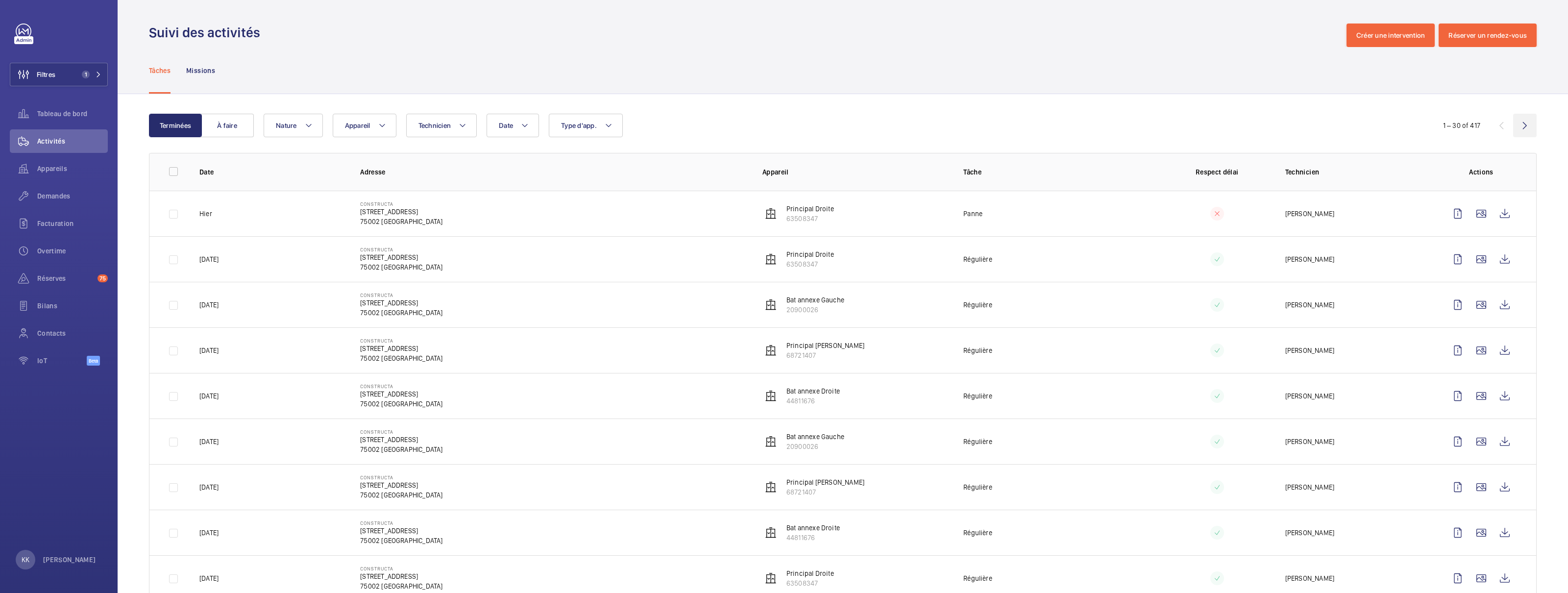
click at [1516, 125] on wm-front-icon-button at bounding box center [1525, 126] width 24 height 24
click at [1524, 125] on wm-front-icon-button at bounding box center [1525, 126] width 24 height 24
click at [304, 132] on button "Nature" at bounding box center [293, 126] width 59 height 24
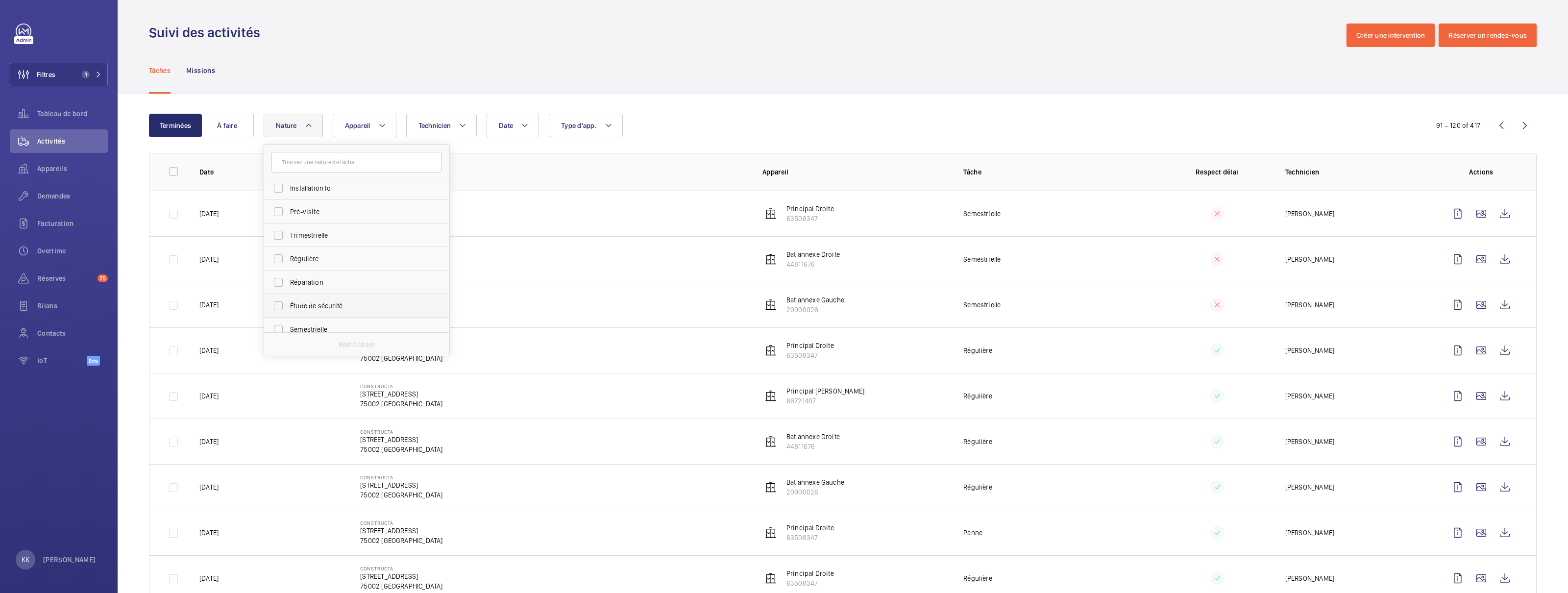
scroll to position [154, 0]
click at [309, 248] on span "Réparation" at bounding box center [358, 250] width 135 height 9
click at [288, 248] on input "Réparation" at bounding box center [278, 250] width 20 height 20
checkbox input "true"
click at [685, 118] on div "Date Technicien Appareil Type d'app. Nature 1 Annuelle Panne Rendez-vous client…" at bounding box center [841, 126] width 1156 height 24
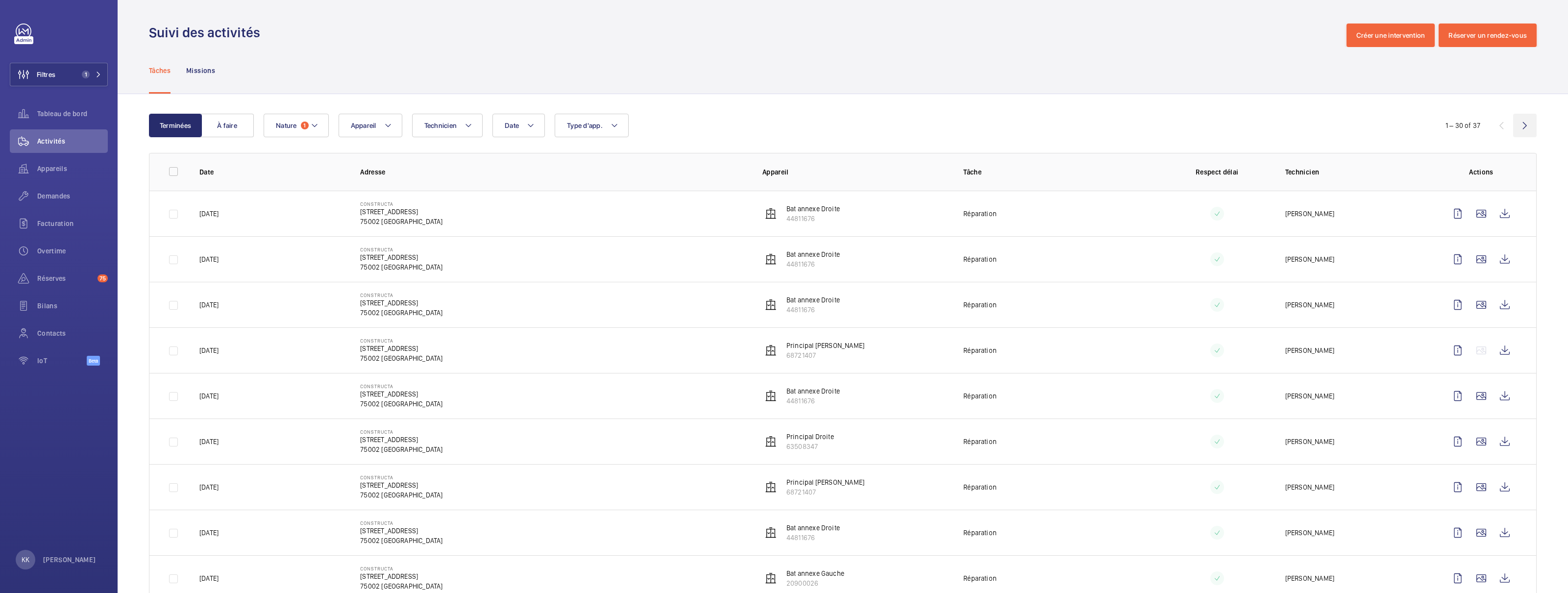
click at [1521, 125] on wm-front-icon-button at bounding box center [1525, 126] width 24 height 24
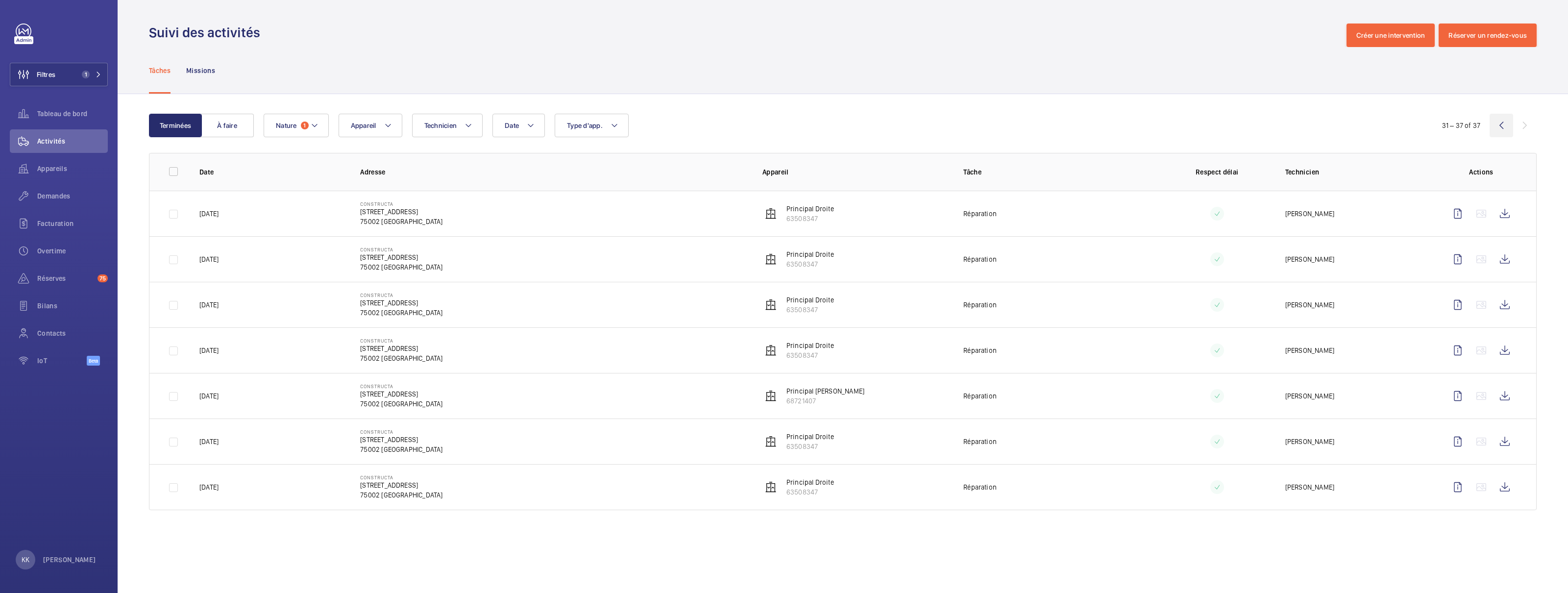
click at [1507, 127] on wm-front-icon-button at bounding box center [1502, 126] width 24 height 24
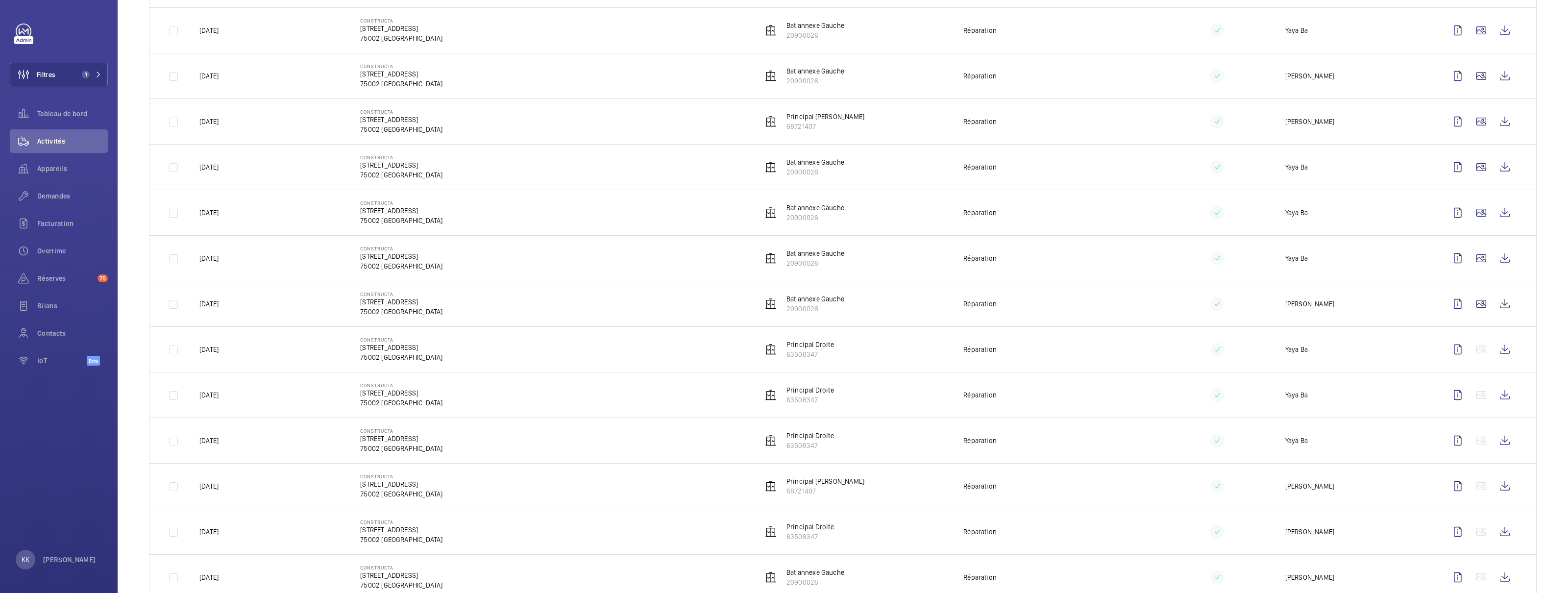
scroll to position [1001, 0]
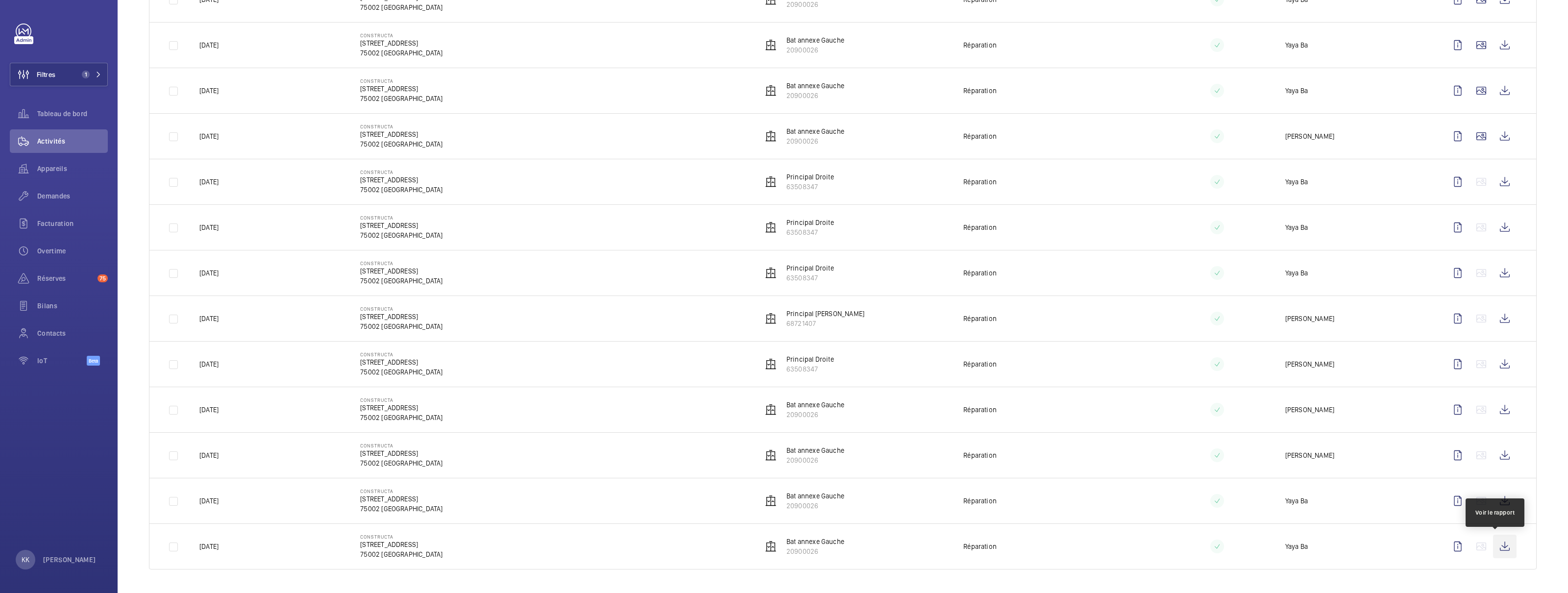
click at [1501, 543] on wm-front-icon-button at bounding box center [1506, 547] width 24 height 24
click at [1494, 500] on wm-front-icon-button at bounding box center [1506, 502] width 24 height 24
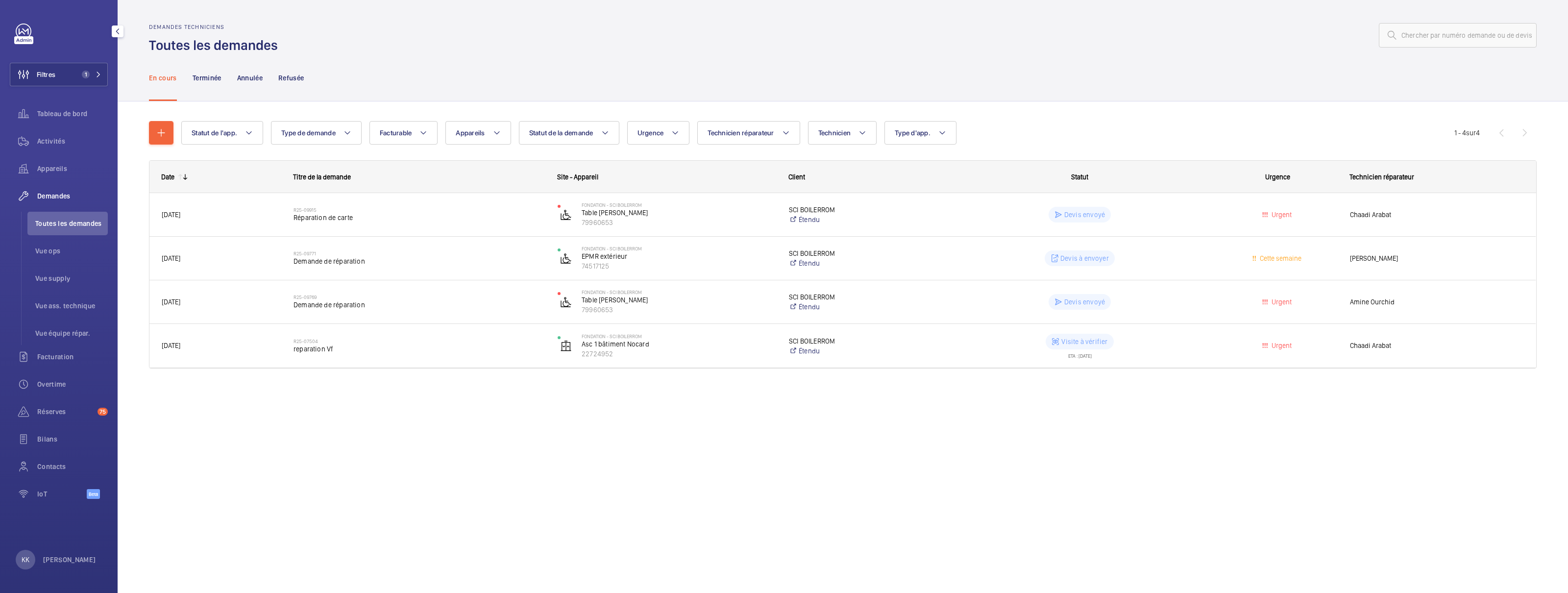
click at [47, 224] on span "Toutes les demandes" at bounding box center [71, 223] width 73 height 9
click at [66, 72] on button "Filtres 1" at bounding box center [58, 74] width 98 height 24
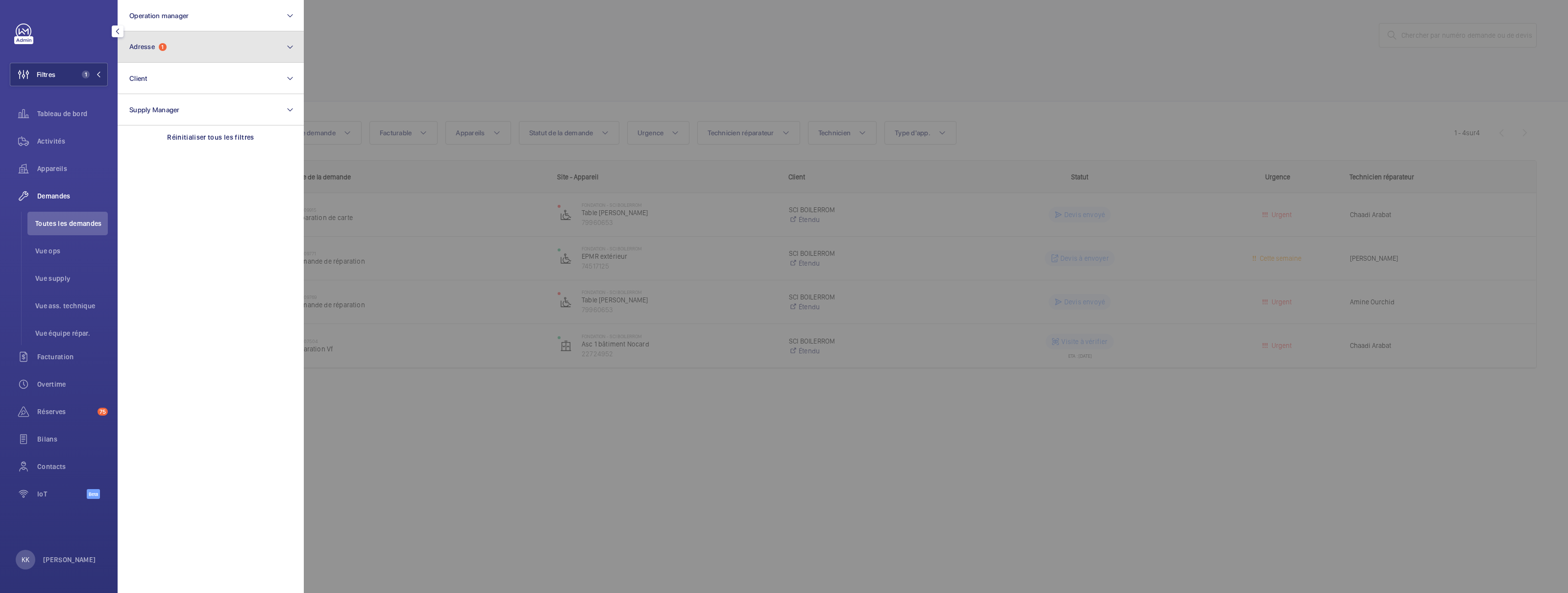
click at [180, 38] on button "Adresse 1" at bounding box center [211, 47] width 186 height 32
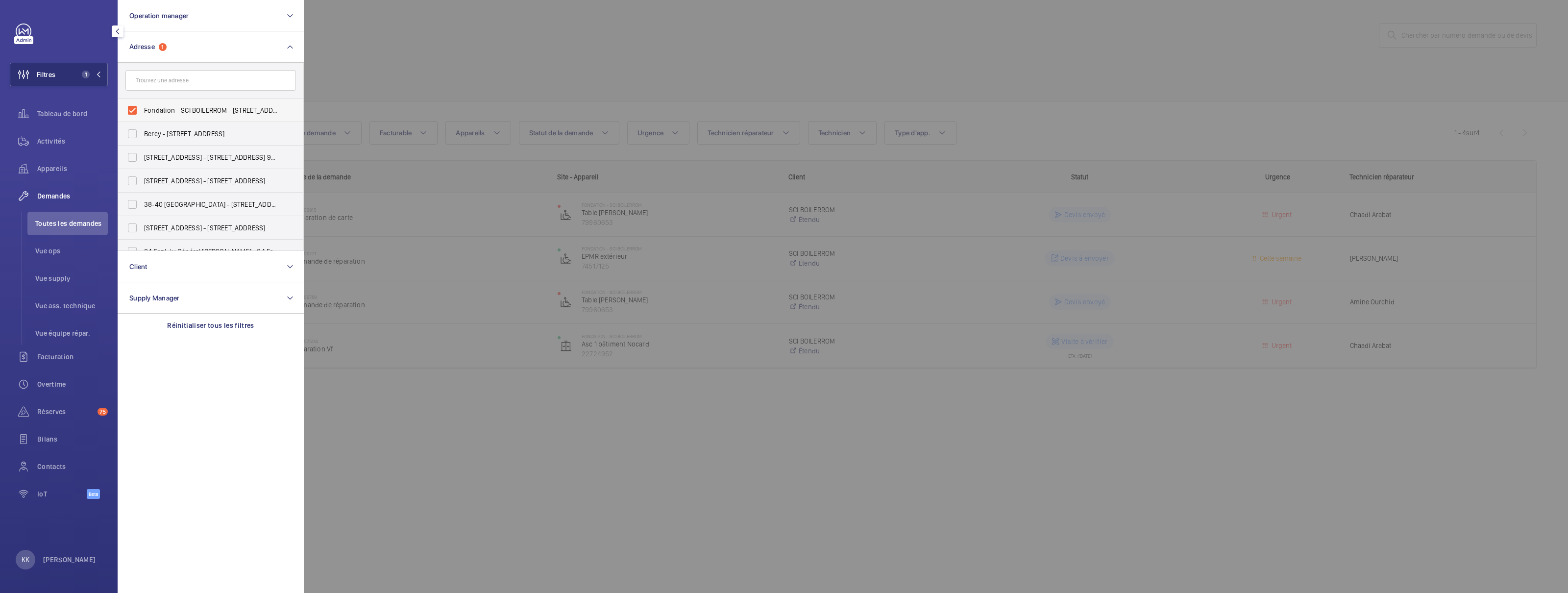
click at [161, 105] on span "Fondation - SCI BOILERROM - 43 Rue de la Commune de Paris, ROMAINVILLE 93230" at bounding box center [212, 109] width 135 height 9
click at [142, 105] on input "Fondation - SCI BOILERROM - 43 Rue de la Commune de Paris, ROMAINVILLE 93230" at bounding box center [132, 110] width 20 height 20
checkbox input "false"
click at [162, 77] on input "text" at bounding box center [211, 80] width 171 height 21
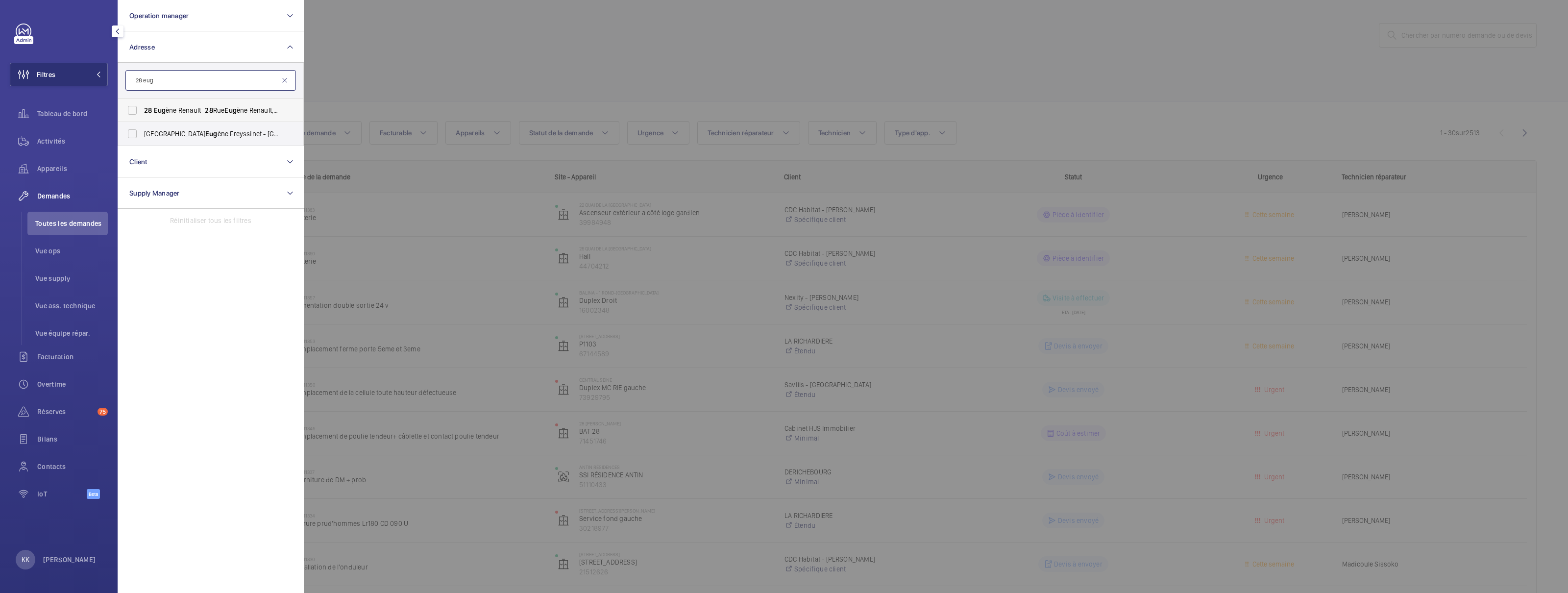
type input "28 eug"
click at [141, 108] on label "28 Eug ène Renault - 28 Rue Eug ène Renault, MAISONS-ALFORT 94700" at bounding box center [203, 110] width 171 height 24
click at [141, 108] on input "28 Eug ène Renault - 28 Rue Eug ène Renault, MAISONS-ALFORT 94700" at bounding box center [132, 110] width 20 height 20
checkbox input "true"
click at [438, 84] on div at bounding box center [1088, 296] width 1568 height 593
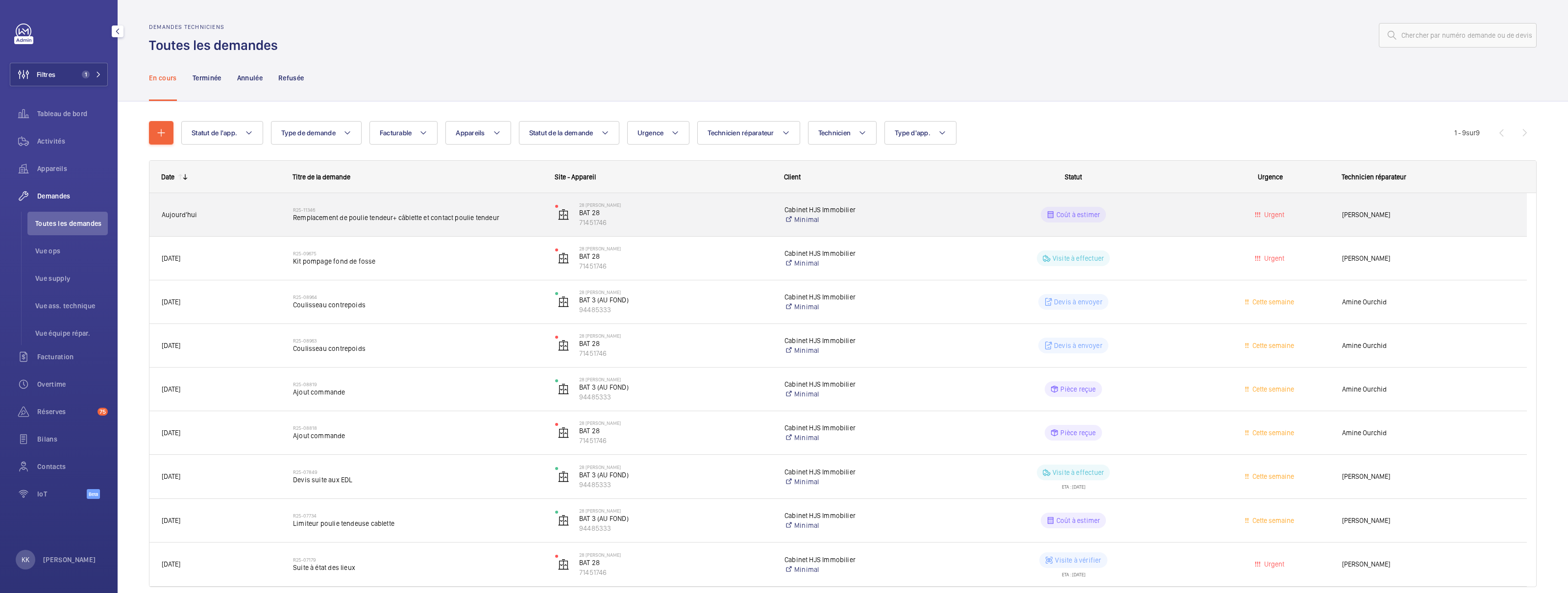
click at [466, 222] on span "Remplacement de poulie tendeur+ câblette et contact poulie tendeur" at bounding box center [418, 217] width 249 height 9
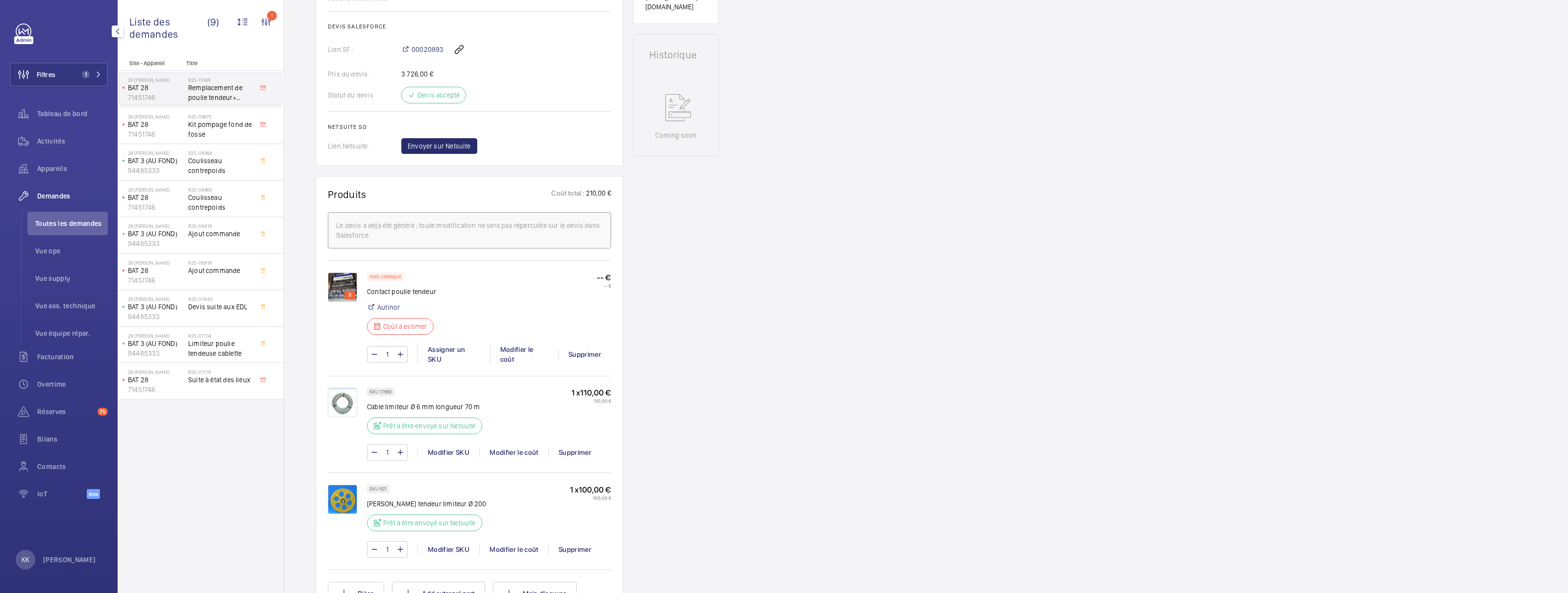
scroll to position [501, 0]
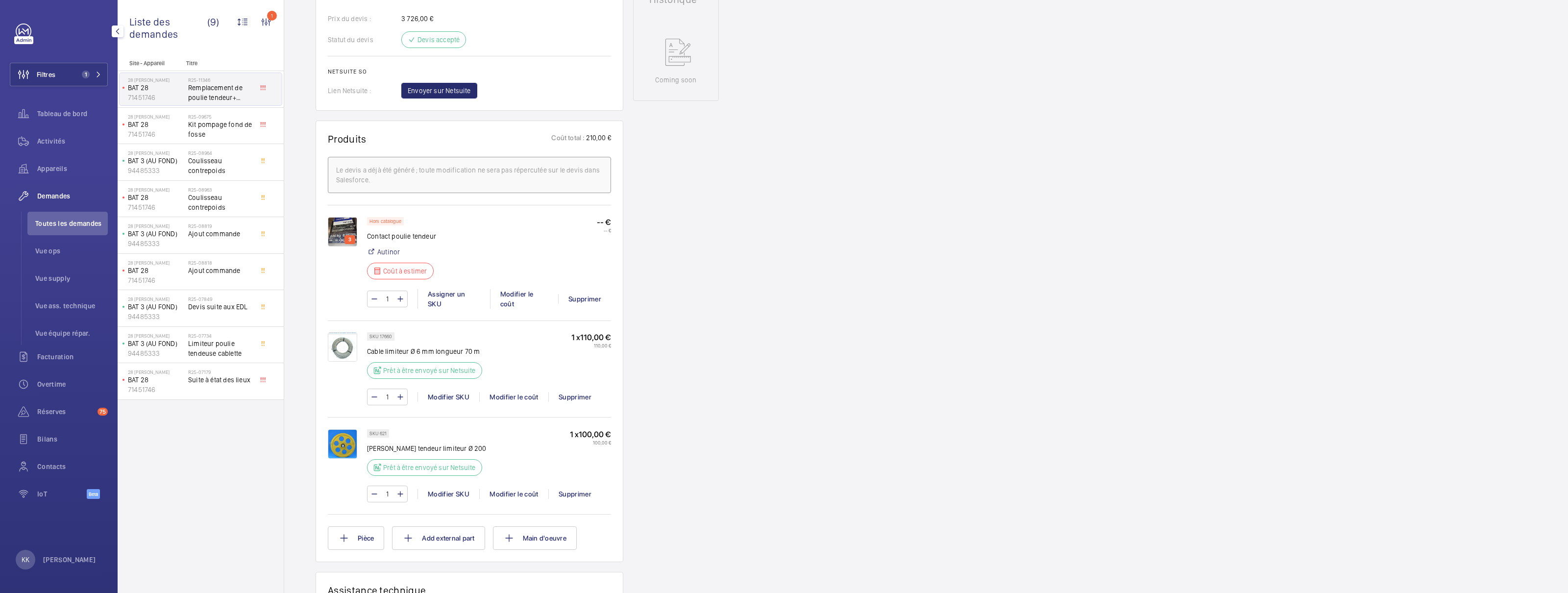
click at [390, 271] on p "Coût à estimer" at bounding box center [406, 271] width 44 height 9
click at [340, 230] on img at bounding box center [342, 232] width 29 height 29
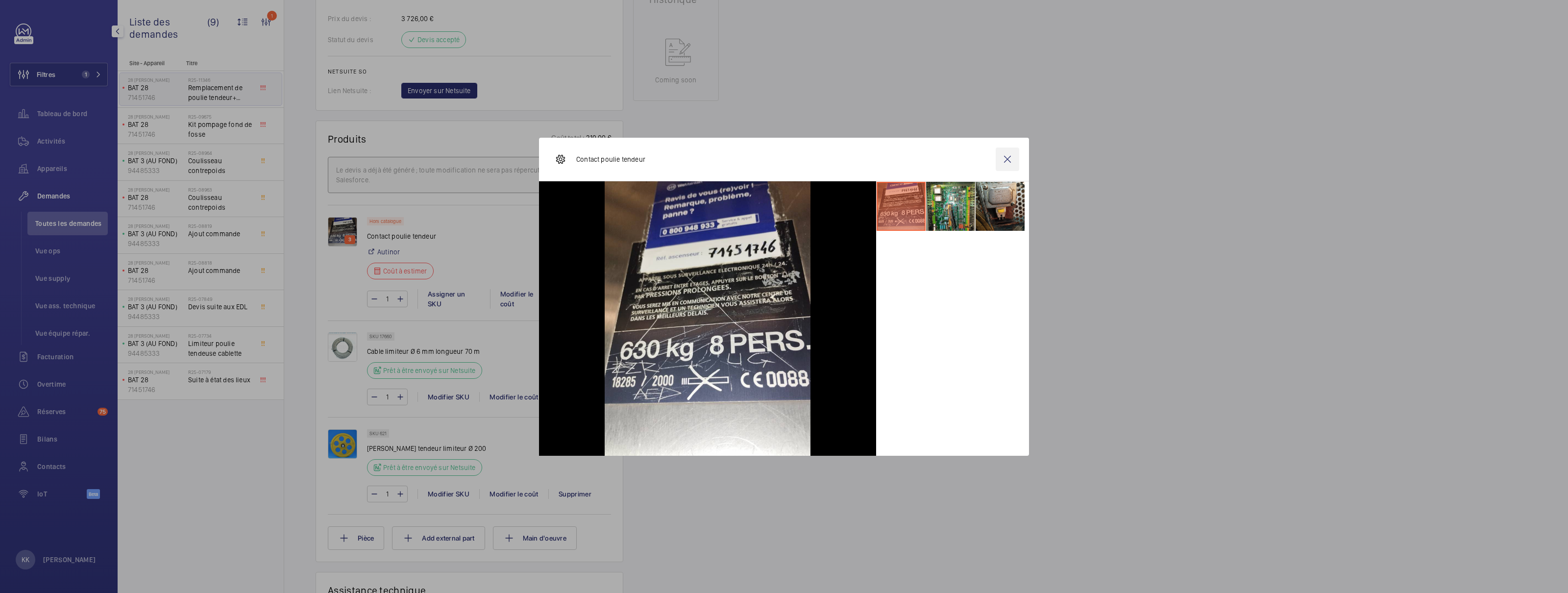
click at [1006, 164] on wm-front-icon-button at bounding box center [1008, 160] width 24 height 24
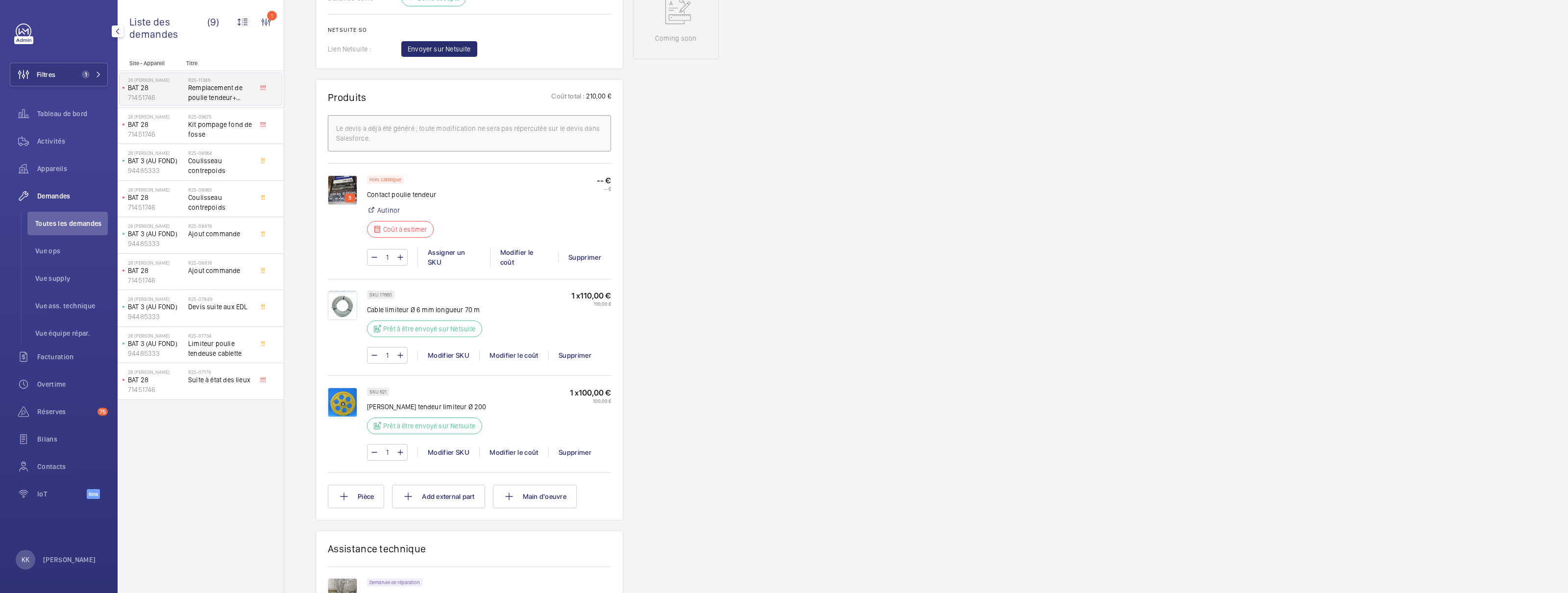
scroll to position [567, 0]
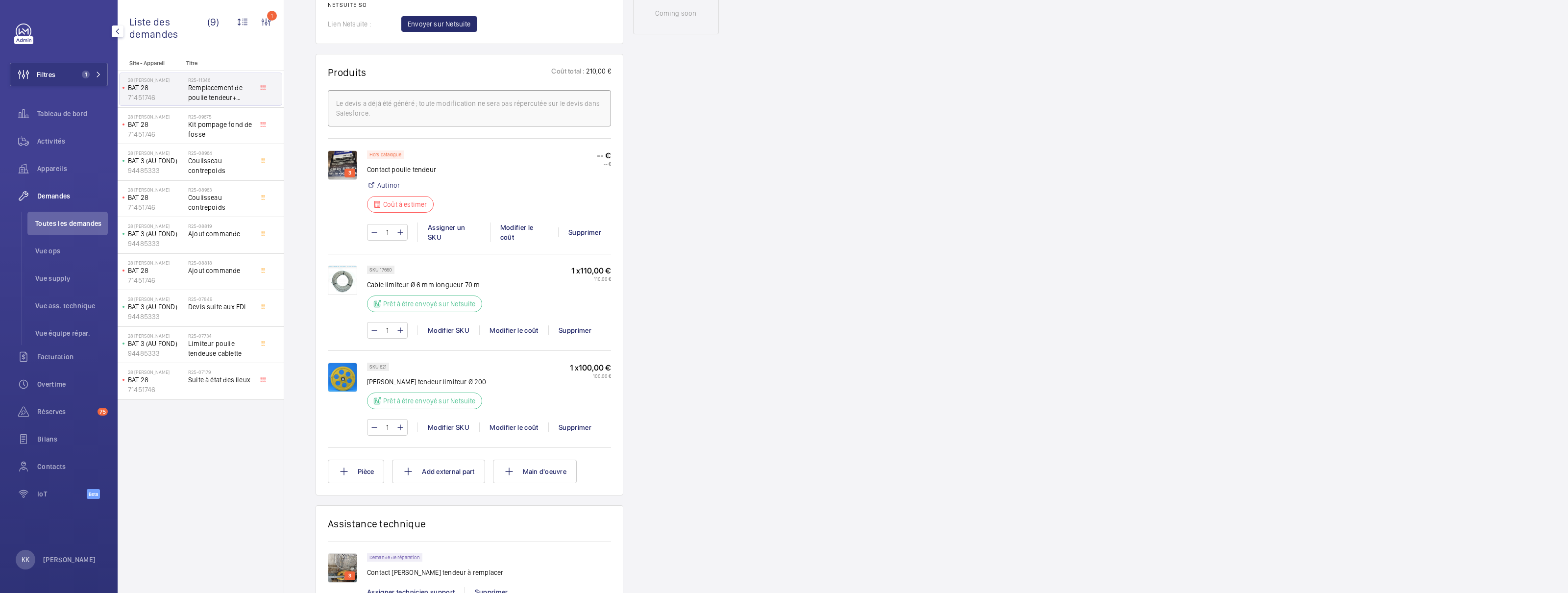
click at [373, 277] on div "SKU 17660 Cable limiteur Ø 6 mm longueur 70 m Prêt à être envoyé sur Netsuite" at bounding box center [428, 291] width 121 height 52
click at [375, 274] on div "SKU 17660" at bounding box center [381, 270] width 27 height 9
click at [377, 270] on p "SKU 17660" at bounding box center [381, 270] width 22 height 3
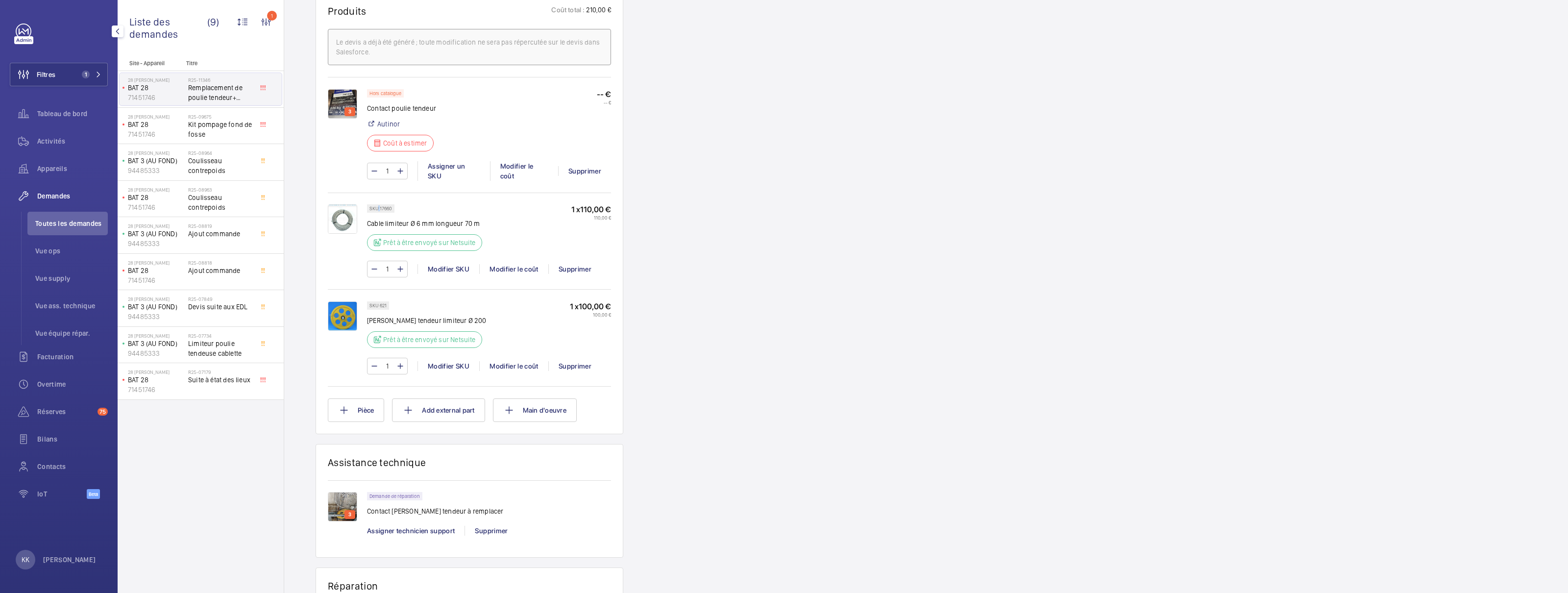
scroll to position [688, 0]
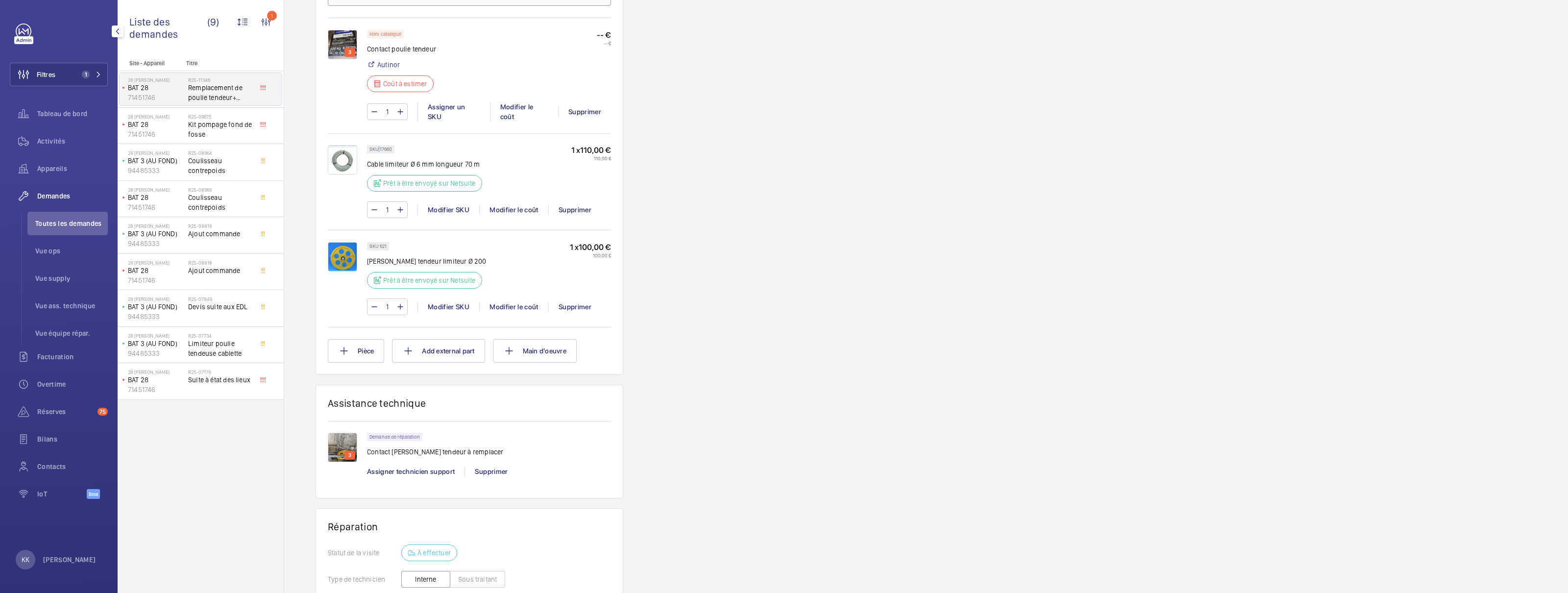
click at [336, 461] on img at bounding box center [342, 448] width 29 height 29
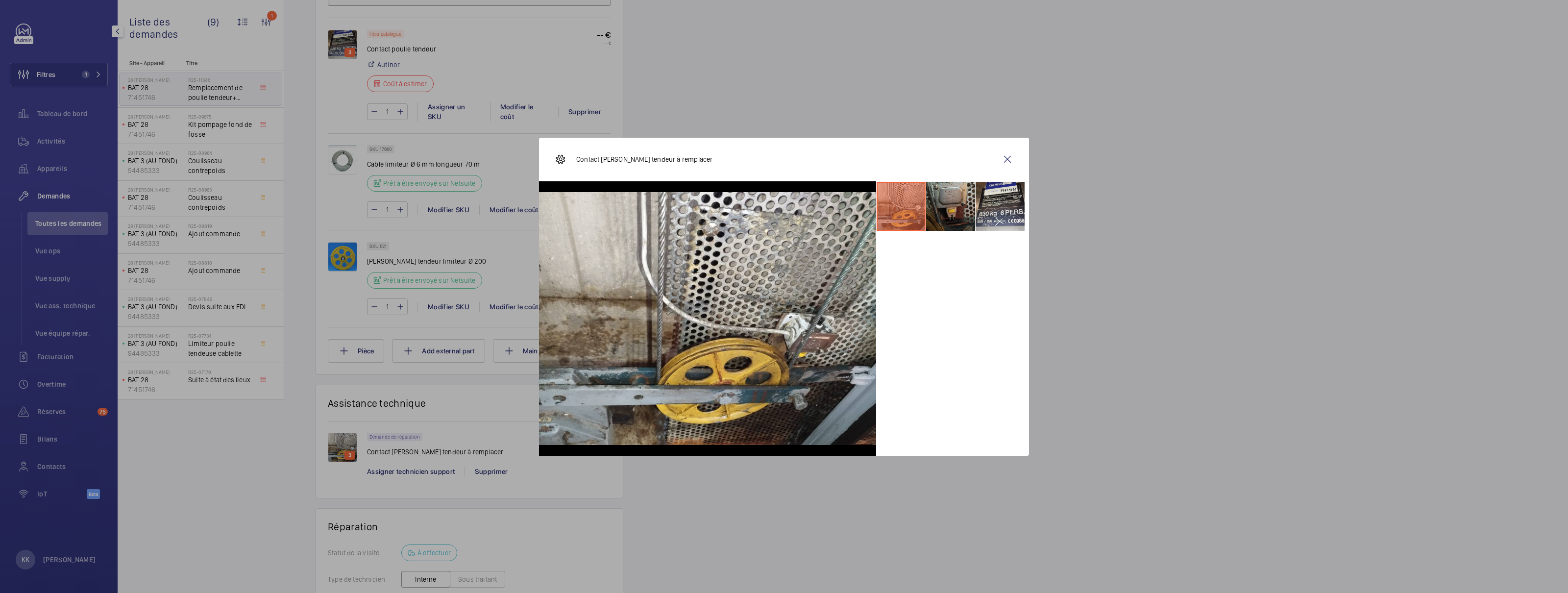
click at [960, 208] on li at bounding box center [951, 206] width 49 height 49
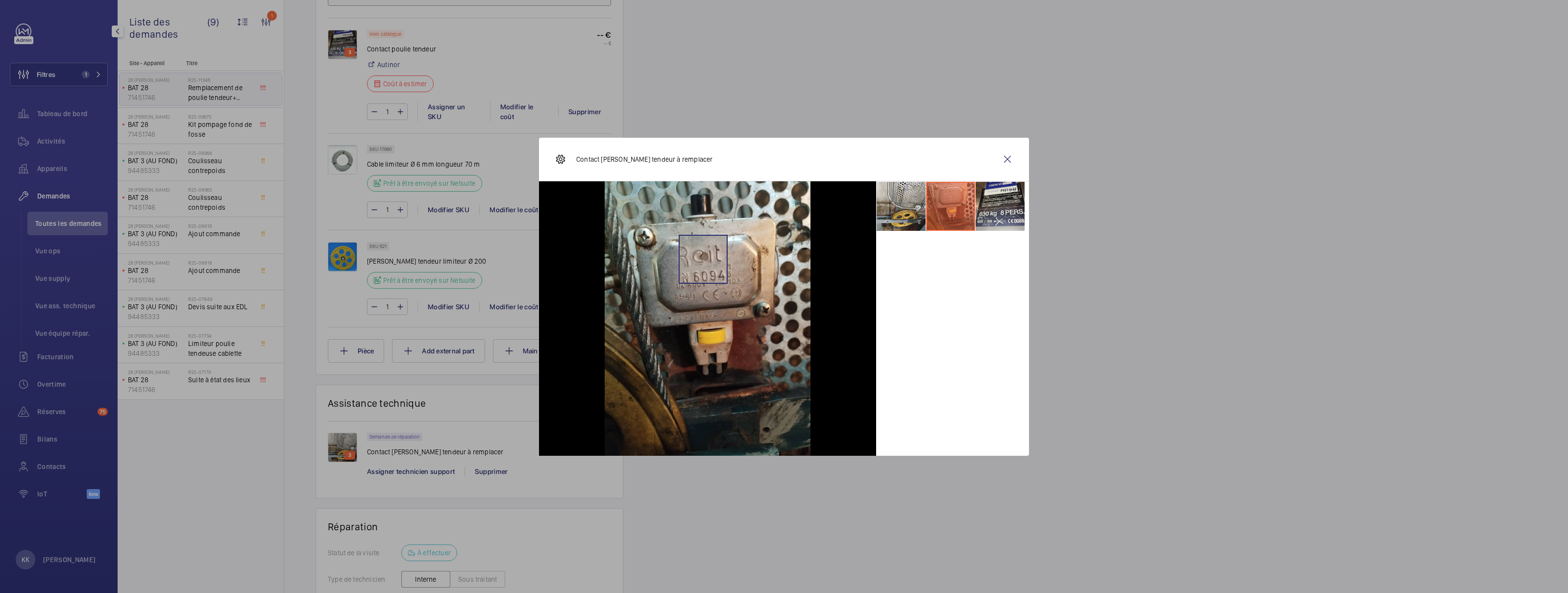
click at [703, 257] on img at bounding box center [707, 318] width 206 height 274
click at [731, 287] on img at bounding box center [707, 318] width 206 height 274
click at [698, 308] on img at bounding box center [707, 318] width 206 height 274
click at [693, 302] on img at bounding box center [707, 318] width 206 height 274
click at [687, 301] on img at bounding box center [707, 318] width 206 height 274
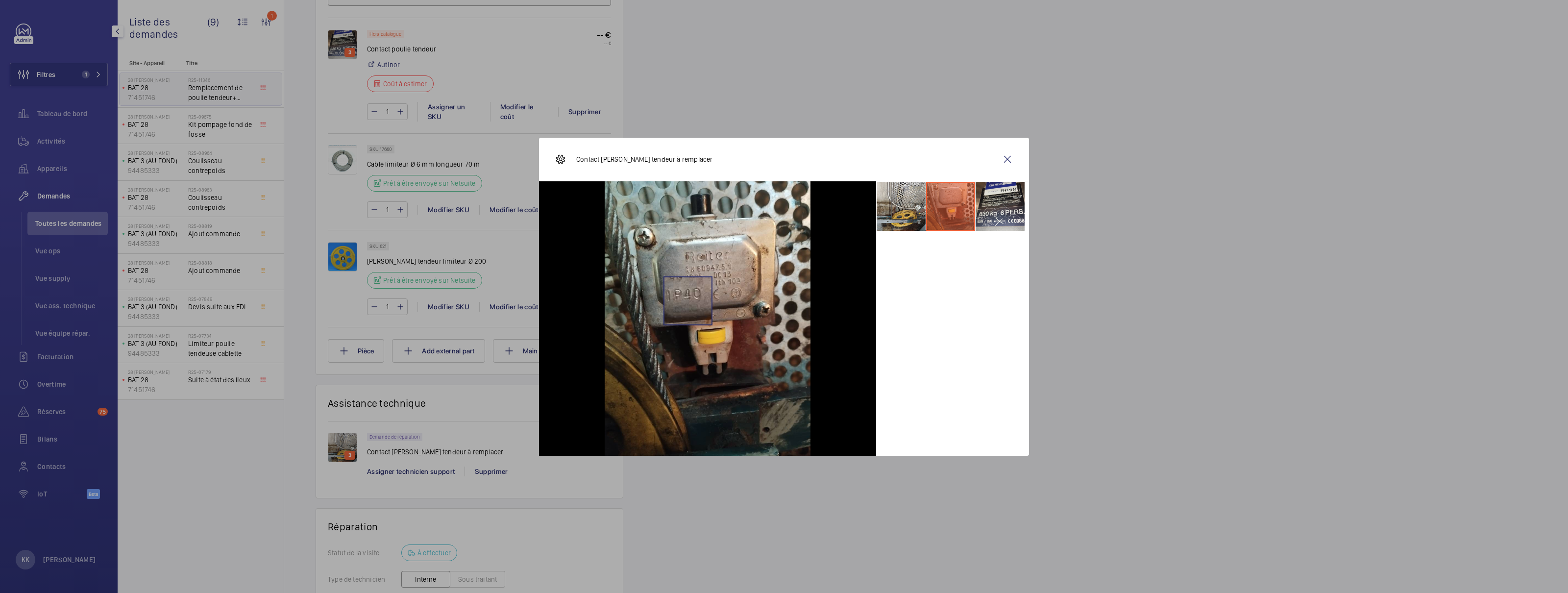
click at [687, 301] on img at bounding box center [707, 318] width 206 height 274
click at [683, 301] on img at bounding box center [707, 318] width 206 height 274
click at [714, 296] on img at bounding box center [707, 318] width 206 height 274
click at [1006, 161] on wm-front-icon-button at bounding box center [1008, 160] width 24 height 24
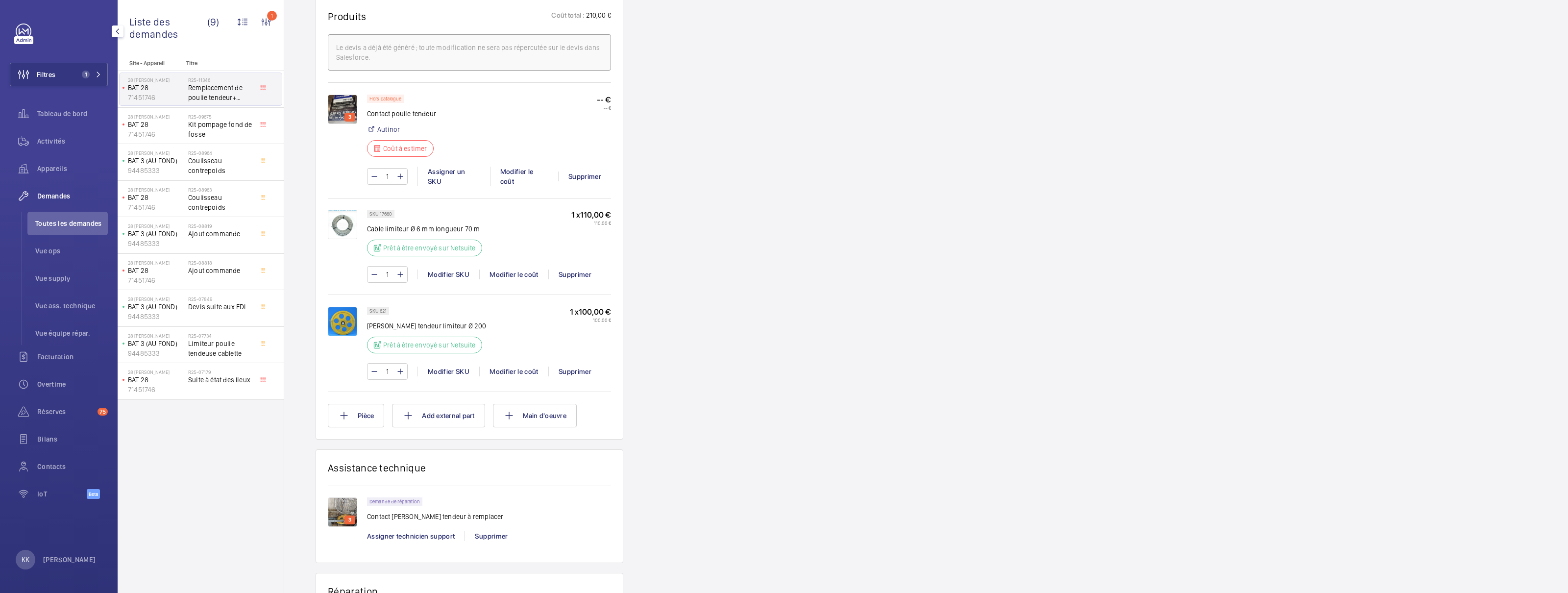
scroll to position [640, 0]
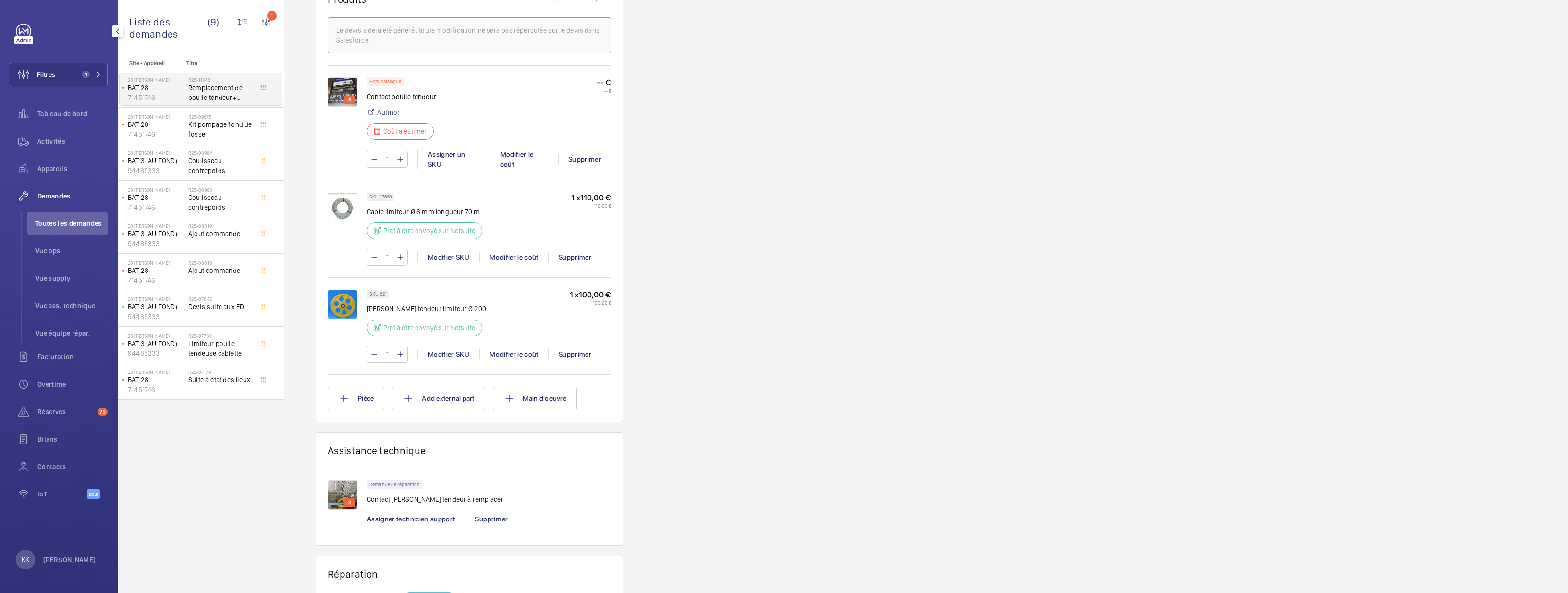
click at [342, 214] on img at bounding box center [342, 208] width 29 height 29
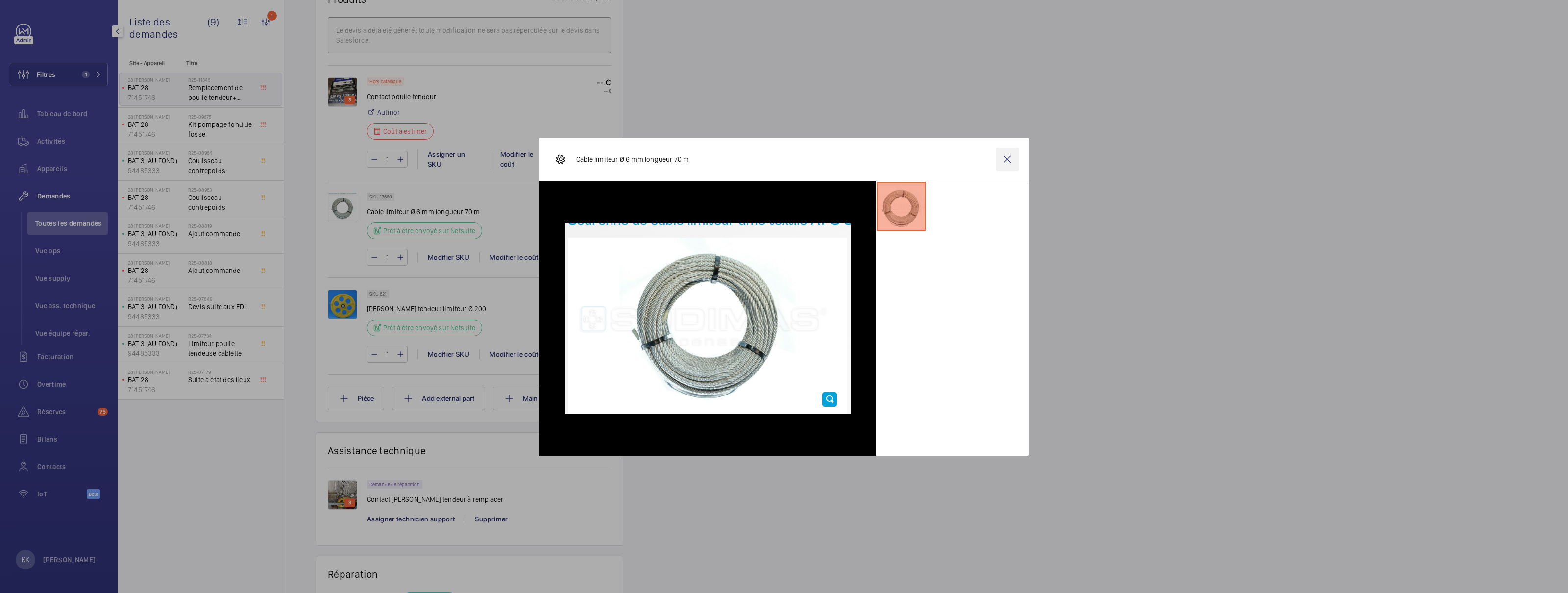
click at [1003, 164] on wm-front-icon-button at bounding box center [1008, 160] width 24 height 24
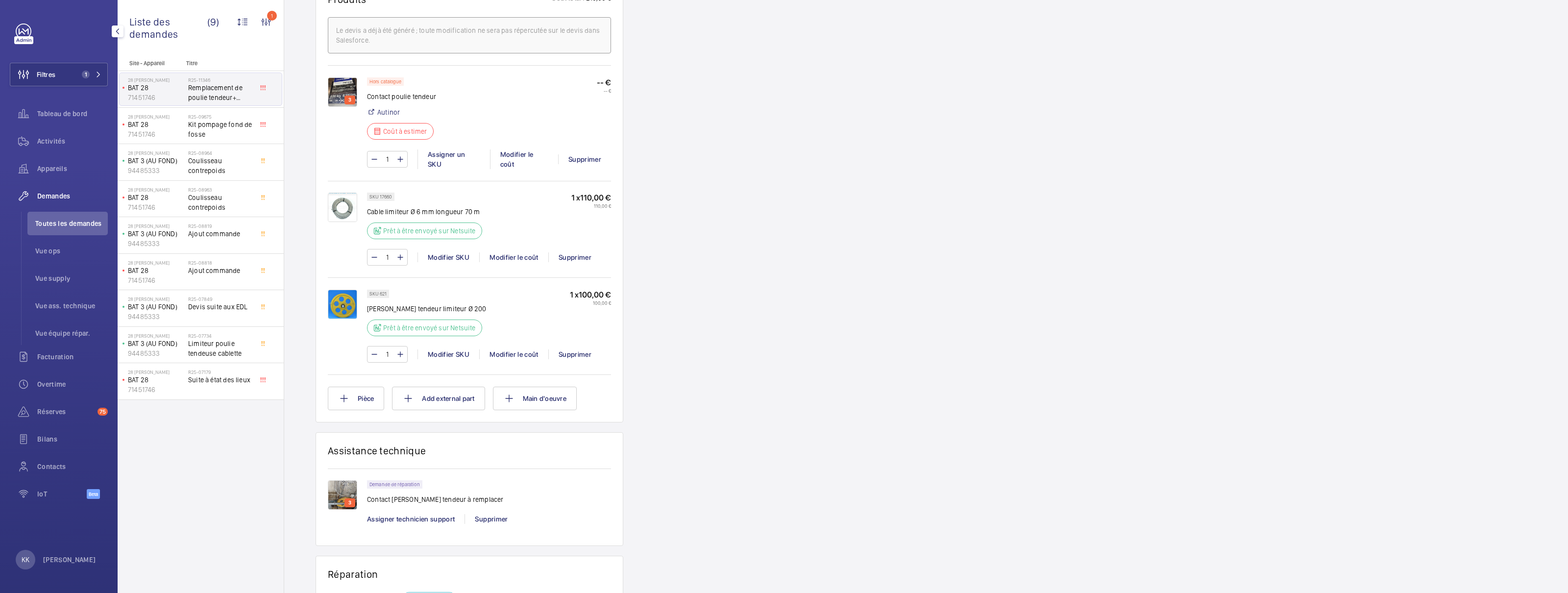
click at [1313, 41] on div "Demandes techniciens R25-11346 La demande de réparation a été créée le 26 août …" at bounding box center [926, 145] width 1284 height 1343
click at [1144, 178] on div "Demandes techniciens R25-11346 La demande de réparation a été créée le 26 août …" at bounding box center [926, 145] width 1284 height 1343
click at [1141, 207] on div "Demandes techniciens R25-11346 La demande de réparation a été créée le 26 août …" at bounding box center [926, 145] width 1284 height 1343
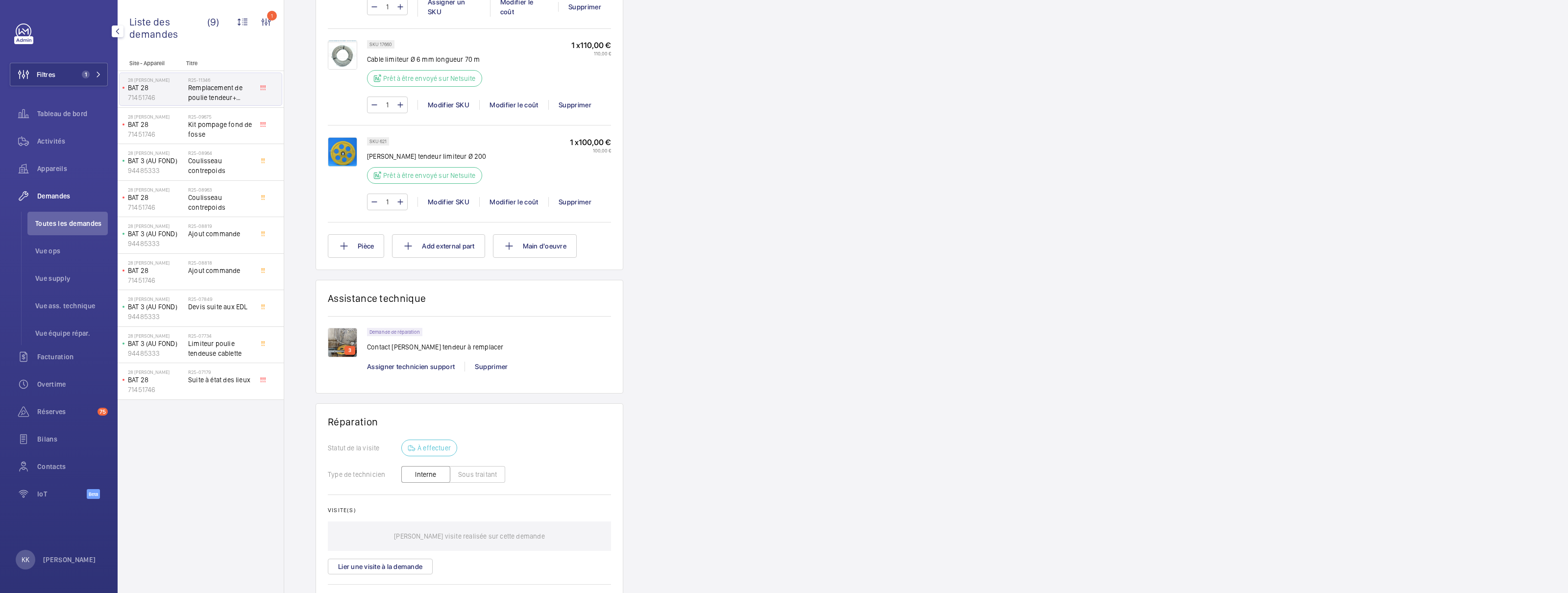
scroll to position [427, 0]
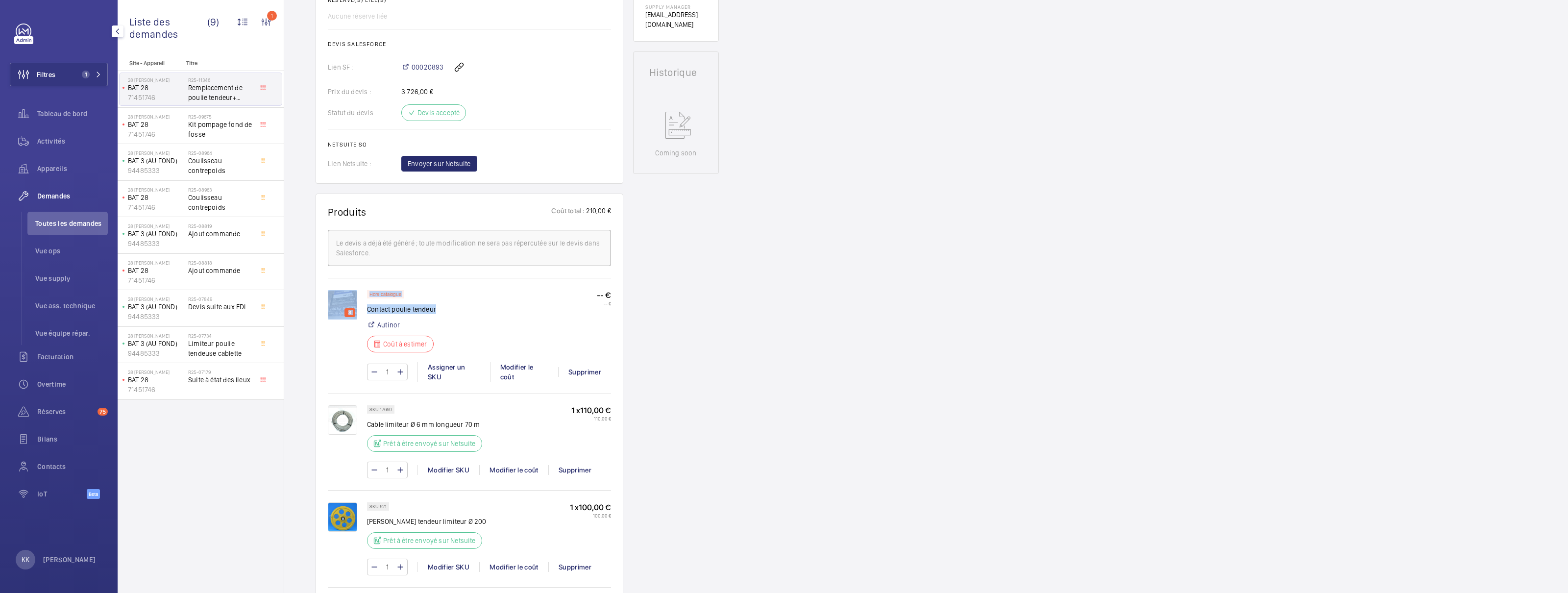
drag, startPoint x: 443, startPoint y: 308, endPoint x: 364, endPoint y: 308, distance: 79.0
click at [364, 308] on div "3 Hors catalogue Contact poulie tendeur Autinor Coût à estimer -- € -- € 1 Assi…" at bounding box center [470, 341] width 284 height 102
click at [422, 317] on div "Hors catalogue Contact poulie tendeur Autinor Coût à estimer" at bounding box center [403, 325] width 73 height 68
drag, startPoint x: 452, startPoint y: 317, endPoint x: 366, endPoint y: 311, distance: 86.2
click at [367, 311] on div "Hors catalogue Contact poulie tendeur Autinor Coût à estimer -- € -- €" at bounding box center [489, 325] width 244 height 68
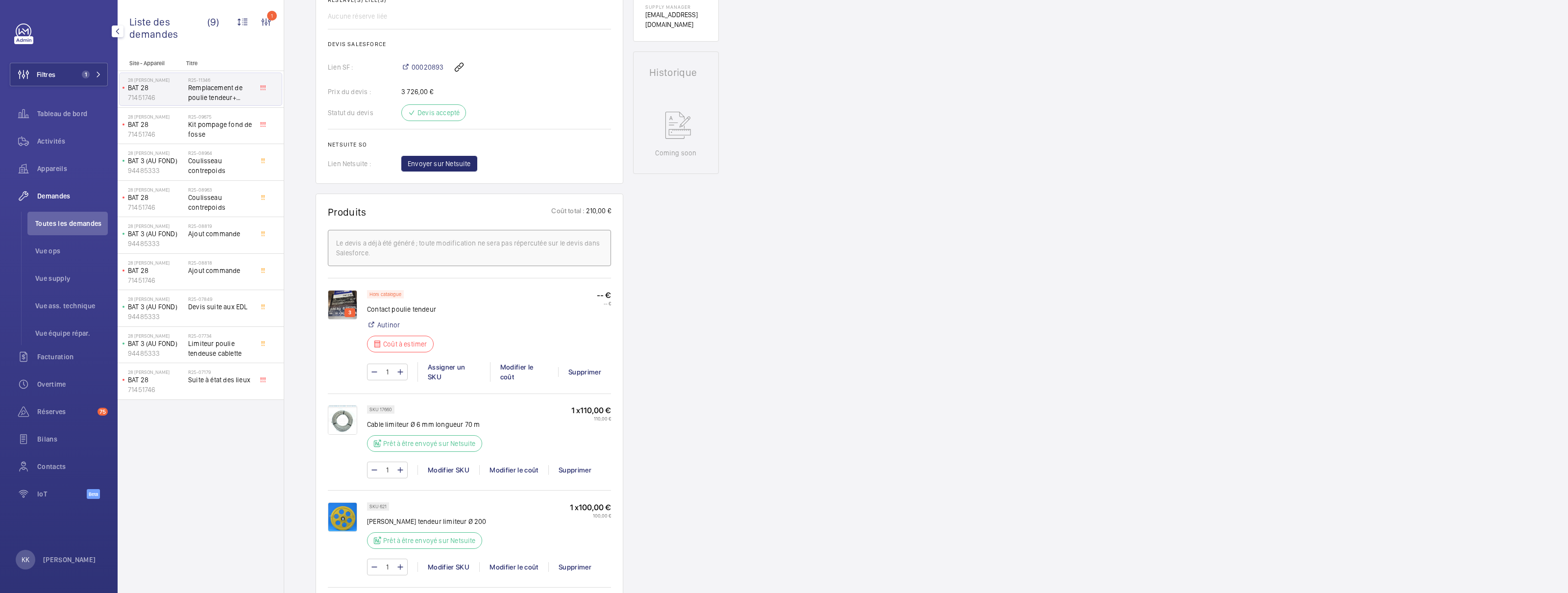
click at [494, 316] on div "Hors catalogue Contact poulie tendeur Autinor Coût à estimer -- € -- €" at bounding box center [489, 325] width 244 height 68
drag, startPoint x: 411, startPoint y: 314, endPoint x: 369, endPoint y: 310, distance: 42.2
click at [369, 310] on div "Hors catalogue Contact poulie tendeur Autinor Coût à estimer -- € -- €" at bounding box center [489, 325] width 244 height 68
click at [460, 310] on div "Hors catalogue Contact poulie tendeur Autinor Coût à estimer -- € -- €" at bounding box center [489, 325] width 244 height 68
drag, startPoint x: 460, startPoint y: 310, endPoint x: 371, endPoint y: 314, distance: 89.1
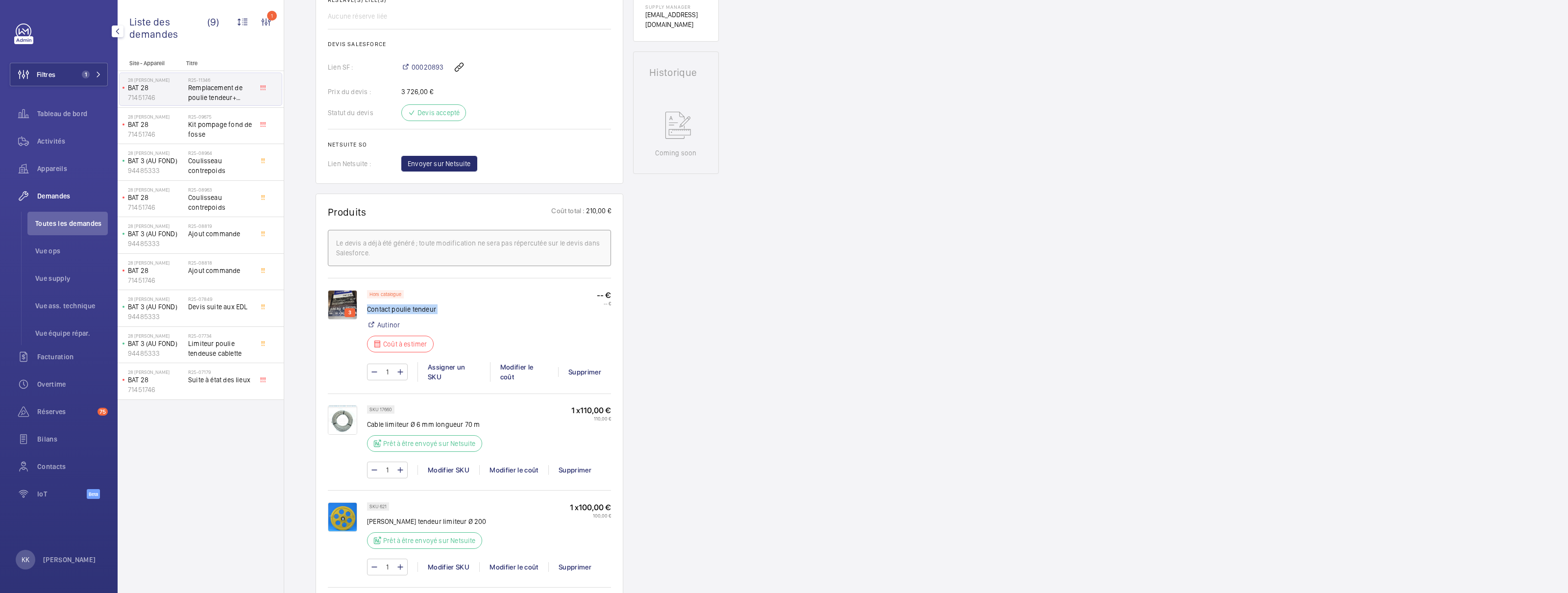
click at [371, 314] on div "Hors catalogue Contact poulie tendeur Autinor Coût à estimer -- € -- €" at bounding box center [489, 325] width 244 height 68
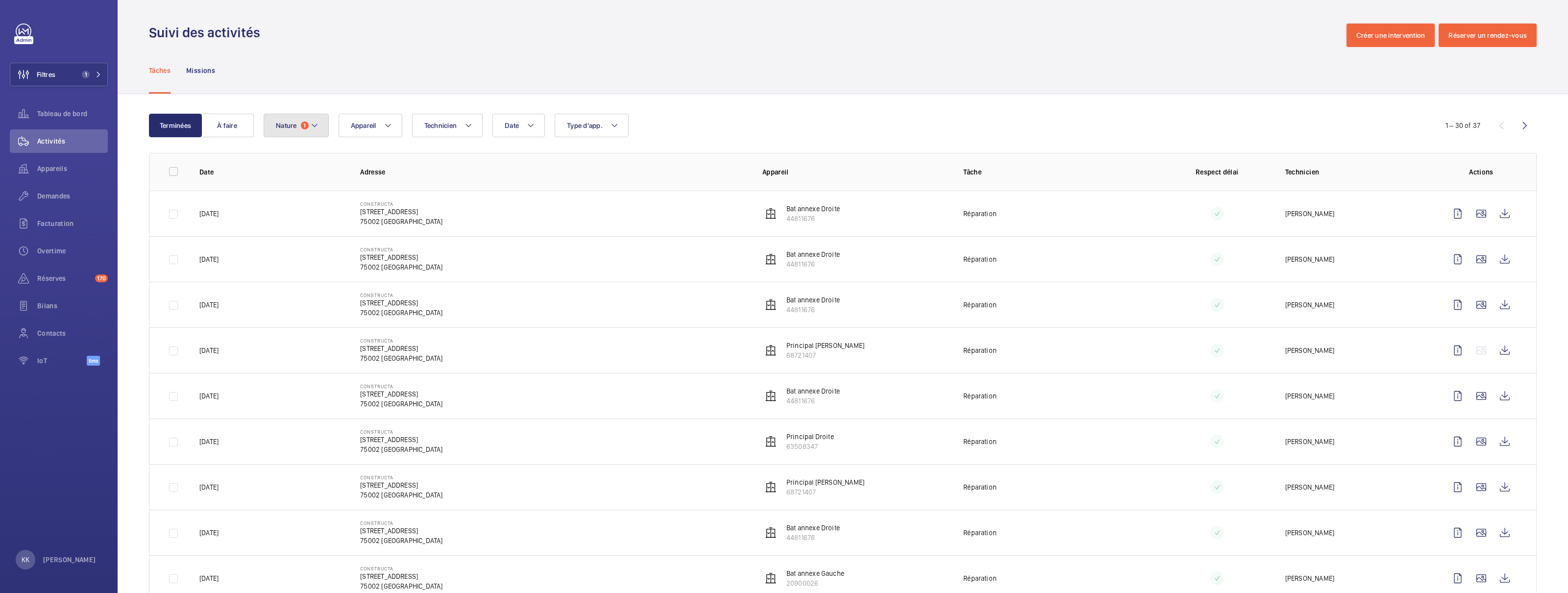
click at [284, 131] on button "Nature 1" at bounding box center [296, 126] width 65 height 24
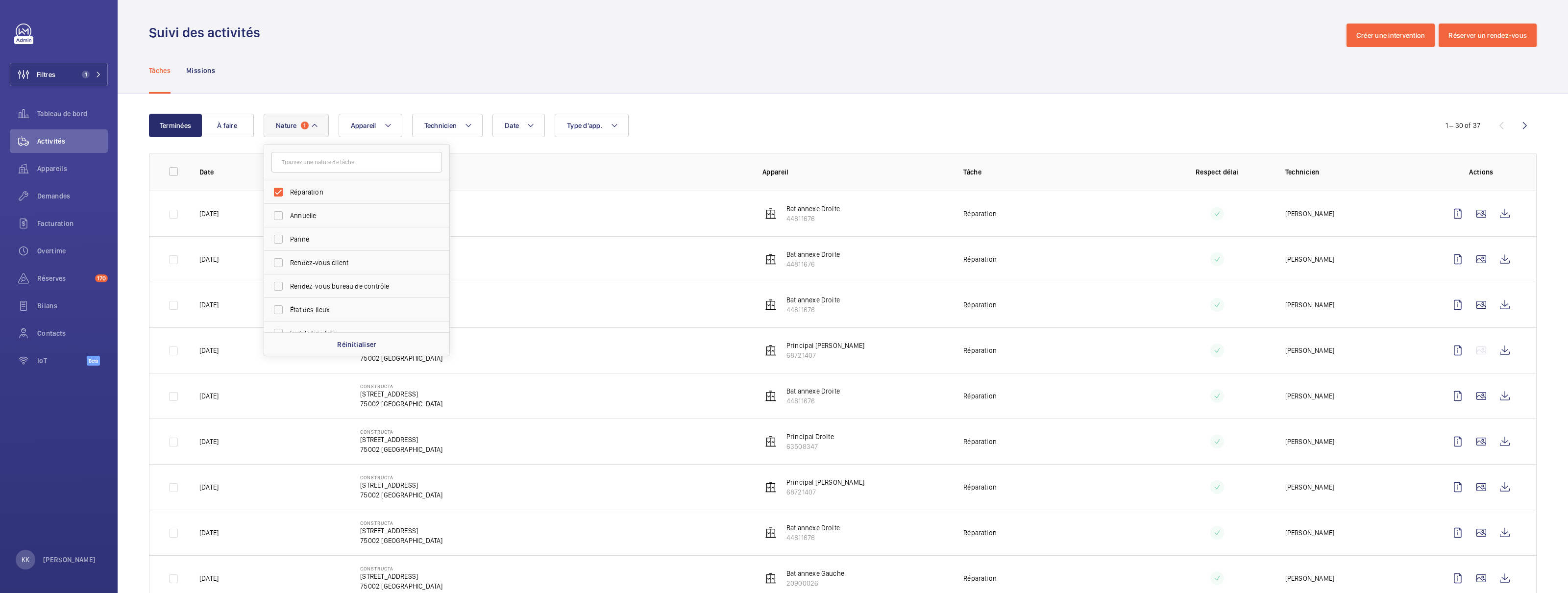
click at [318, 91] on div "Tâches Missions" at bounding box center [842, 70] width 1388 height 47
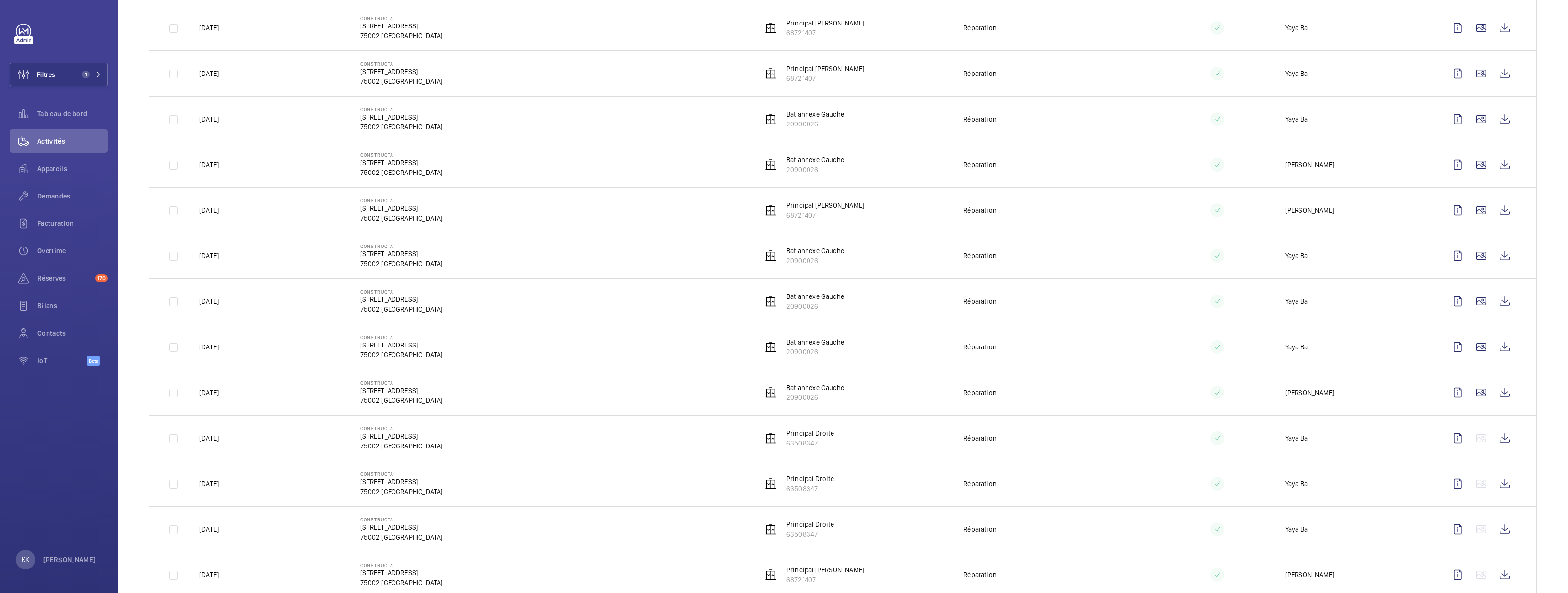
scroll to position [1001, 0]
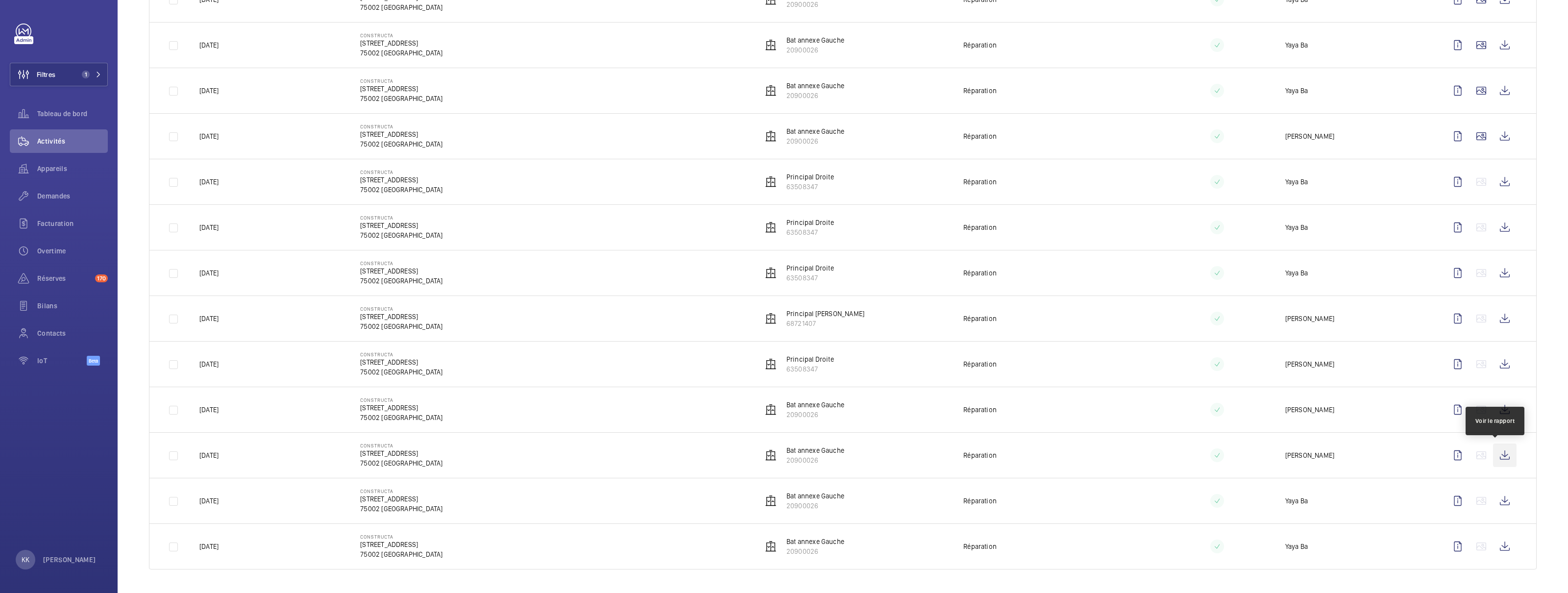
click at [1502, 460] on wm-front-icon-button at bounding box center [1506, 455] width 24 height 24
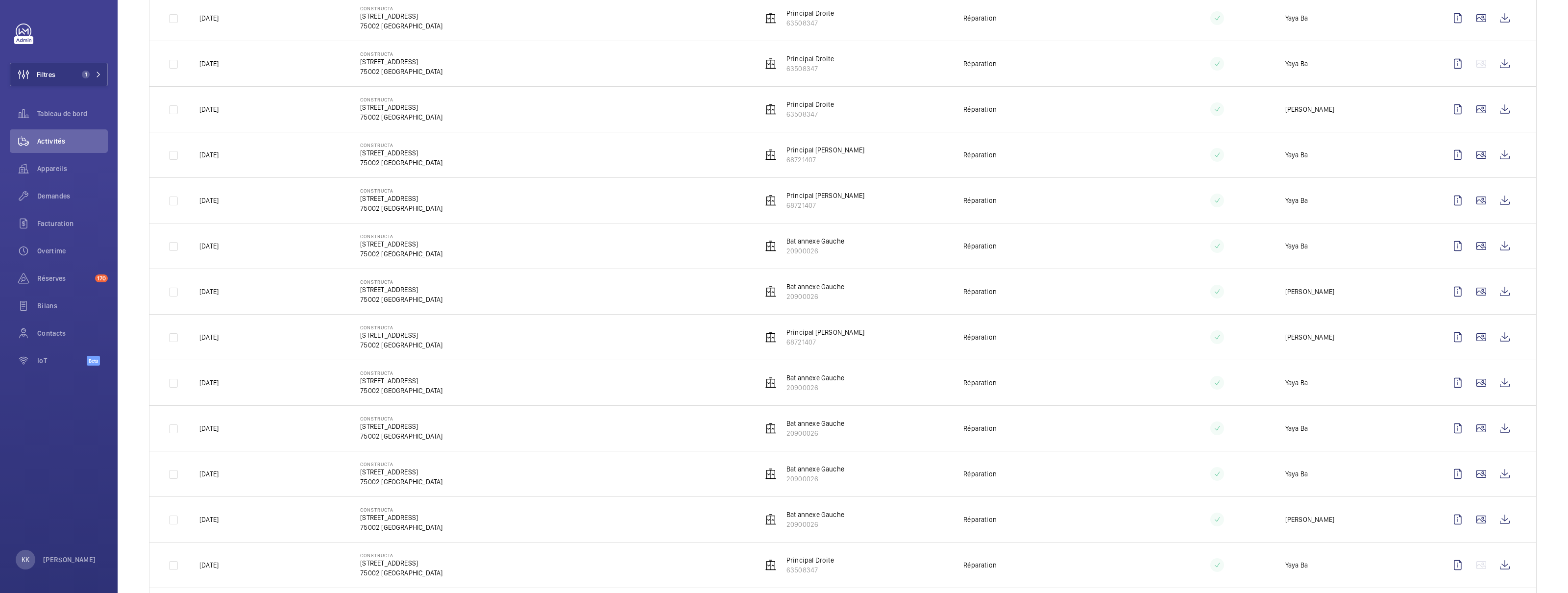
scroll to position [0, 0]
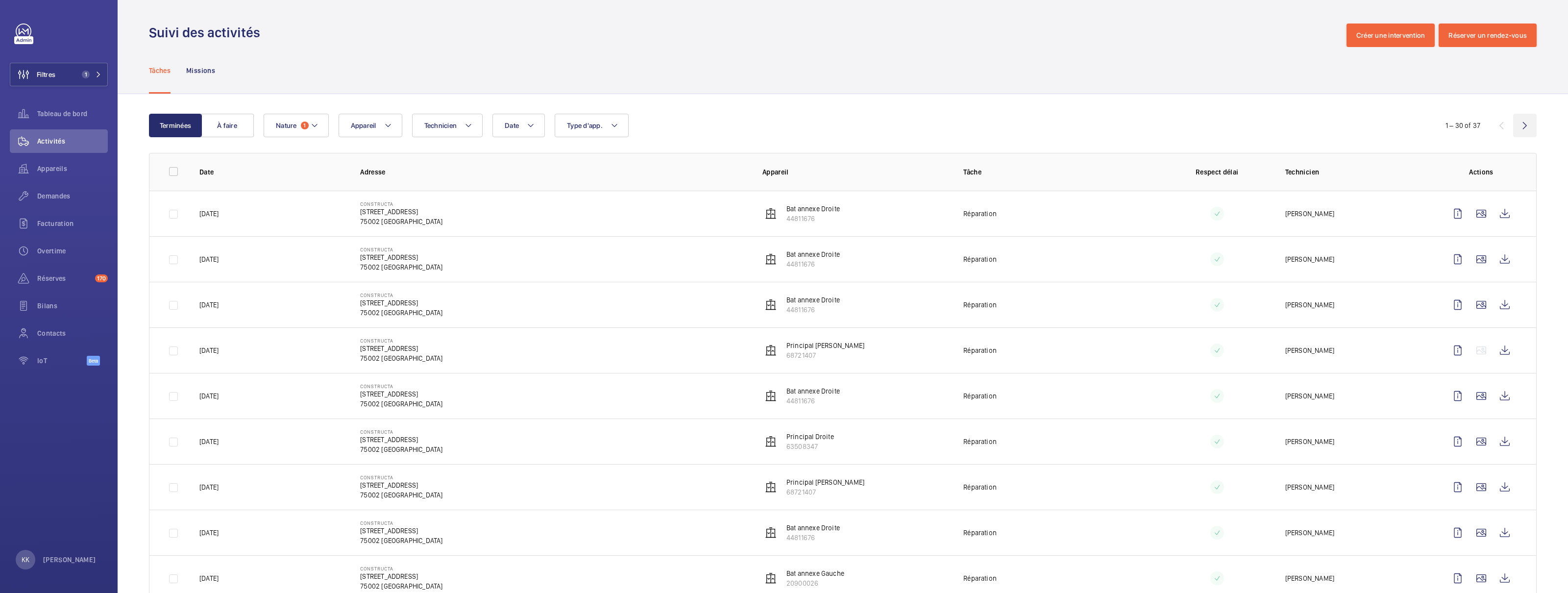
click at [1515, 127] on wm-front-icon-button at bounding box center [1525, 126] width 24 height 24
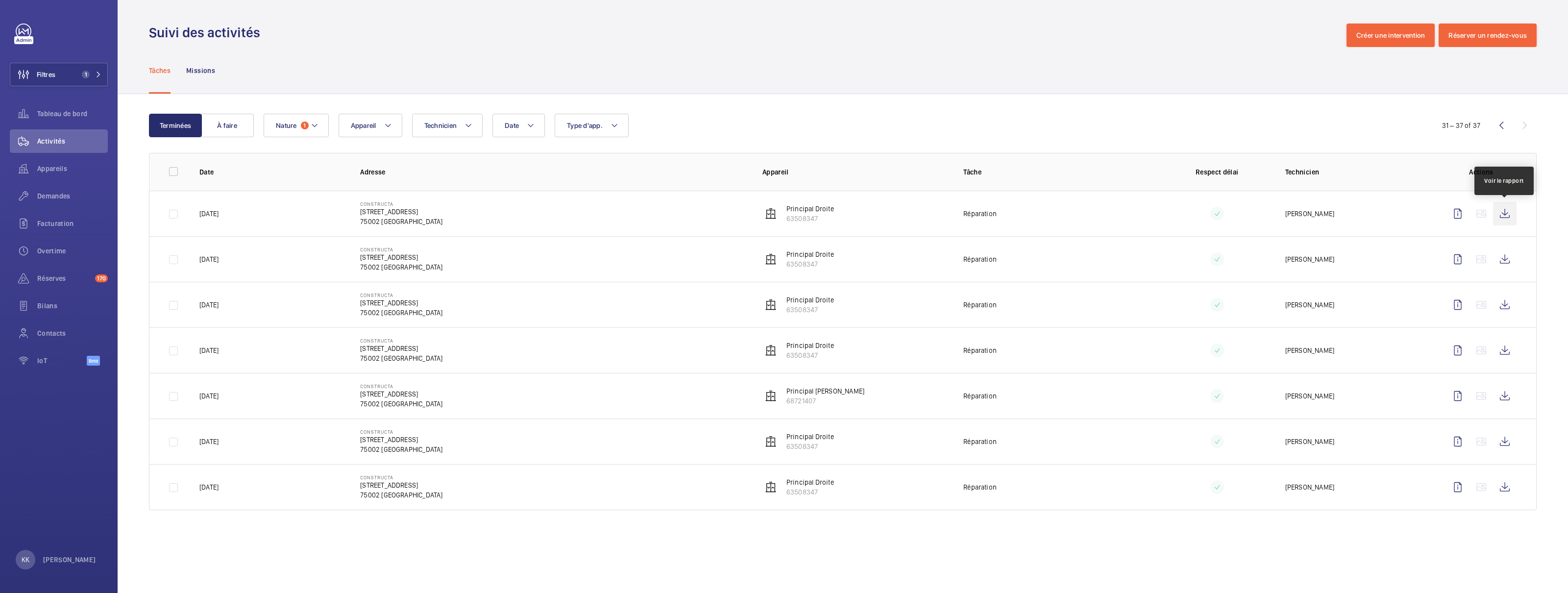
click at [1501, 213] on wm-front-icon-button at bounding box center [1506, 214] width 24 height 24
click at [1494, 127] on wm-front-icon-button at bounding box center [1502, 126] width 24 height 24
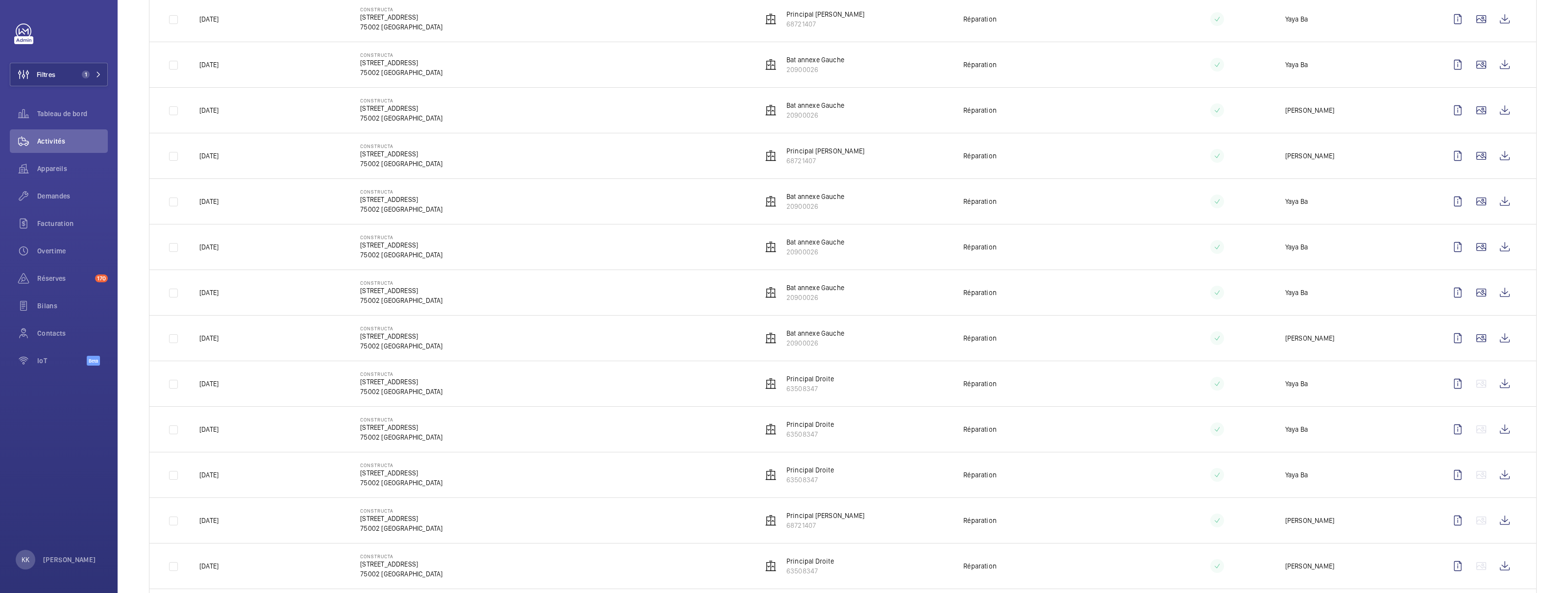
scroll to position [1001, 0]
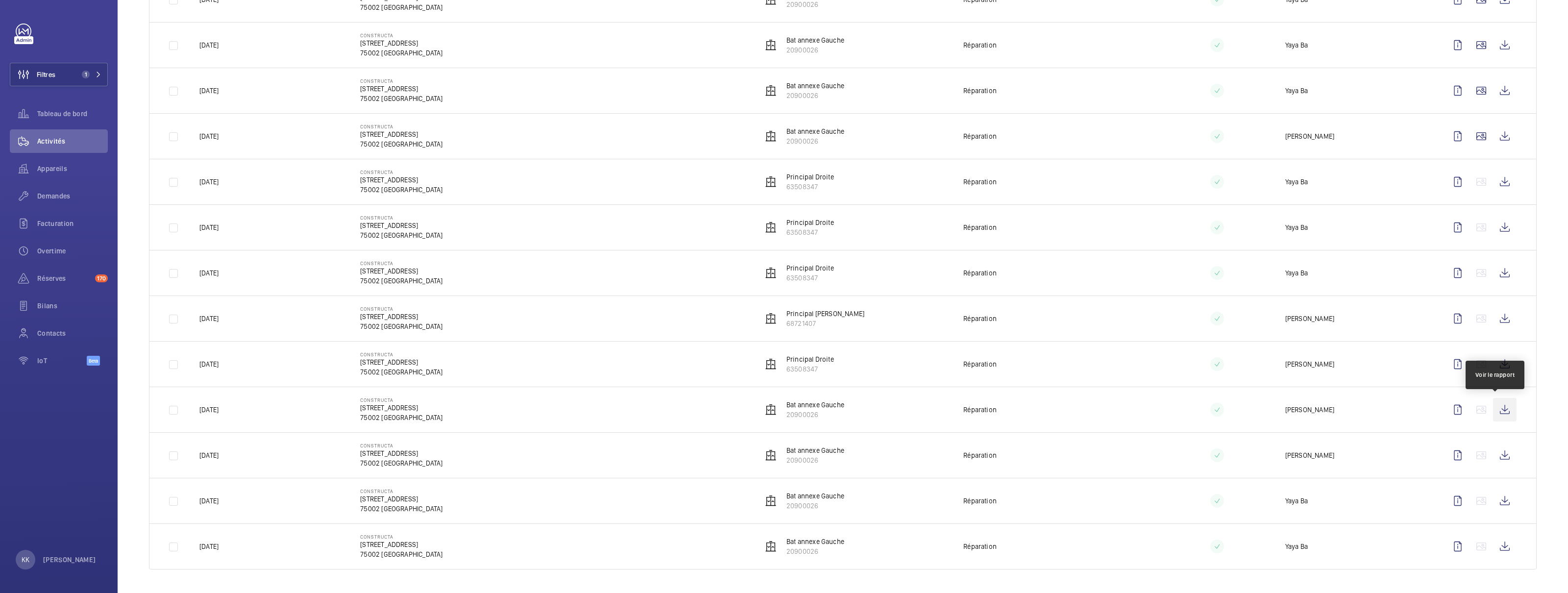
click at [1499, 414] on wm-front-icon-button at bounding box center [1506, 410] width 24 height 24
click at [1501, 367] on wm-front-icon-button at bounding box center [1506, 365] width 24 height 24
click at [1494, 309] on wm-front-icon-button at bounding box center [1506, 319] width 24 height 24
click at [1494, 271] on wm-front-icon-button at bounding box center [1506, 273] width 24 height 24
click at [1501, 221] on wm-front-icon-button at bounding box center [1506, 227] width 24 height 24
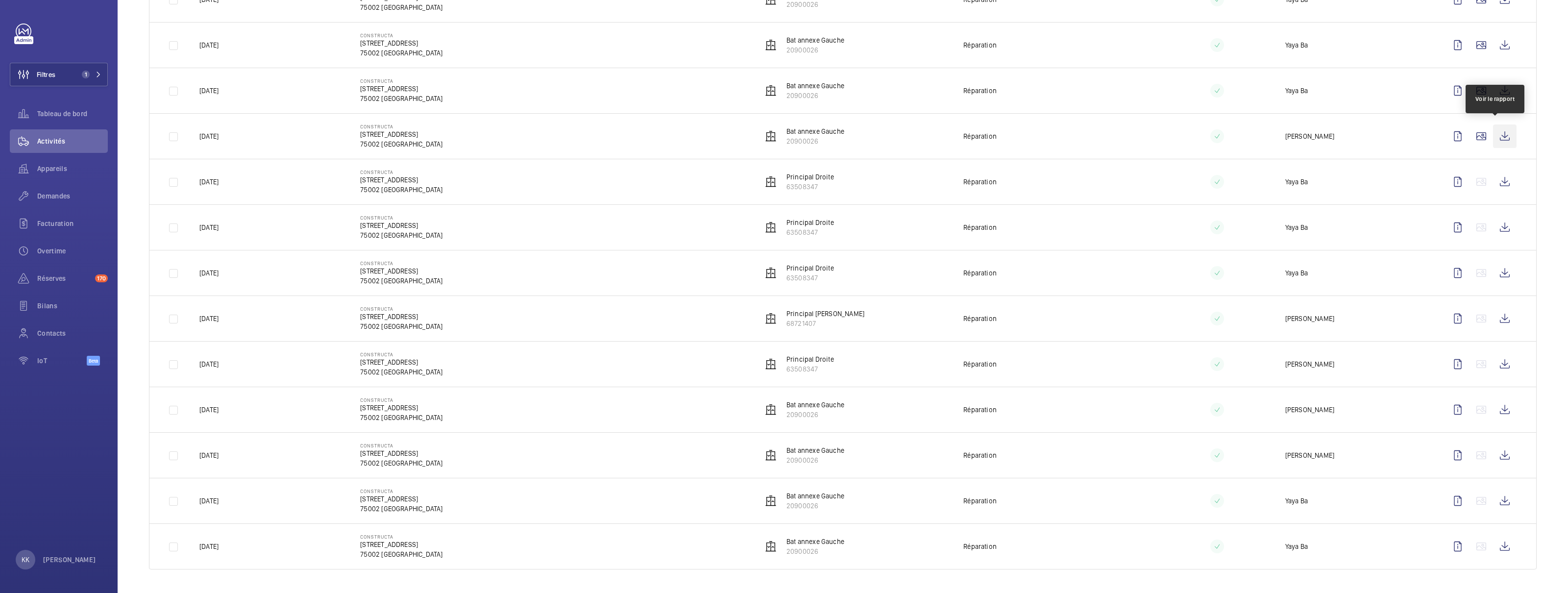
click at [1494, 127] on wm-front-icon-button at bounding box center [1506, 137] width 24 height 24
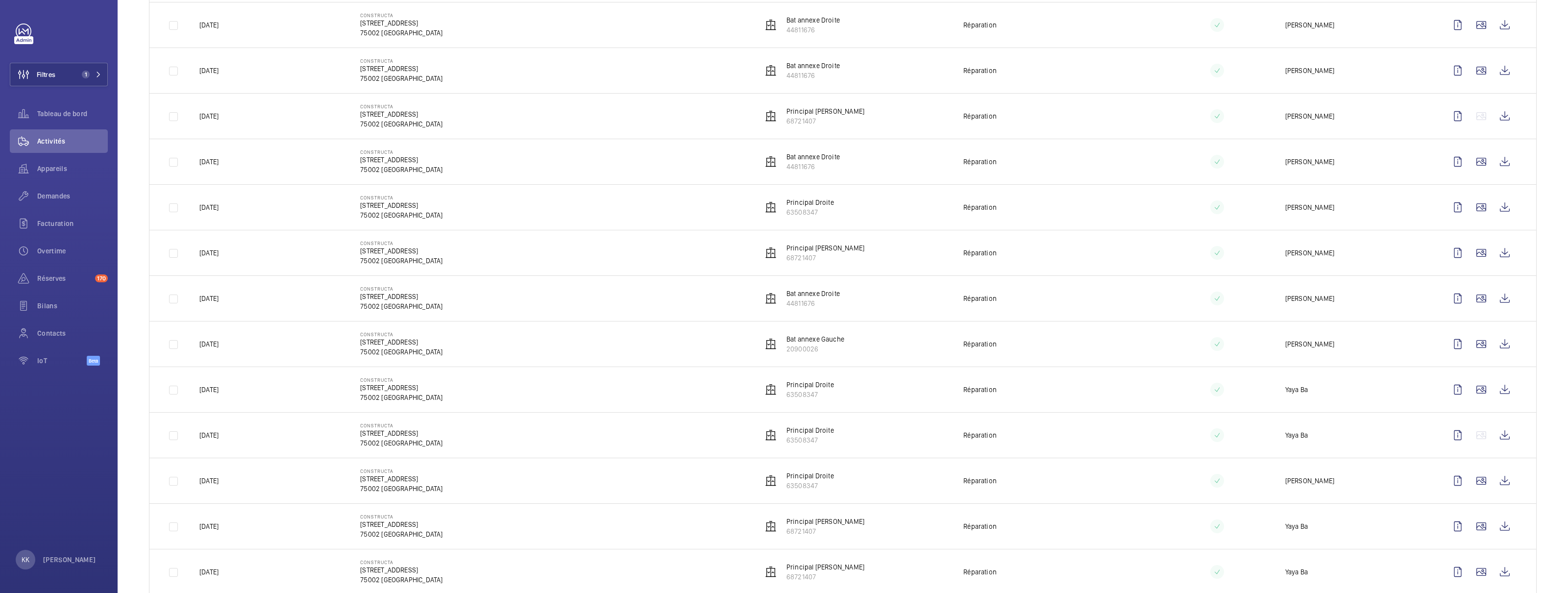
scroll to position [0, 0]
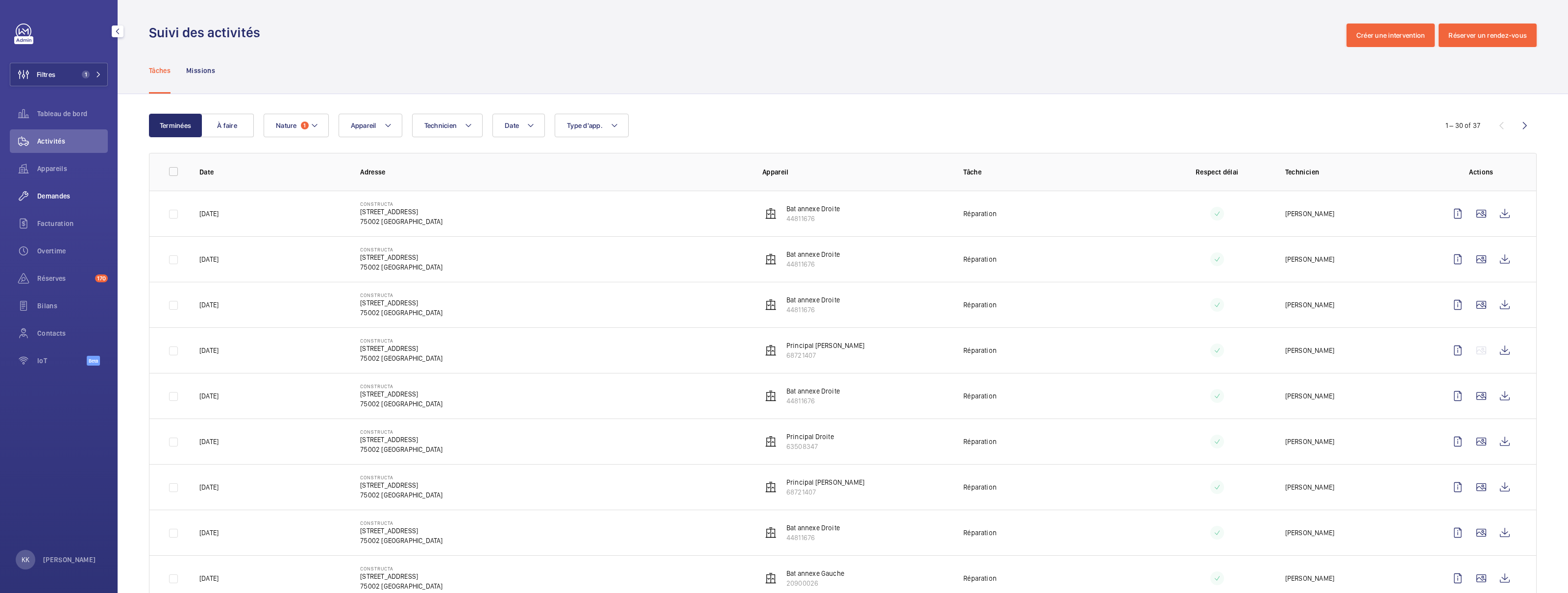
click at [47, 191] on span "Demandes" at bounding box center [73, 196] width 71 height 9
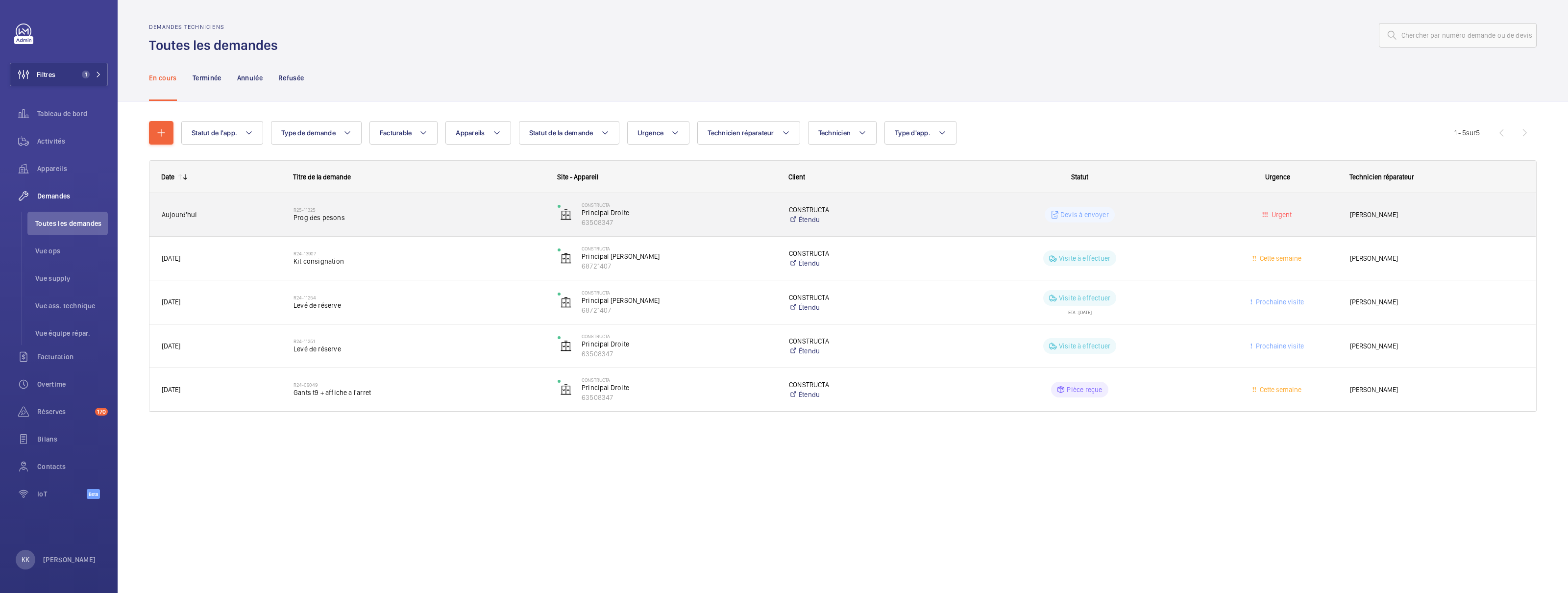
click at [459, 210] on h2 "R25-11325" at bounding box center [419, 209] width 251 height 6
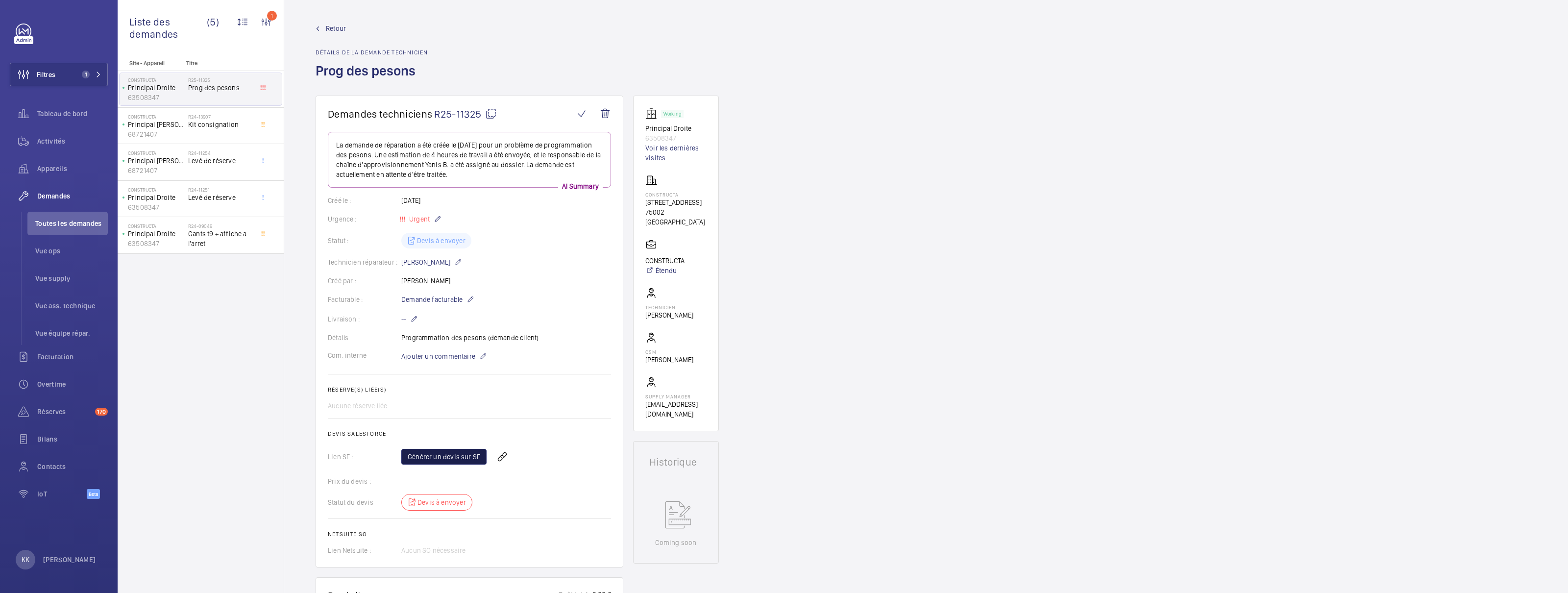
click at [429, 455] on link "Générer un devis sur SF" at bounding box center [444, 457] width 85 height 15
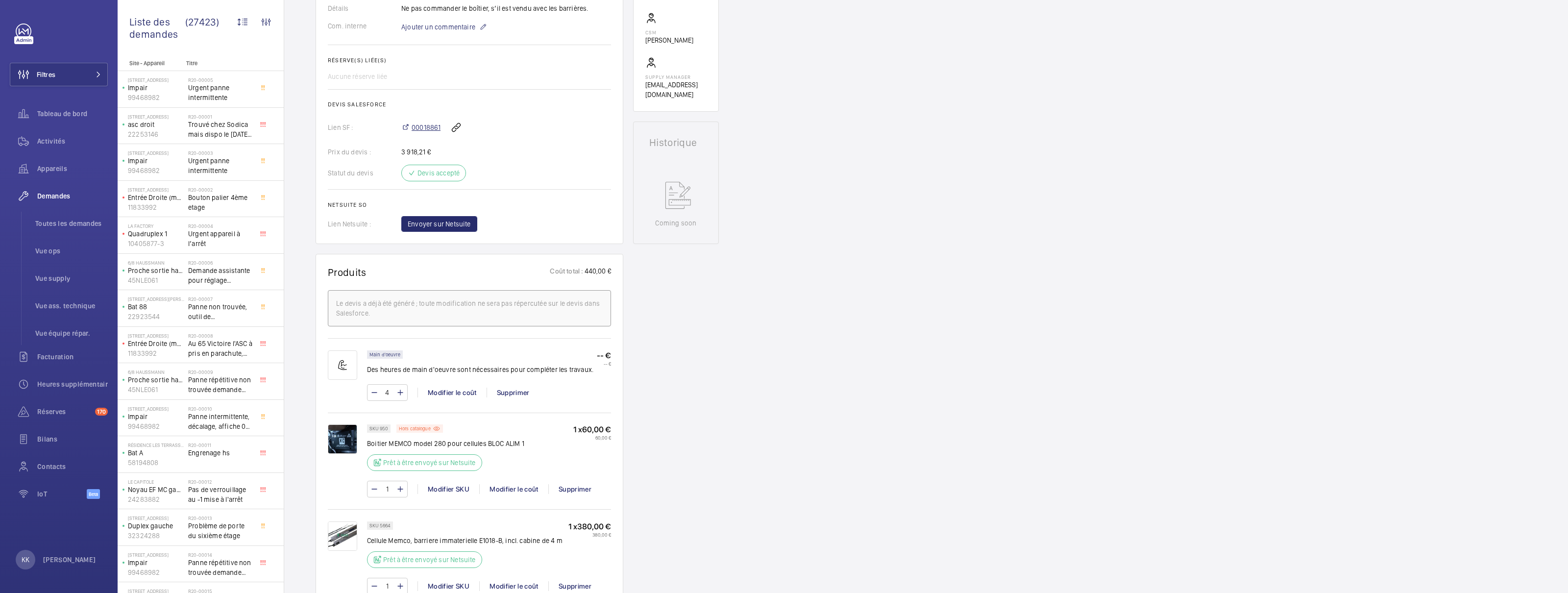
scroll to position [327, 0]
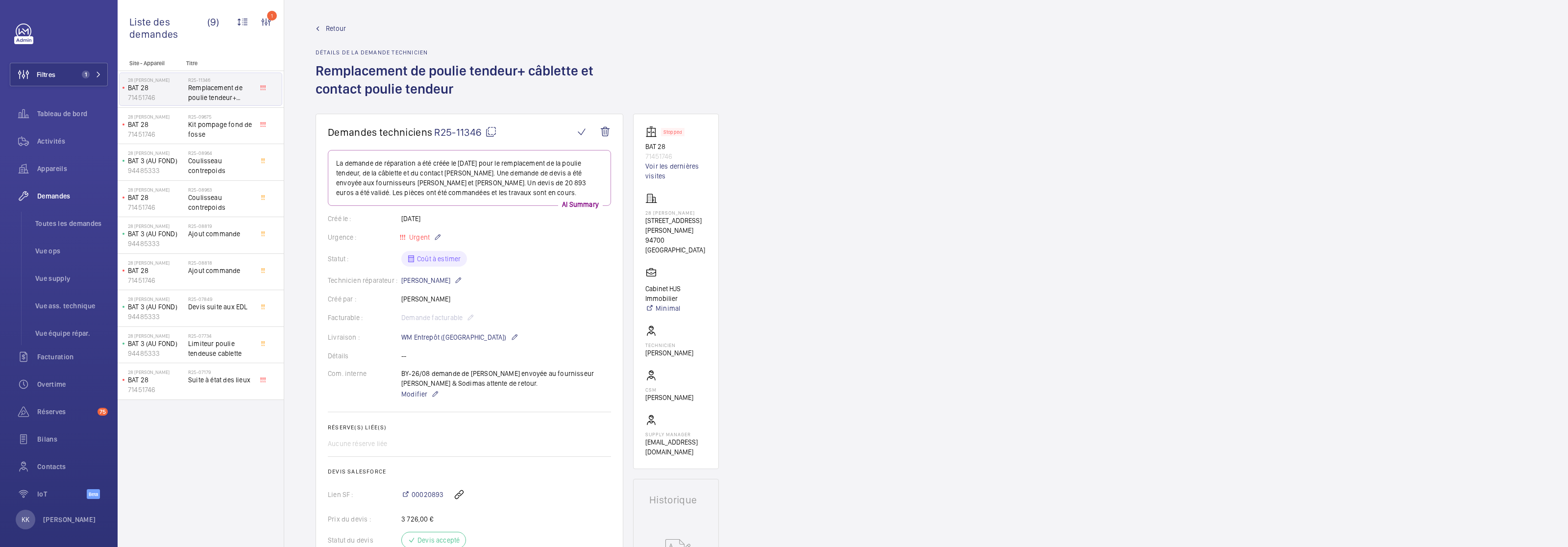
scroll to position [427, 0]
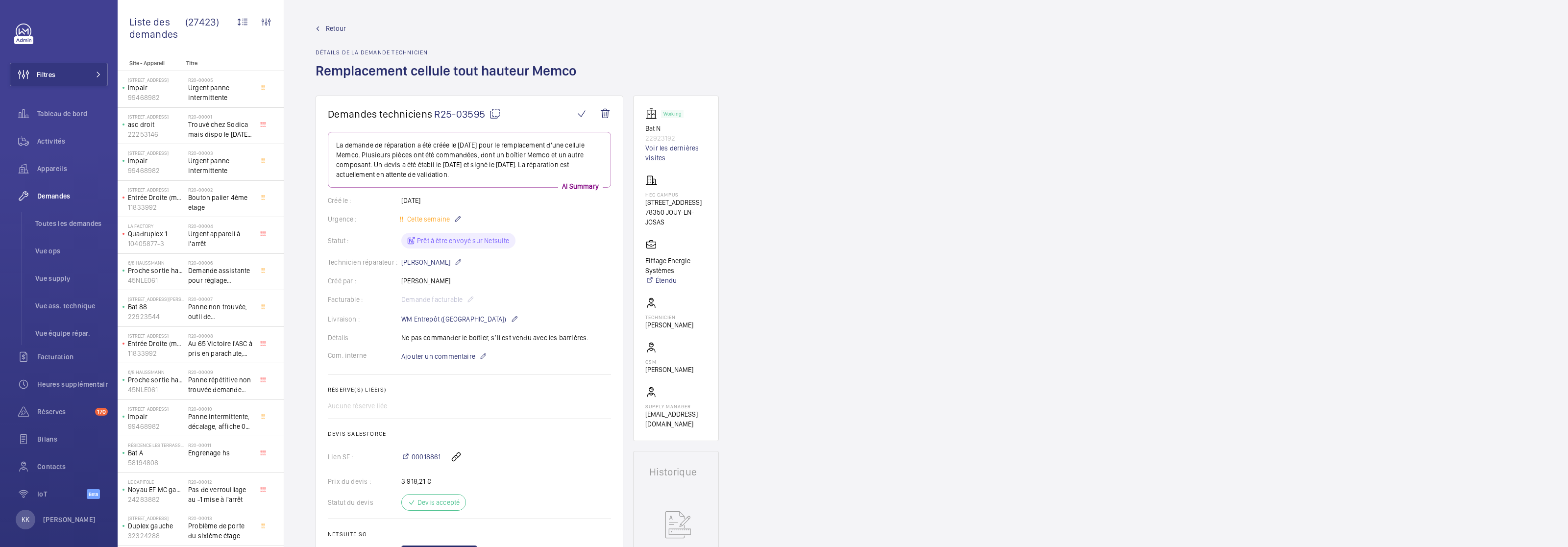
scroll to position [327, 0]
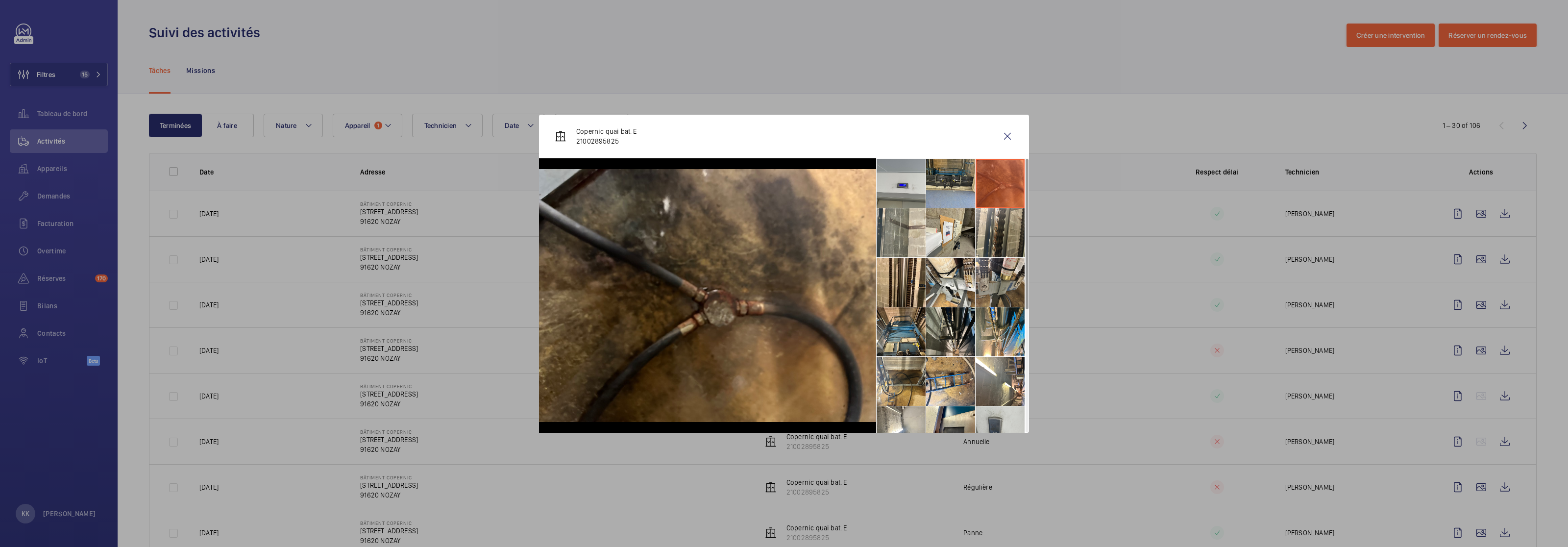
scroll to position [1047, 0]
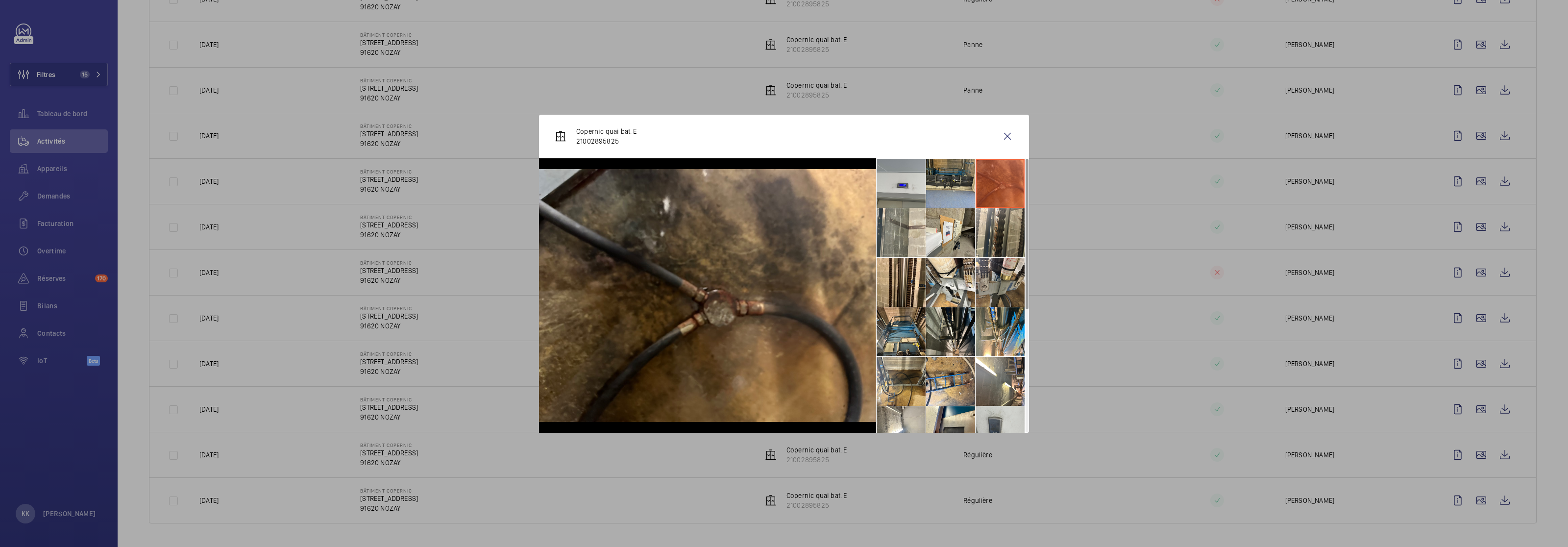
click at [999, 224] on li at bounding box center [1000, 232] width 49 height 49
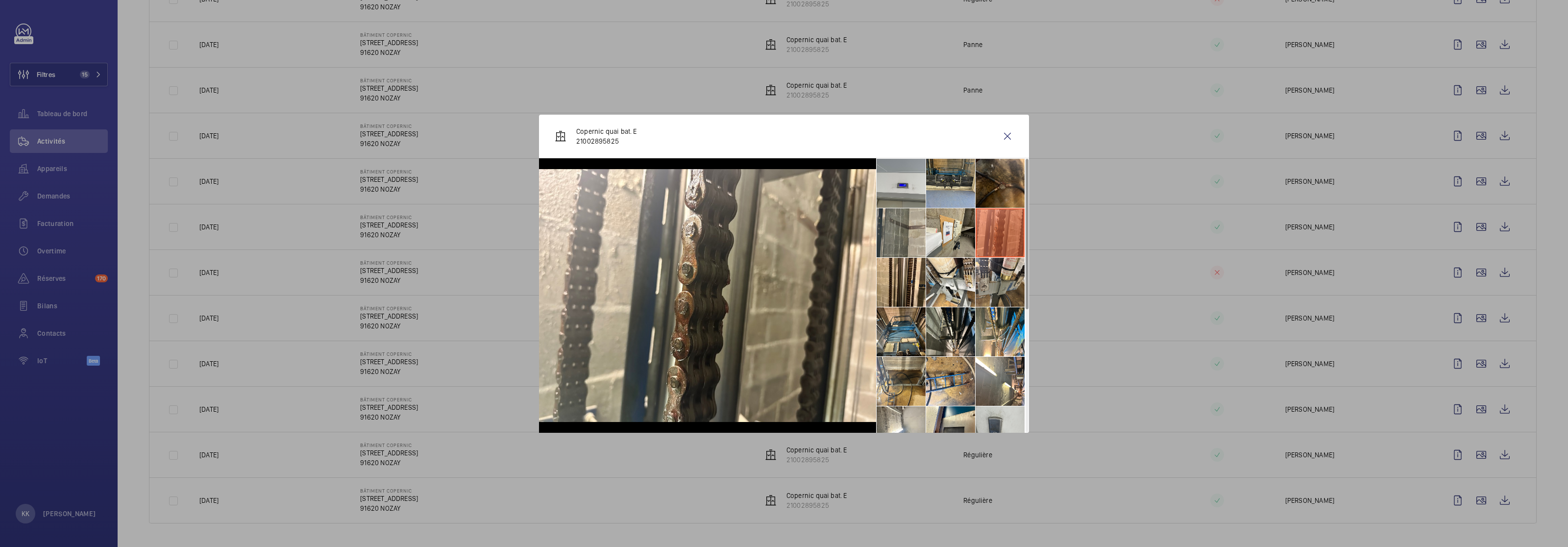
click at [911, 240] on li at bounding box center [901, 232] width 49 height 49
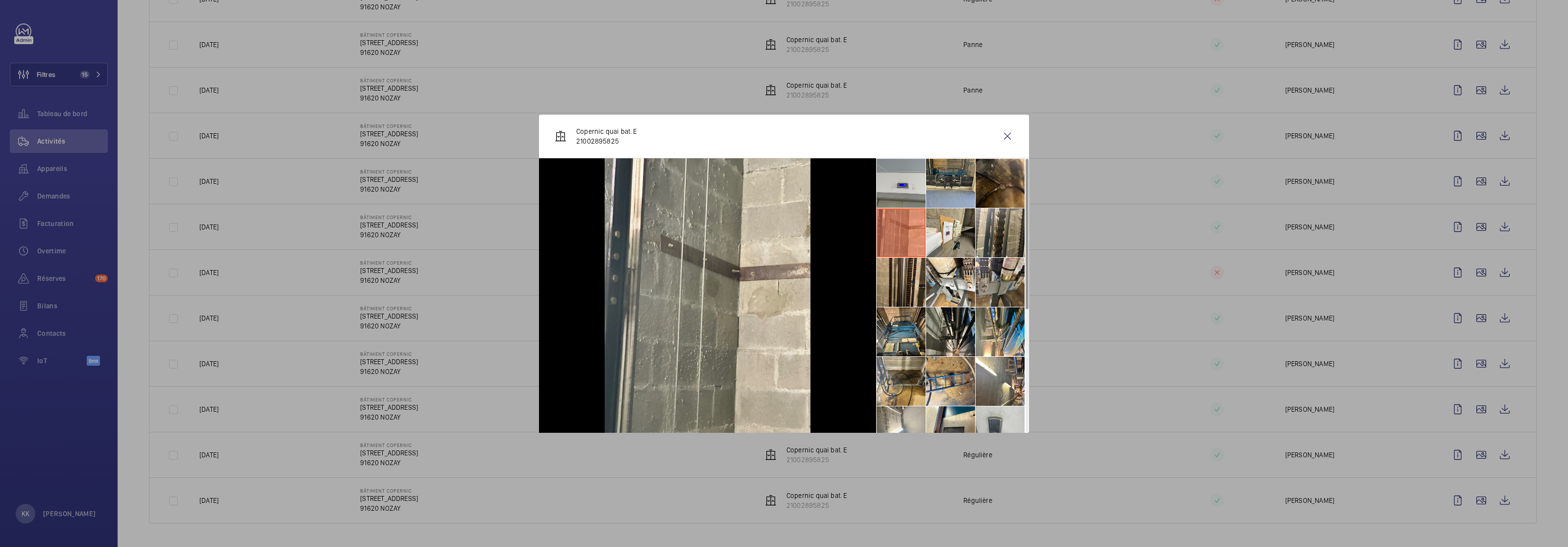
click at [897, 294] on li at bounding box center [901, 282] width 49 height 49
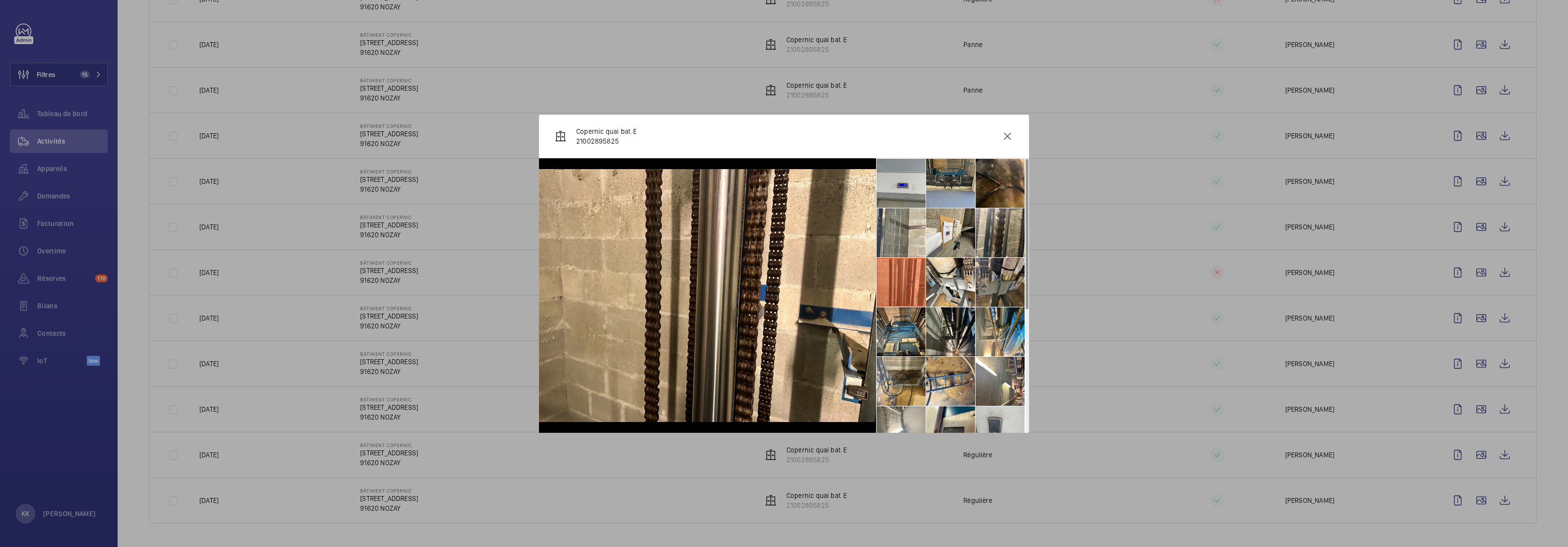
click at [999, 281] on li at bounding box center [1000, 282] width 49 height 49
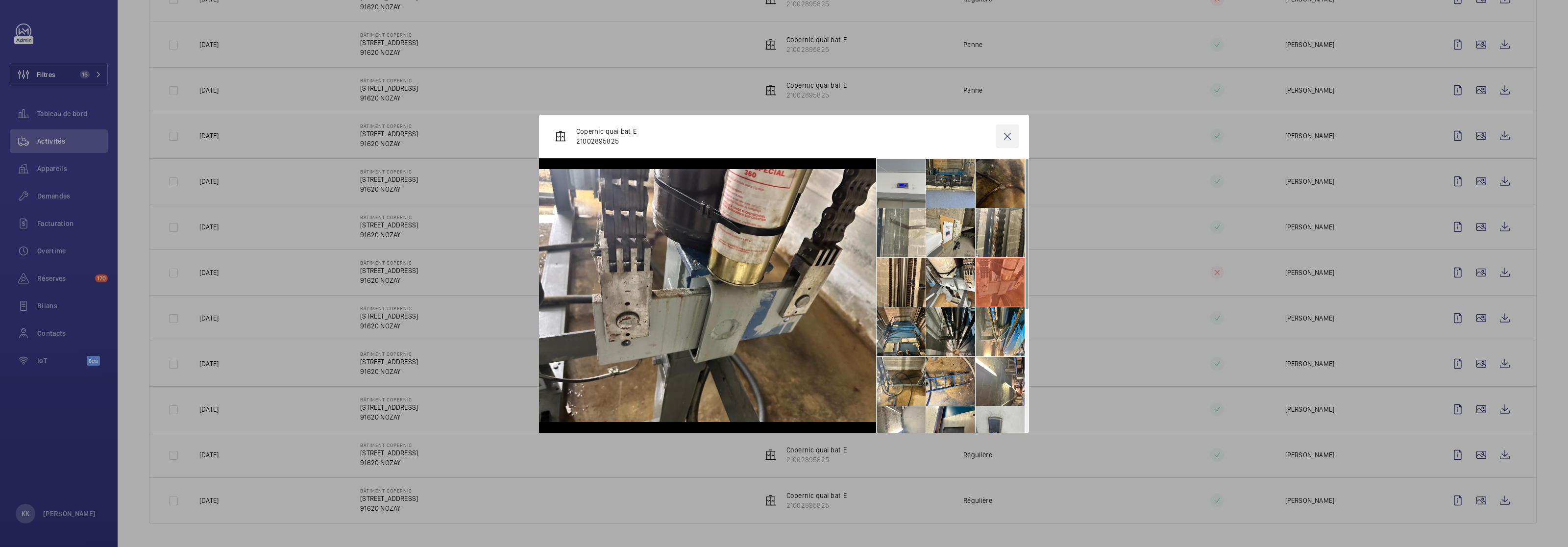
click at [1003, 132] on wm-front-icon-button at bounding box center [1008, 137] width 24 height 24
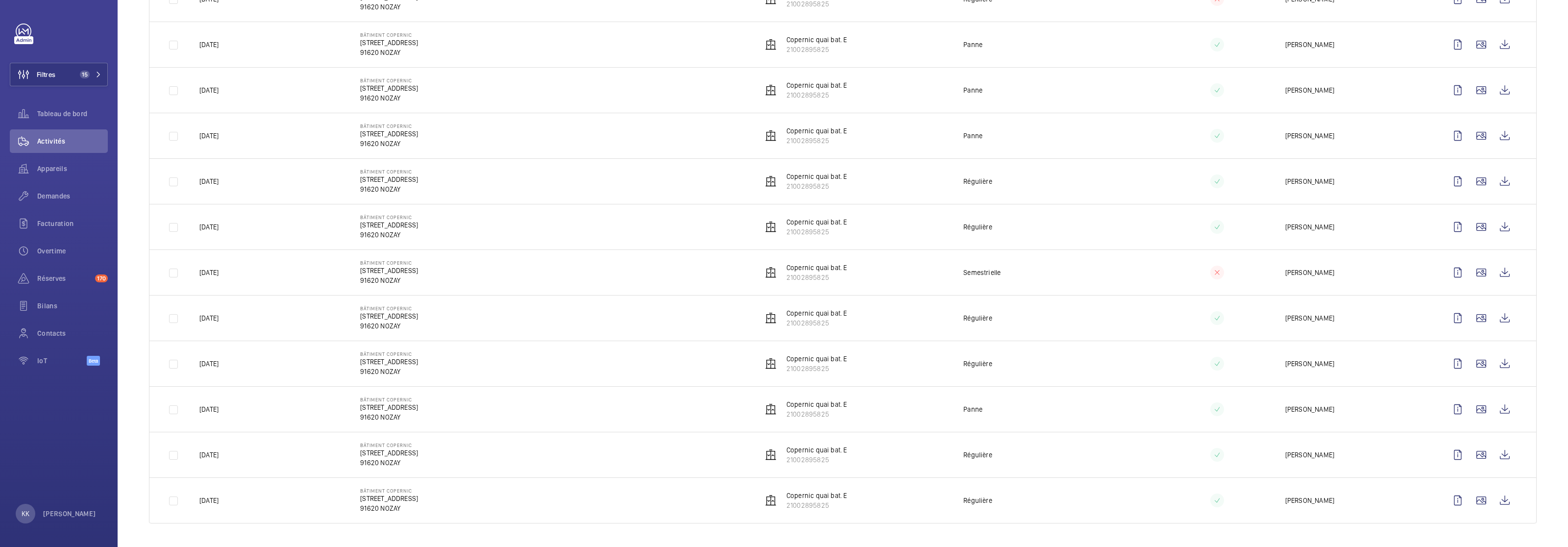
scroll to position [0, 0]
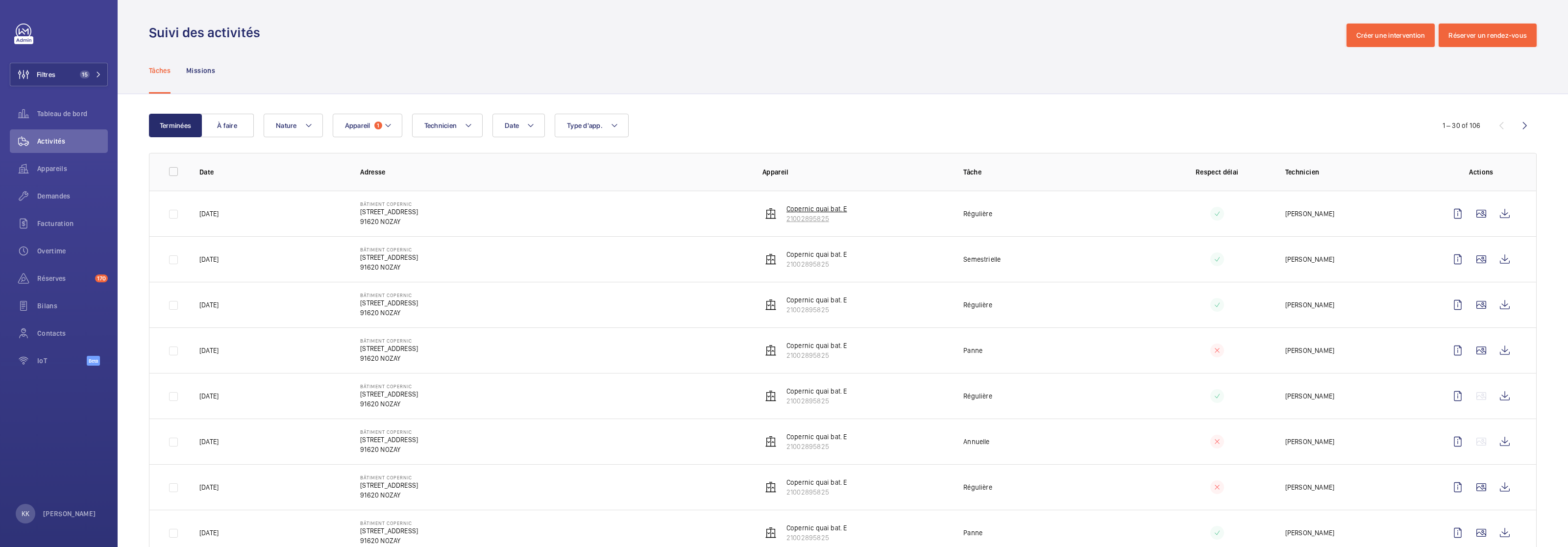
click at [794, 212] on p "Copernic quai bat. E" at bounding box center [816, 209] width 61 height 9
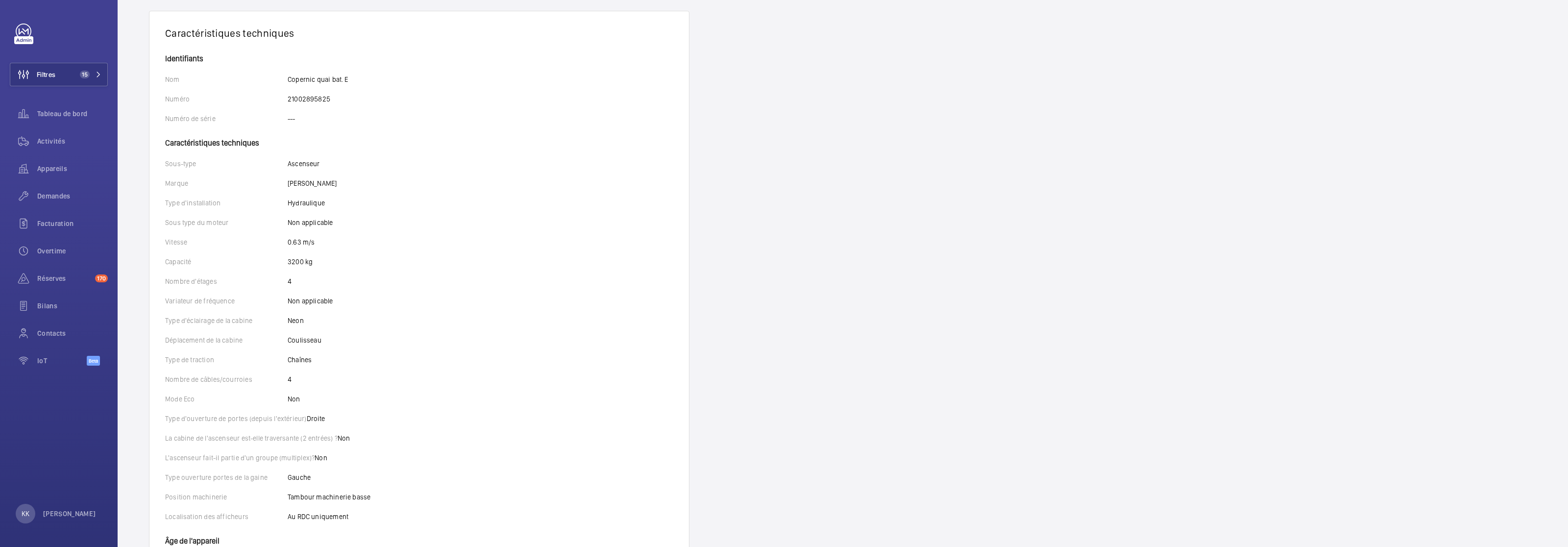
scroll to position [170, 0]
drag, startPoint x: 287, startPoint y: 268, endPoint x: 317, endPoint y: 268, distance: 30.0
click at [317, 268] on div "Capacité 3200 kg" at bounding box center [418, 264] width 508 height 9
click at [317, 268] on div "Capacité 3200 kg" at bounding box center [418, 264] width 508 height 9
drag, startPoint x: 315, startPoint y: 267, endPoint x: 284, endPoint y: 266, distance: 31.0
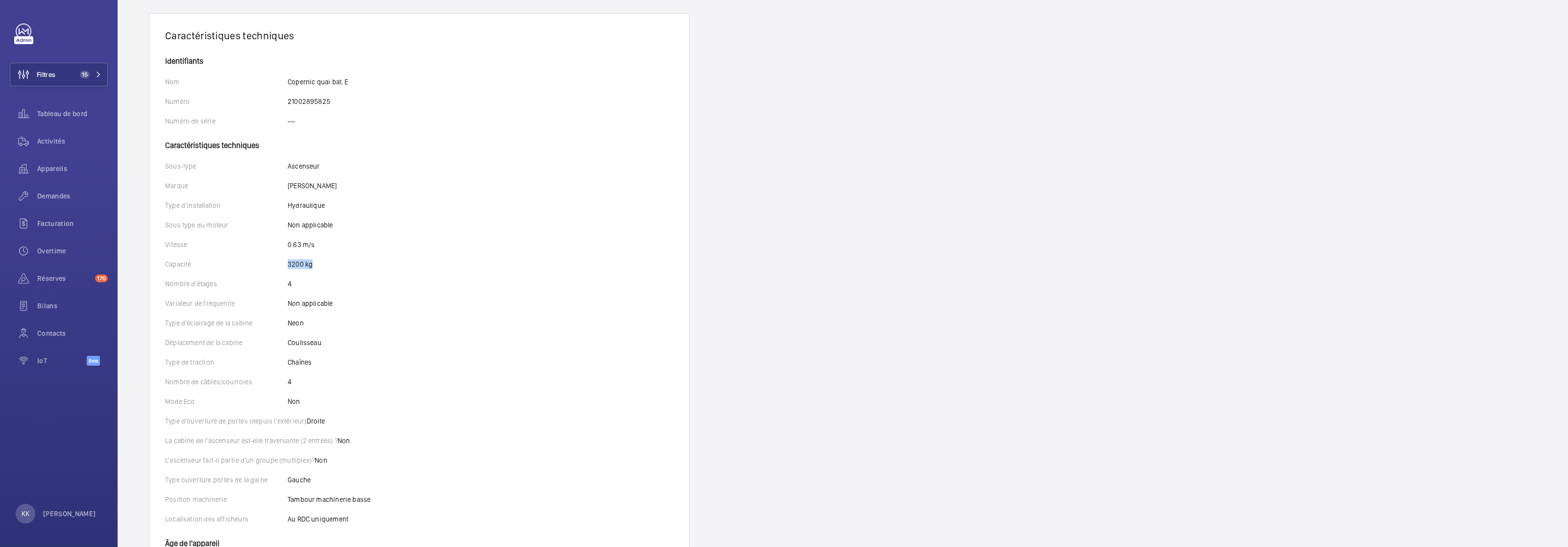
click at [284, 266] on div "Capacité 3200 kg" at bounding box center [418, 264] width 508 height 9
click at [284, 265] on p "Capacité" at bounding box center [225, 264] width 122 height 9
drag, startPoint x: 286, startPoint y: 264, endPoint x: 301, endPoint y: 267, distance: 15.3
click at [301, 267] on div "Capacité 3200 kg" at bounding box center [418, 264] width 508 height 9
click at [321, 268] on div "Capacité 3200 kg" at bounding box center [418, 264] width 508 height 9
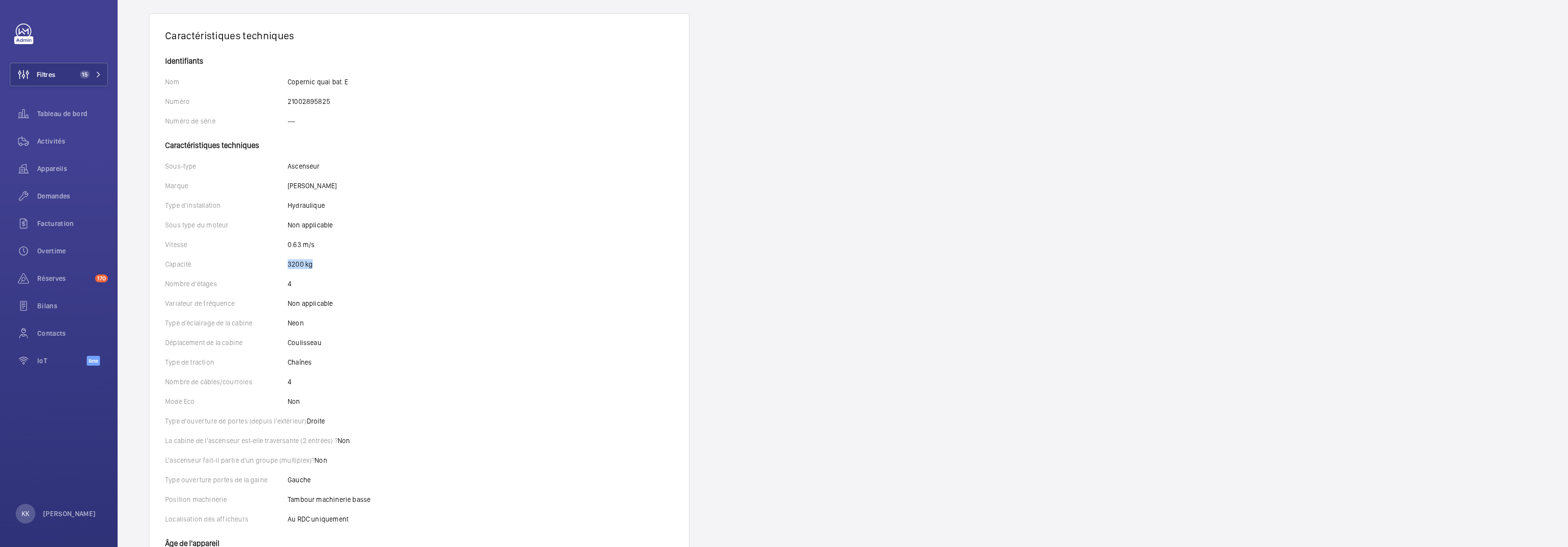
drag, startPoint x: 319, startPoint y: 268, endPoint x: 281, endPoint y: 265, distance: 38.1
click at [281, 265] on div "Capacité 3200 kg" at bounding box center [418, 264] width 508 height 9
click at [283, 262] on p "Capacité" at bounding box center [225, 264] width 122 height 9
drag, startPoint x: 285, startPoint y: 264, endPoint x: 323, endPoint y: 268, distance: 38.2
click at [323, 268] on div "Capacité 3200 kg" at bounding box center [418, 264] width 508 height 9
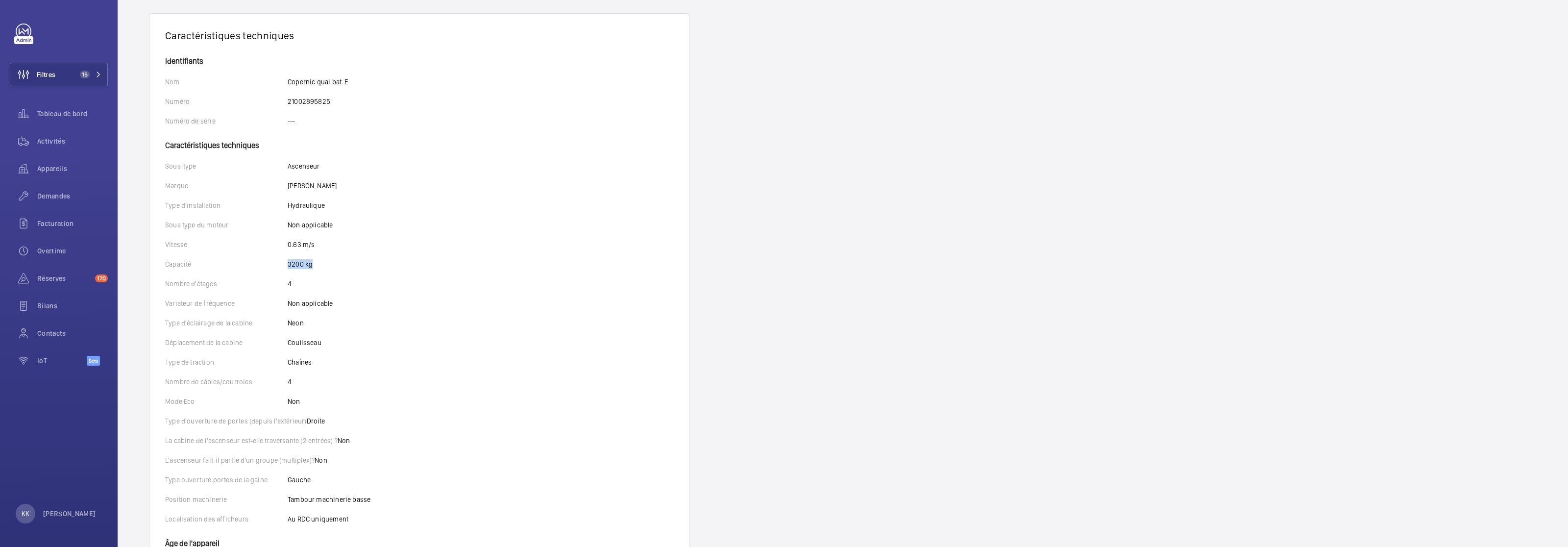
click at [323, 268] on div "Capacité 3200 kg" at bounding box center [418, 264] width 508 height 9
drag, startPoint x: 318, startPoint y: 266, endPoint x: 283, endPoint y: 265, distance: 35.0
click at [283, 265] on div "Capacité 3200 kg" at bounding box center [418, 264] width 508 height 9
click at [283, 265] on p "Capacité" at bounding box center [225, 264] width 122 height 9
drag, startPoint x: 291, startPoint y: 263, endPoint x: 318, endPoint y: 268, distance: 27.5
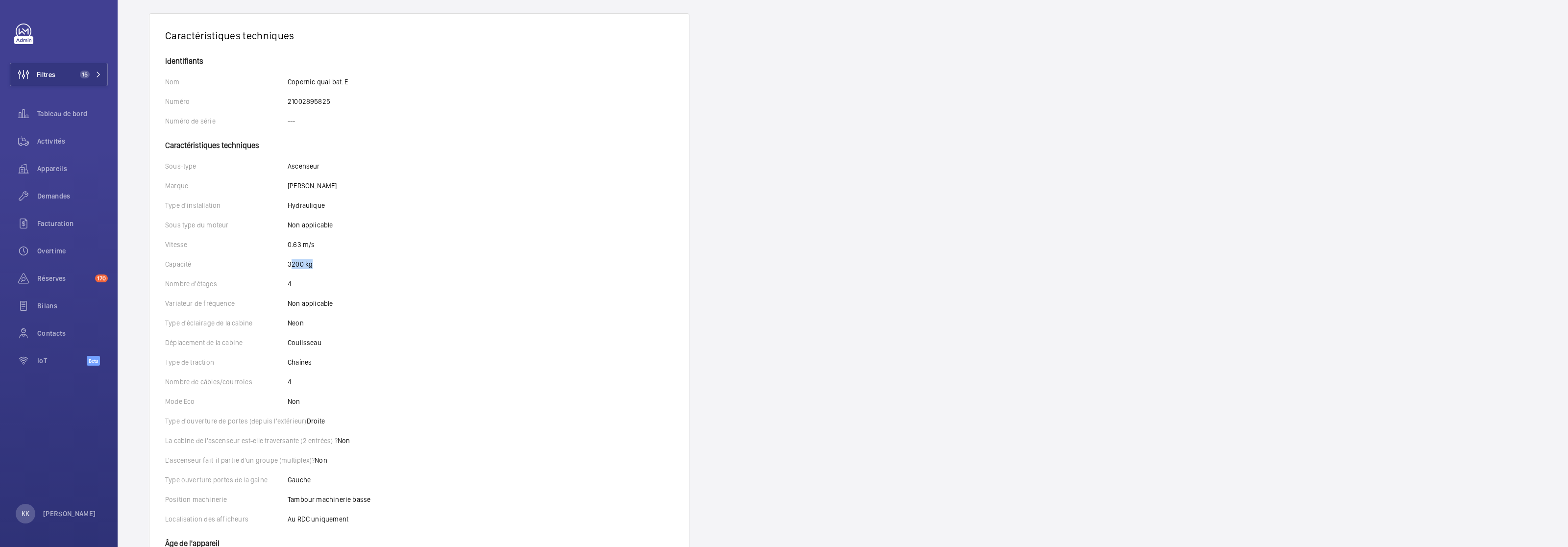
click at [318, 268] on div "Capacité 3200 kg" at bounding box center [418, 264] width 508 height 9
drag, startPoint x: 313, startPoint y: 265, endPoint x: 286, endPoint y: 268, distance: 27.2
click at [286, 268] on div "Capacité 3200 kg" at bounding box center [418, 264] width 508 height 9
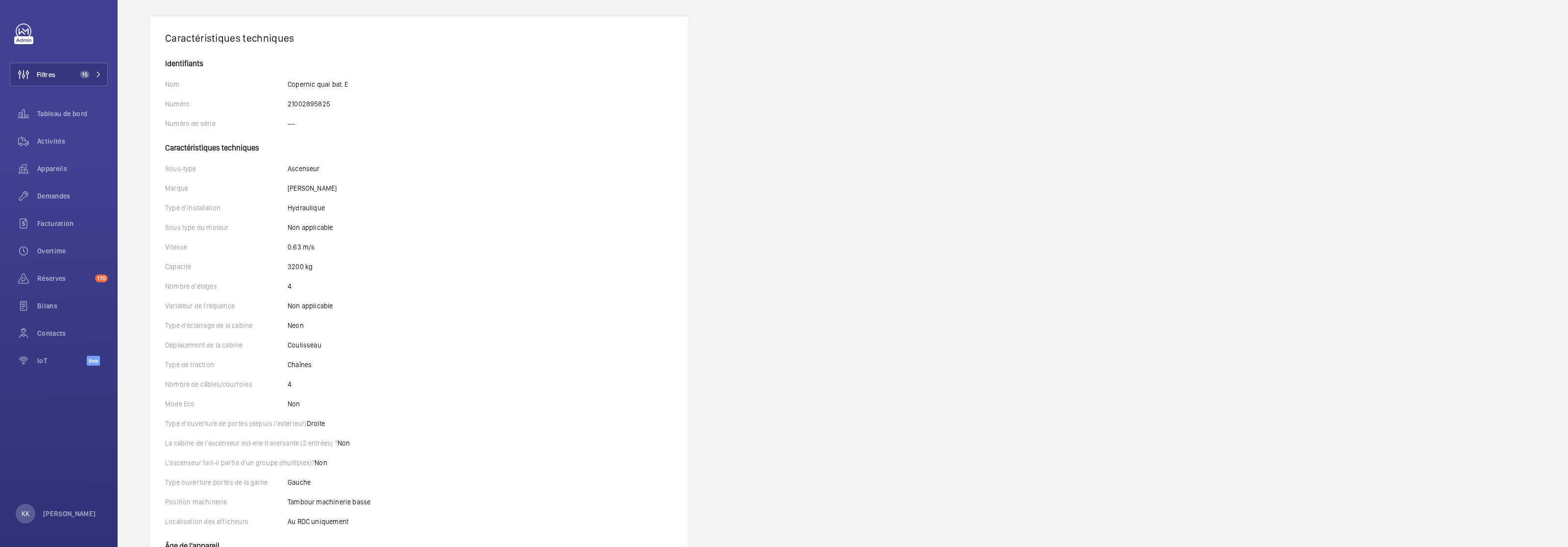
click at [372, 250] on div "Vitesse 0.63 m/s" at bounding box center [418, 246] width 508 height 9
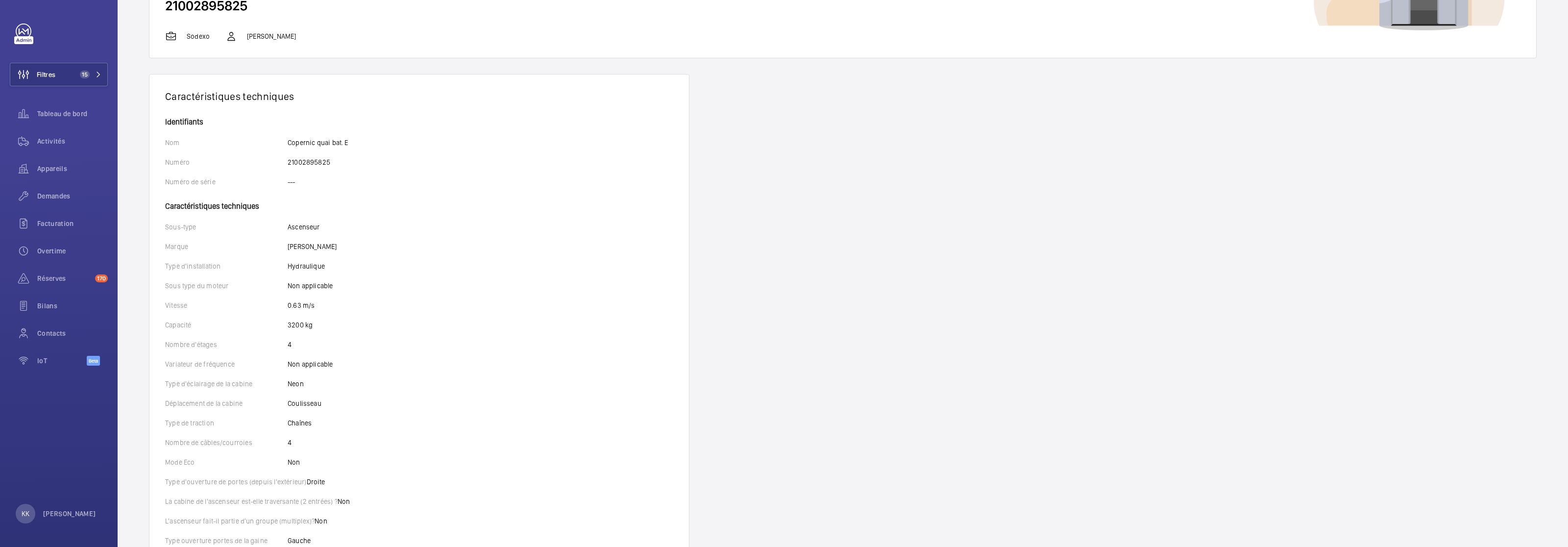
scroll to position [110, 0]
drag, startPoint x: 324, startPoint y: 328, endPoint x: 267, endPoint y: 321, distance: 57.4
click at [267, 321] on div "Capacité 3200 kg" at bounding box center [418, 324] width 508 height 9
click at [386, 301] on div "Vitesse 0.63 m/s" at bounding box center [418, 304] width 508 height 9
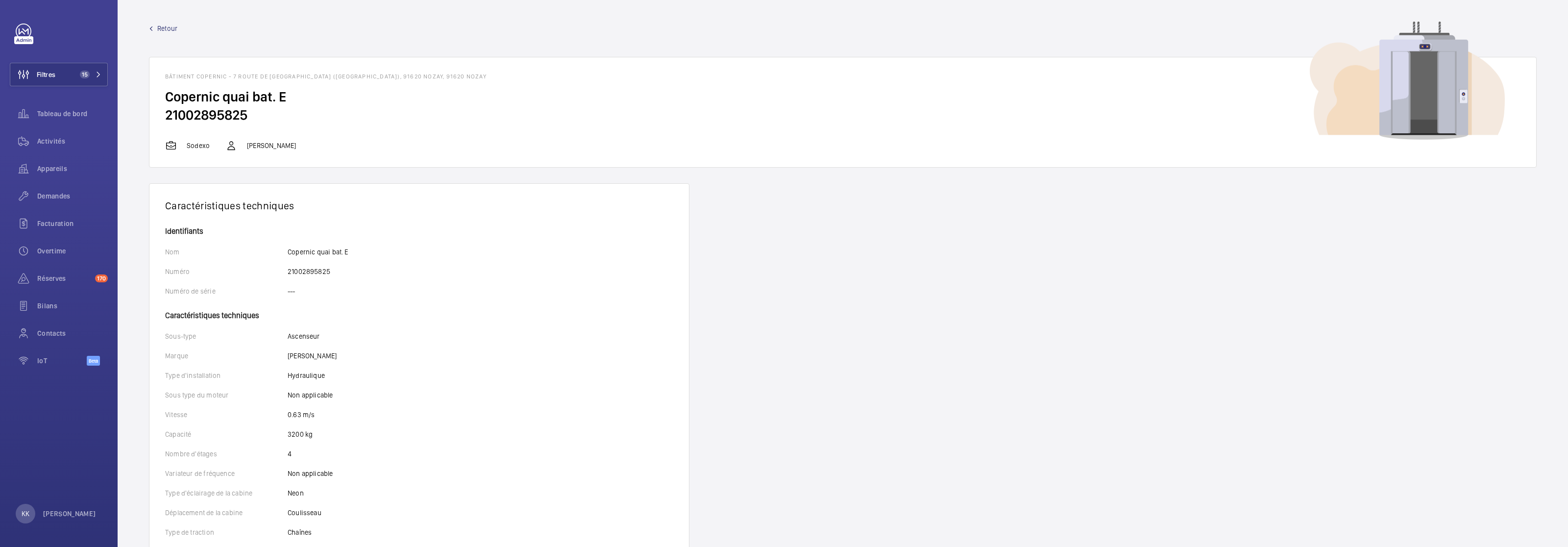
click at [168, 32] on span "Retour" at bounding box center [167, 28] width 20 height 9
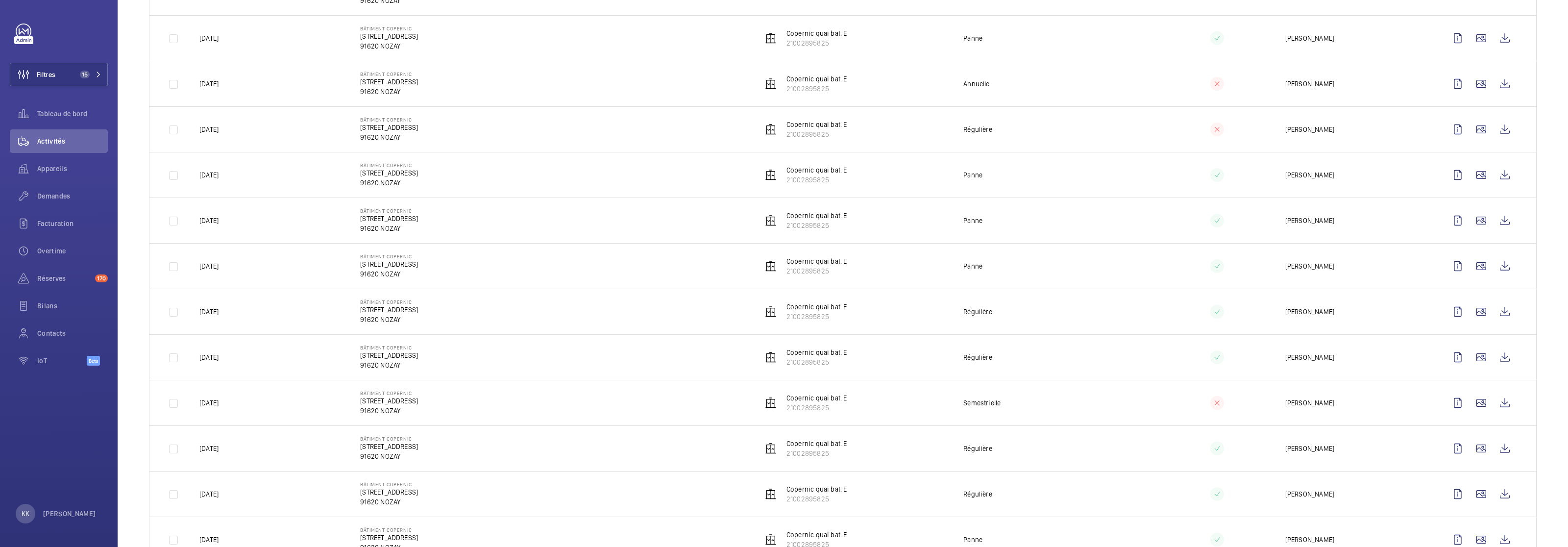
scroll to position [975, 0]
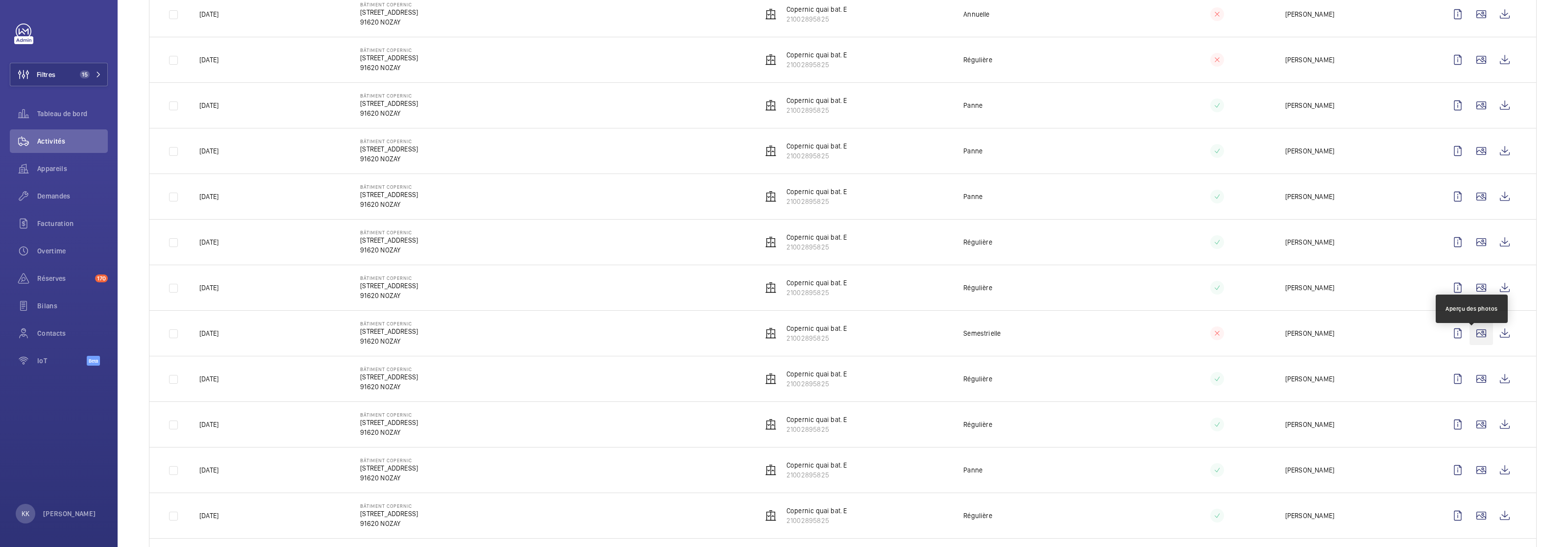
click at [1470, 345] on wm-front-icon-button at bounding box center [1482, 333] width 24 height 24
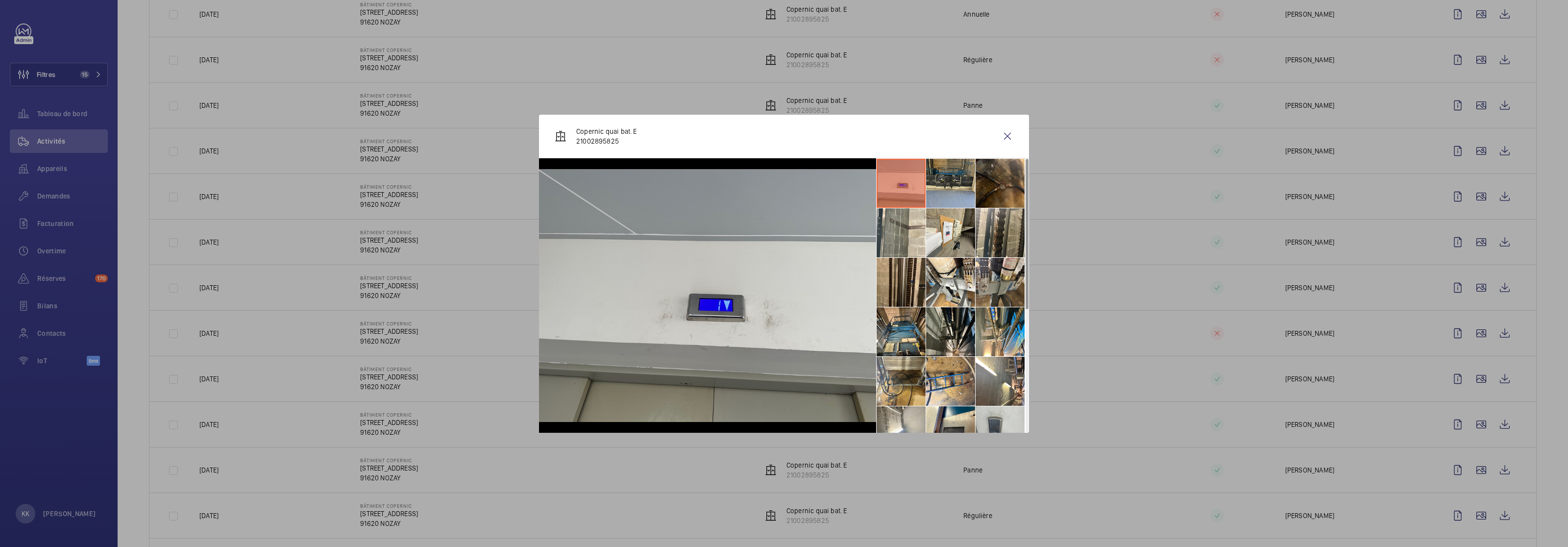
click at [891, 298] on li at bounding box center [901, 282] width 49 height 49
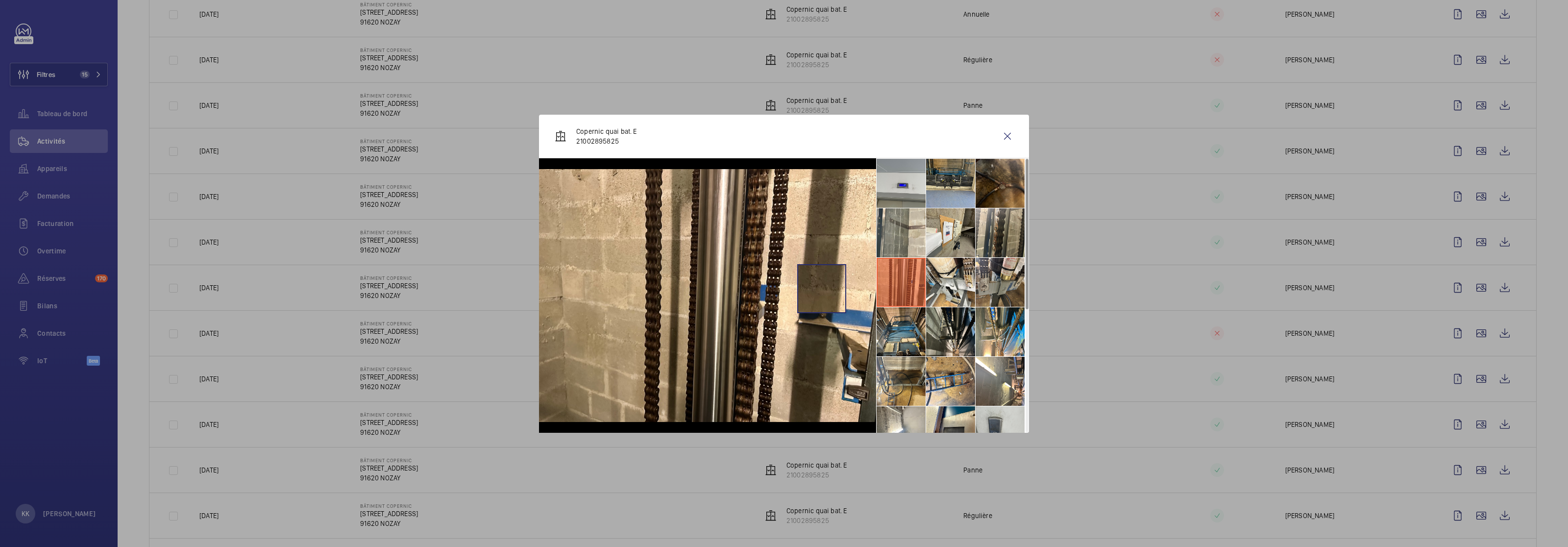
click at [822, 289] on img at bounding box center [707, 296] width 337 height 253
click at [1022, 234] on li at bounding box center [1000, 232] width 49 height 49
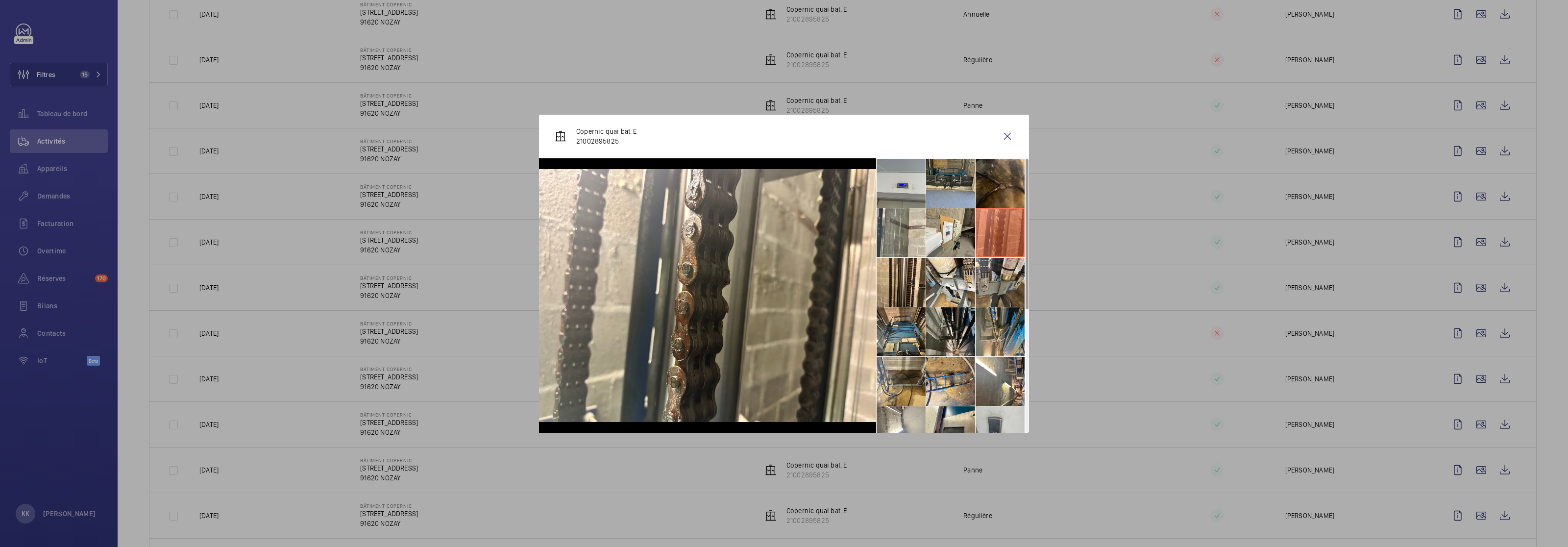
click at [986, 325] on li at bounding box center [1000, 332] width 49 height 49
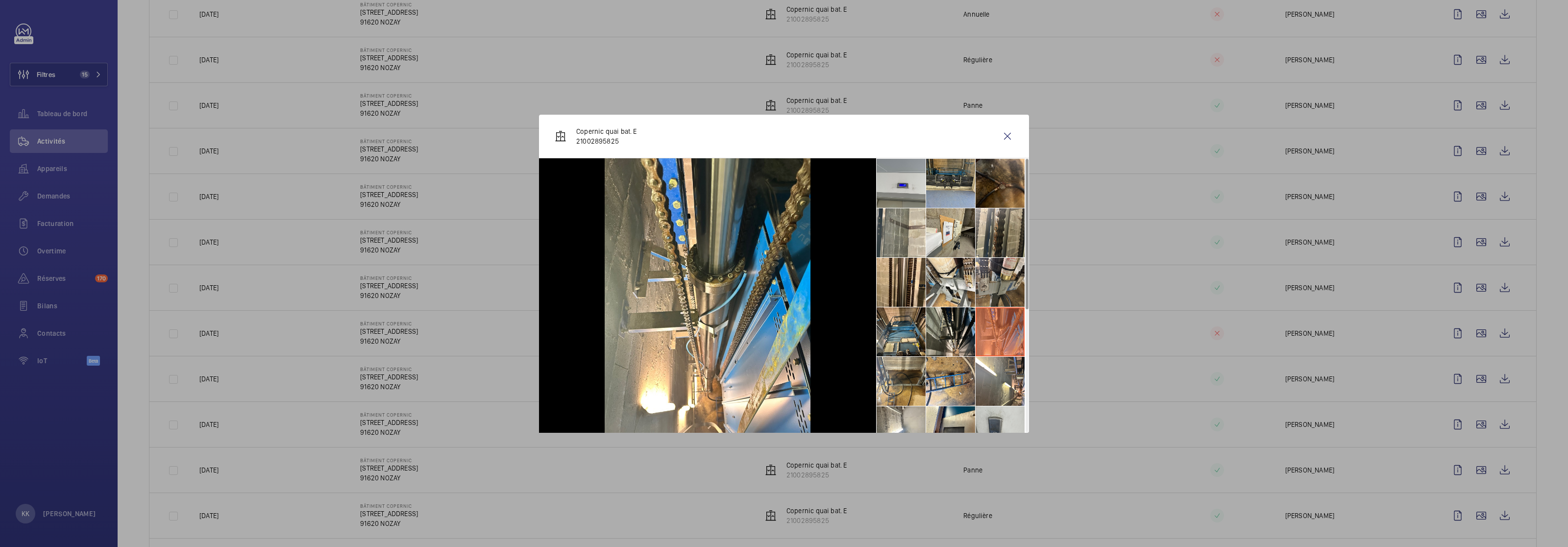
drag, startPoint x: 651, startPoint y: 145, endPoint x: 575, endPoint y: 133, distance: 76.9
click at [575, 133] on div "Copernic quai bat. E 21002895825" at bounding box center [784, 136] width 490 height 44
click at [572, 129] on div "Copernic quai bat. E 21002895825" at bounding box center [596, 137] width 82 height 24
drag, startPoint x: 576, startPoint y: 132, endPoint x: 643, endPoint y: 148, distance: 68.9
click at [643, 148] on div "Copernic quai bat. E 21002895825" at bounding box center [784, 136] width 490 height 44
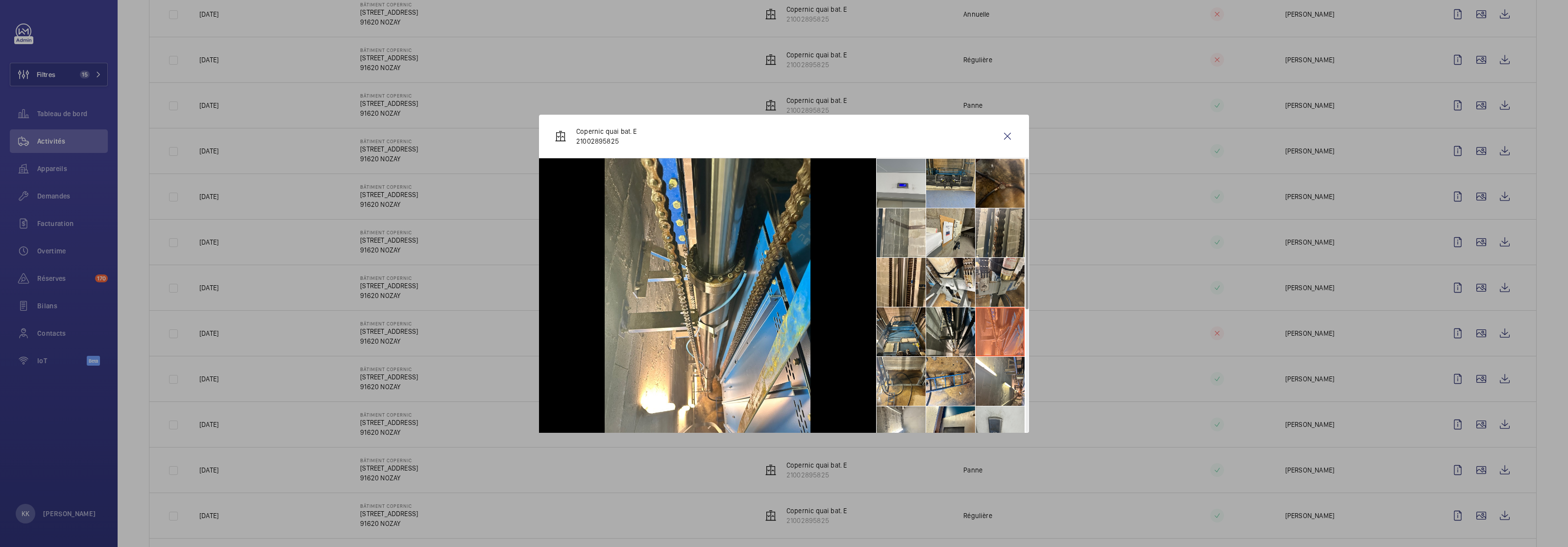
click at [643, 145] on div "Copernic quai bat. E 21002895825" at bounding box center [784, 136] width 490 height 44
drag, startPoint x: 628, startPoint y: 144, endPoint x: 577, endPoint y: 126, distance: 54.1
click at [577, 126] on p "Copernic quai bat. E 21002895825" at bounding box center [606, 136] width 61 height 20
click at [673, 138] on div "Copernic quai bat. E 21002895825" at bounding box center [784, 136] width 490 height 44
drag, startPoint x: 655, startPoint y: 144, endPoint x: 627, endPoint y: 142, distance: 28.1
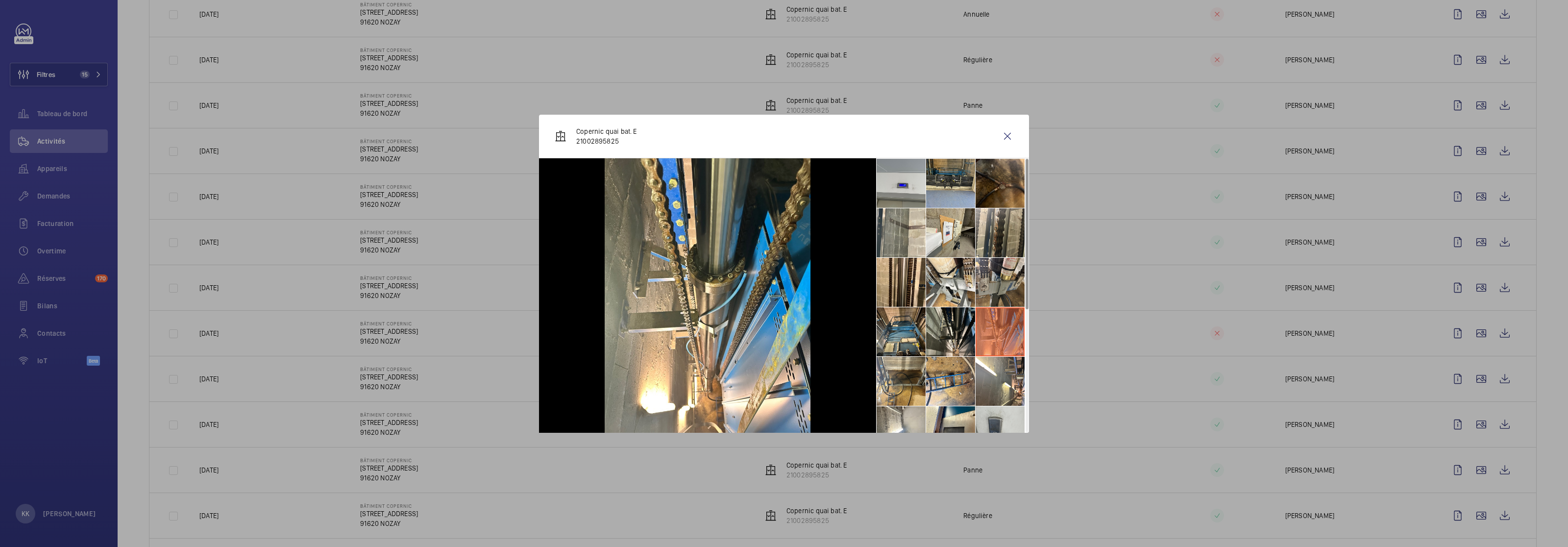
click at [627, 142] on div "Copernic quai bat. E 21002895825" at bounding box center [784, 136] width 490 height 44
drag, startPoint x: 627, startPoint y: 142, endPoint x: 574, endPoint y: 127, distance: 55.1
click at [574, 127] on div "Copernic quai bat. E 21002895825" at bounding box center [596, 137] width 82 height 24
click at [572, 121] on div "Copernic quai bat. E 21002895825" at bounding box center [784, 136] width 490 height 44
drag, startPoint x: 574, startPoint y: 123, endPoint x: 639, endPoint y: 144, distance: 68.3
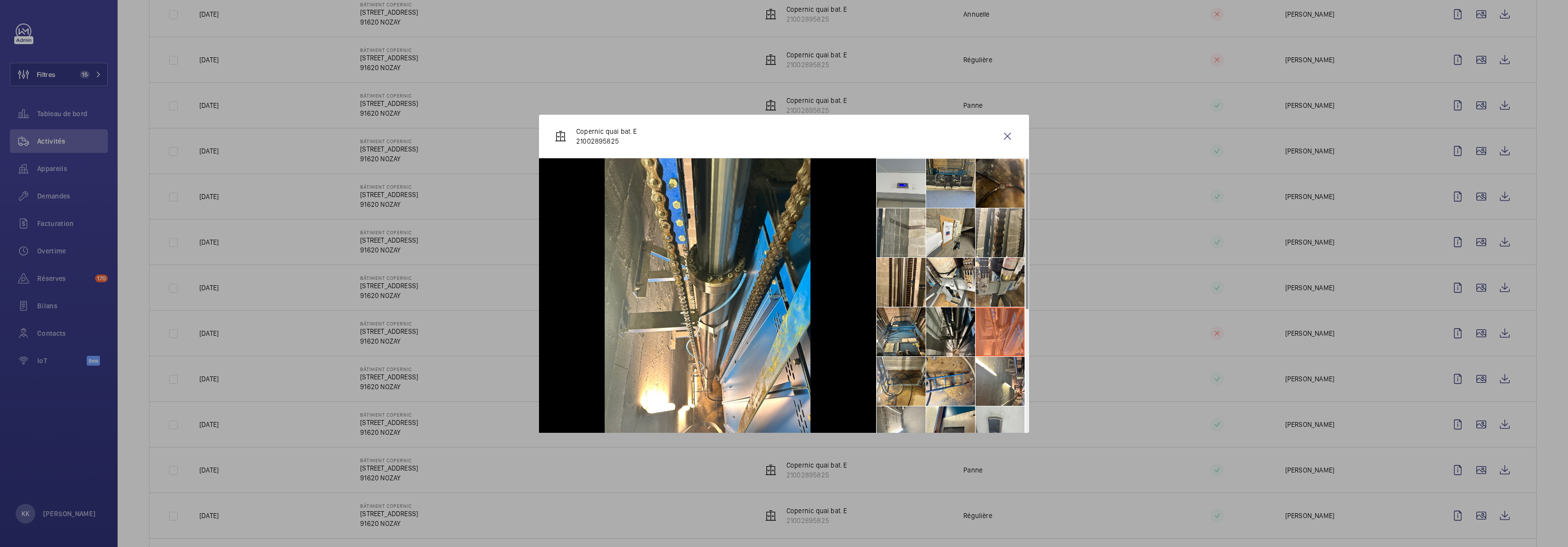
click at [639, 144] on div "Copernic quai bat. E 21002895825" at bounding box center [784, 136] width 490 height 44
